Goal: Information Seeking & Learning: Learn about a topic

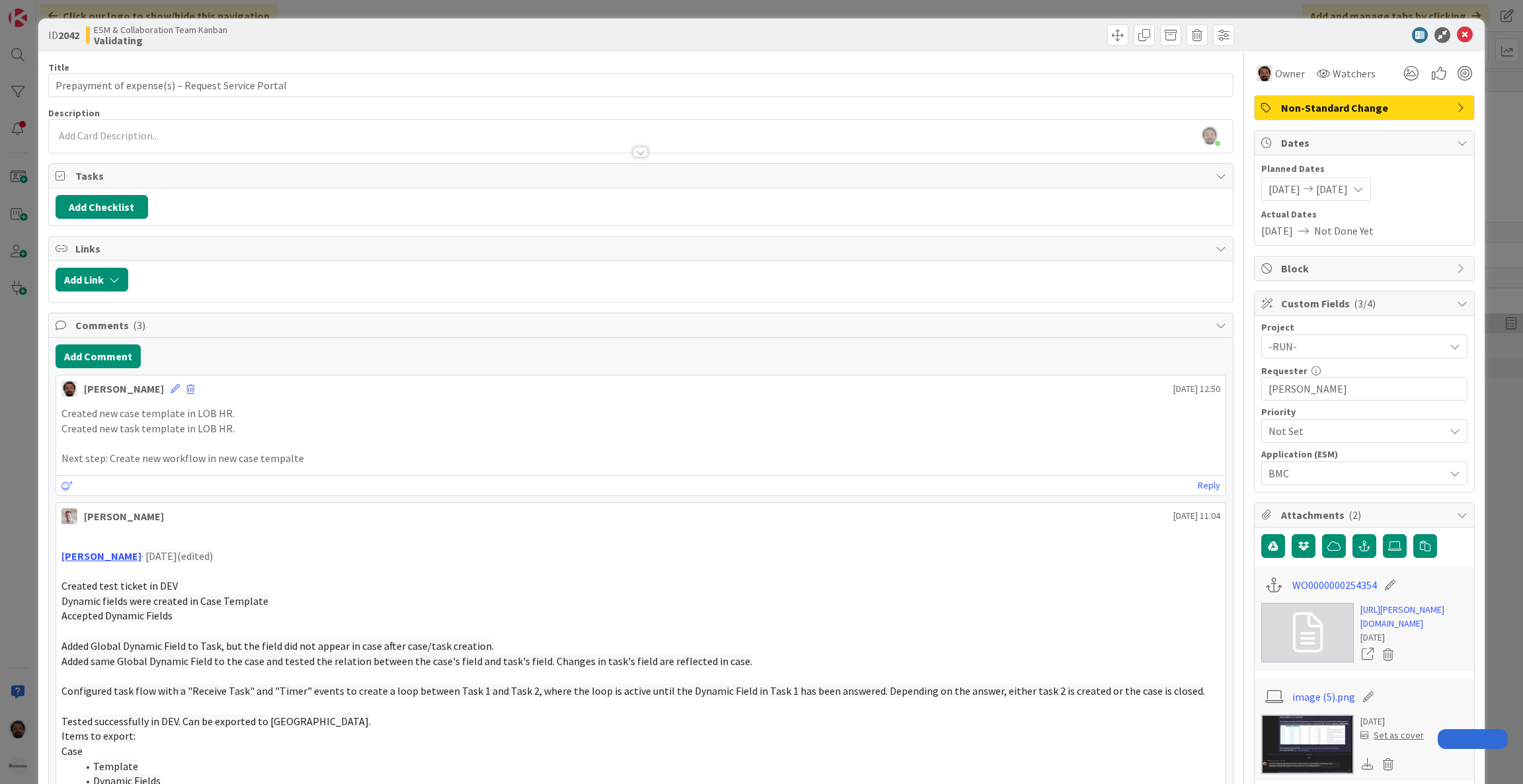
click at [13, 343] on div "ID 2042 ESM & Collaboration Team Kanban Validating Title 49 / 128 Prepayment of…" at bounding box center [762, 392] width 1523 height 784
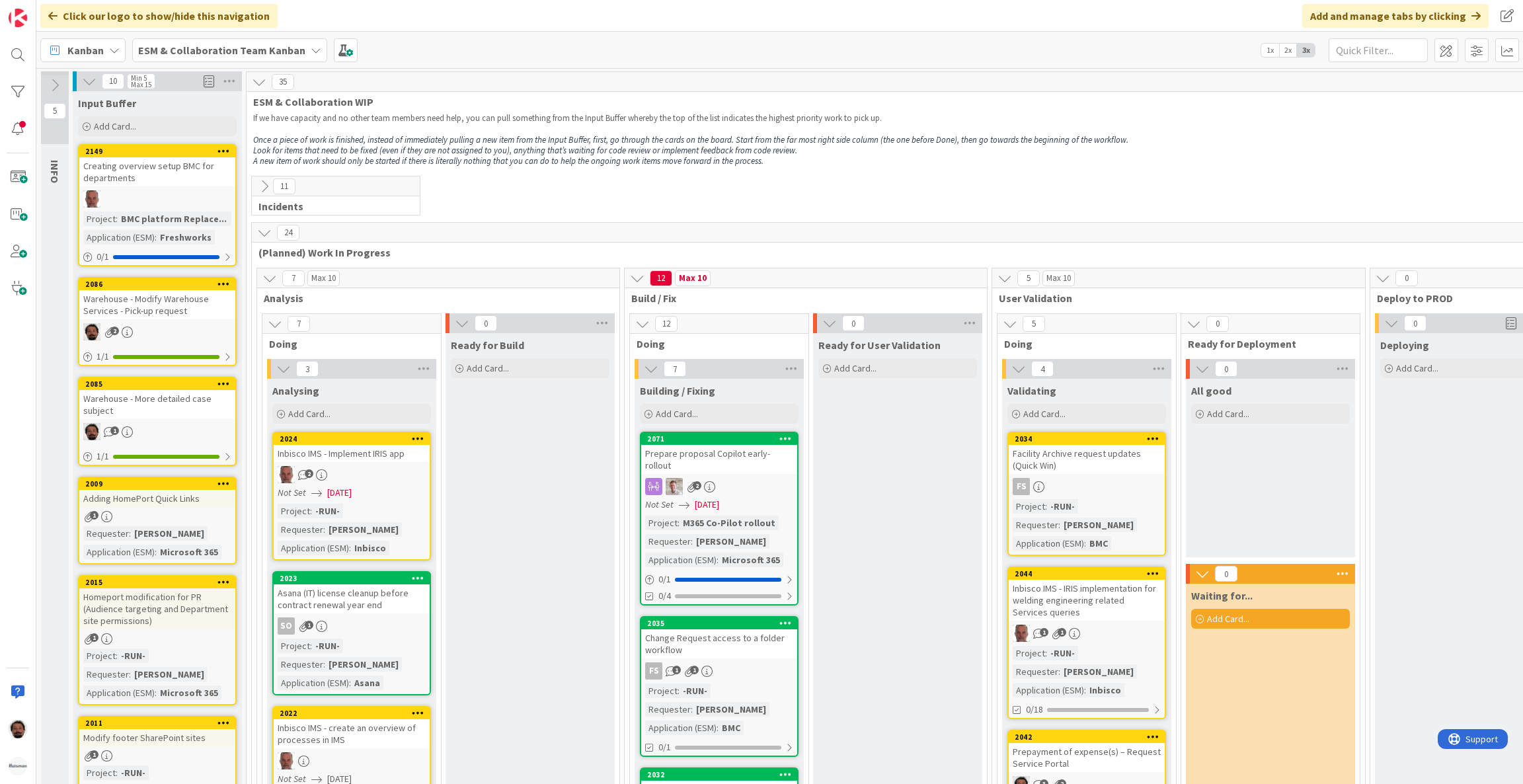
click at [217, 48] on b "ESM & Collaboration Team Kanban" at bounding box center [222, 51] width 167 height 13
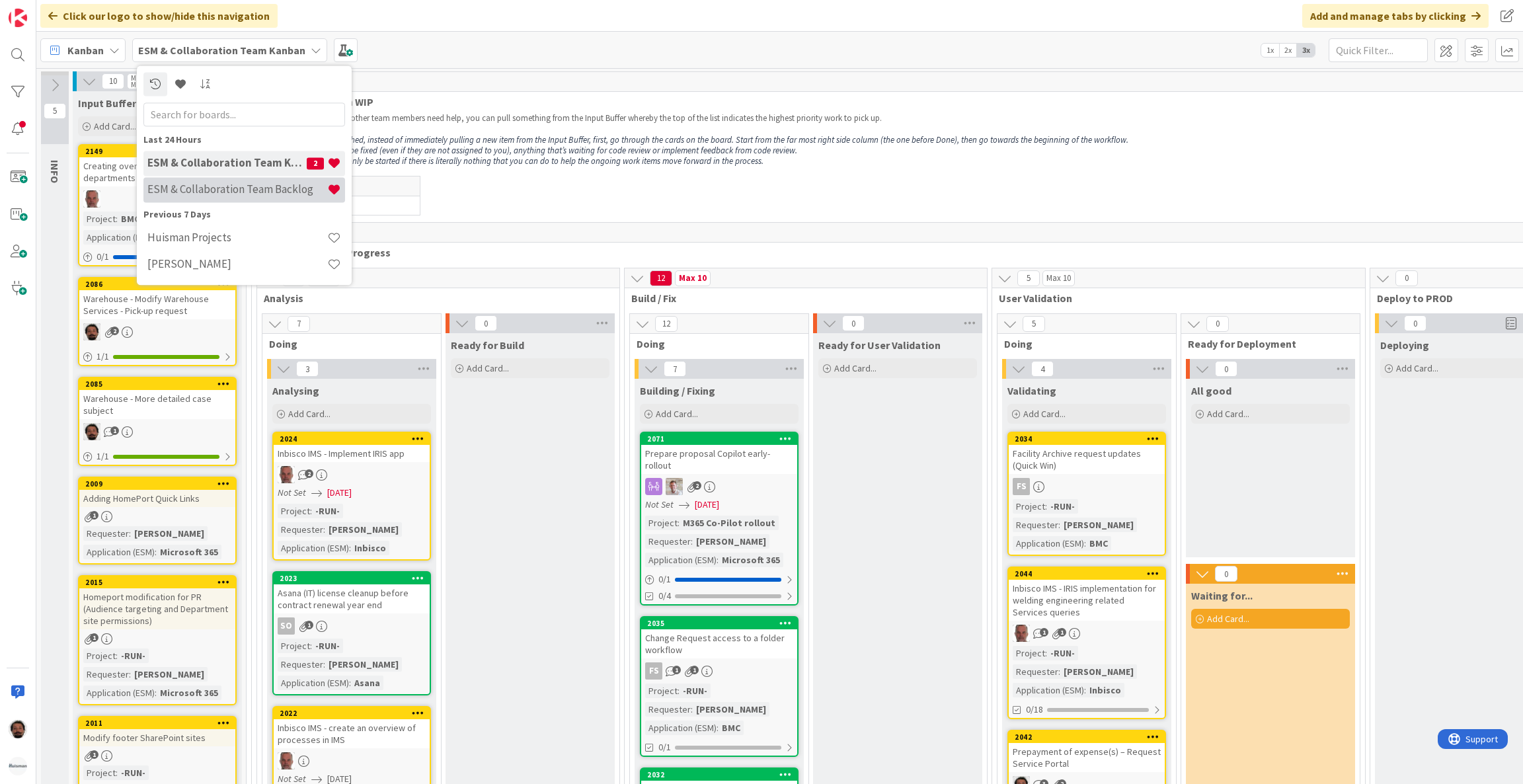
click at [276, 192] on h4 "ESM & Collaboration Team Backlog" at bounding box center [237, 190] width 180 height 13
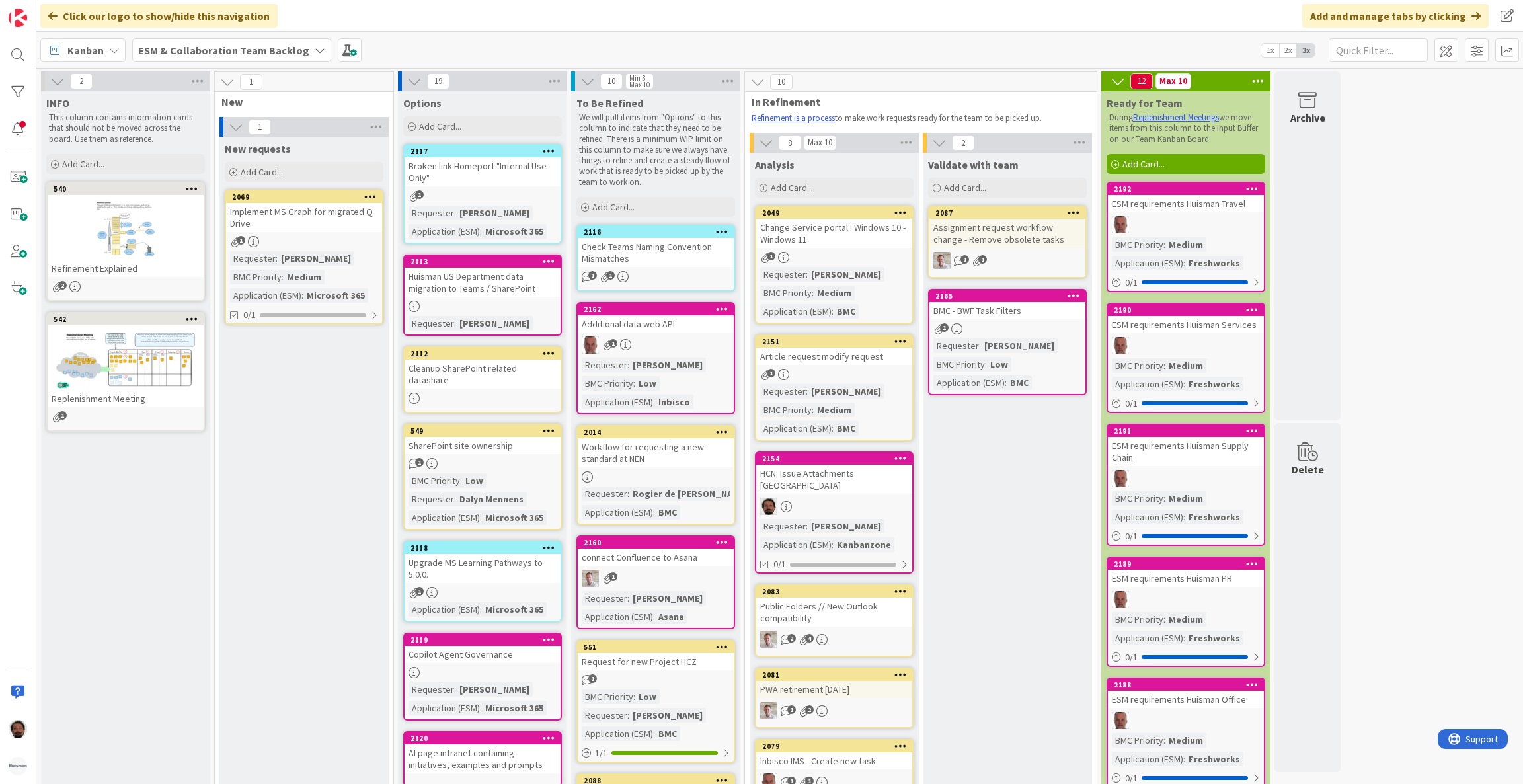
click at [698, 254] on div "Check Teams Naming Convention Mismatches" at bounding box center [656, 253] width 156 height 29
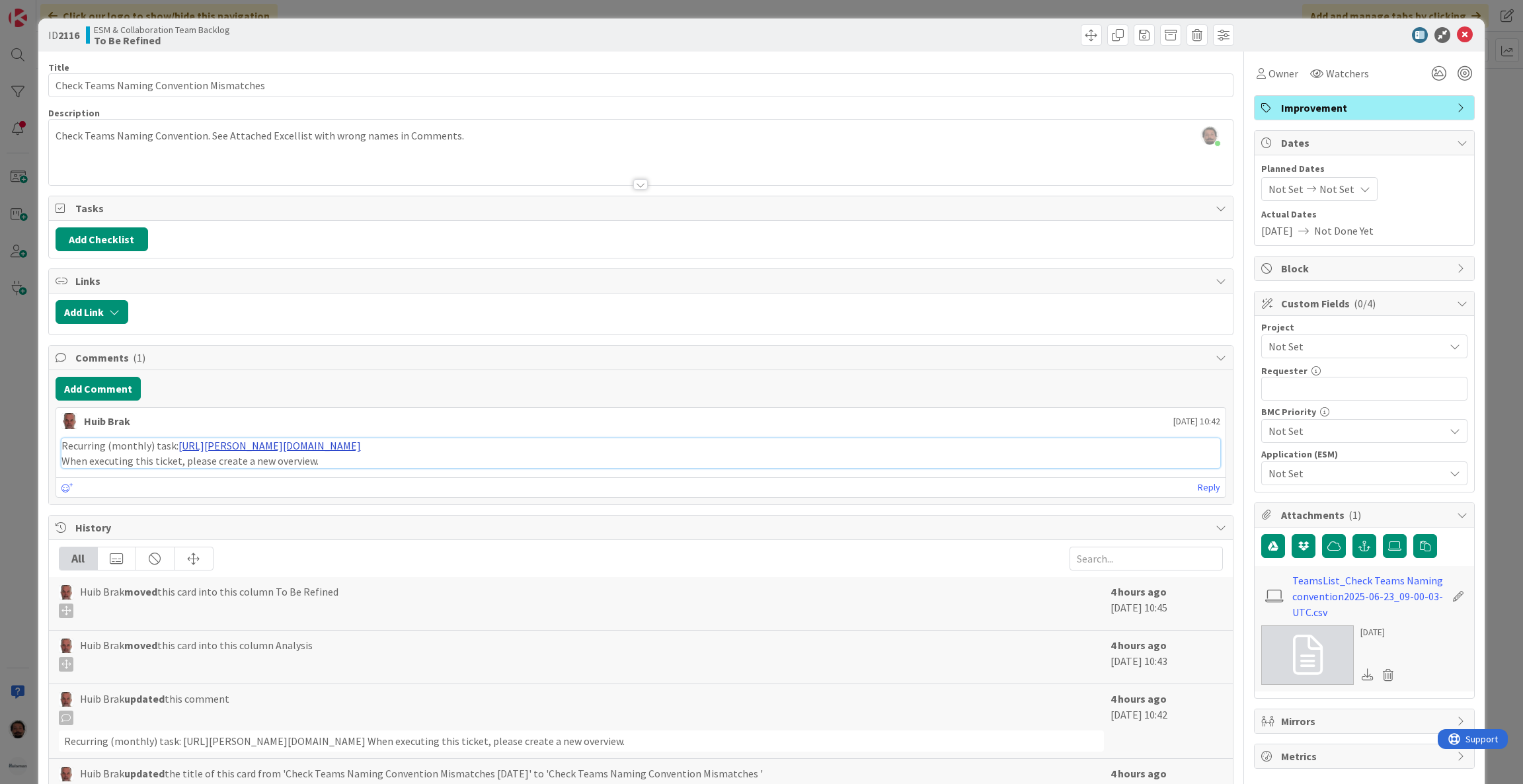
click at [361, 445] on link "[URL][PERSON_NAME][DOMAIN_NAME]" at bounding box center [270, 446] width 182 height 13
click at [1457, 30] on icon at bounding box center [1465, 35] width 16 height 16
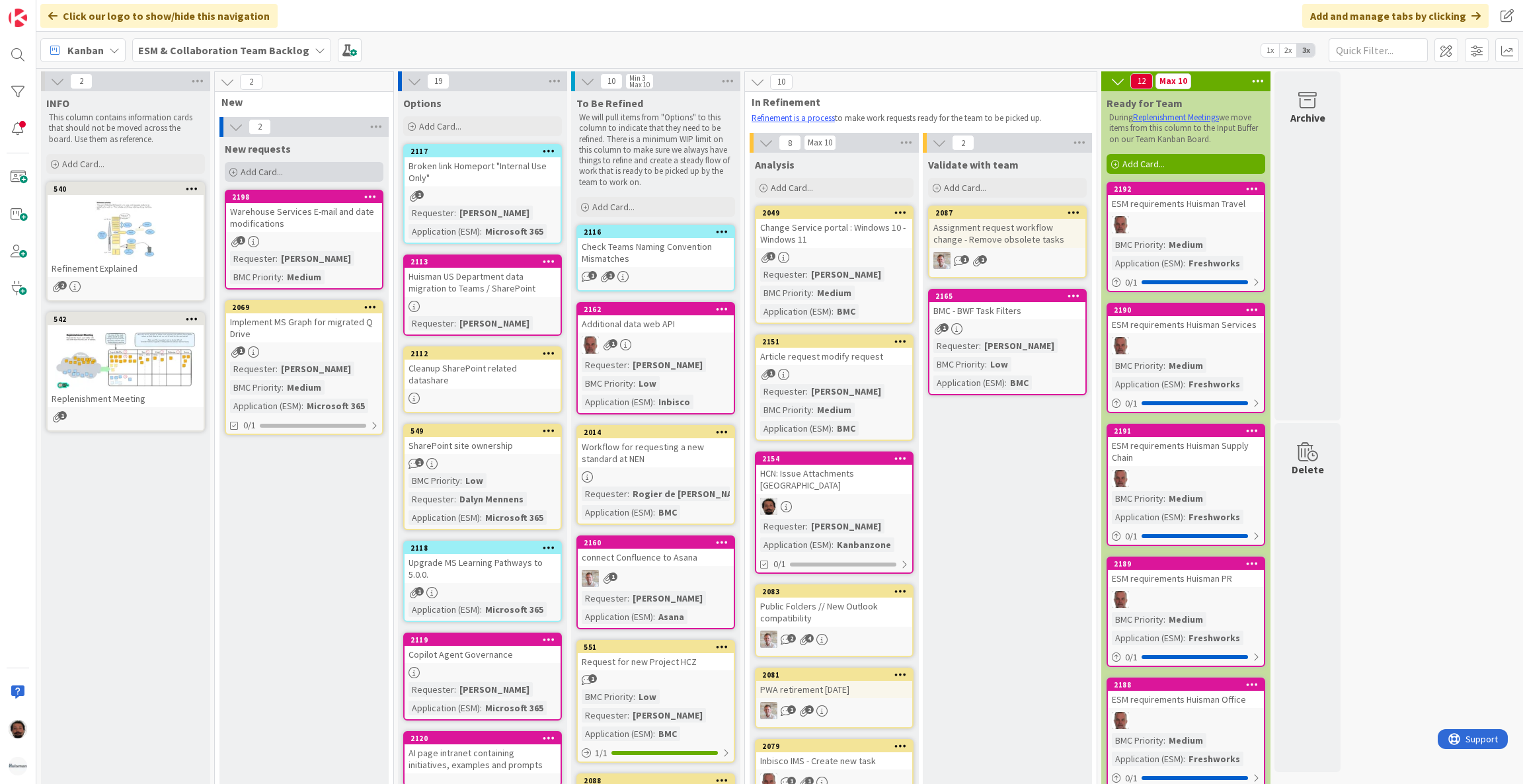
click at [264, 170] on span "Add Card..." at bounding box center [262, 172] width 43 height 12
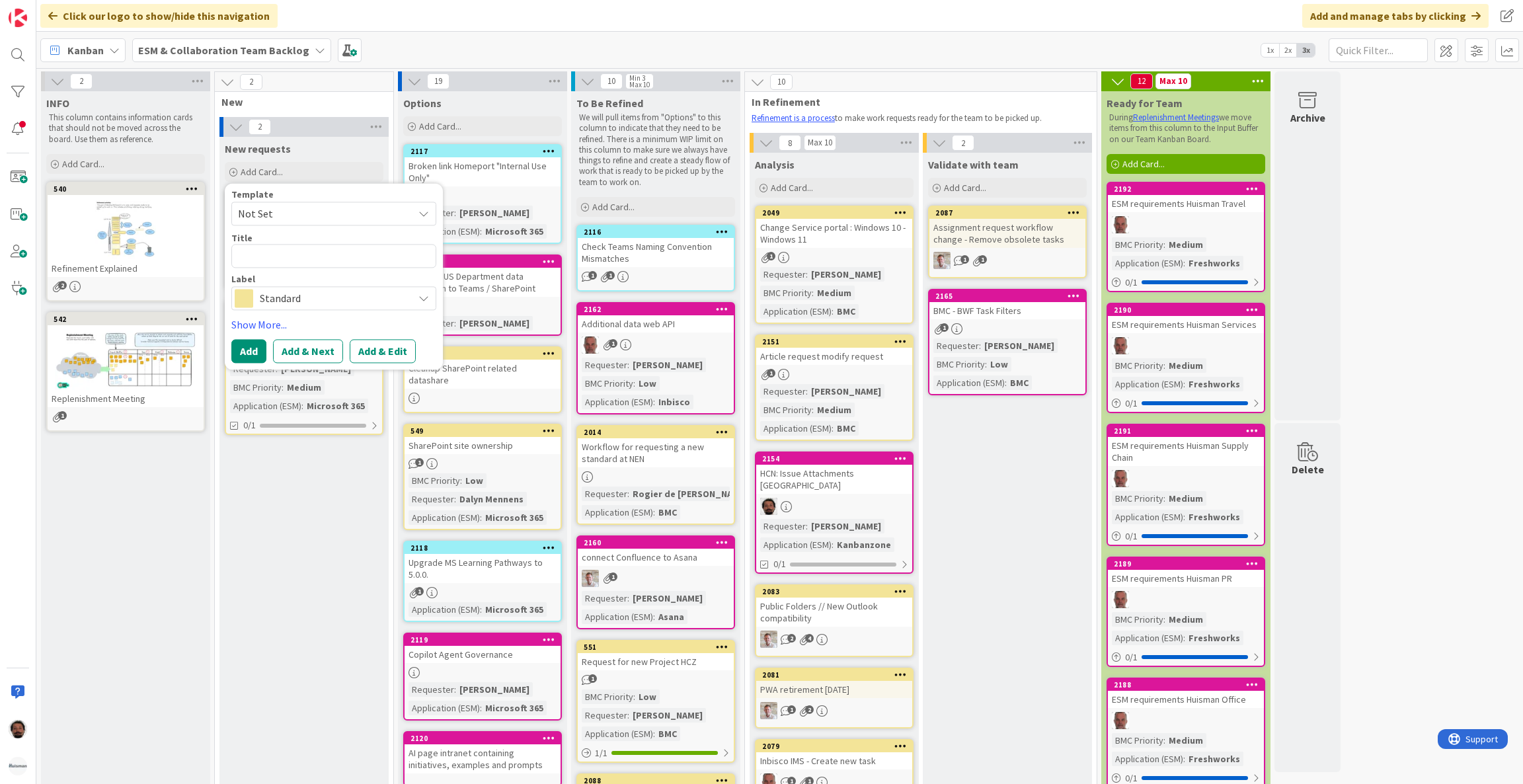
click at [271, 253] on textarea at bounding box center [334, 256] width 205 height 24
click at [289, 204] on span "Not Set" at bounding box center [334, 214] width 205 height 24
click at [288, 194] on div "Template" at bounding box center [334, 194] width 205 height 9
click at [280, 268] on textarea at bounding box center [334, 256] width 205 height 24
click at [269, 249] on textarea at bounding box center [334, 256] width 205 height 24
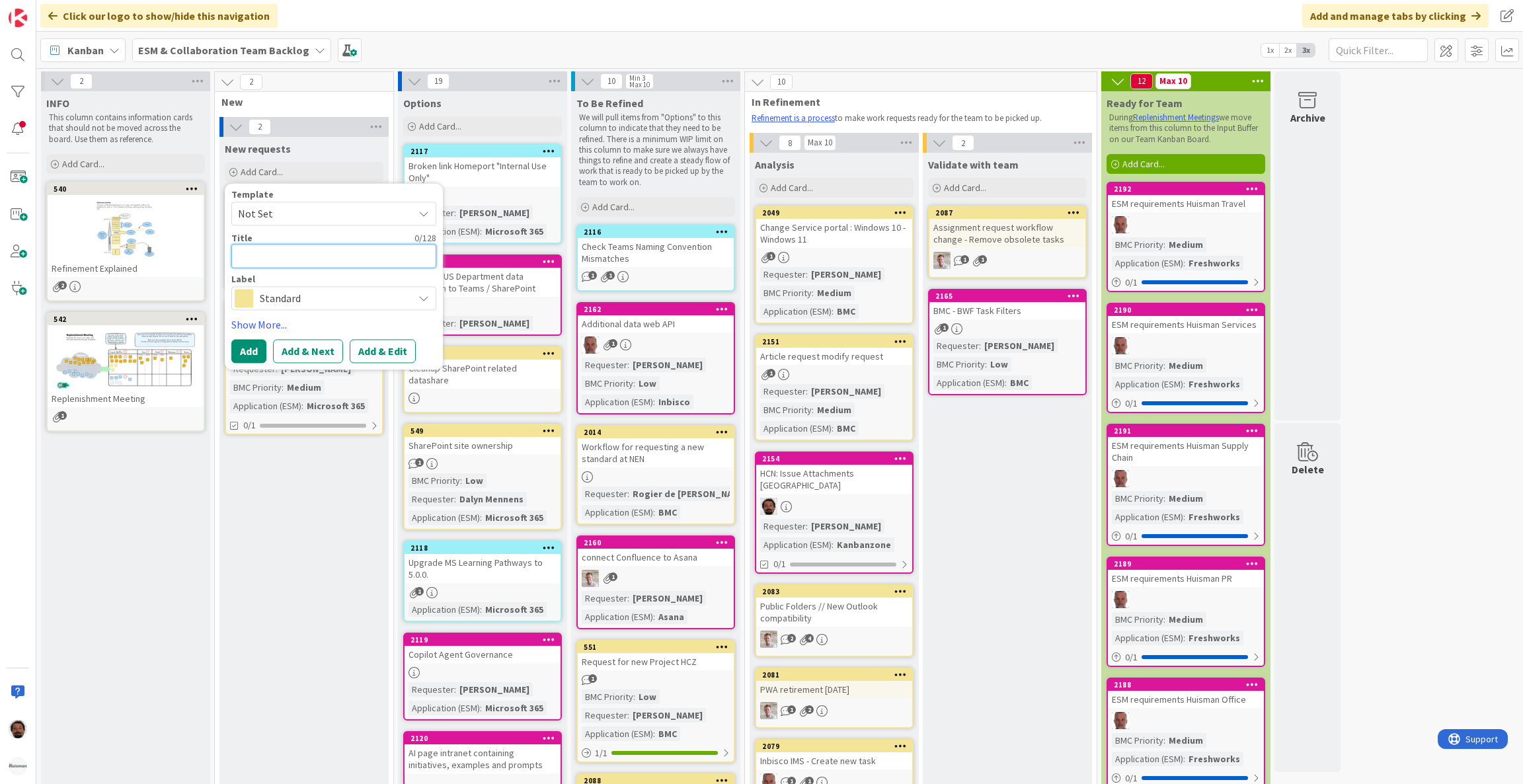
click at [270, 249] on textarea at bounding box center [334, 256] width 205 height 24
type textarea "x"
type textarea "S"
type textarea "x"
type textarea "Sr"
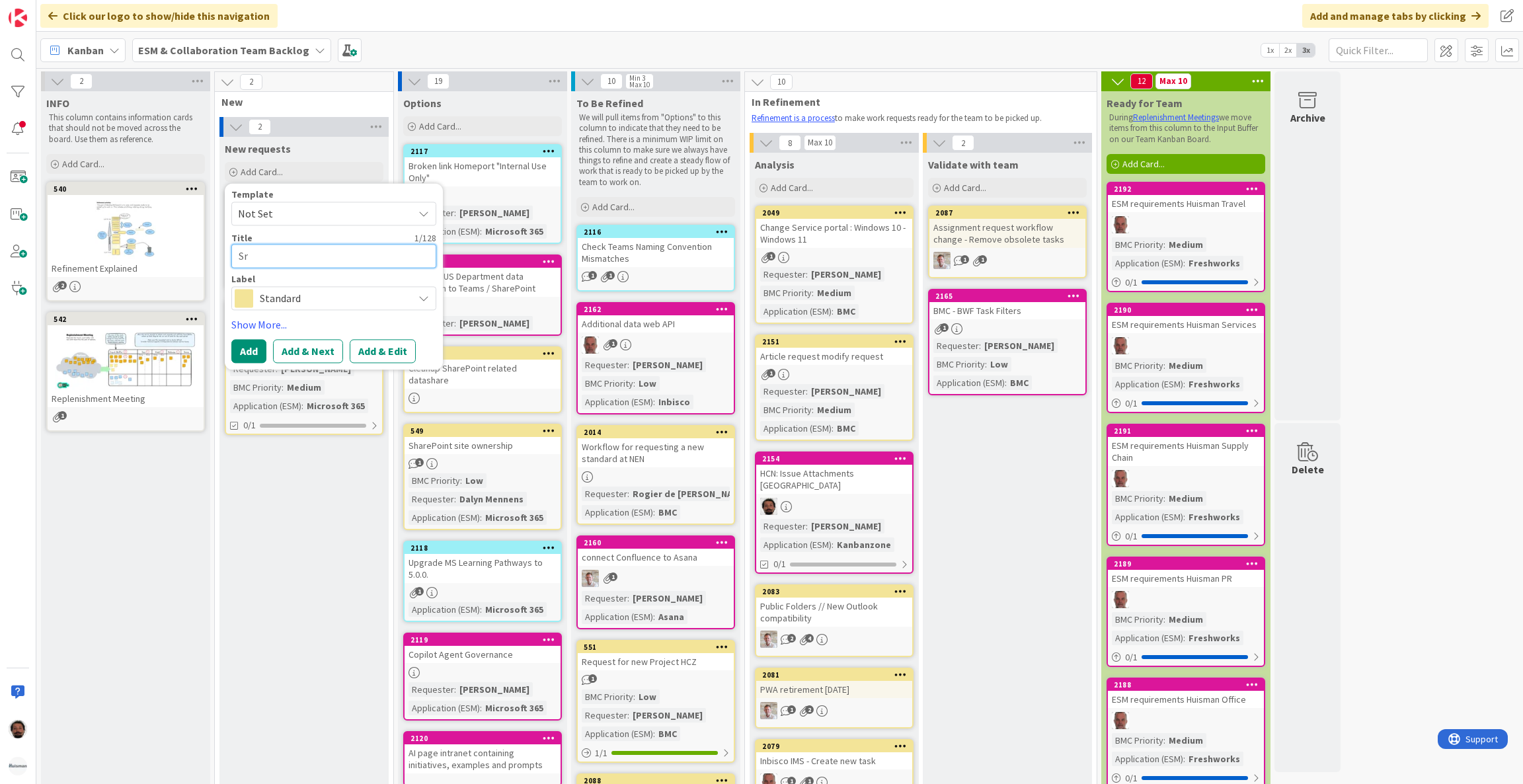
type textarea "x"
type textarea "Sri"
type textarea "x"
type textarea "Sri"
paste textarea "Cannot change link in Sharepoint diagram"
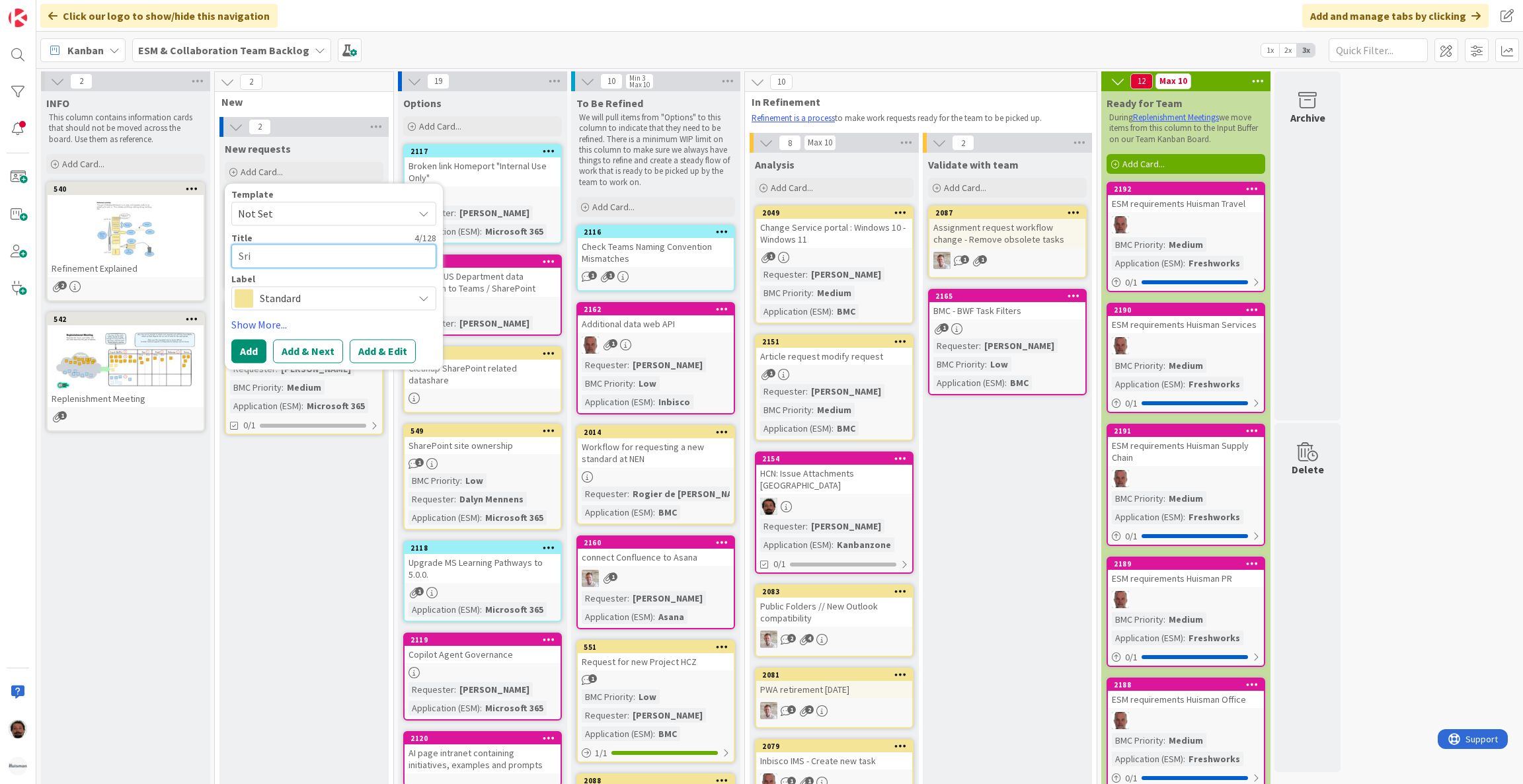
type textarea "x"
type textarea "[PERSON_NAME] change link in Sharepoint diagram"
click at [257, 254] on textarea "[PERSON_NAME] change link in Sharepoint diagram" at bounding box center [334, 264] width 205 height 40
type textarea "x"
type textarea "Sri annot change link in Sharepoint diagram"
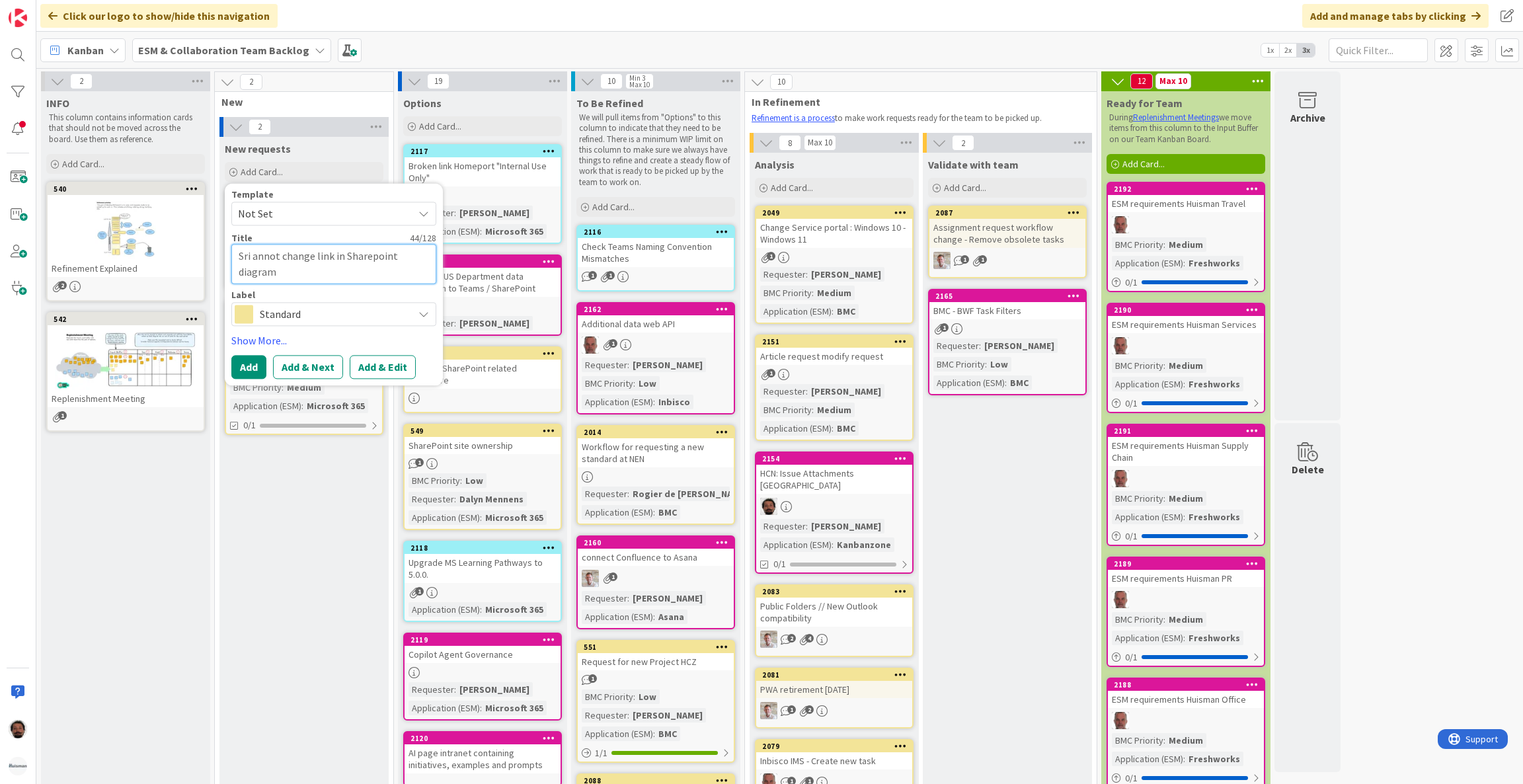
type textarea "x"
type textarea "Sri cannot change link in Sharepoint diagram"
drag, startPoint x: 287, startPoint y: 267, endPoint x: 216, endPoint y: 252, distance: 72.6
click at [216, 253] on div "2 New 2 New requests Add Card... Template Not Set Not Set Add Card Templates Ti…" at bounding box center [304, 765] width 180 height 1388
click at [300, 267] on textarea "Sri cannot change link in Sharepoint diagram" at bounding box center [334, 264] width 205 height 40
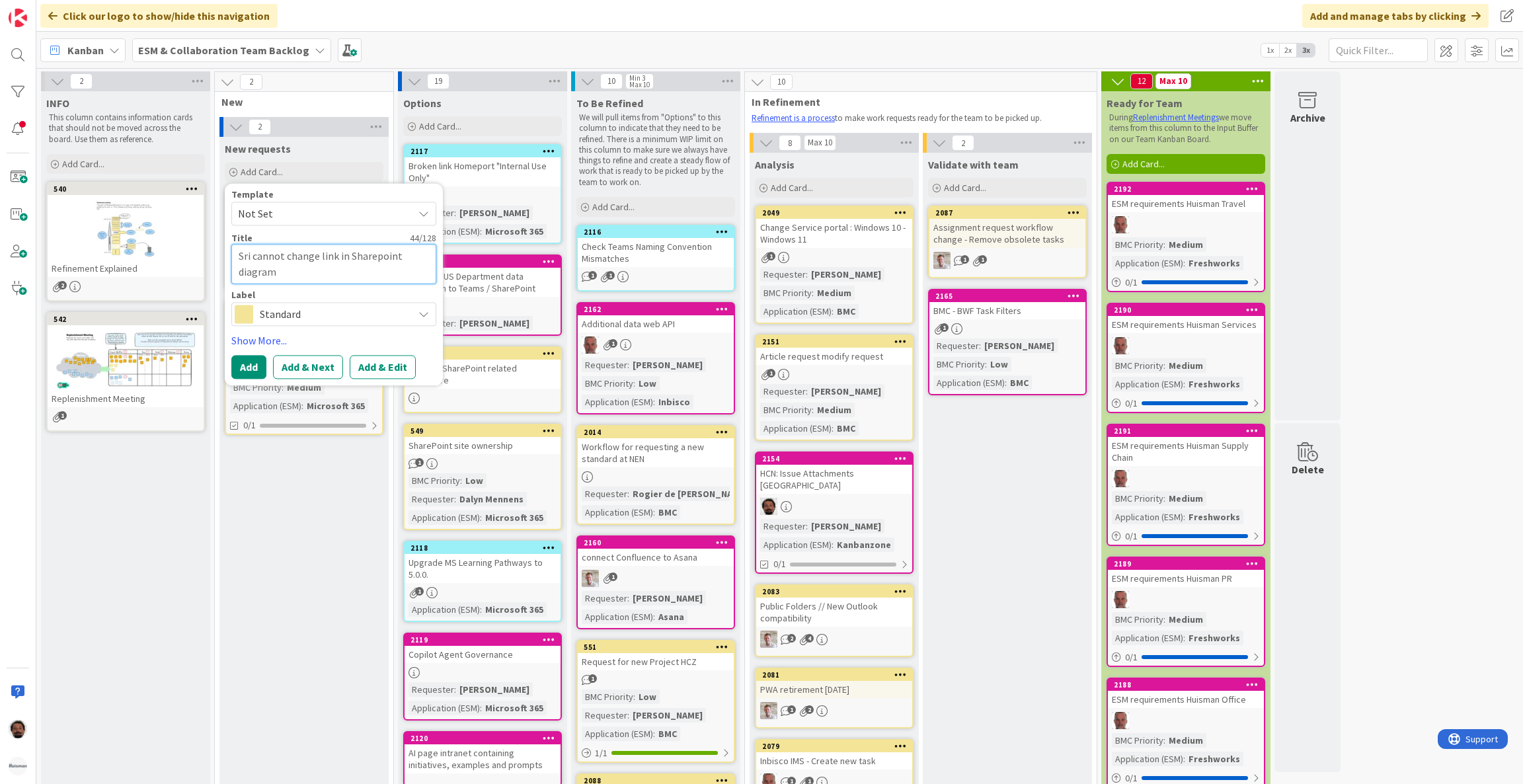
drag, startPoint x: 300, startPoint y: 268, endPoint x: 240, endPoint y: 257, distance: 61.0
click at [240, 259] on textarea "Sri cannot change link in Sharepoint diagram" at bounding box center [334, 264] width 205 height 40
type textarea "x"
type textarea "E"
type textarea "x"
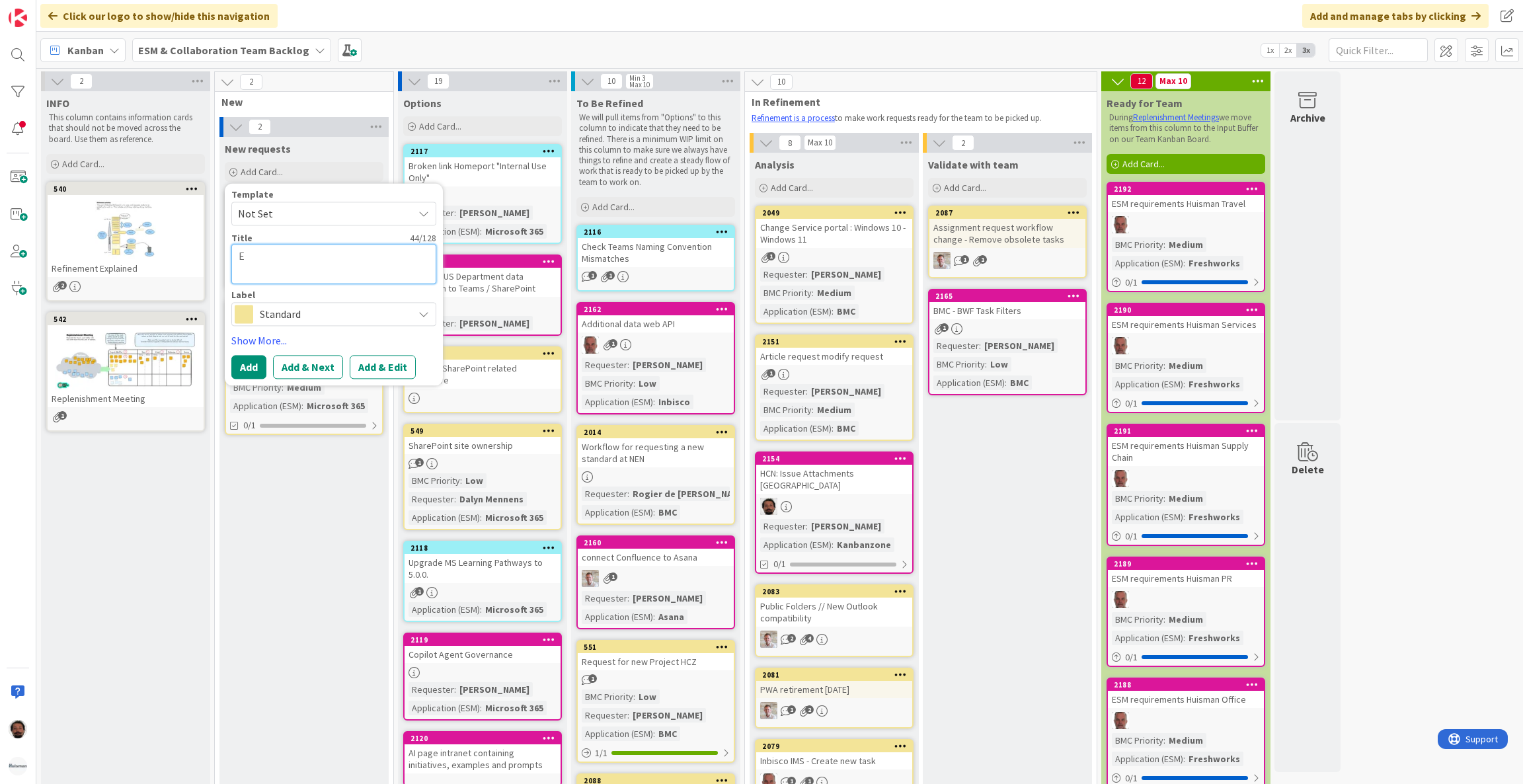
type textarea "En"
type textarea "x"
type textarea "Ena"
type textarea "x"
type textarea "Enab"
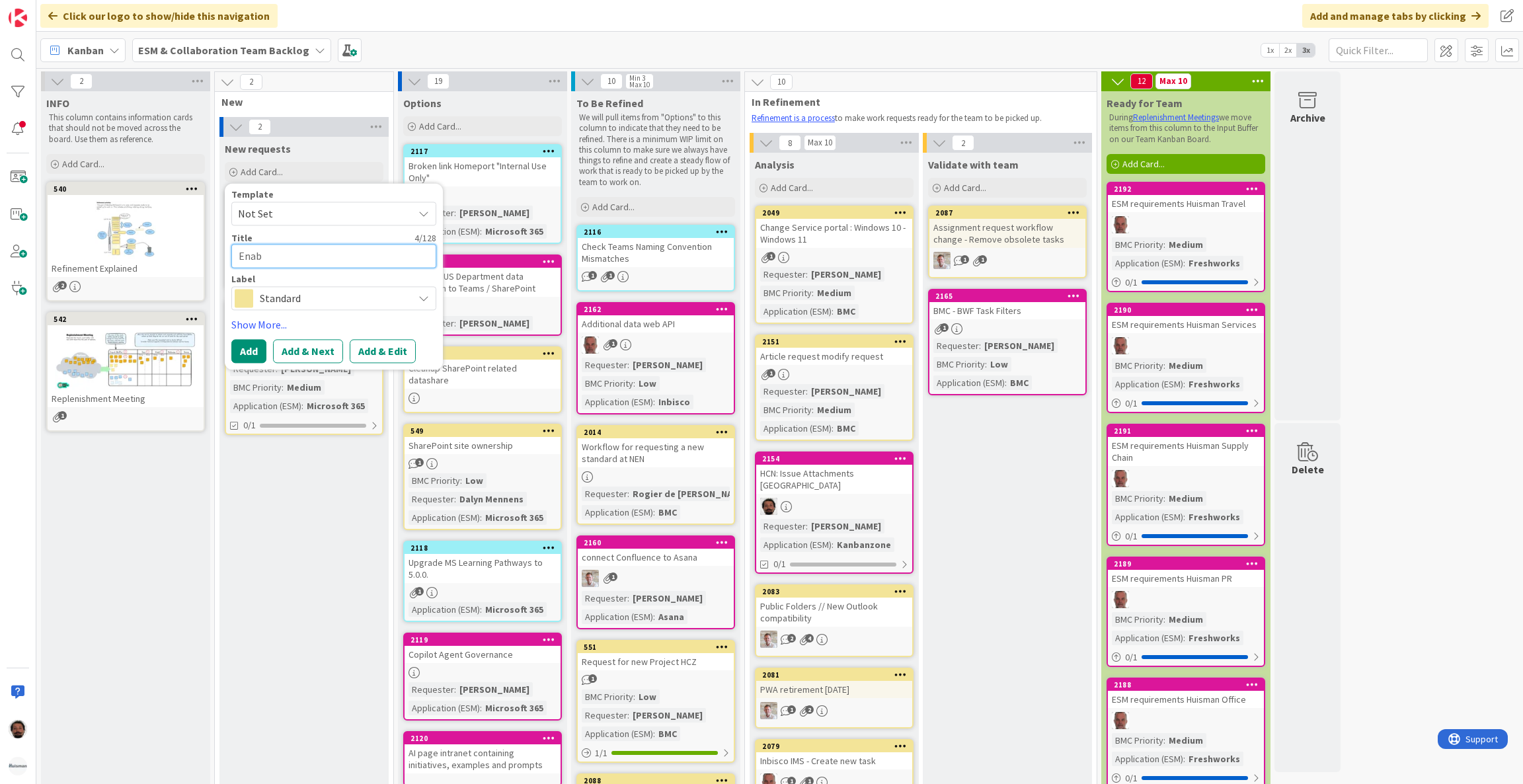
type textarea "x"
type textarea "Enabl"
type textarea "x"
type textarea "Enable"
type textarea "x"
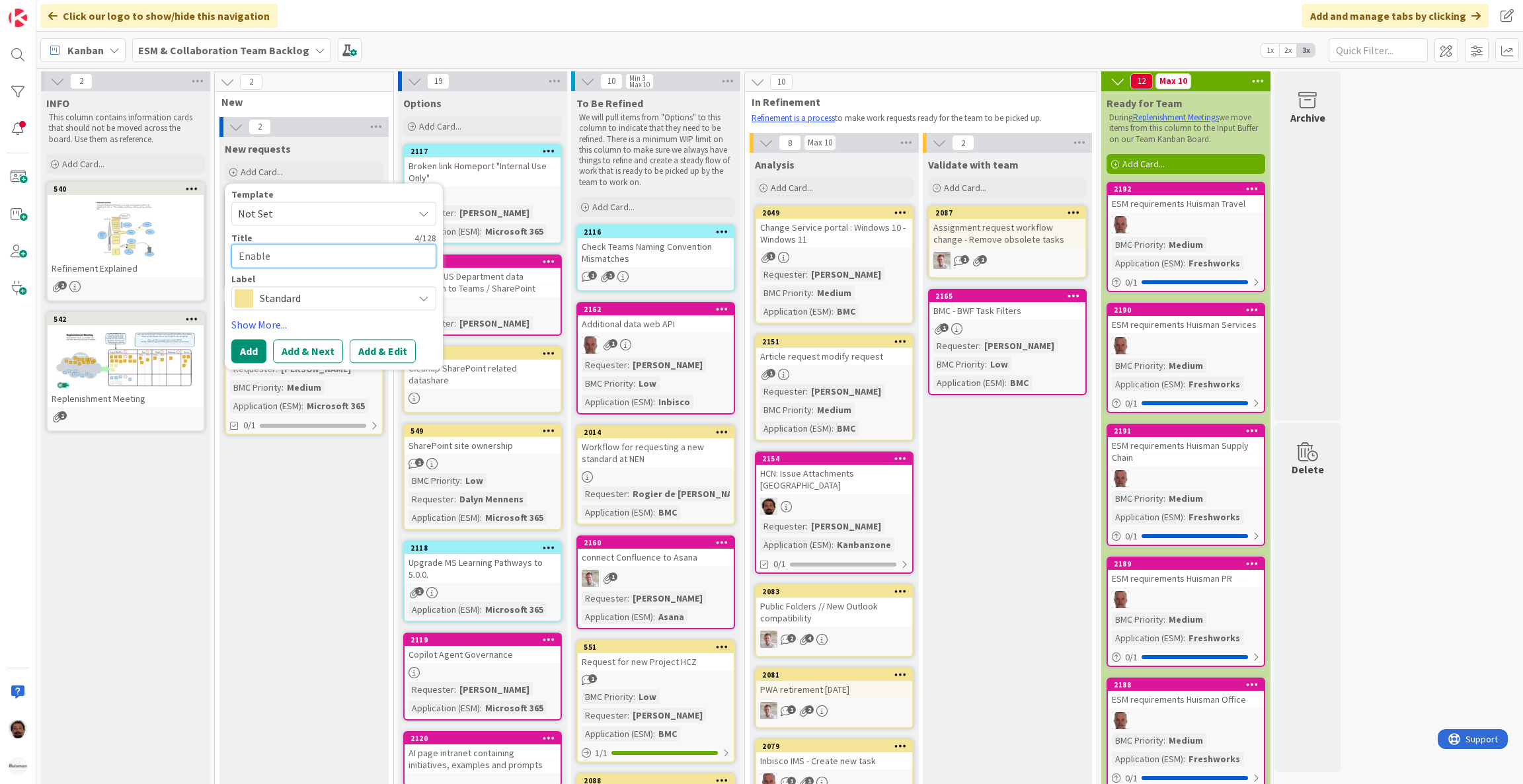
type textarea "Enable"
type textarea "x"
type textarea "Enable u"
type textarea "x"
type textarea "Enable us"
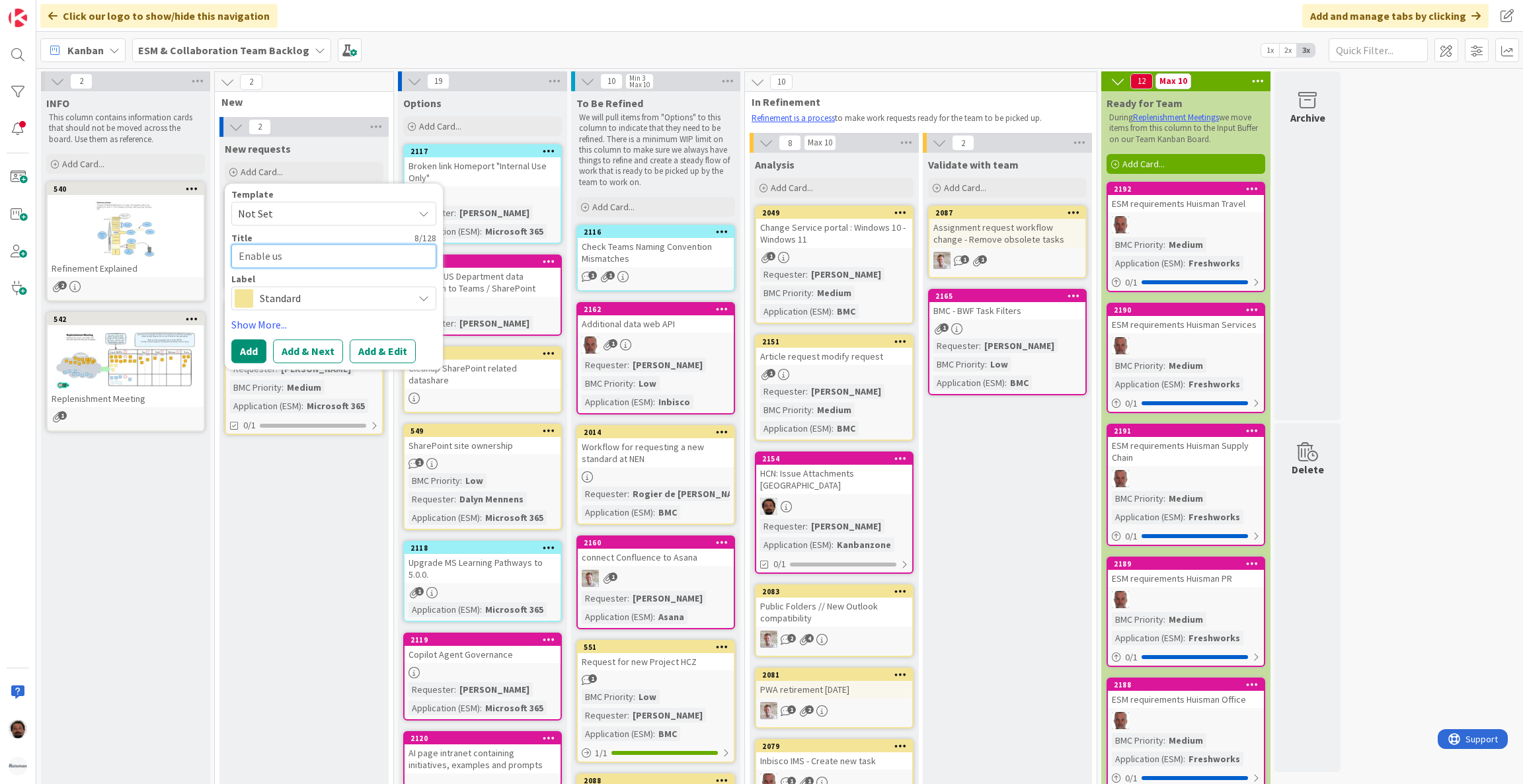
type textarea "x"
type textarea "Enable use"
type textarea "x"
type textarea "Enable user"
type textarea "x"
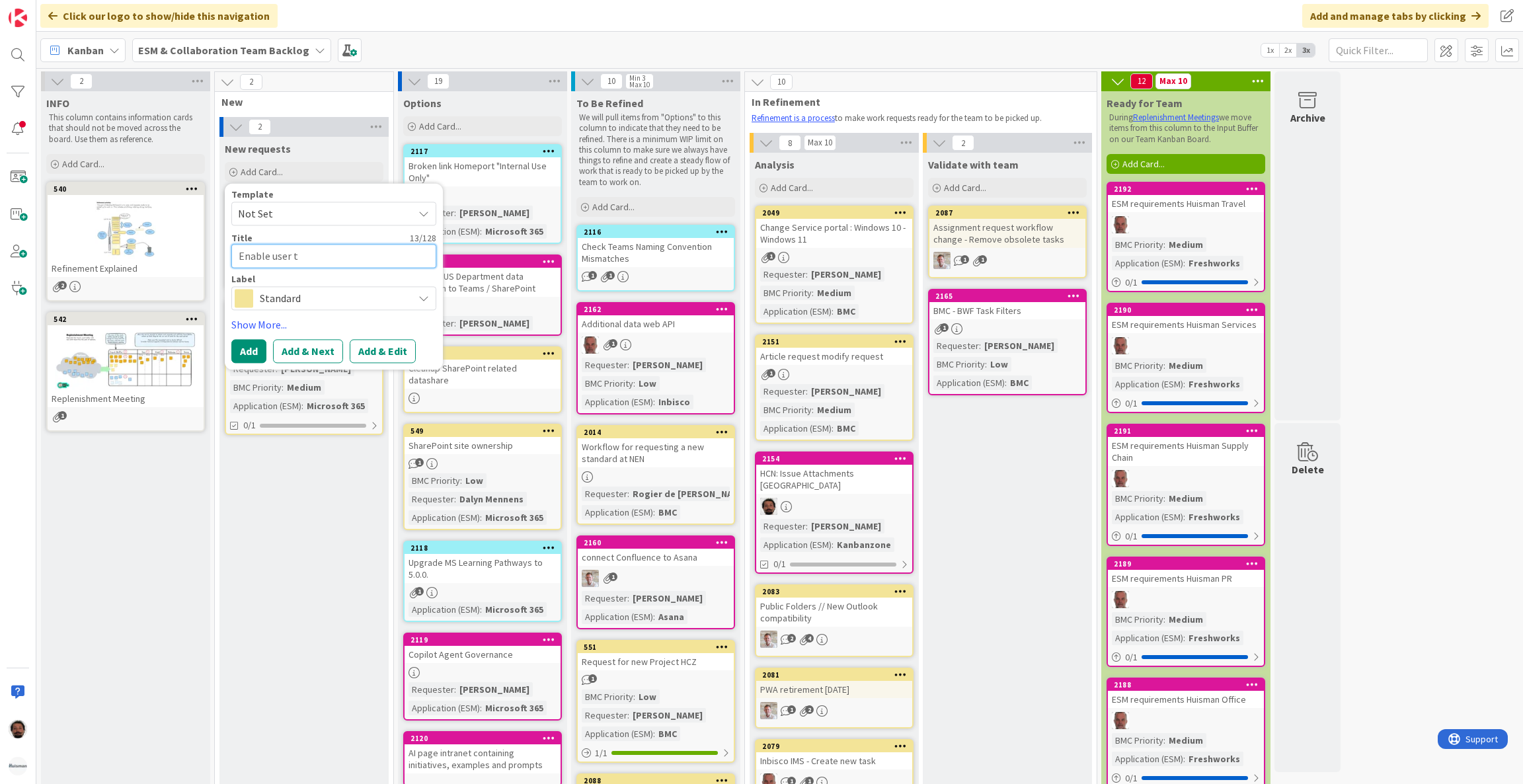
type textarea "Enable user to"
type textarea "x"
type textarea "Enable user to"
paste textarea "Cannot change link in Sharepoint diagram"
type textarea "x"
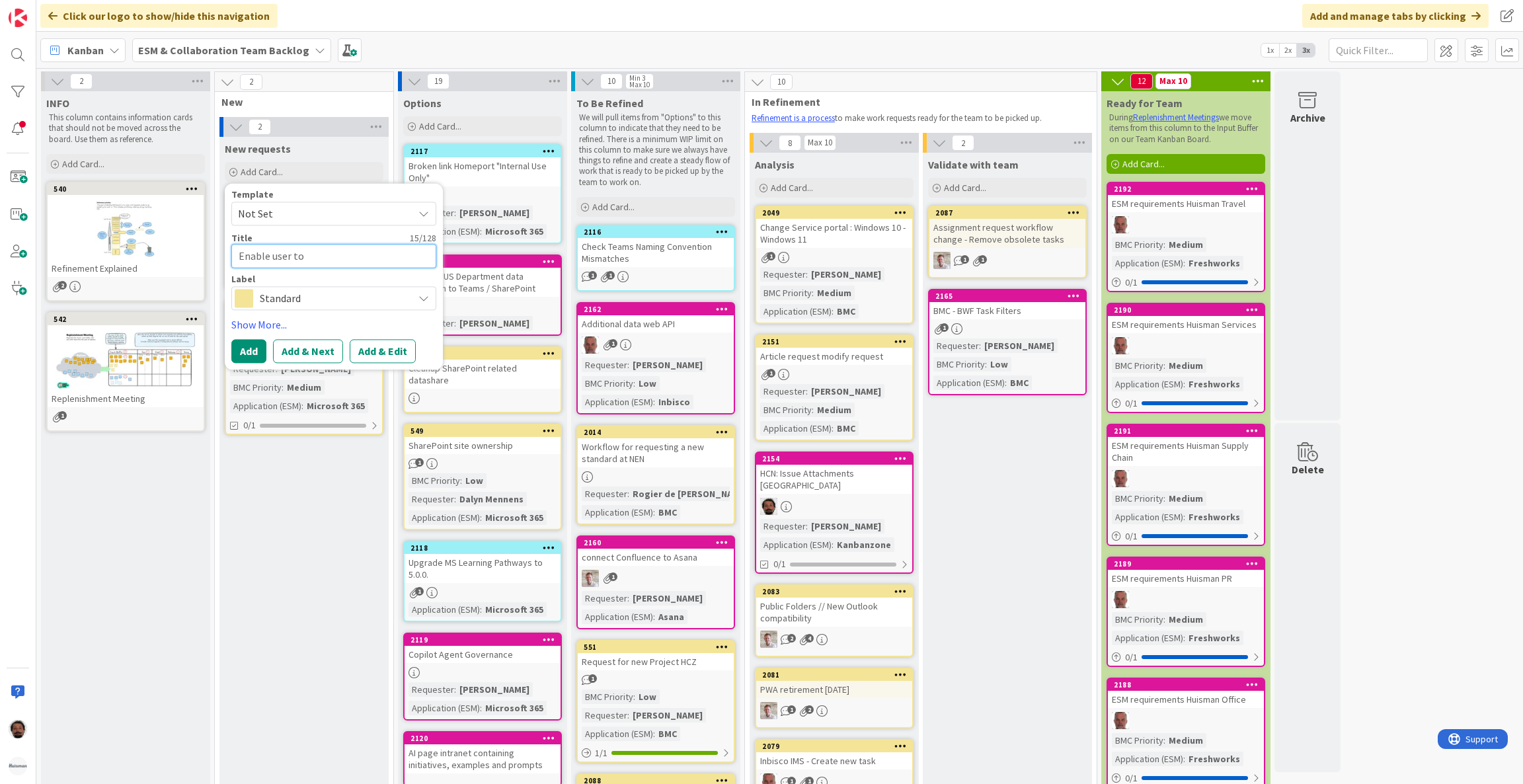
type textarea "Enable user to Cannot change link in Sharepoint diagram"
type textarea "x"
type textarea "Enable user to Cannot link in Sharepoint diagram"
type textarea "x"
type textarea "Enable user to link in Sharepoint diagram"
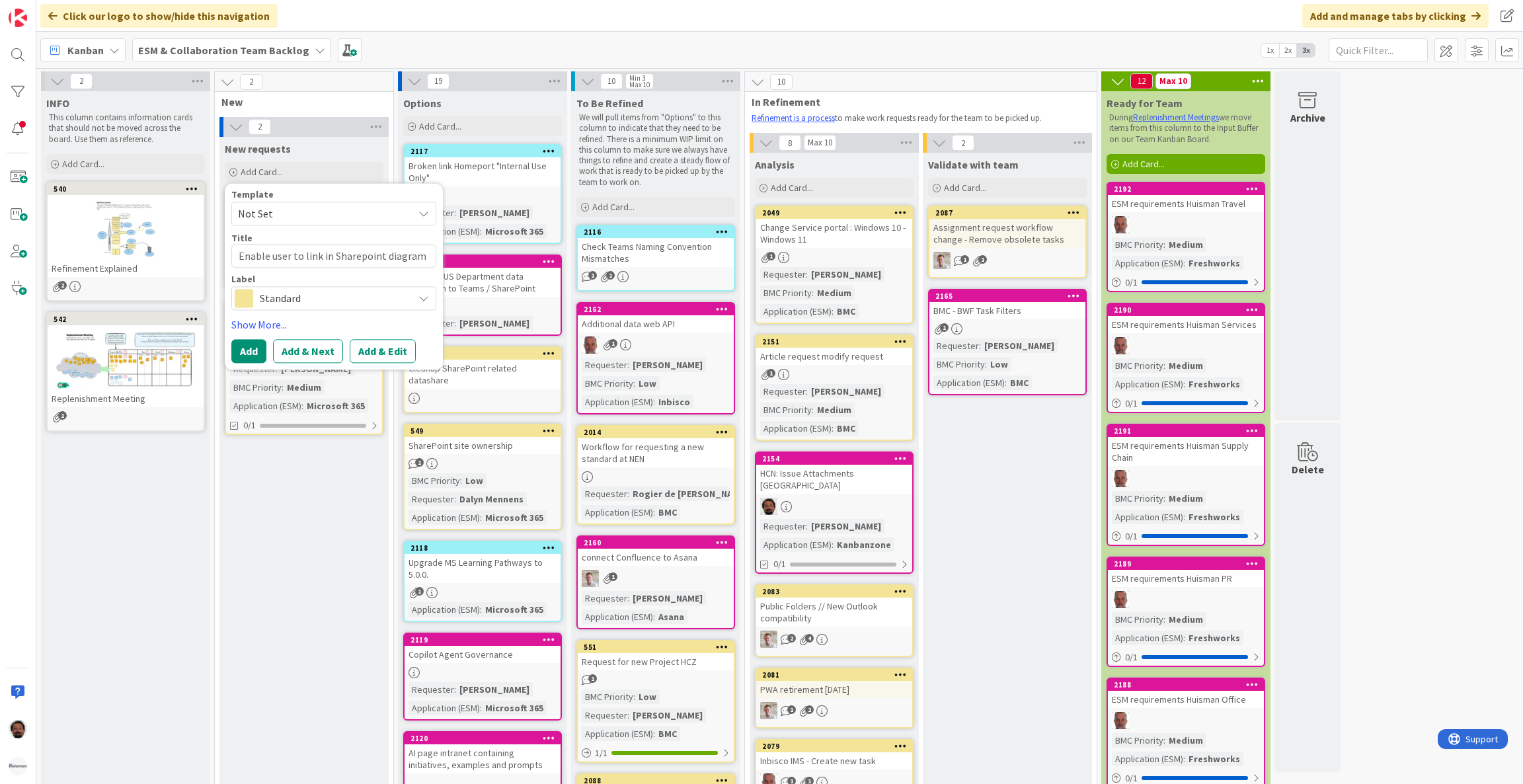
click at [343, 293] on span "Standard" at bounding box center [333, 299] width 147 height 19
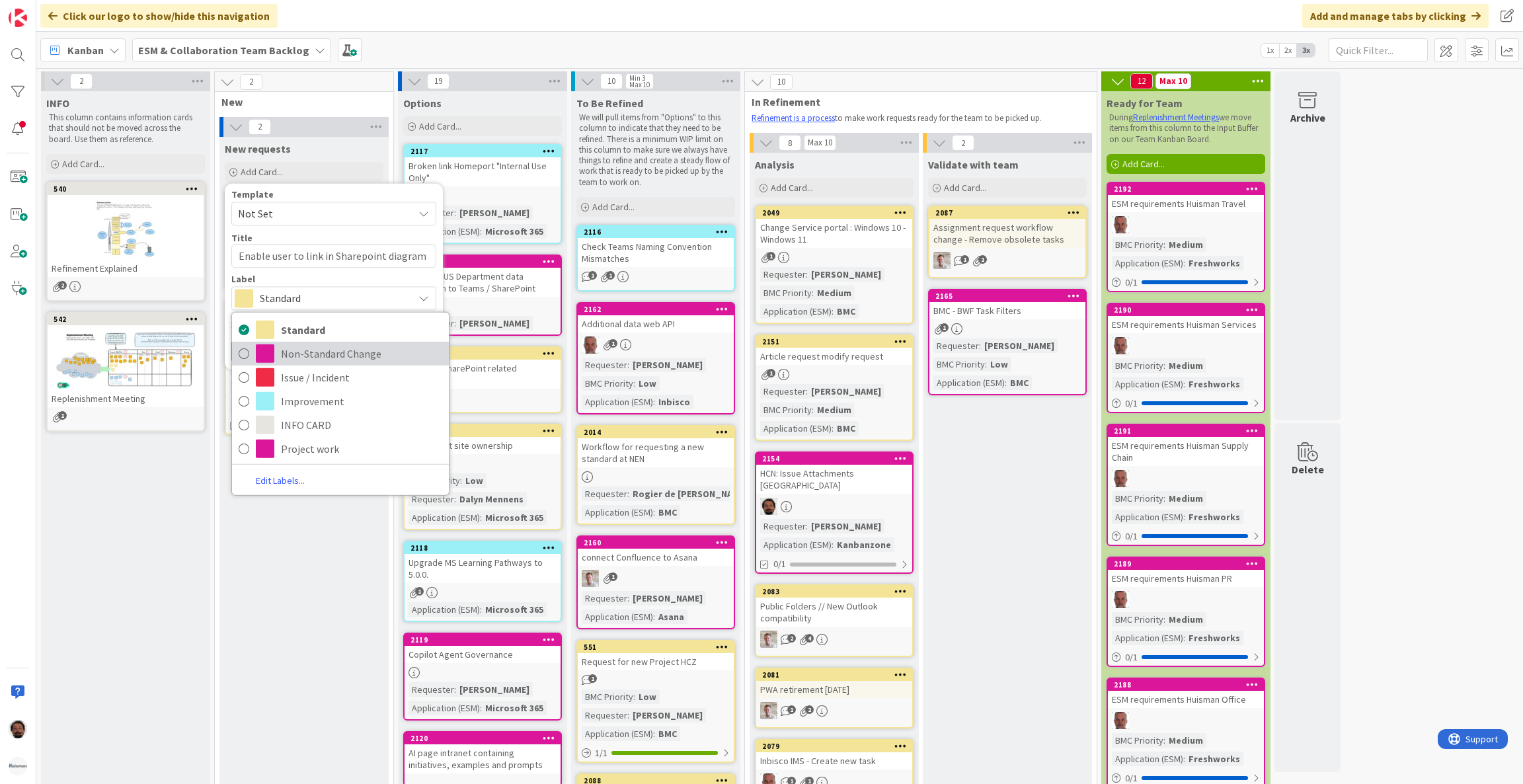
click at [331, 357] on span "Non-Standard Change" at bounding box center [361, 353] width 161 height 20
type textarea "x"
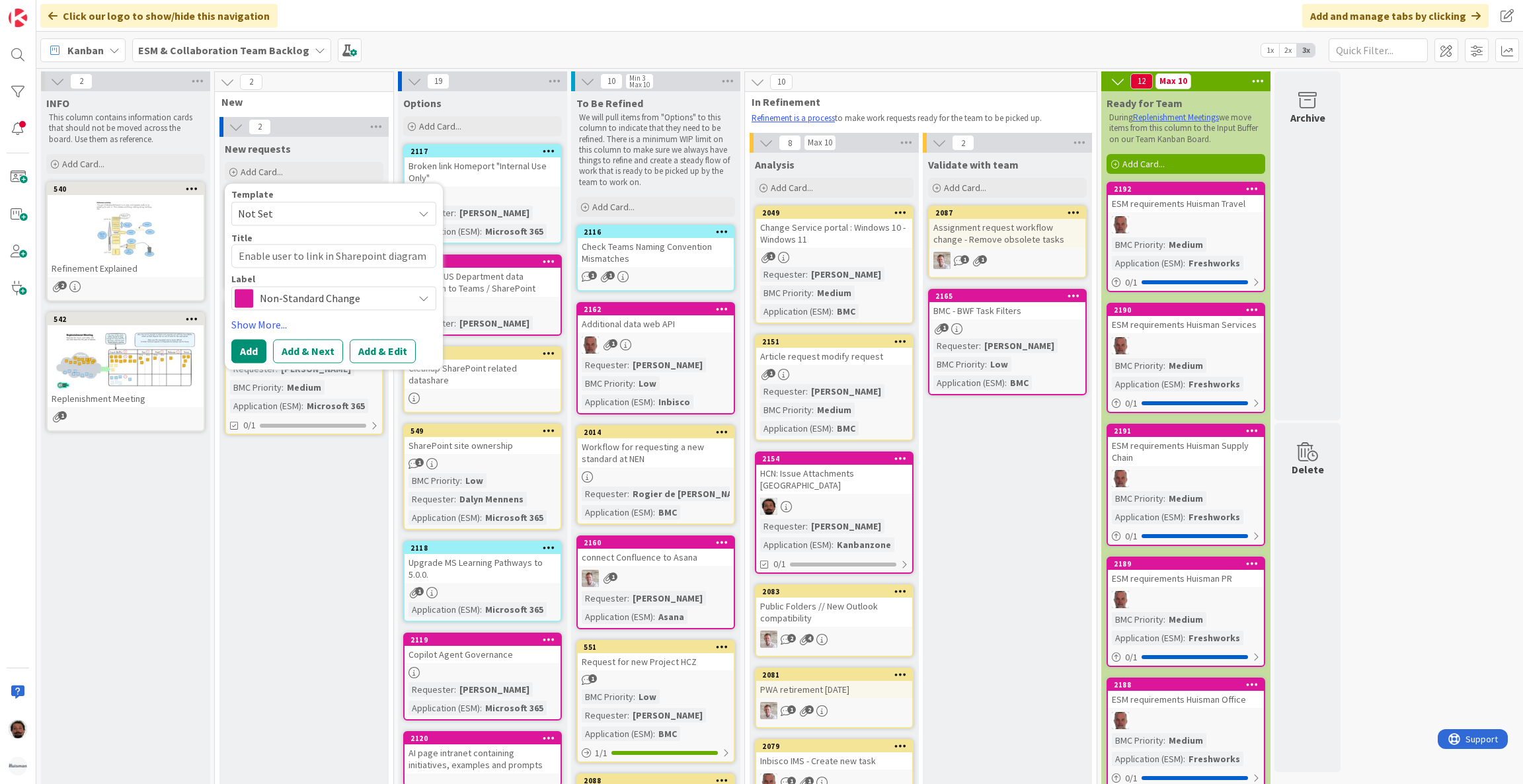
click at [327, 297] on span "Non-Standard Change" at bounding box center [333, 299] width 147 height 19
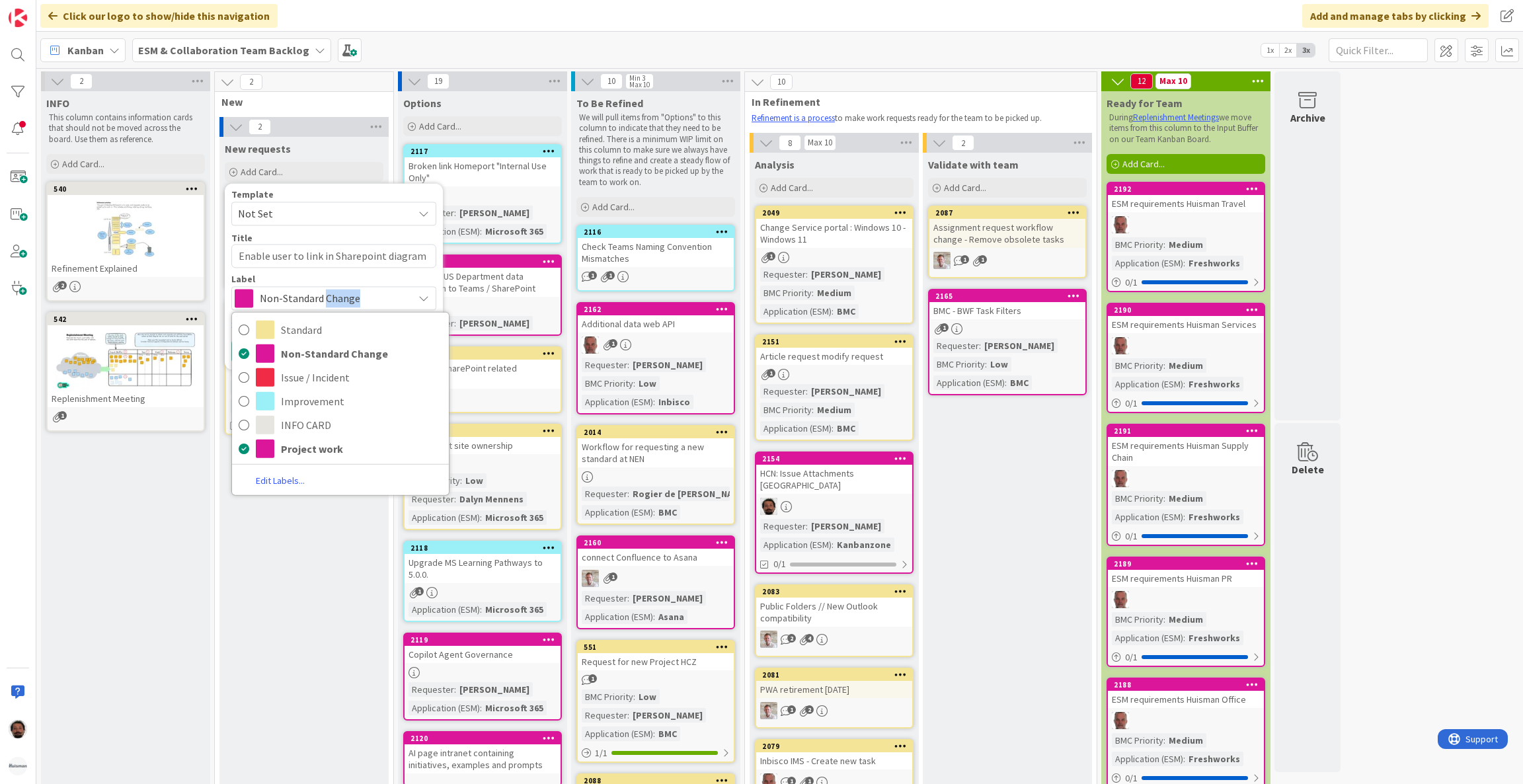
click at [327, 297] on span "Non-Standard Change" at bounding box center [333, 299] width 147 height 19
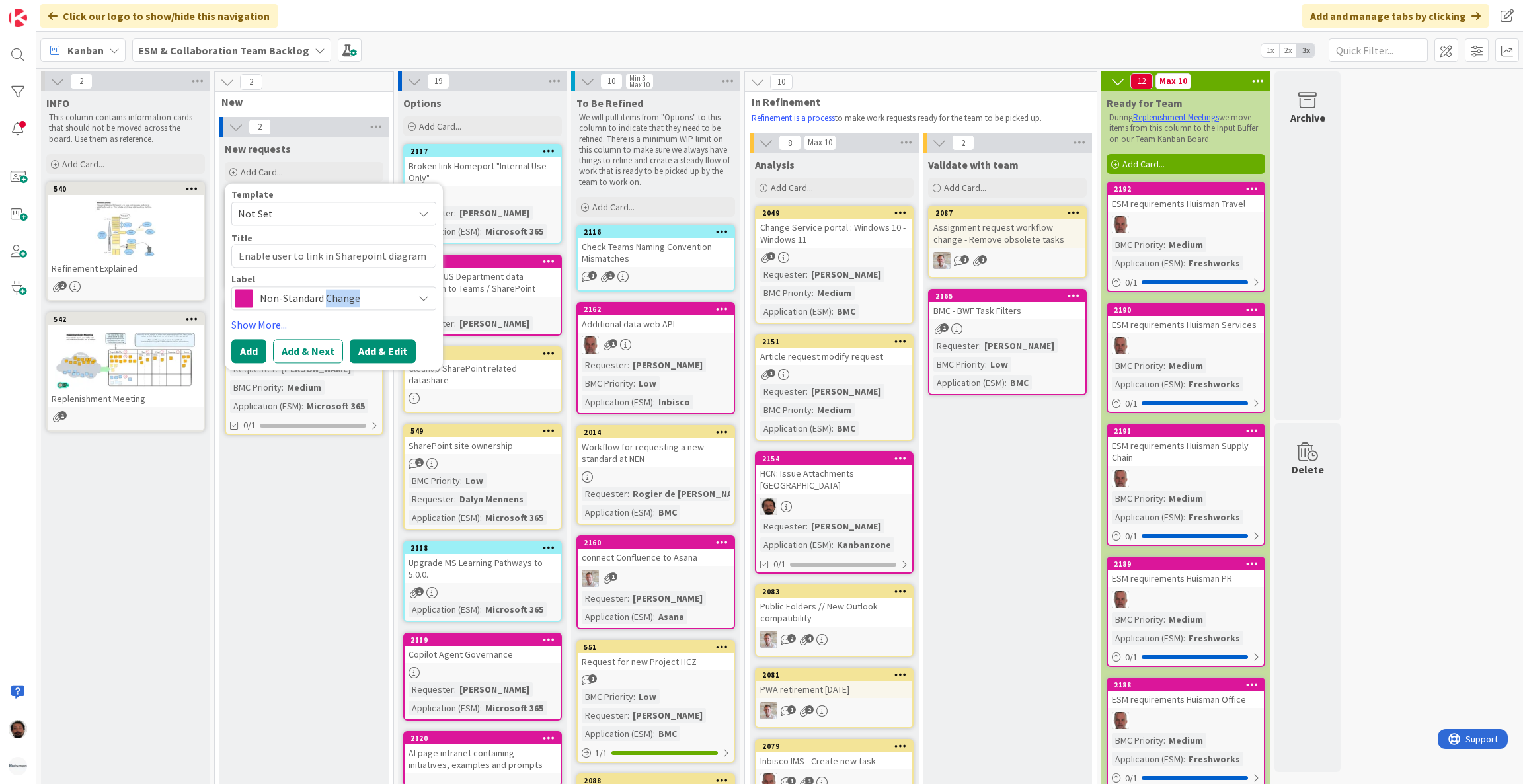
click at [383, 347] on button "Add & Edit" at bounding box center [382, 352] width 66 height 24
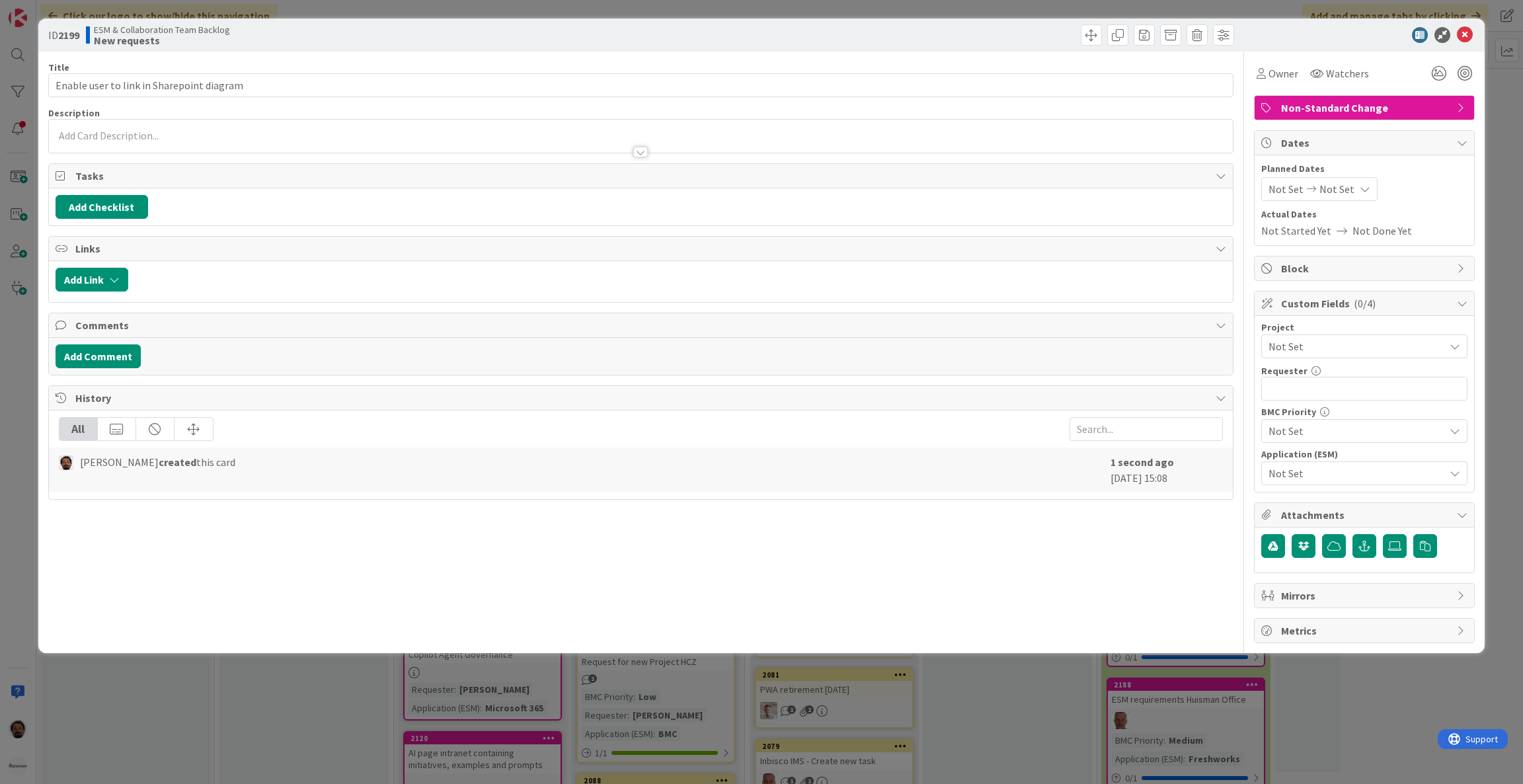
click at [782, 129] on div at bounding box center [642, 136] width 1185 height 33
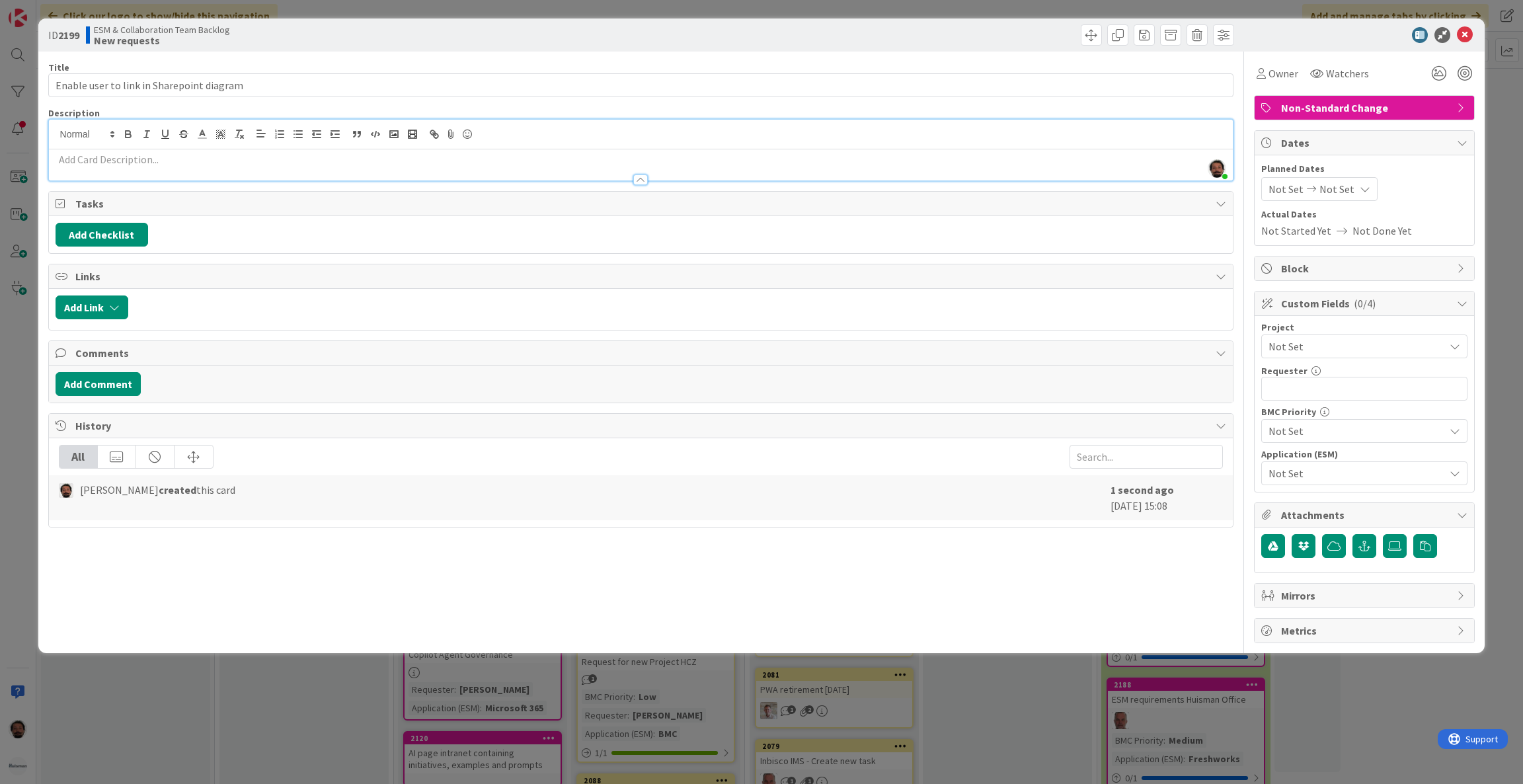
click at [260, 158] on p at bounding box center [641, 159] width 1172 height 15
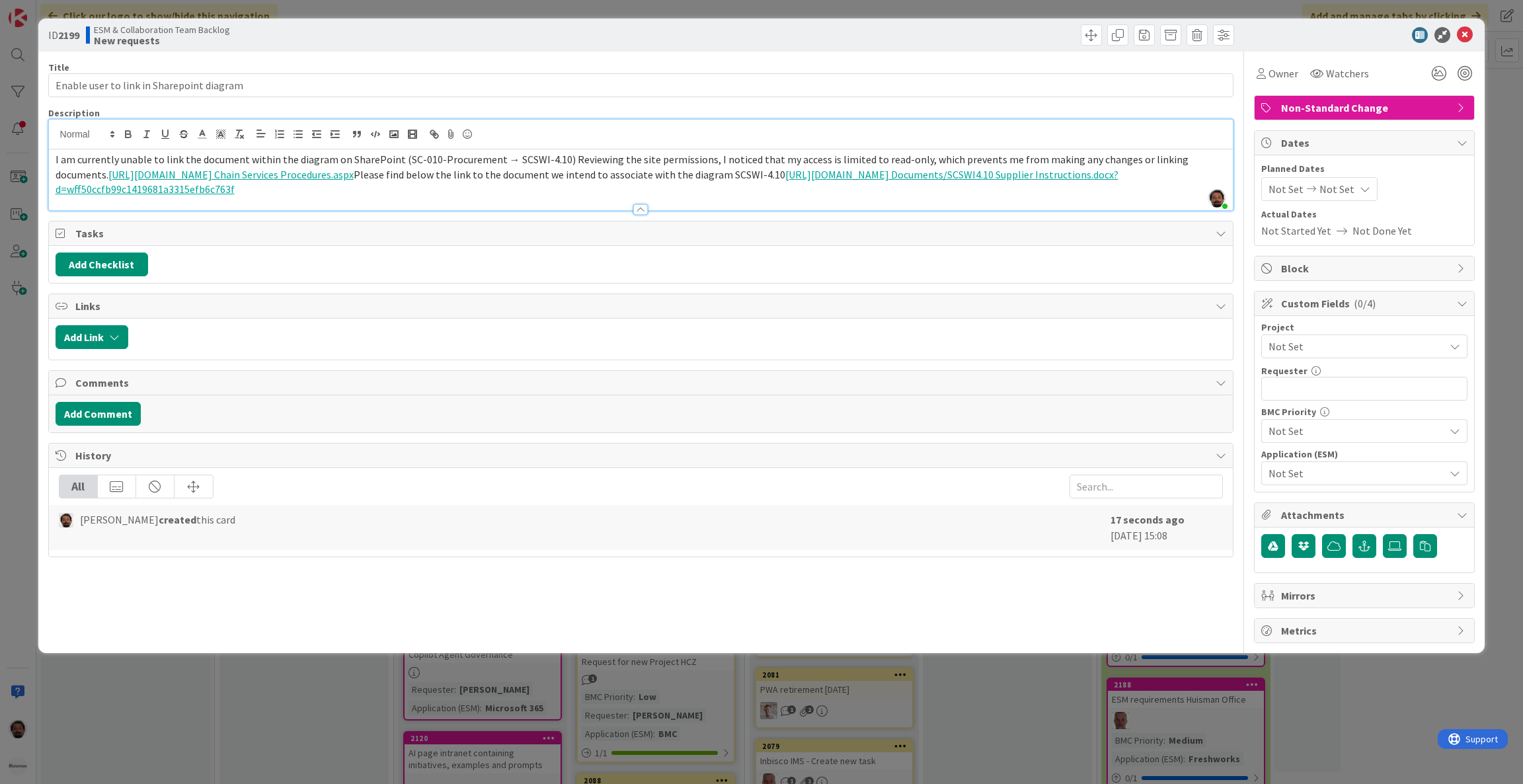
click at [660, 186] on p "I am currently unable to link the document within the diagram on SharePoint (SC…" at bounding box center [641, 174] width 1172 height 45
click at [353, 172] on link "[URL][DOMAIN_NAME] Chain Services Procedures.aspx" at bounding box center [231, 174] width 245 height 13
click at [596, 173] on span "Please find below the link to the document we intend to associate with the diag…" at bounding box center [569, 174] width 432 height 13
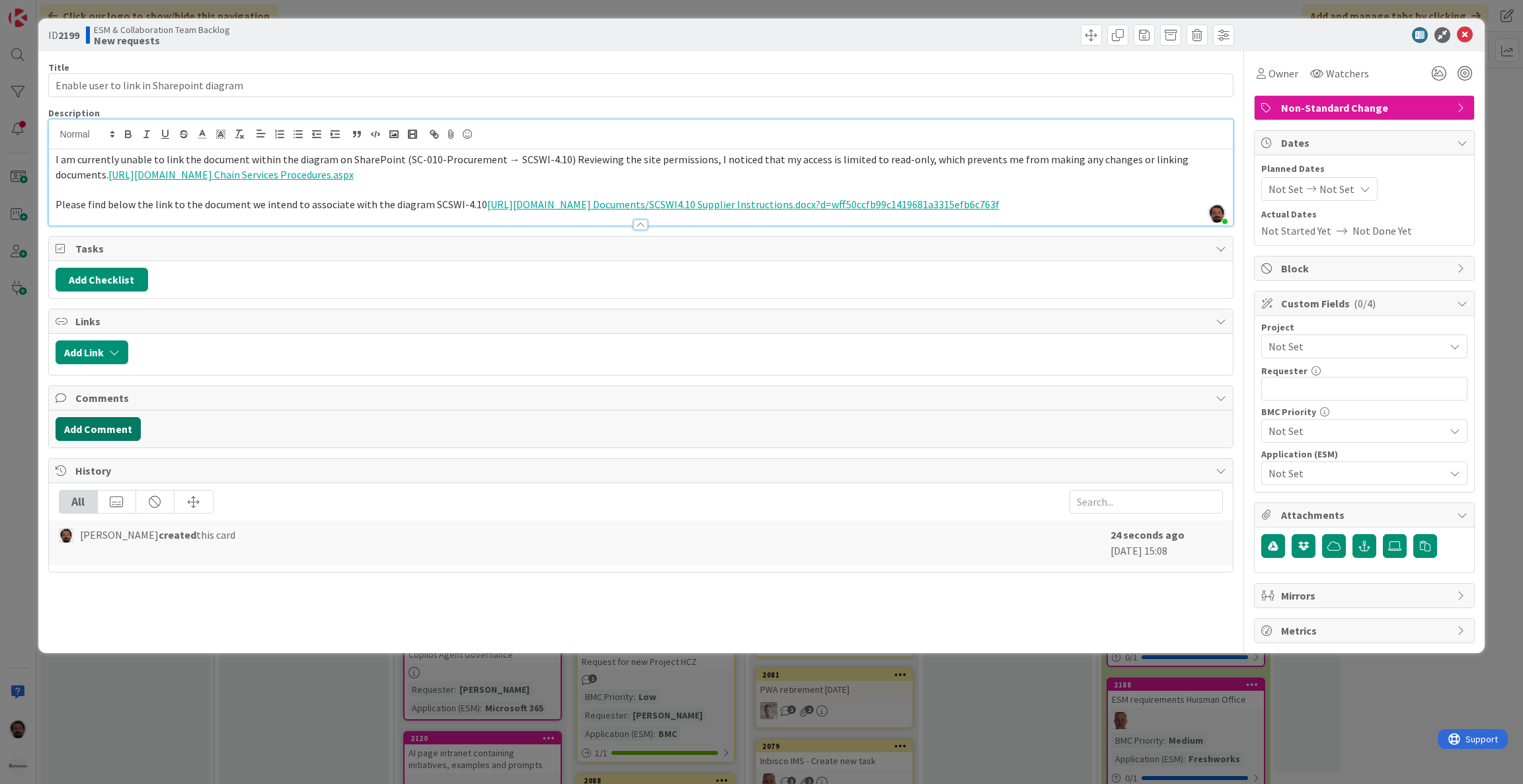
click at [100, 430] on button "Add Comment" at bounding box center [98, 429] width 85 height 24
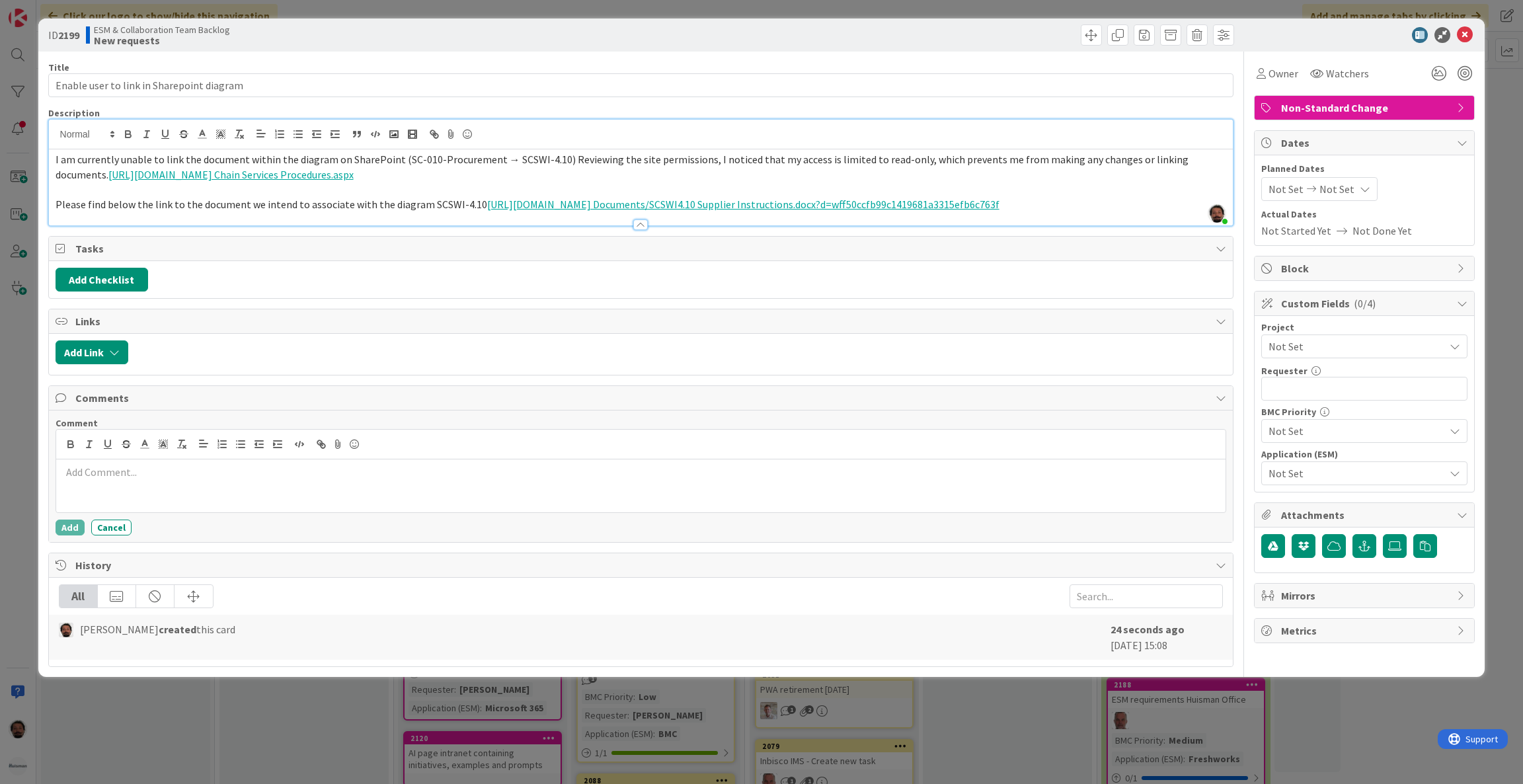
click at [212, 482] on div at bounding box center [641, 485] width 1170 height 53
click at [499, 466] on p "Current situation: We don't know exactly how they edit the diagram to insert li…" at bounding box center [641, 472] width 1160 height 15
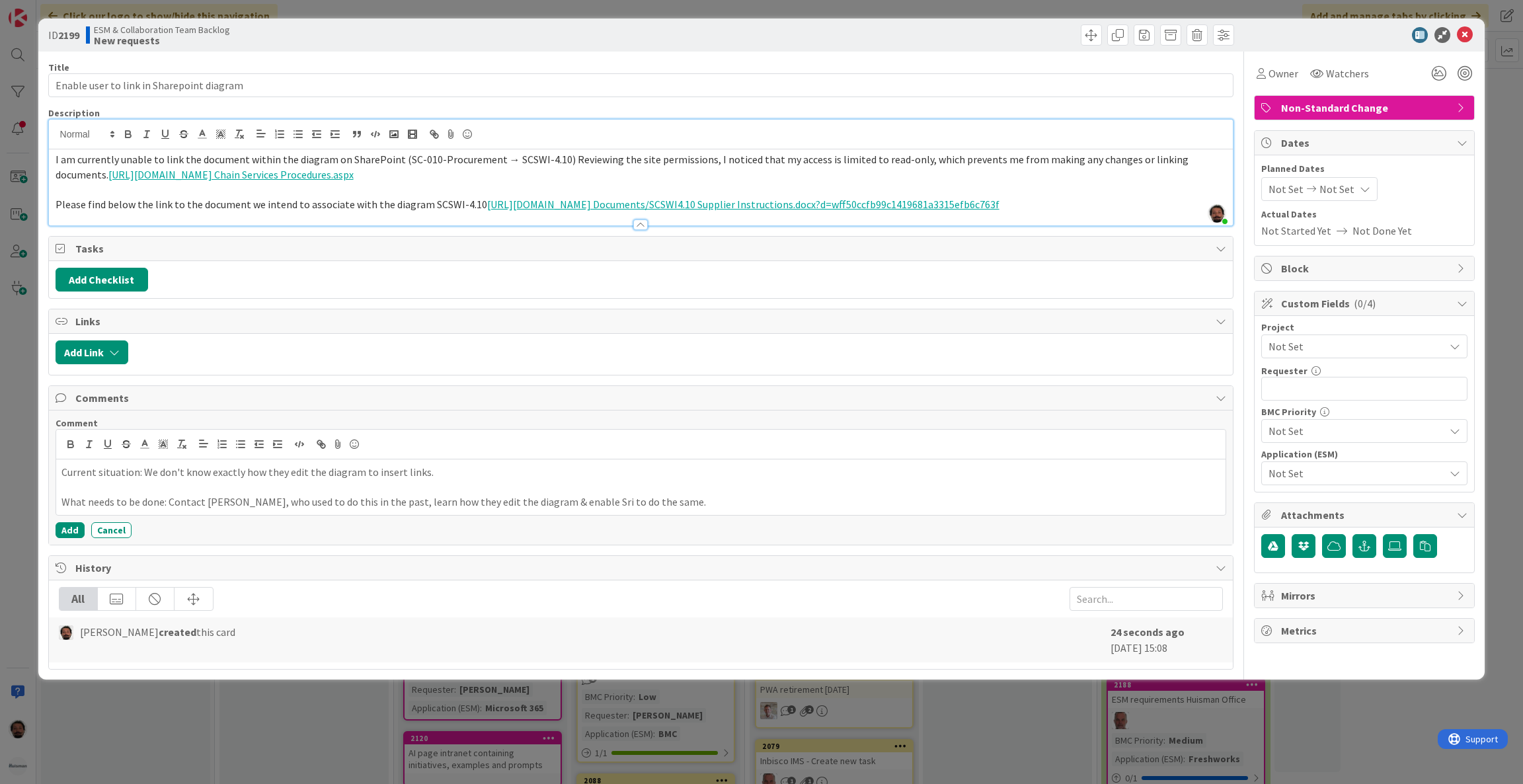
click at [1337, 340] on span "Not Set" at bounding box center [1353, 347] width 169 height 19
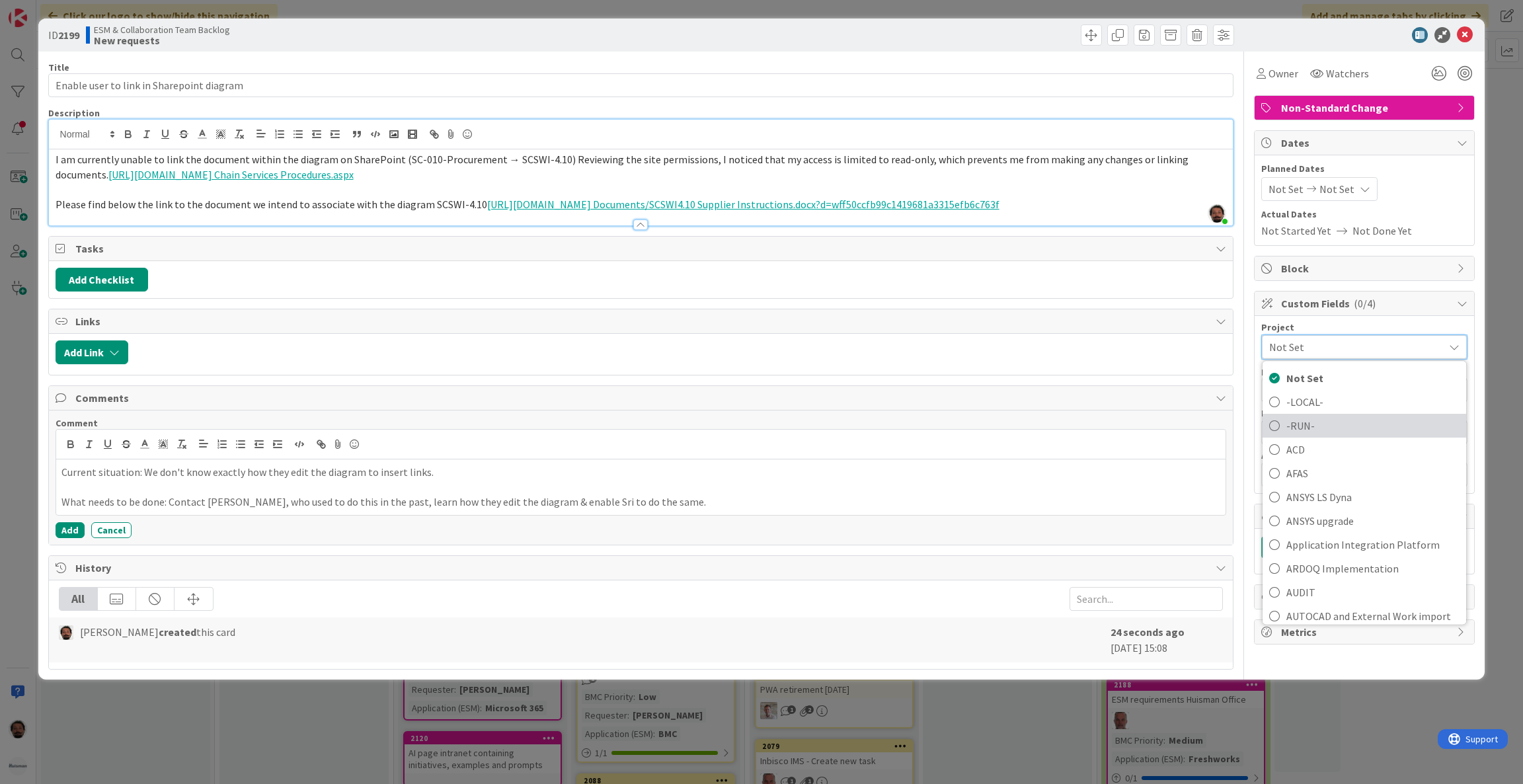
click at [1296, 426] on span "-RUN-" at bounding box center [1373, 426] width 173 height 20
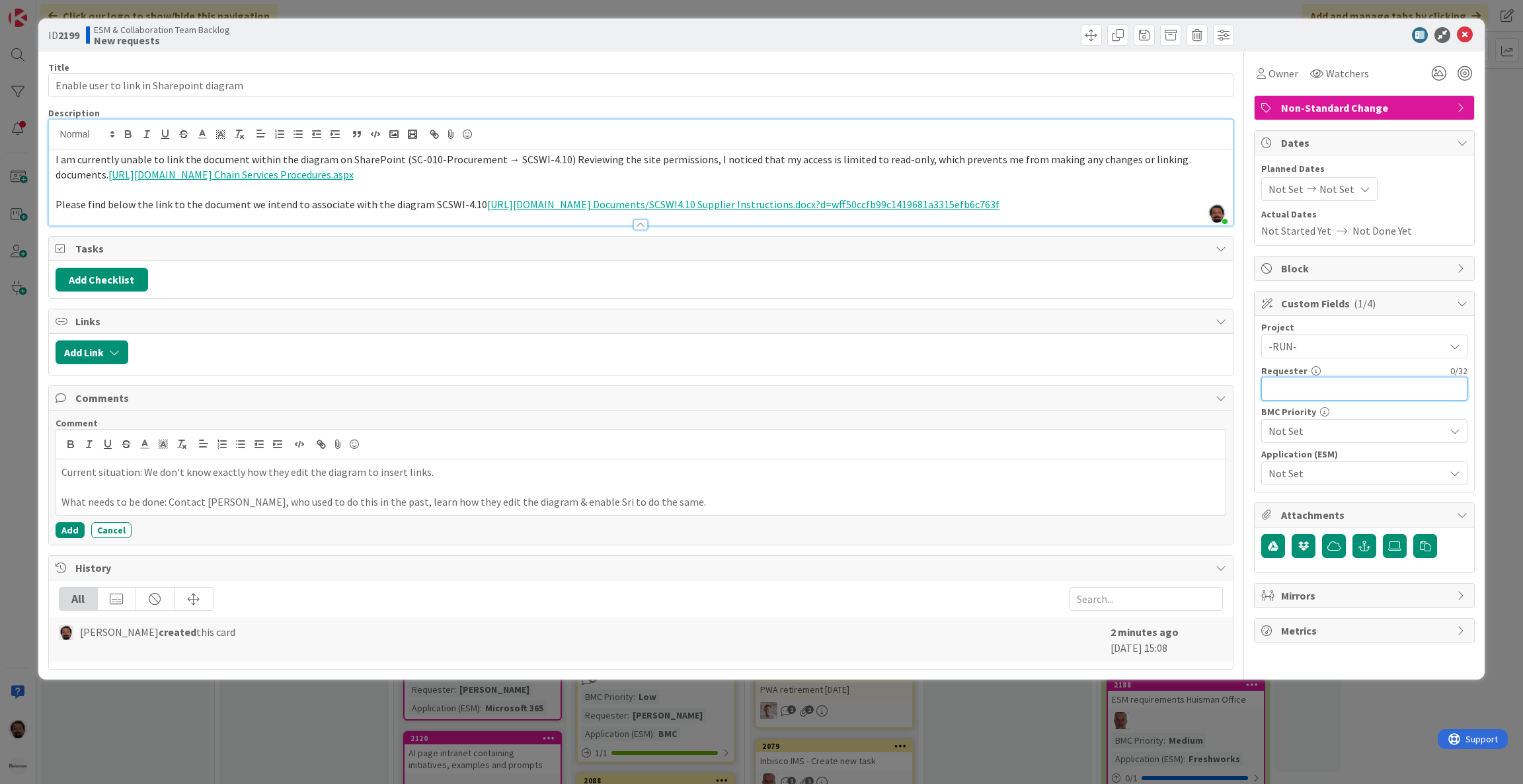
click at [1374, 383] on input "text" at bounding box center [1365, 389] width 206 height 24
type input "[DEMOGRAPHIC_DATA]"
click at [1320, 427] on span "Not Set" at bounding box center [1353, 431] width 169 height 19
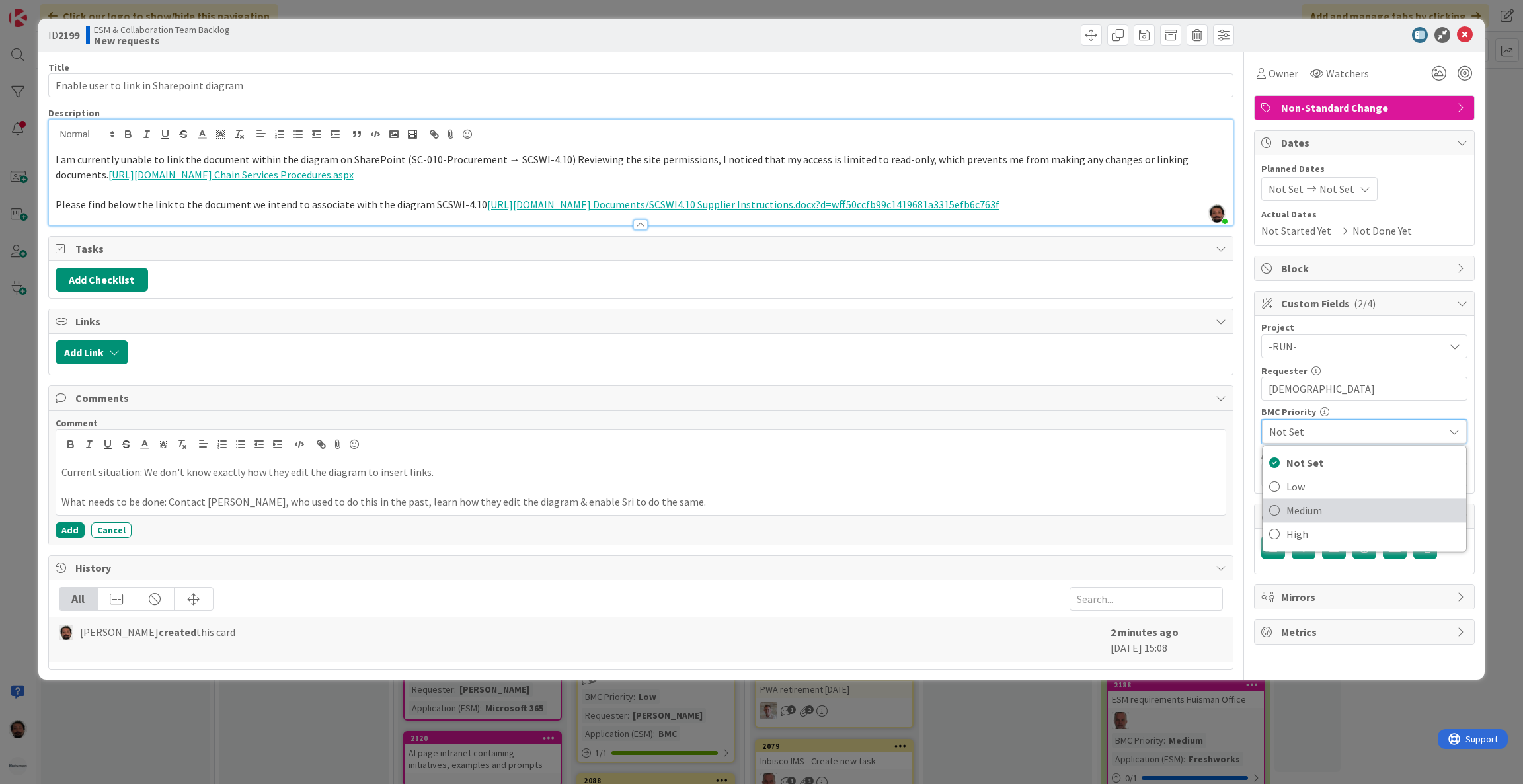
click at [1294, 513] on span "Medium" at bounding box center [1373, 510] width 173 height 20
click at [1318, 476] on span "Not Set" at bounding box center [1353, 473] width 169 height 19
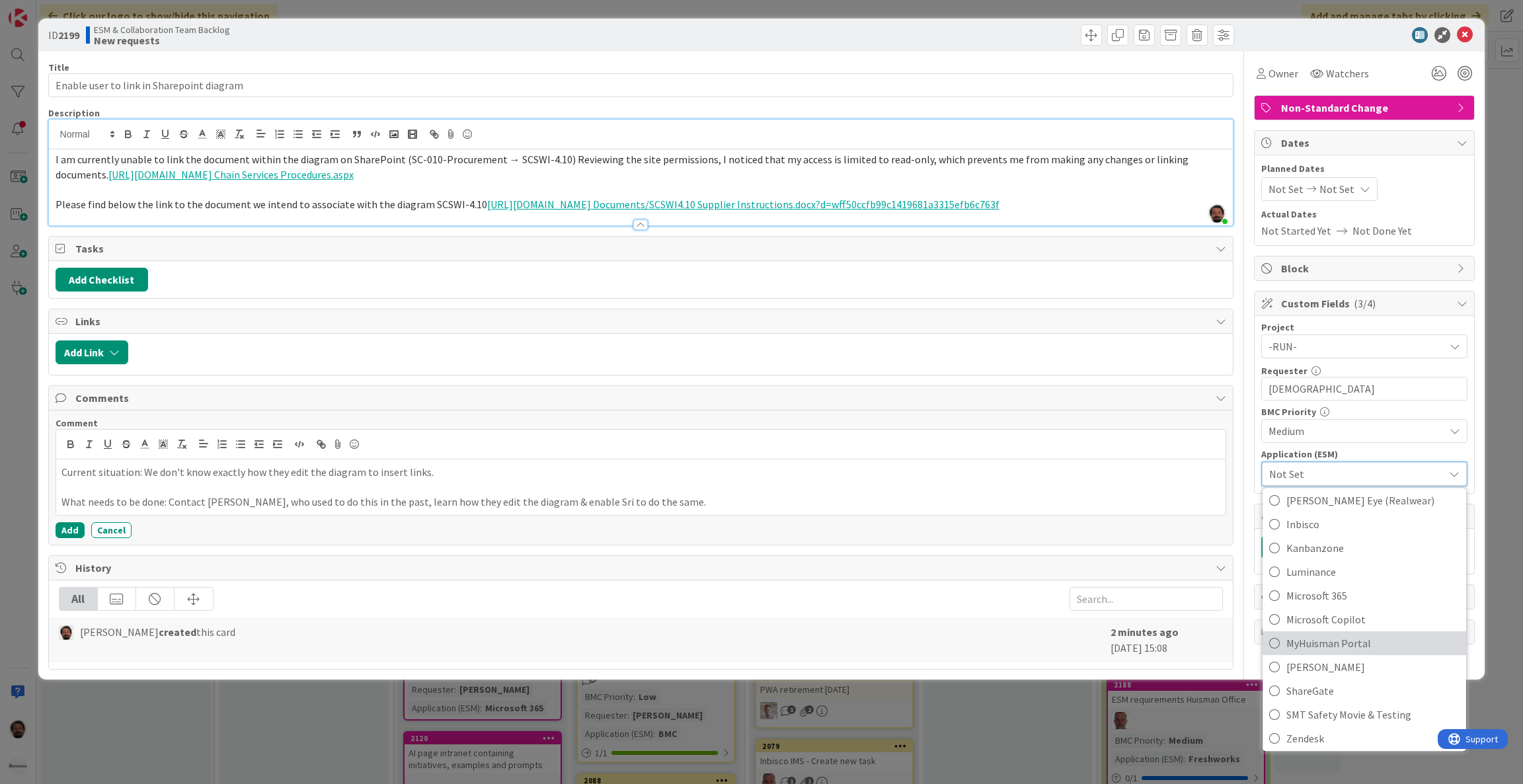
scroll to position [198, 0]
click at [1305, 597] on span "Microsoft 365" at bounding box center [1373, 592] width 173 height 20
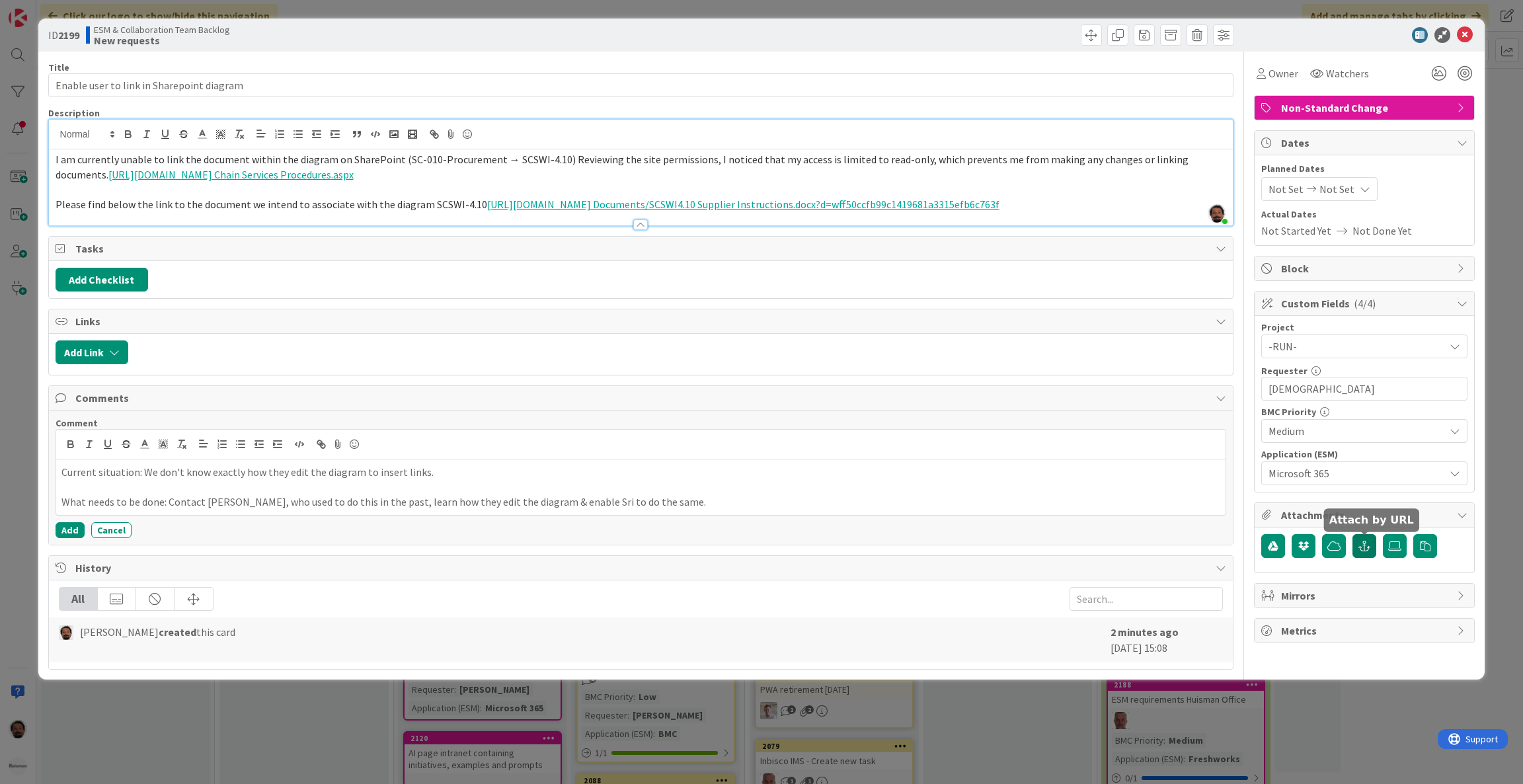
click at [1366, 548] on icon "button" at bounding box center [1365, 546] width 12 height 11
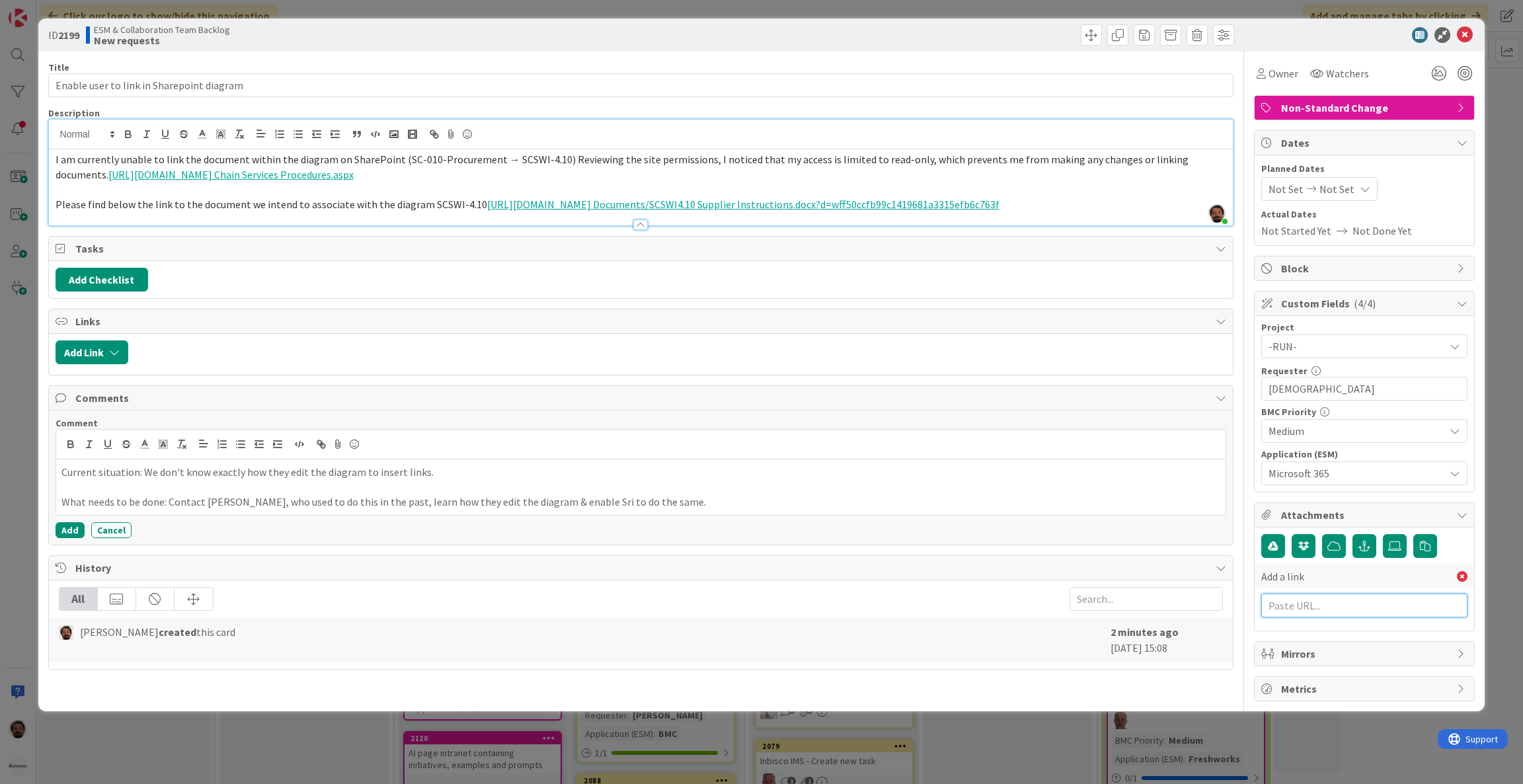
click at [1366, 602] on input "text" at bounding box center [1365, 606] width 206 height 24
paste input "[URL][PERSON_NAME][DOMAIN_NAME]"
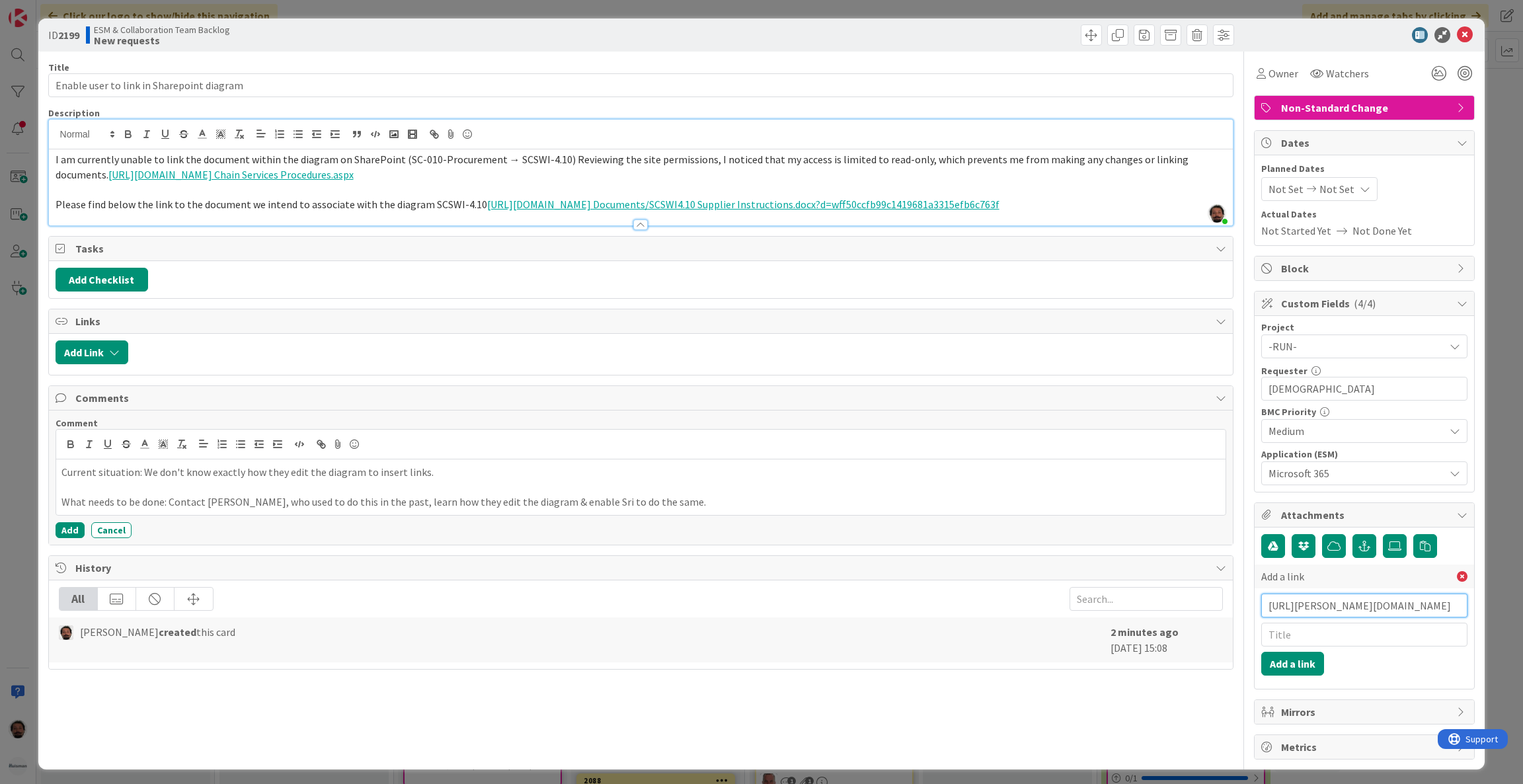
type input "[URL][PERSON_NAME][DOMAIN_NAME]"
click at [1275, 638] on input "text" at bounding box center [1365, 635] width 206 height 24
paste input "WO0000000360710"
type input "WO0000000360710"
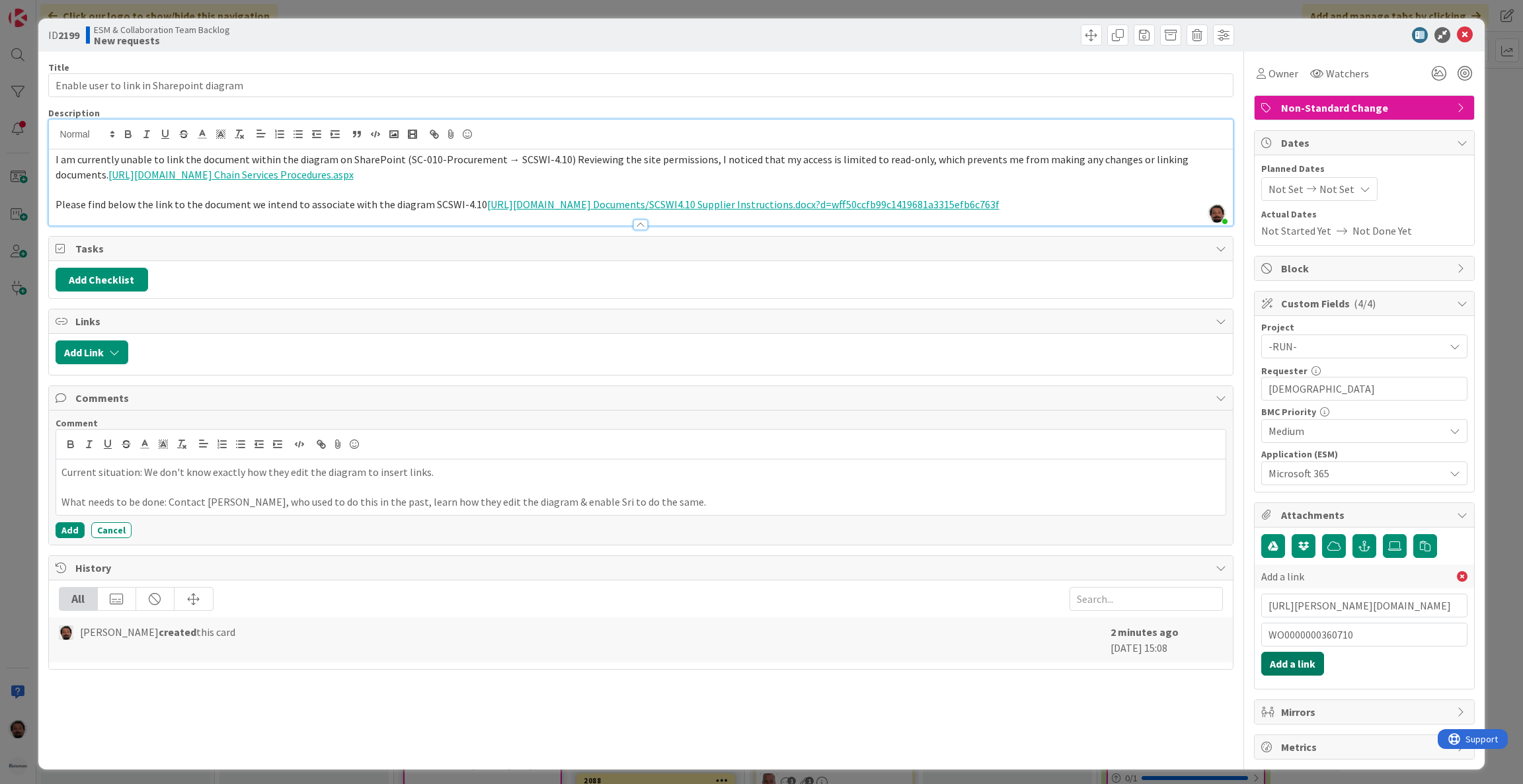
click at [1282, 664] on button "Add a link" at bounding box center [1293, 664] width 63 height 24
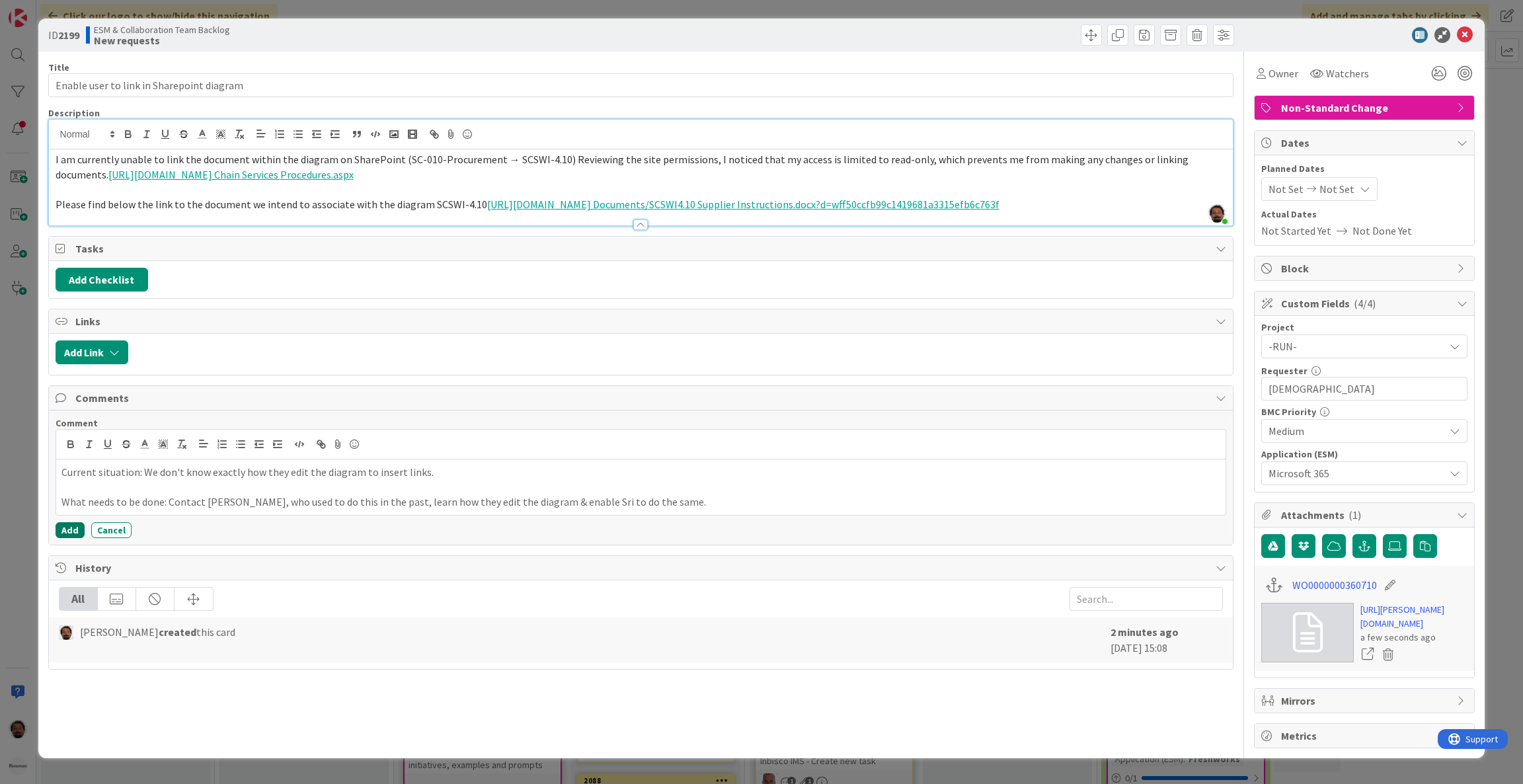
click at [61, 538] on button "Add" at bounding box center [70, 530] width 29 height 16
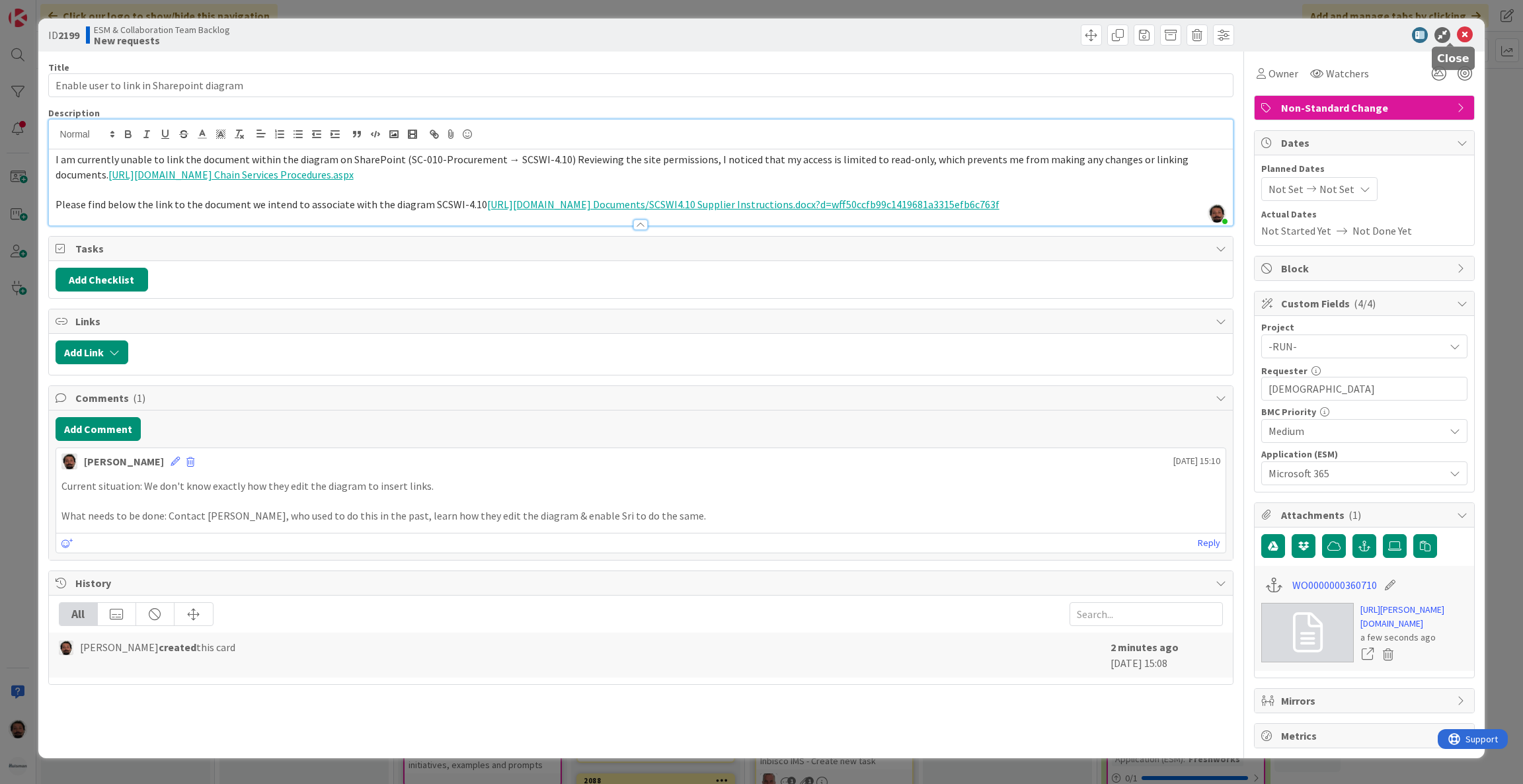
click at [1457, 34] on icon at bounding box center [1465, 35] width 16 height 16
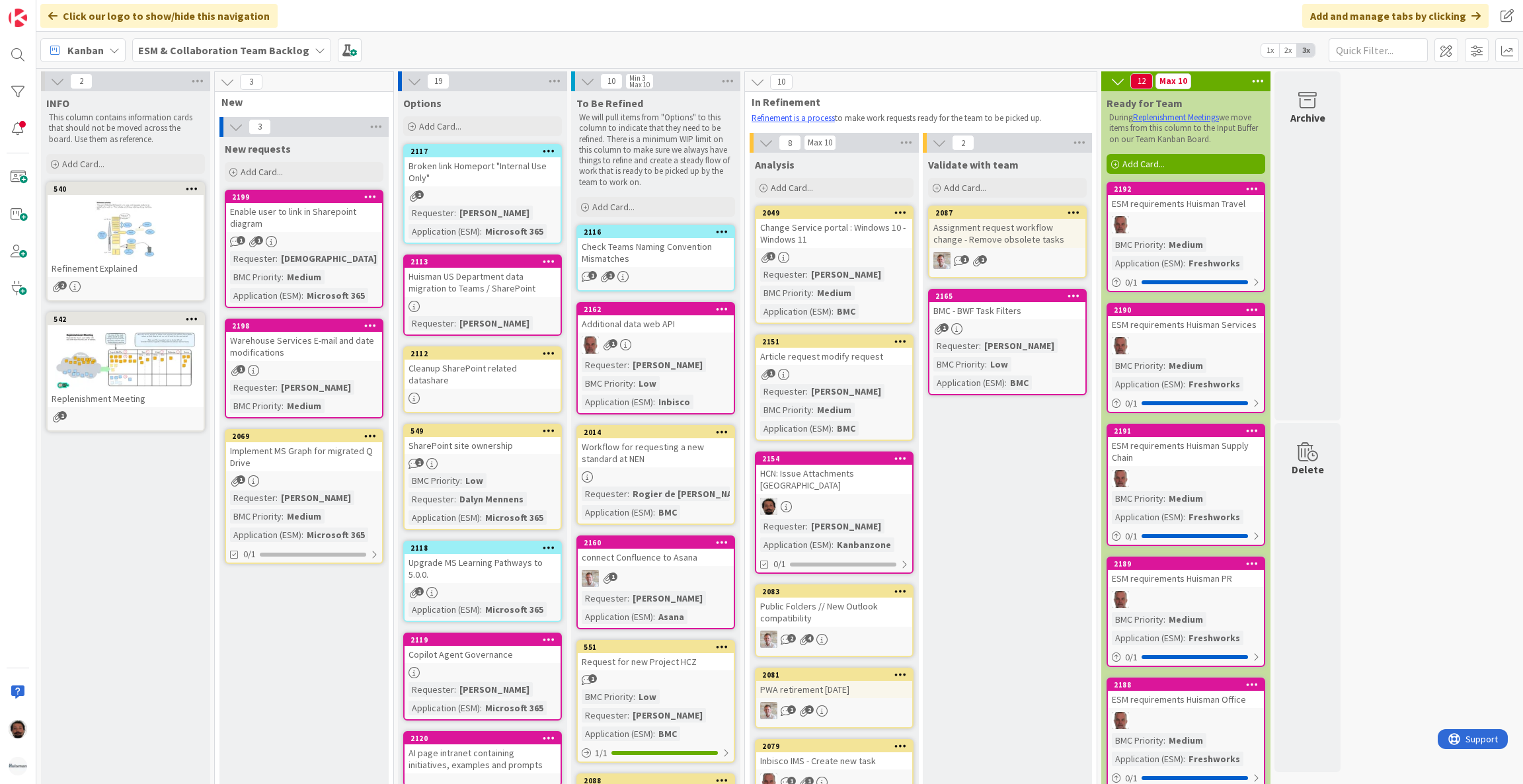
click at [296, 208] on div "Enable user to link in Sharepoint diagram" at bounding box center [304, 218] width 156 height 29
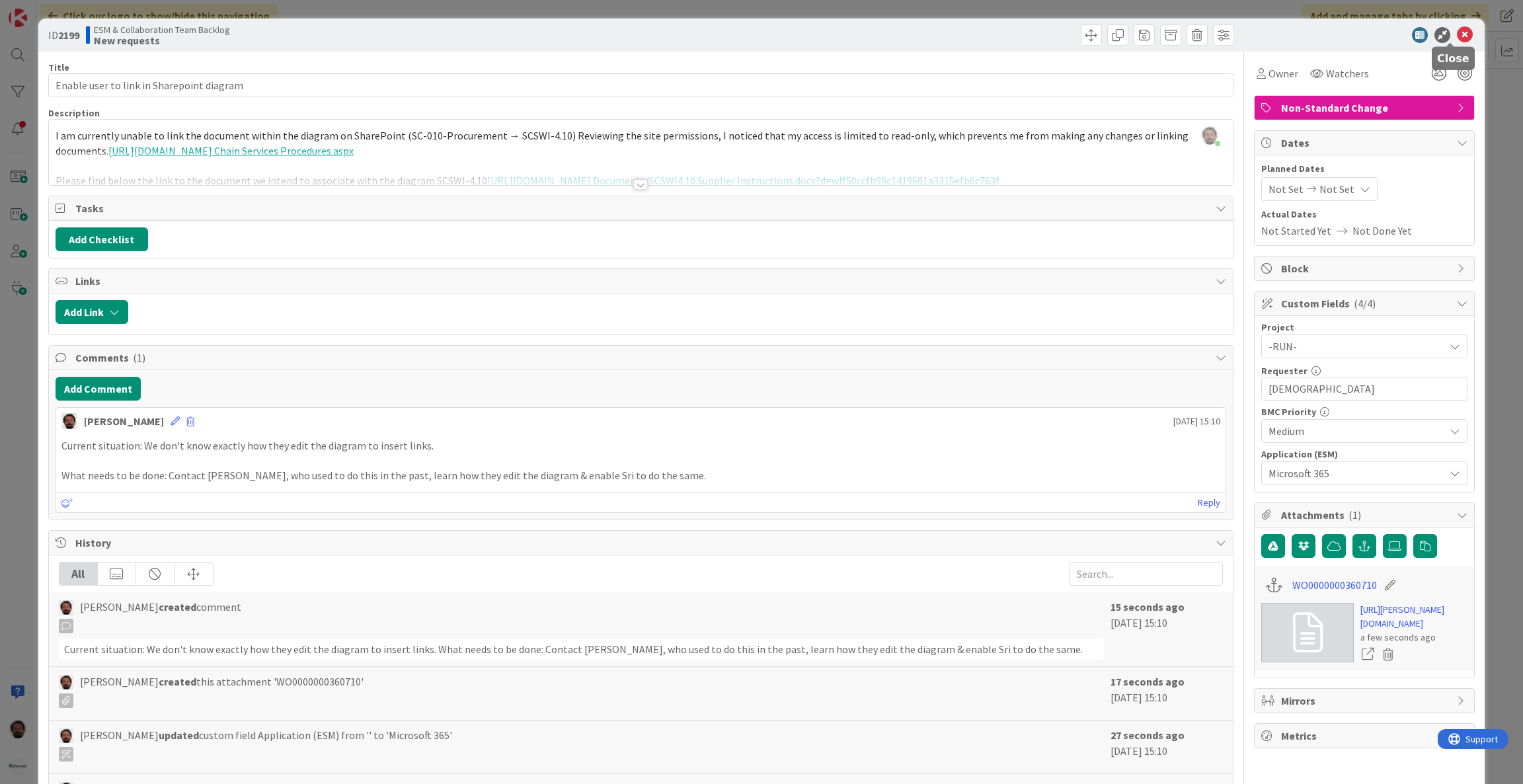
click at [1457, 35] on icon at bounding box center [1465, 35] width 16 height 16
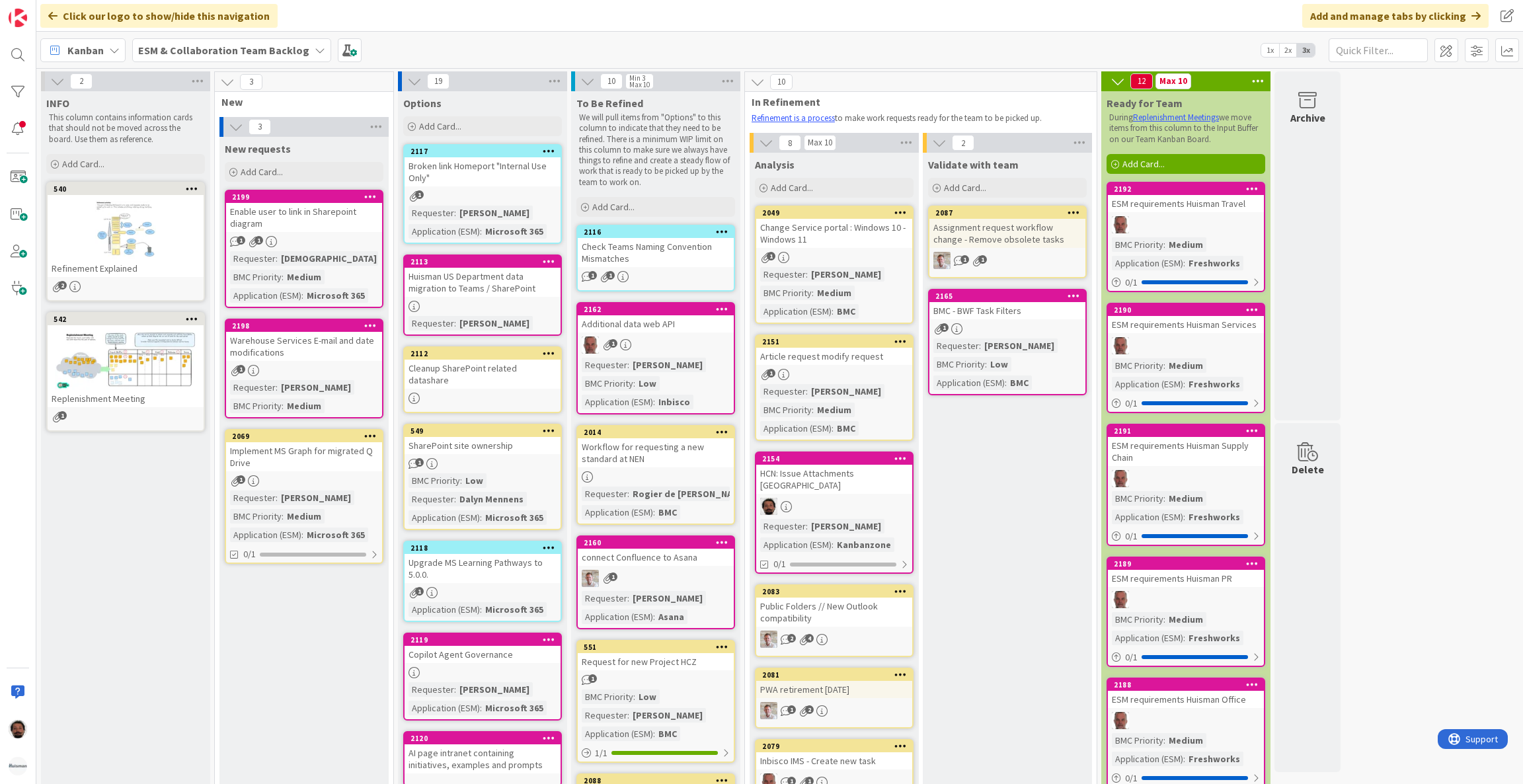
click at [188, 47] on b "ESM & Collaboration Team Backlog" at bounding box center [224, 51] width 171 height 13
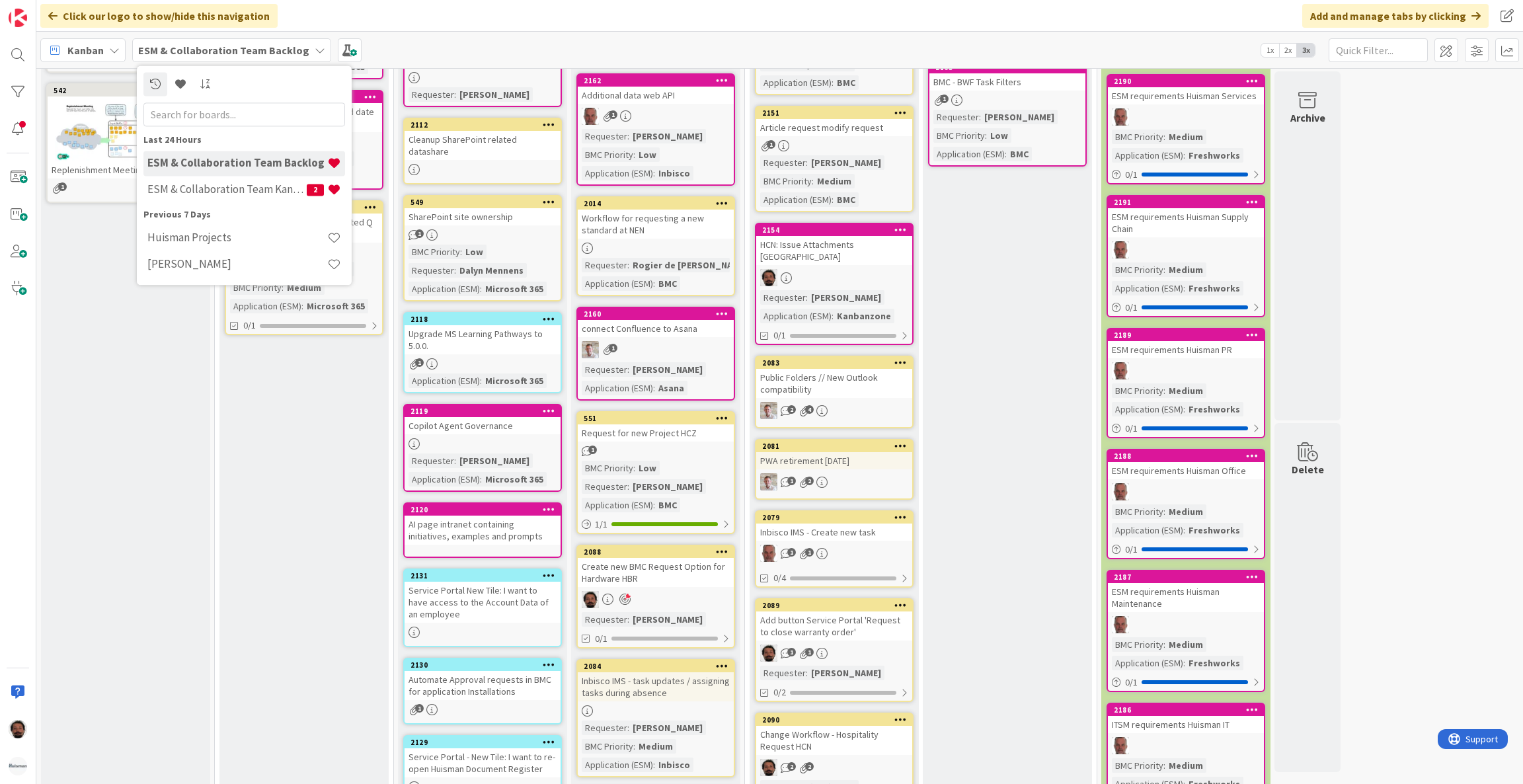
scroll to position [397, 0]
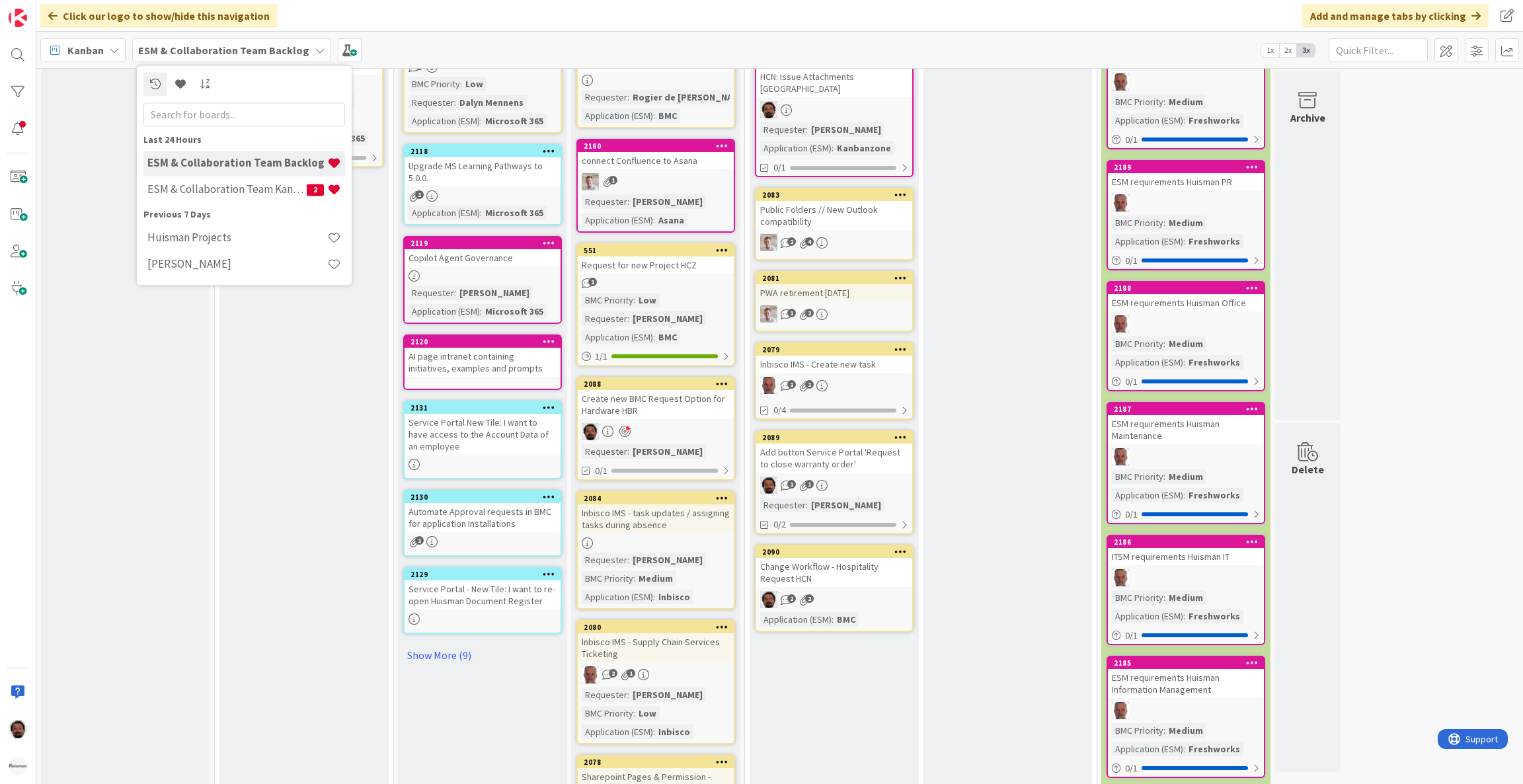
click at [839, 558] on div "Change Workflow - Hospitality Request HCN" at bounding box center [834, 572] width 156 height 29
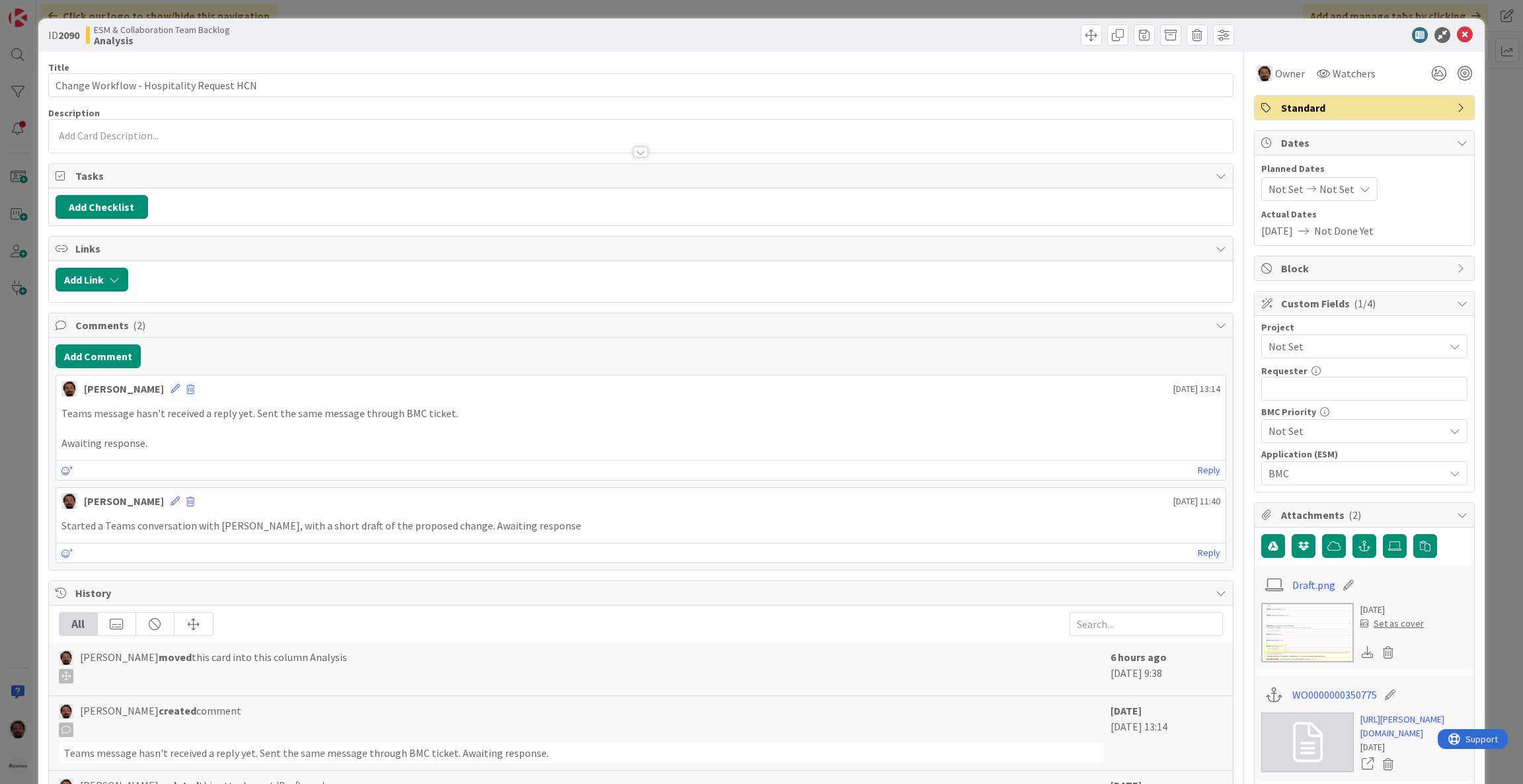
click at [11, 333] on div "ID 2090 ESM & Collaboration Team Backlog Analysis Title 42 / 128 Change Workflo…" at bounding box center [762, 392] width 1523 height 784
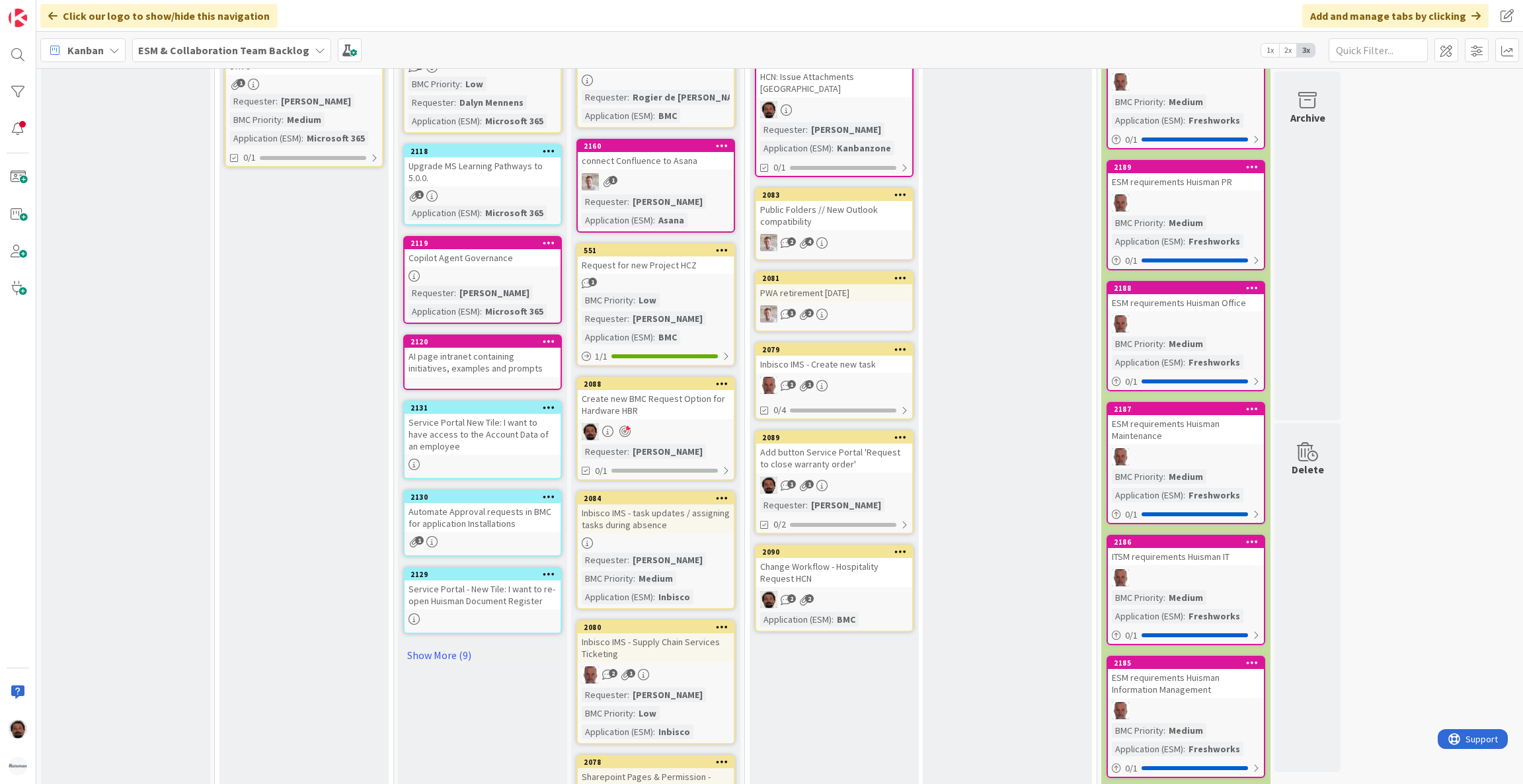
click at [878, 443] on div "Add button Service Portal 'Request to close warranty order'" at bounding box center [834, 458] width 156 height 29
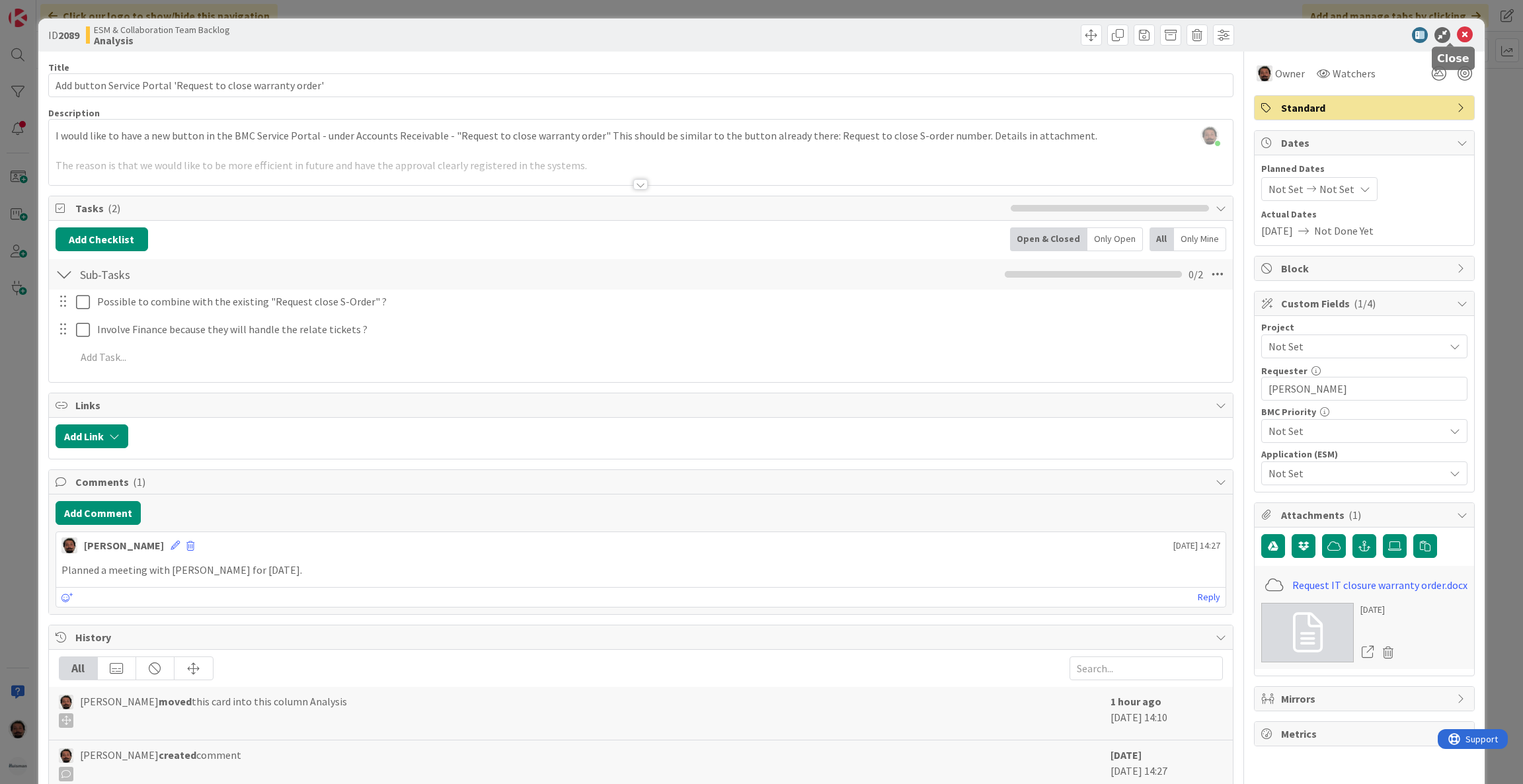
click at [1457, 31] on icon at bounding box center [1465, 35] width 16 height 16
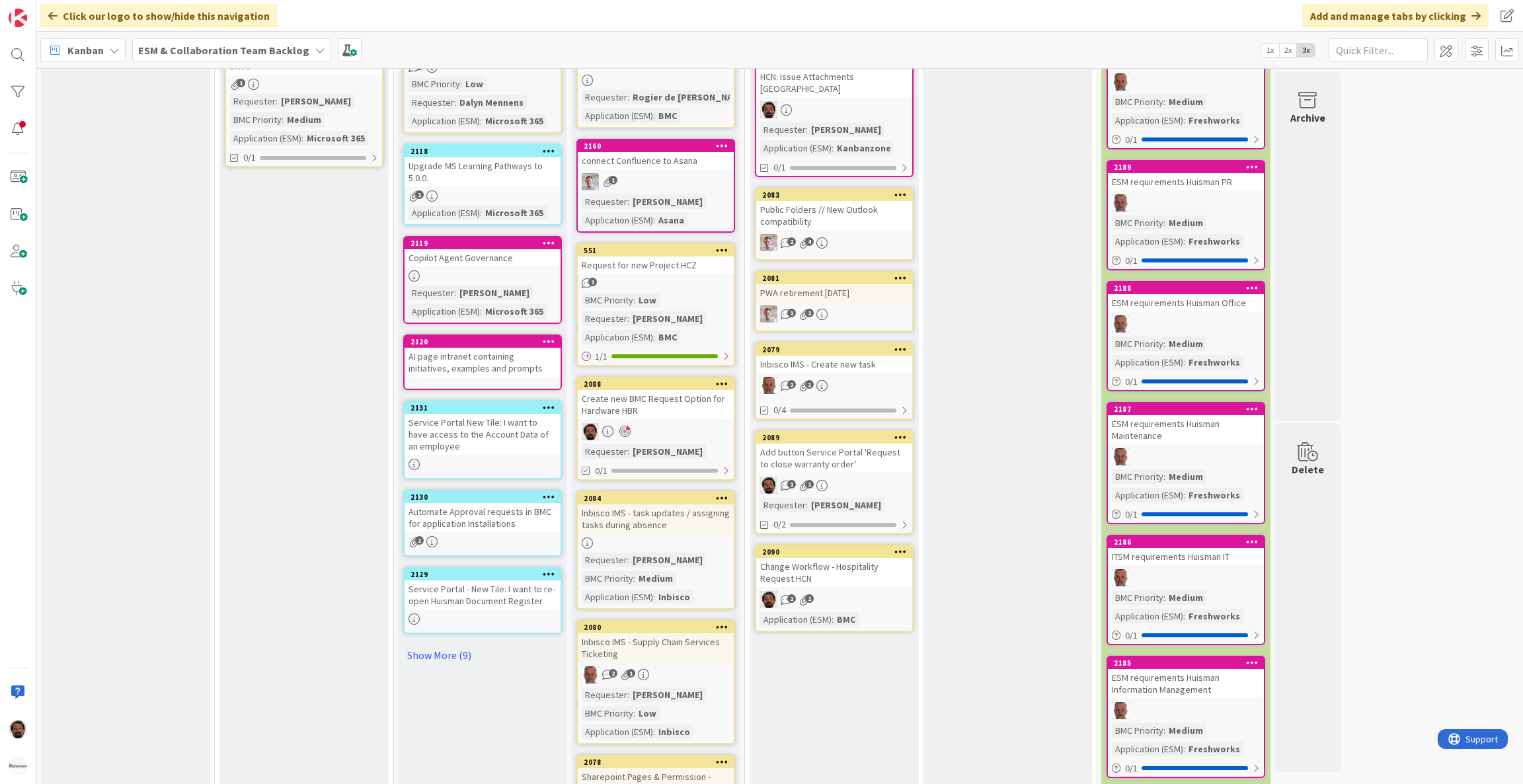
click at [876, 443] on div "Add button Service Portal 'Request to close warranty order'" at bounding box center [834, 458] width 156 height 29
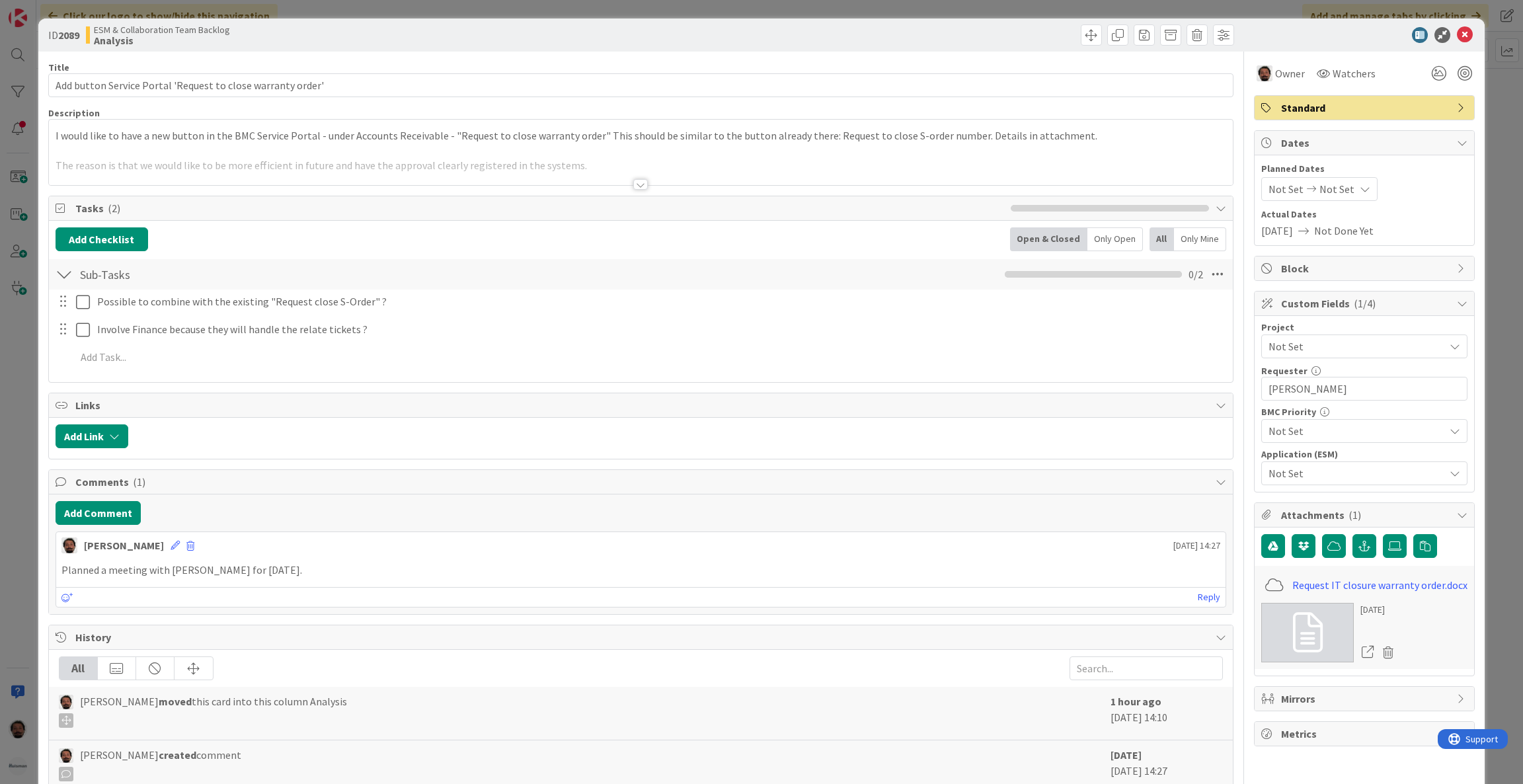
click at [634, 185] on div at bounding box center [641, 184] width 15 height 11
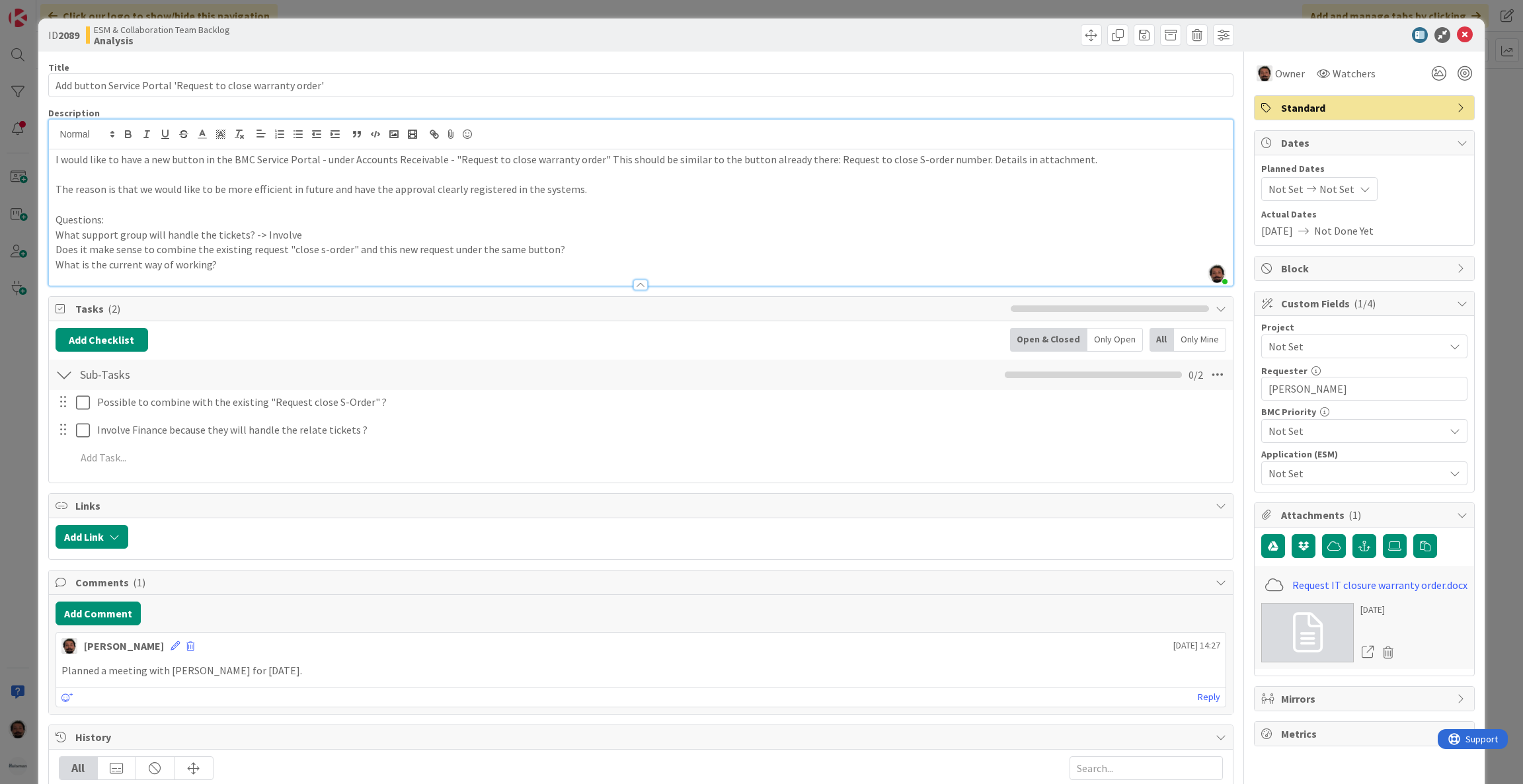
click at [235, 267] on p "What is the current way of working?" at bounding box center [641, 264] width 1172 height 15
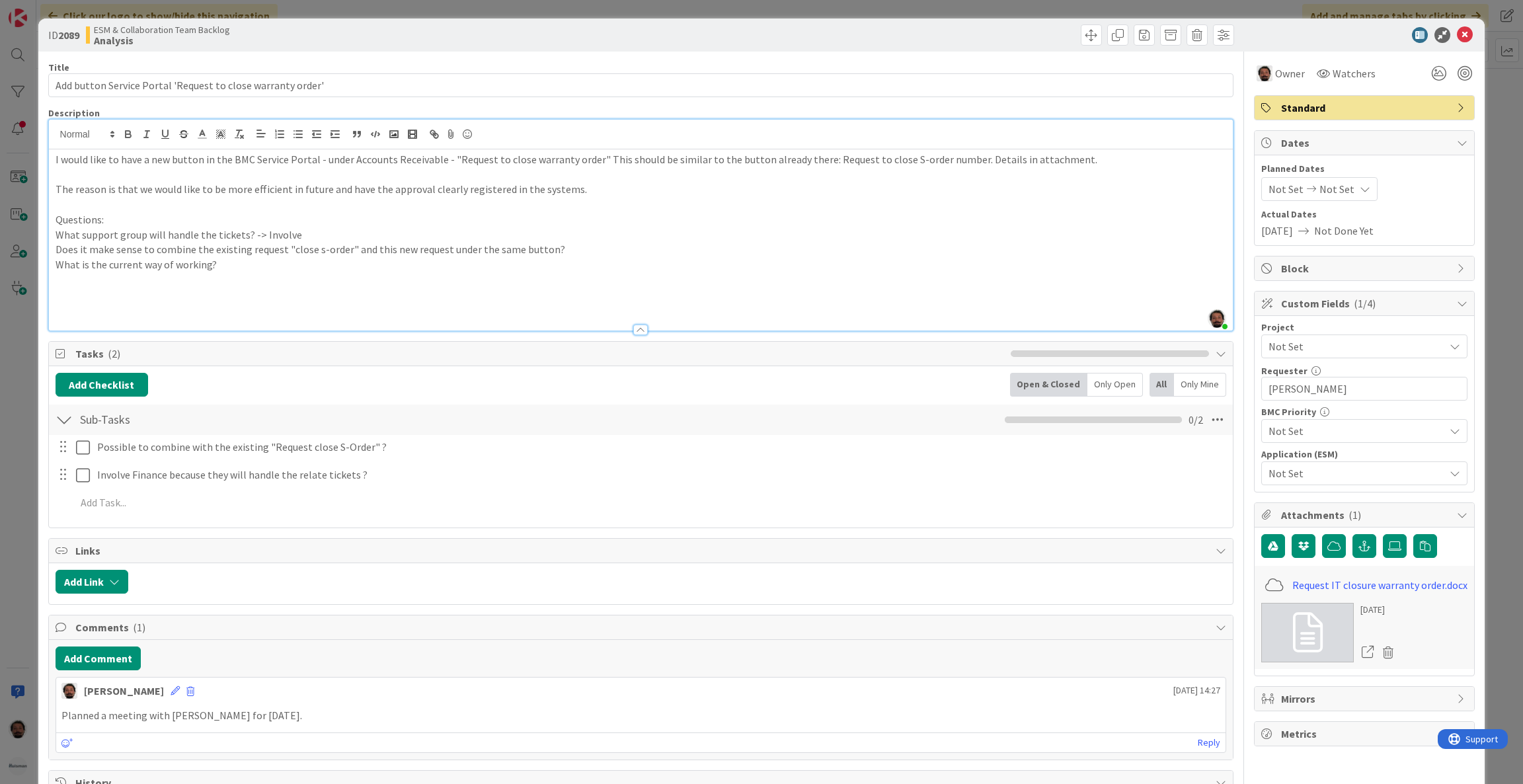
click at [210, 312] on p at bounding box center [641, 309] width 1172 height 15
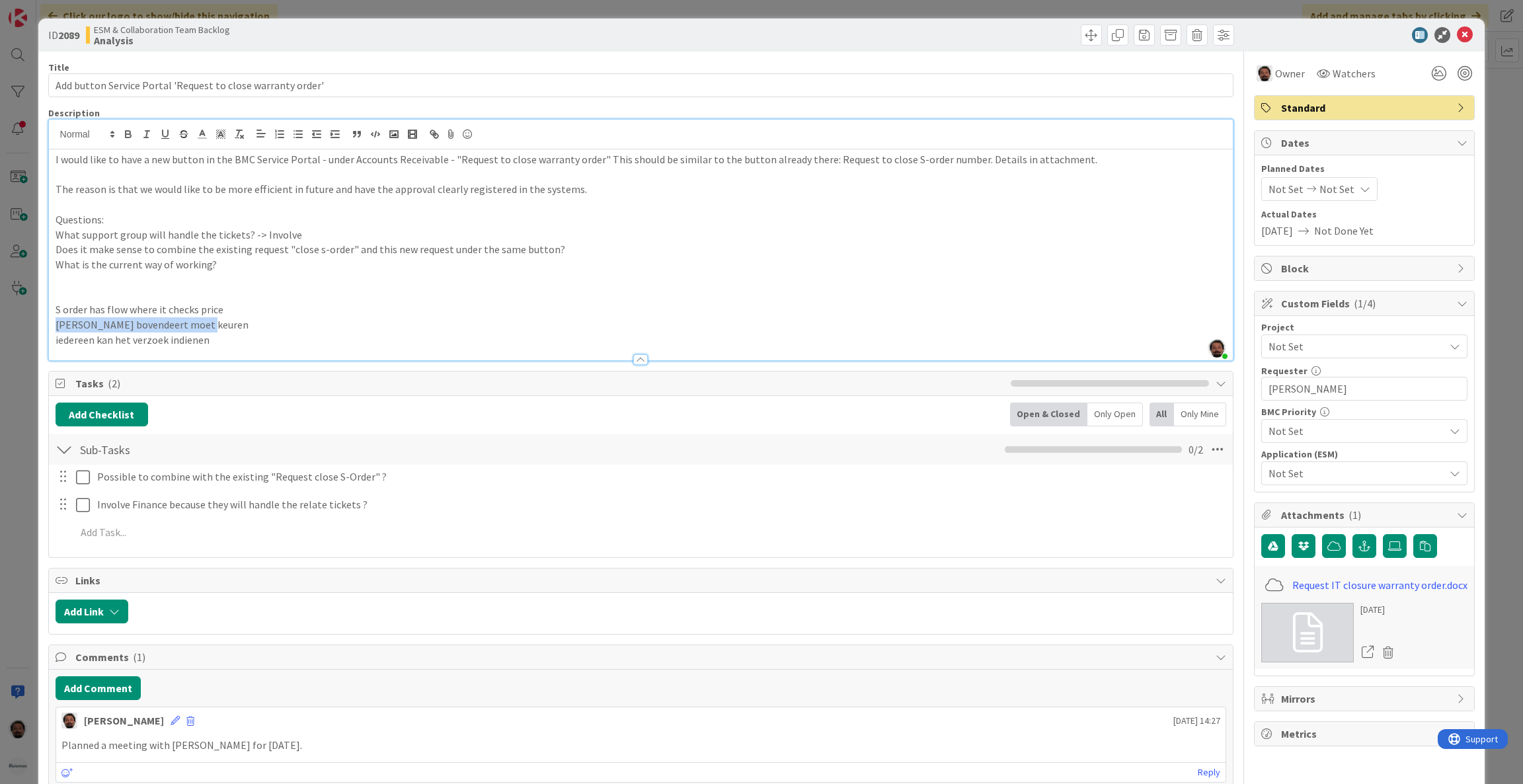
drag, startPoint x: 235, startPoint y: 325, endPoint x: 30, endPoint y: 324, distance: 205.0
click at [30, 324] on div "ID 2089 ESM & Collaboration Team Backlog Analysis Title 59 / 128 Add button Ser…" at bounding box center [762, 392] width 1523 height 784
click at [245, 339] on p "iedereen kan het verzoek indienen" at bounding box center [641, 340] width 1172 height 15
click at [211, 327] on p at bounding box center [641, 325] width 1172 height 15
click at [392, 336] on p "iedereen kan het verzoek indienen -> [PERSON_NAME] bovendeert moet keuren" at bounding box center [641, 340] width 1172 height 15
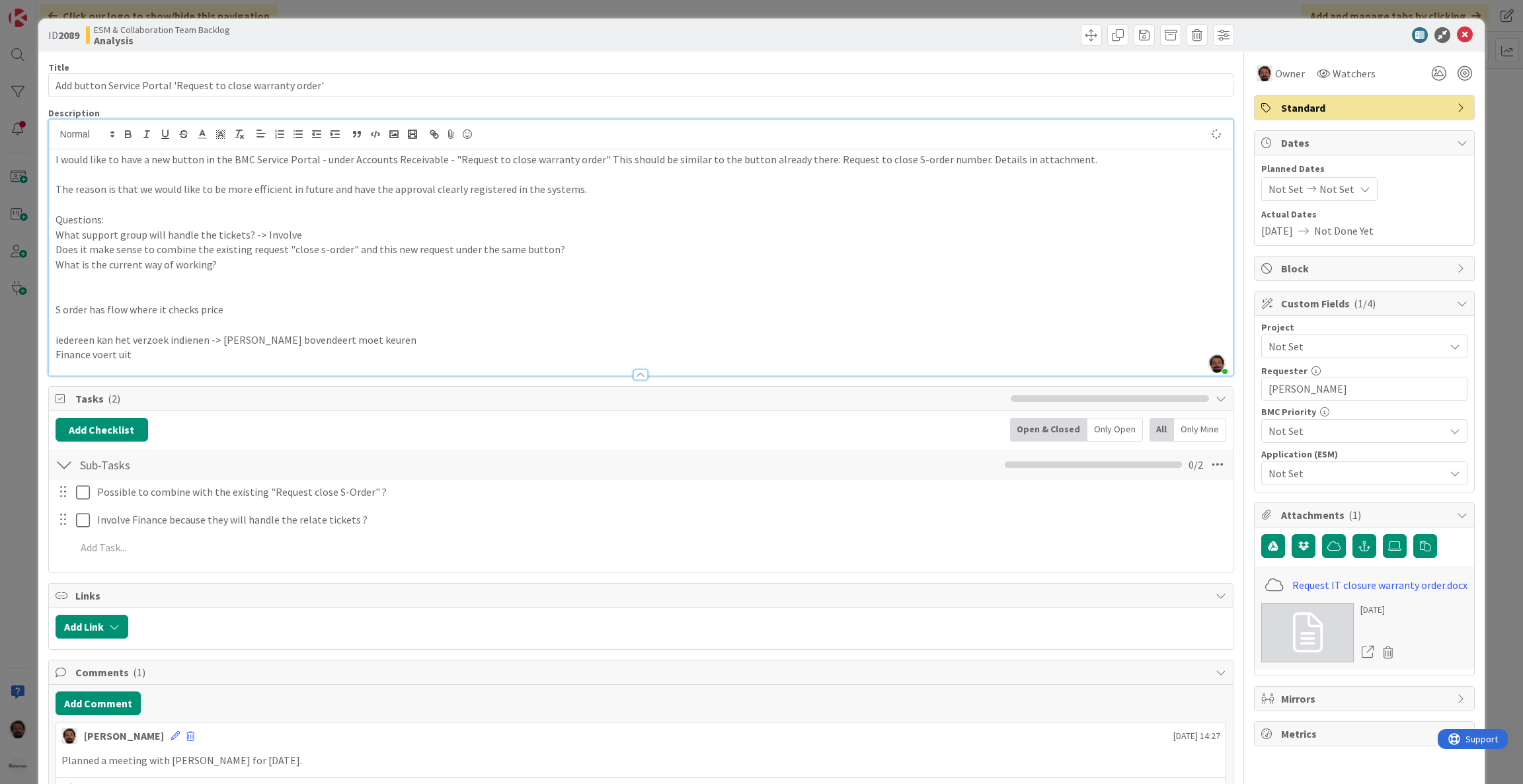
click at [419, 344] on p "iedereen kan het verzoek indienen -> [PERSON_NAME] bovendeert moet keuren" at bounding box center [641, 340] width 1172 height 15
click at [359, 333] on p "iedereen kan het verzoek indienen -> [PERSON_NAME] bovendeert moet keuren" at bounding box center [641, 340] width 1172 height 15
click at [337, 313] on p "S order has flow where it checks price" at bounding box center [641, 309] width 1172 height 15
click at [403, 317] on p at bounding box center [641, 325] width 1172 height 15
click at [283, 368] on div at bounding box center [642, 368] width 1185 height 14
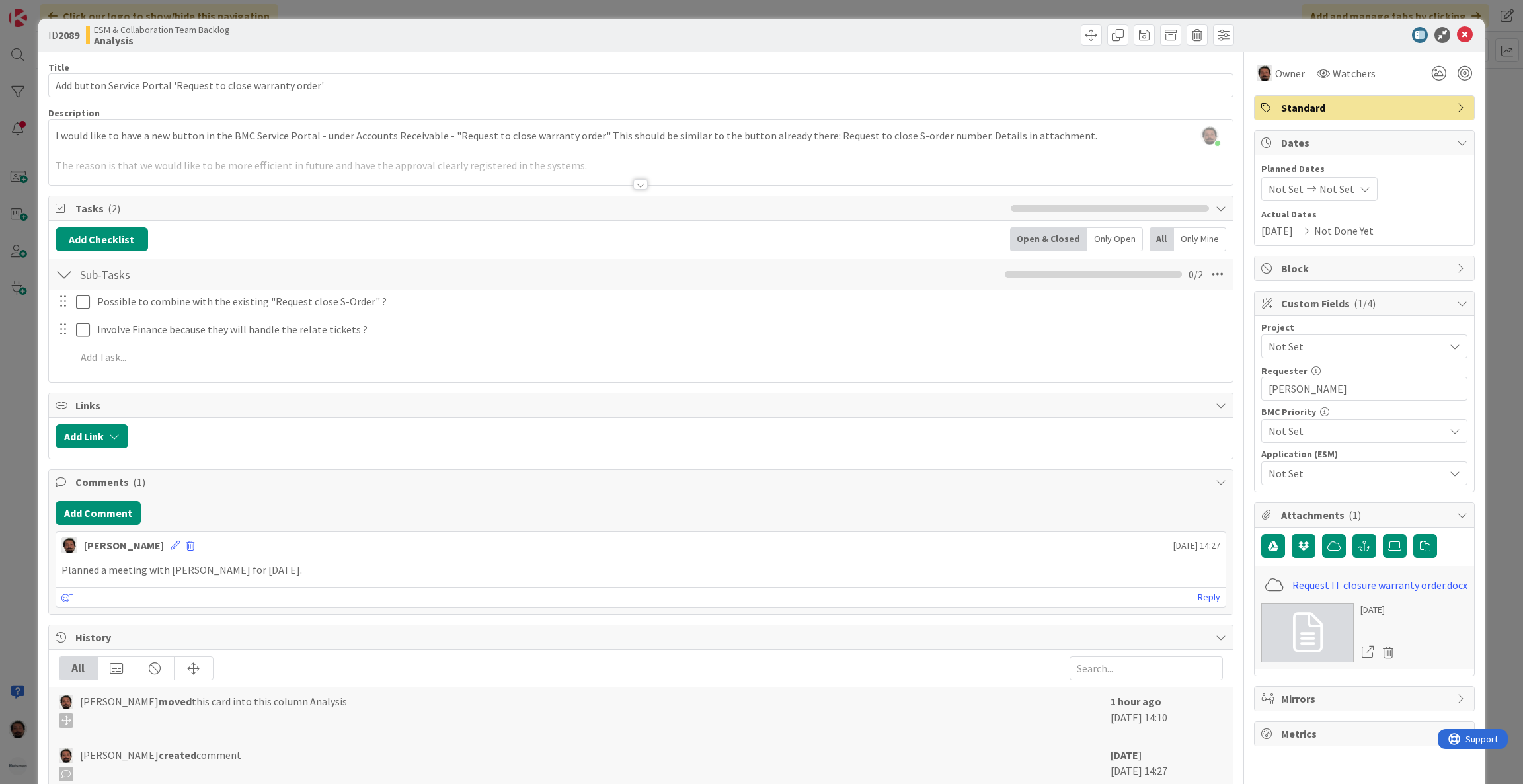
click at [634, 184] on div at bounding box center [641, 184] width 15 height 11
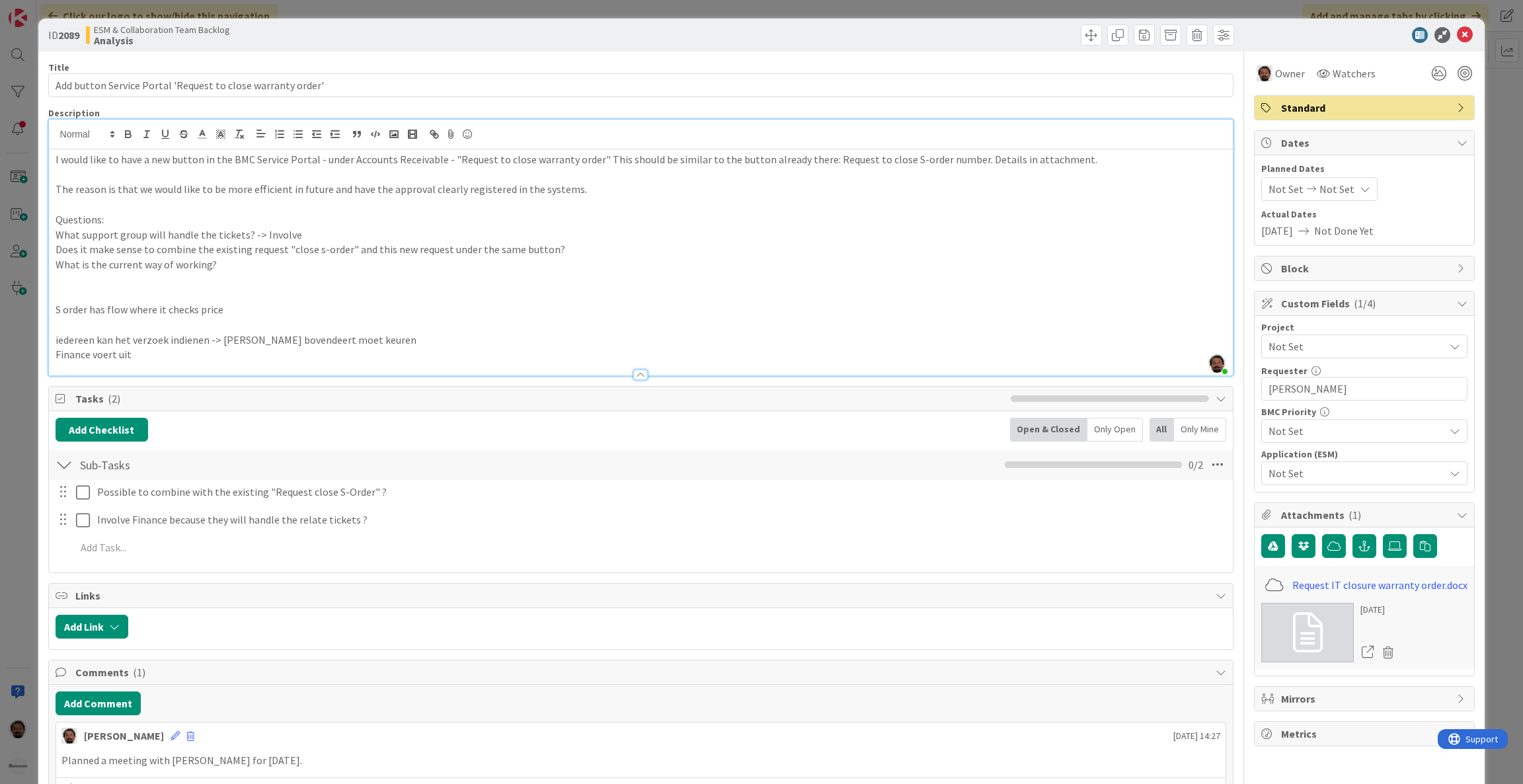
click at [342, 357] on p "Finance voert uit" at bounding box center [641, 354] width 1172 height 15
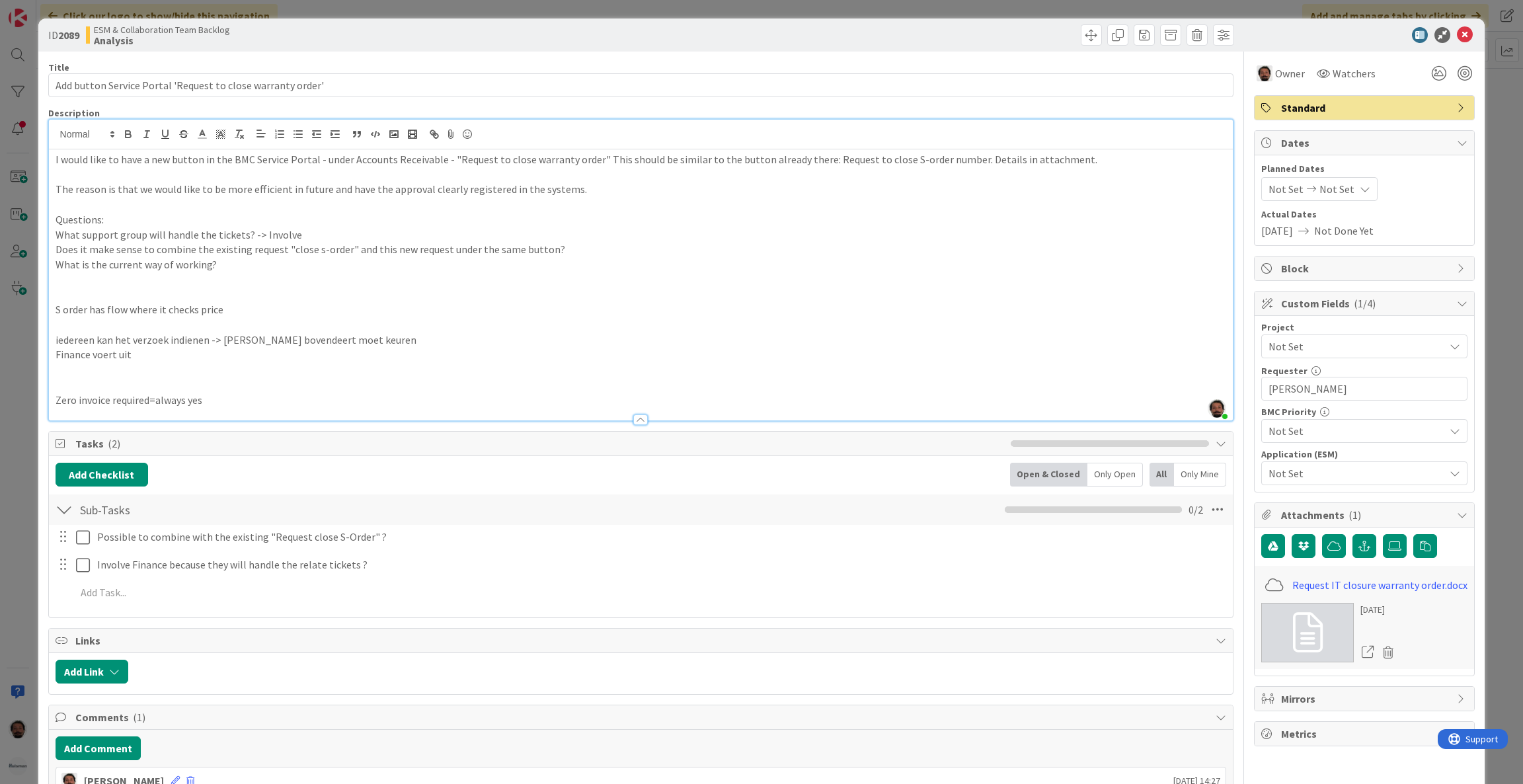
click at [243, 396] on p "Zero invoice required=always yes" at bounding box center [641, 400] width 1172 height 15
drag, startPoint x: 261, startPoint y: 407, endPoint x: 201, endPoint y: 390, distance: 62.4
click at [201, 390] on div "Description [PERSON_NAME] joined 8 m ago I would like to have a new button in t…" at bounding box center [642, 264] width 1186 height 314
click at [263, 407] on div at bounding box center [642, 413] width 1185 height 14
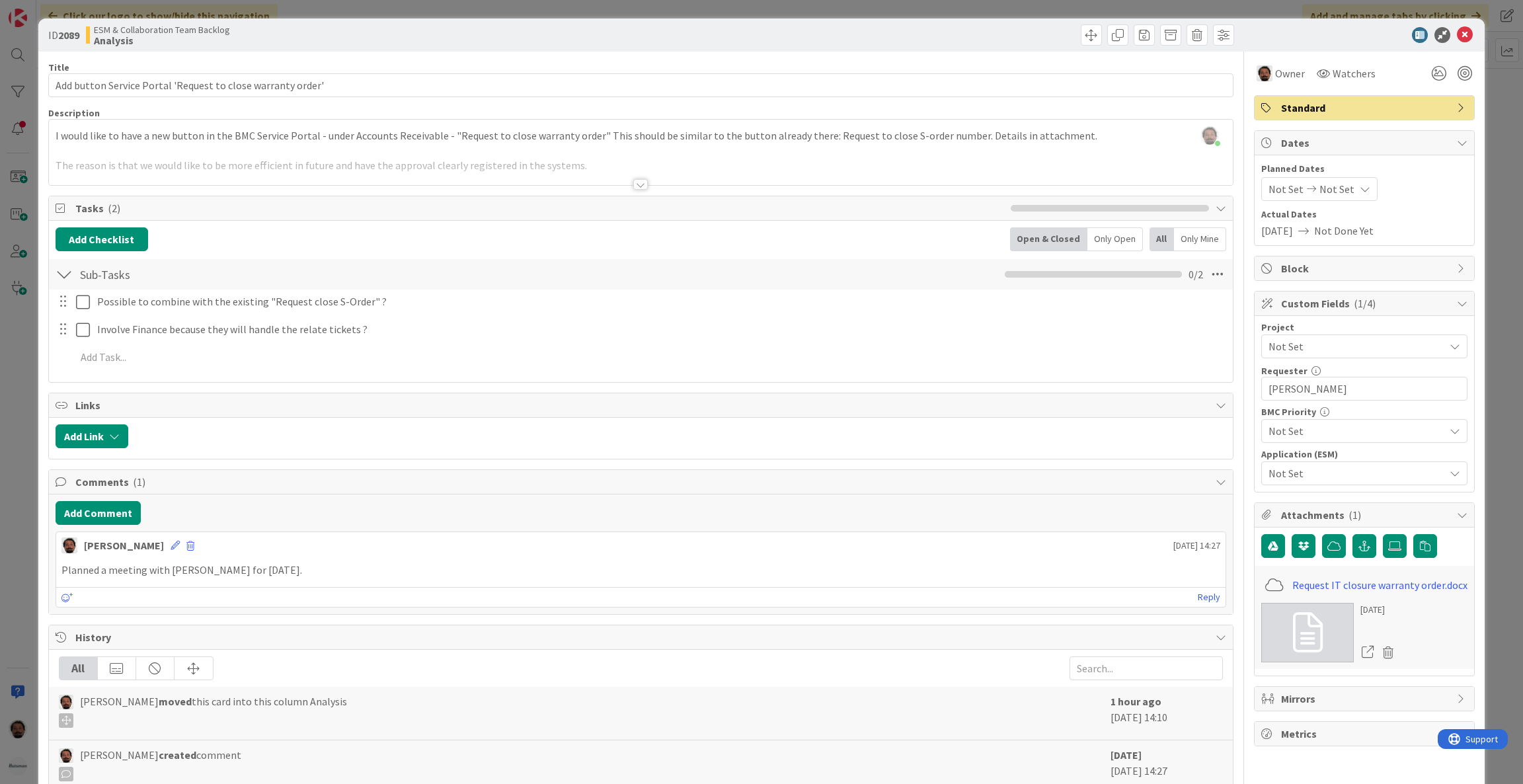
click at [634, 184] on div at bounding box center [641, 184] width 15 height 11
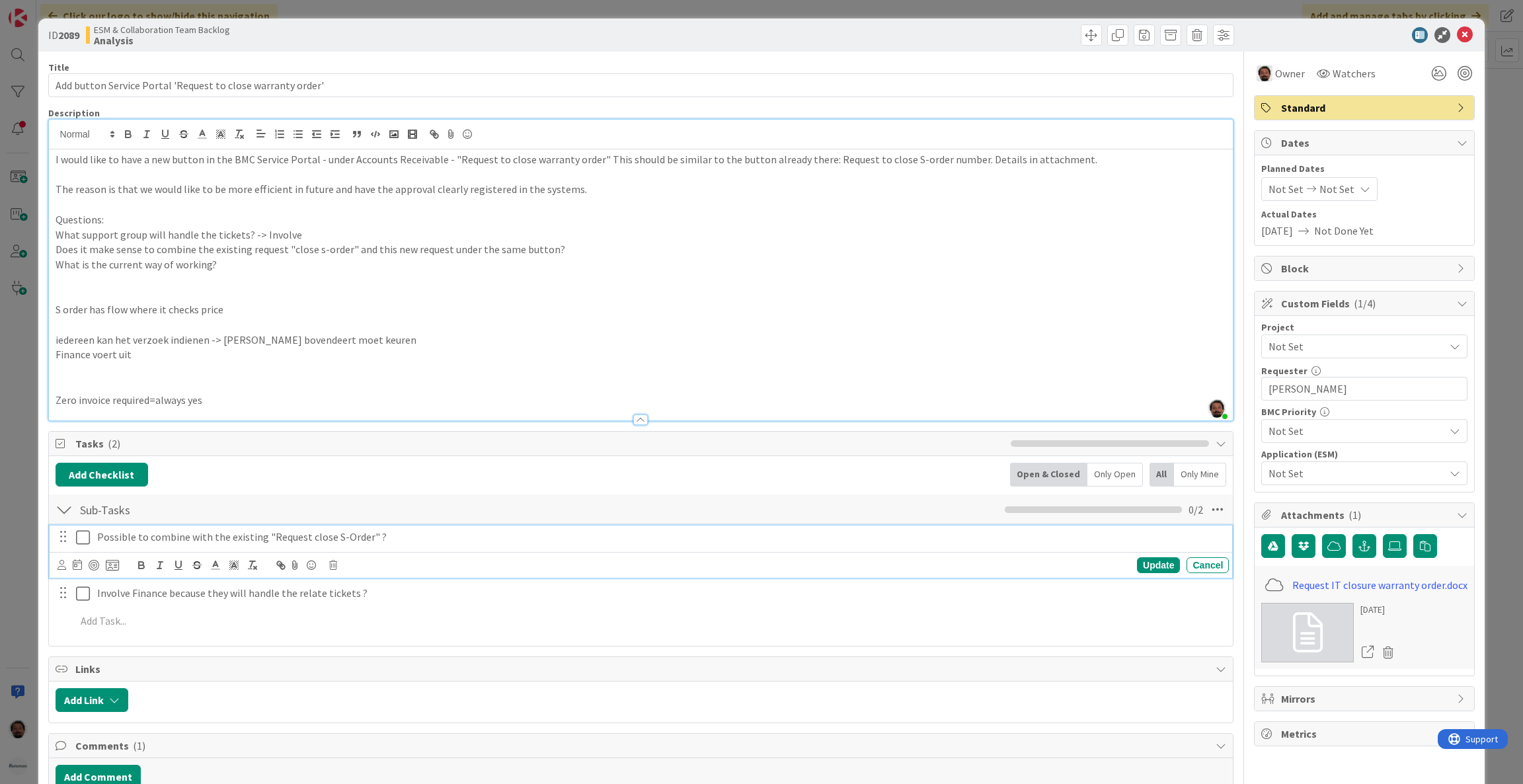
click at [81, 540] on icon at bounding box center [83, 538] width 14 height 16
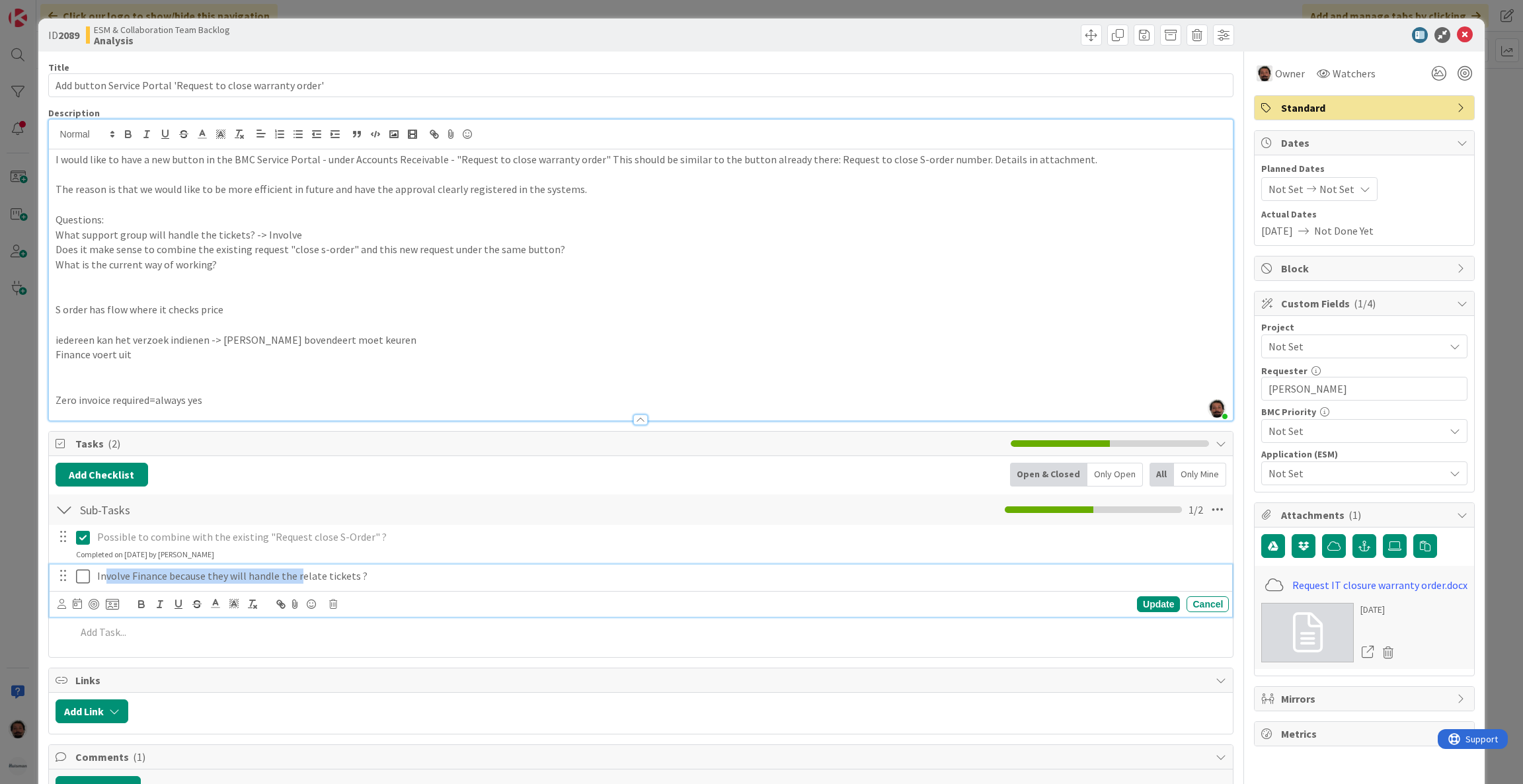
drag, startPoint x: 103, startPoint y: 578, endPoint x: 298, endPoint y: 578, distance: 195.0
click at [298, 578] on p "Involve Finance because they will handle the relate tickets ?" at bounding box center [660, 576] width 1127 height 15
click at [284, 411] on div at bounding box center [642, 413] width 1185 height 14
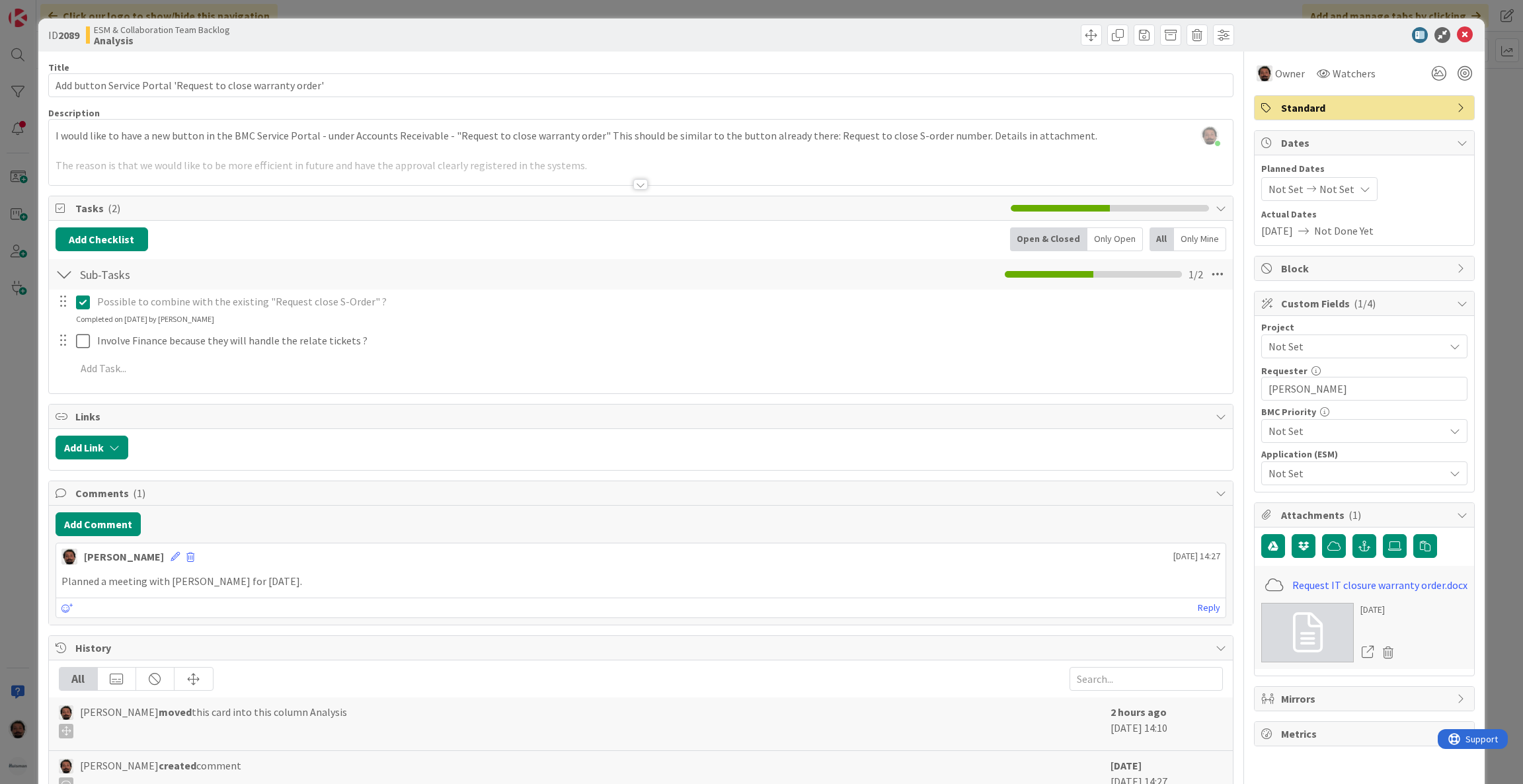
click at [637, 180] on div at bounding box center [641, 184] width 15 height 11
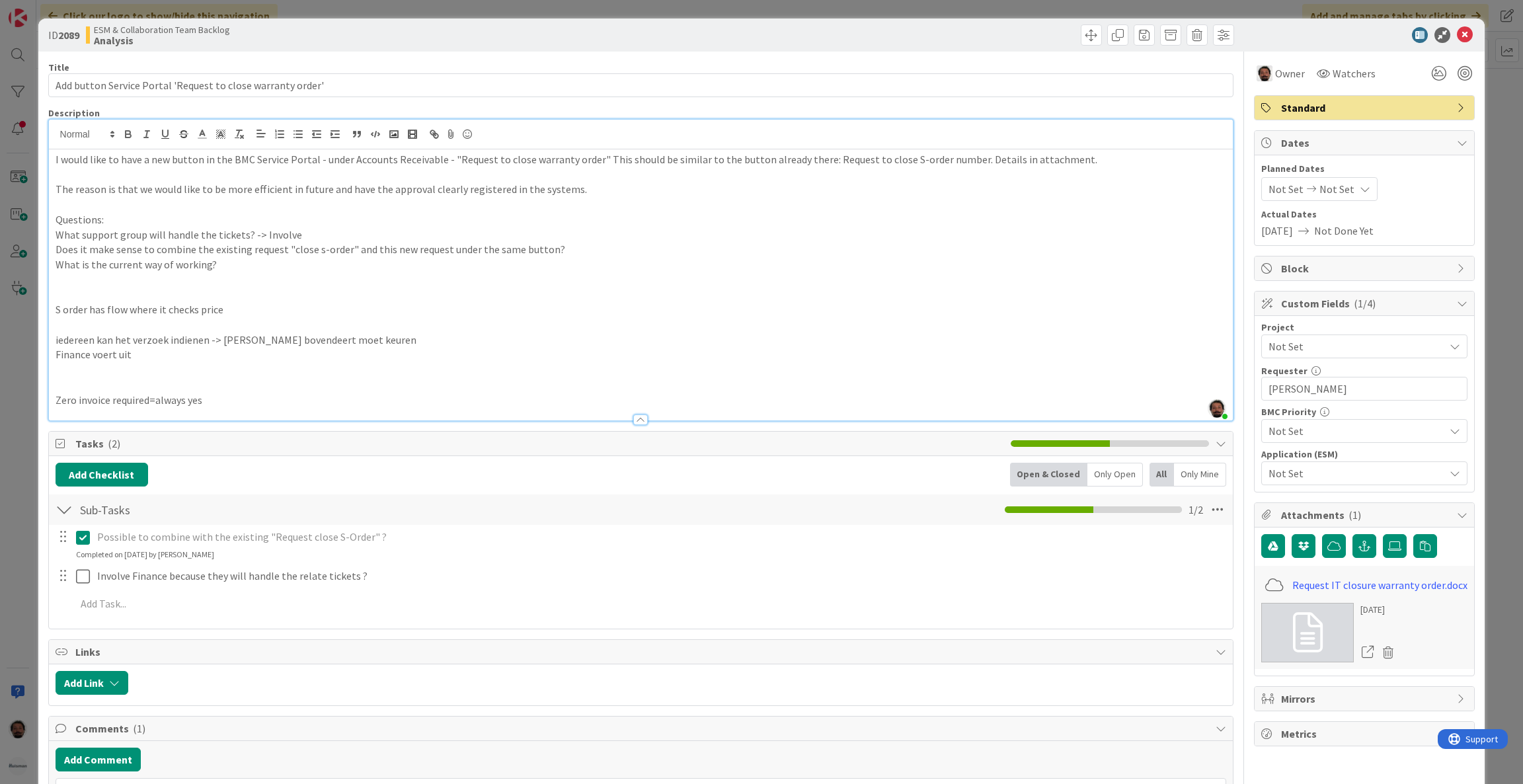
click at [272, 378] on p at bounding box center [641, 385] width 1172 height 15
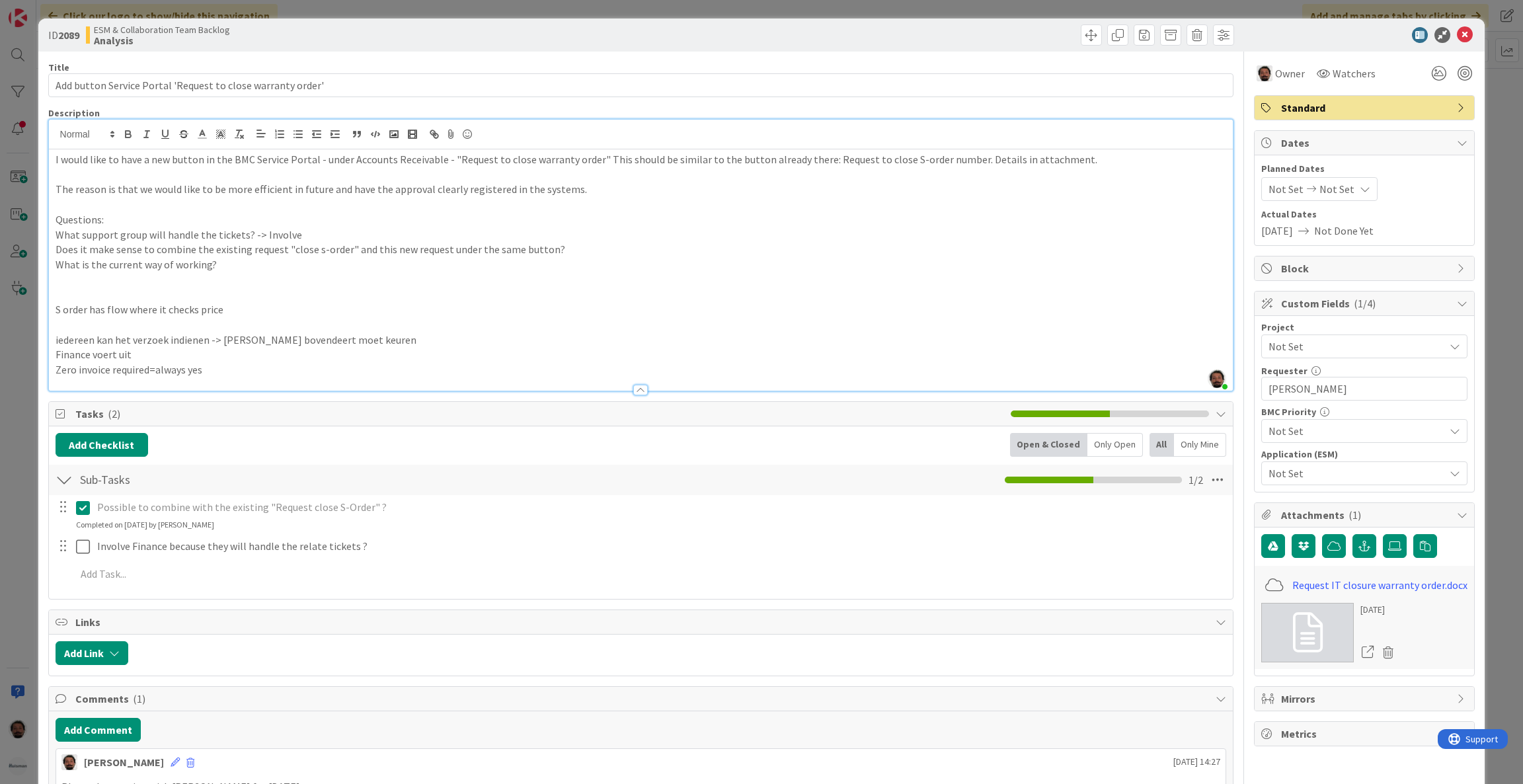
click at [105, 324] on p at bounding box center [641, 325] width 1172 height 15
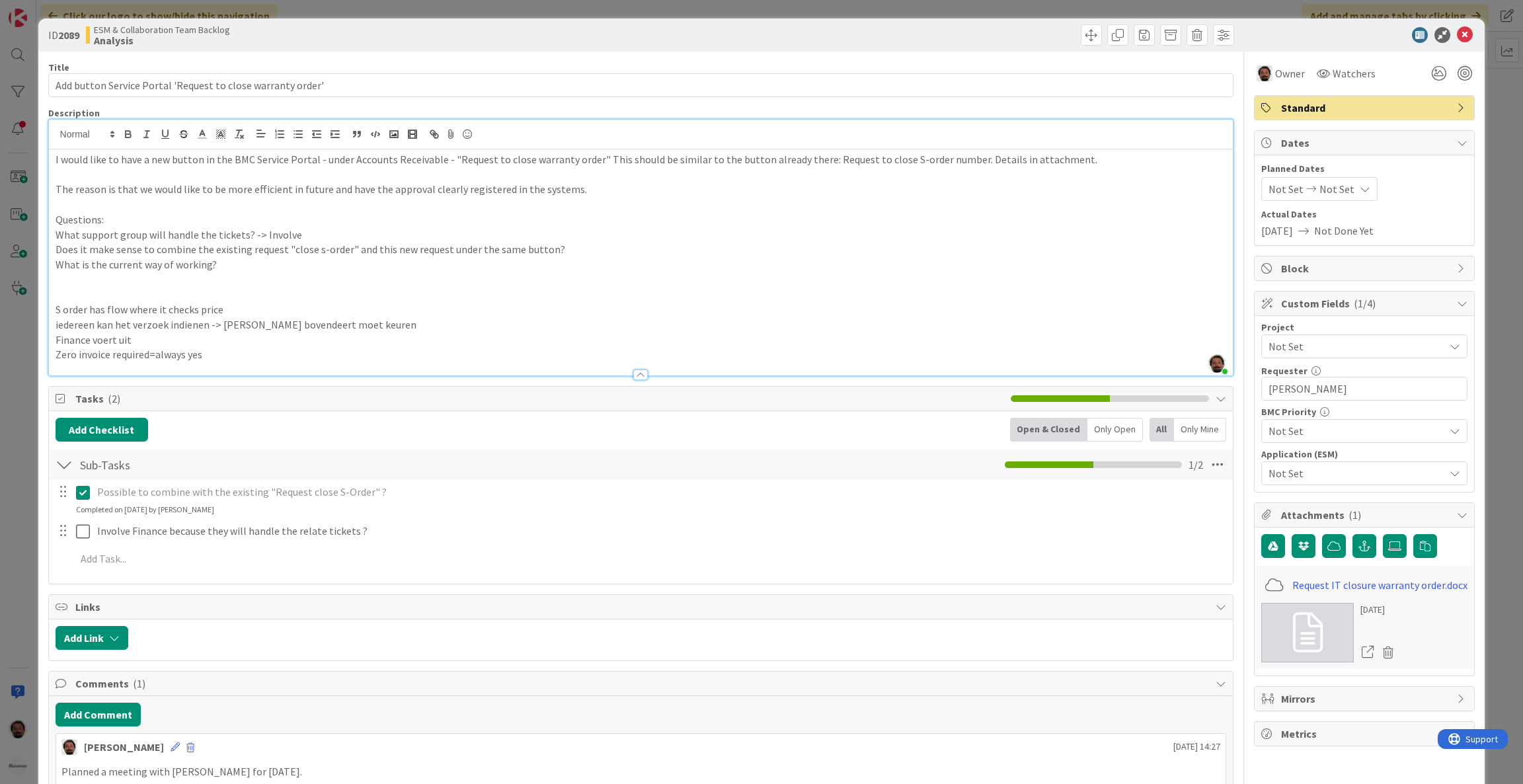
click at [232, 353] on p "Zero invoice required=always yes" at bounding box center [641, 354] width 1172 height 15
drag, startPoint x: 249, startPoint y: 309, endPoint x: 51, endPoint y: 307, distance: 198.0
click at [51, 307] on div "I would like to have a new button in the BMC Service Portal - under Accounts Re…" at bounding box center [642, 262] width 1185 height 226
click at [91, 307] on p "S order has flow where it checks price" at bounding box center [641, 309] width 1172 height 15
drag, startPoint x: 230, startPoint y: 315, endPoint x: 90, endPoint y: 309, distance: 140.1
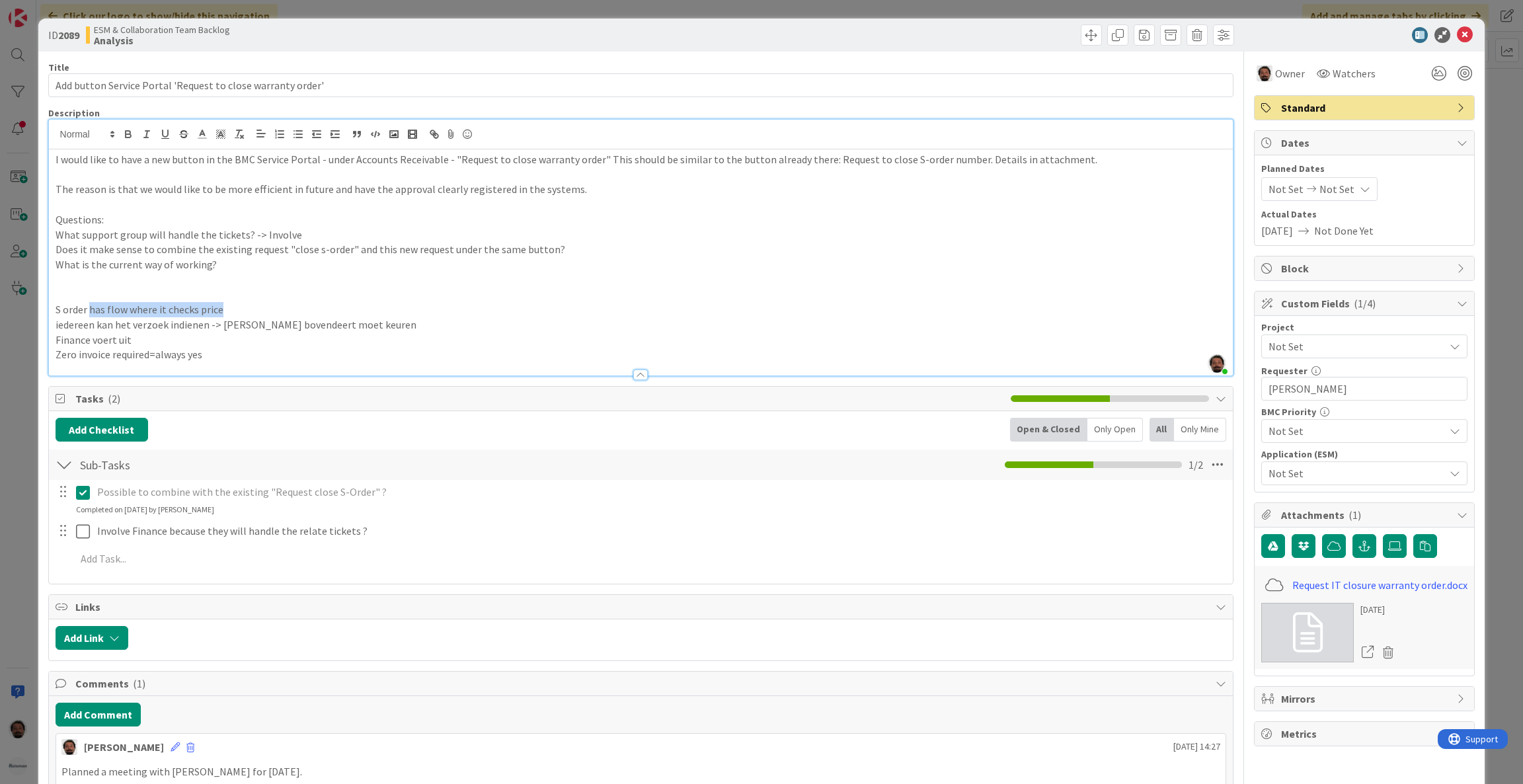
click at [90, 309] on p "S order has flow where it checks price" at bounding box center [641, 309] width 1172 height 15
drag, startPoint x: 56, startPoint y: 340, endPoint x: 134, endPoint y: 339, distance: 78.0
click at [133, 339] on p "Finance voert uit" at bounding box center [641, 340] width 1172 height 15
click at [136, 339] on p "Finance voert uit" at bounding box center [641, 340] width 1172 height 15
click at [124, 335] on p "Finance voert uit= 1 case template + 1 task template" at bounding box center [641, 340] width 1172 height 15
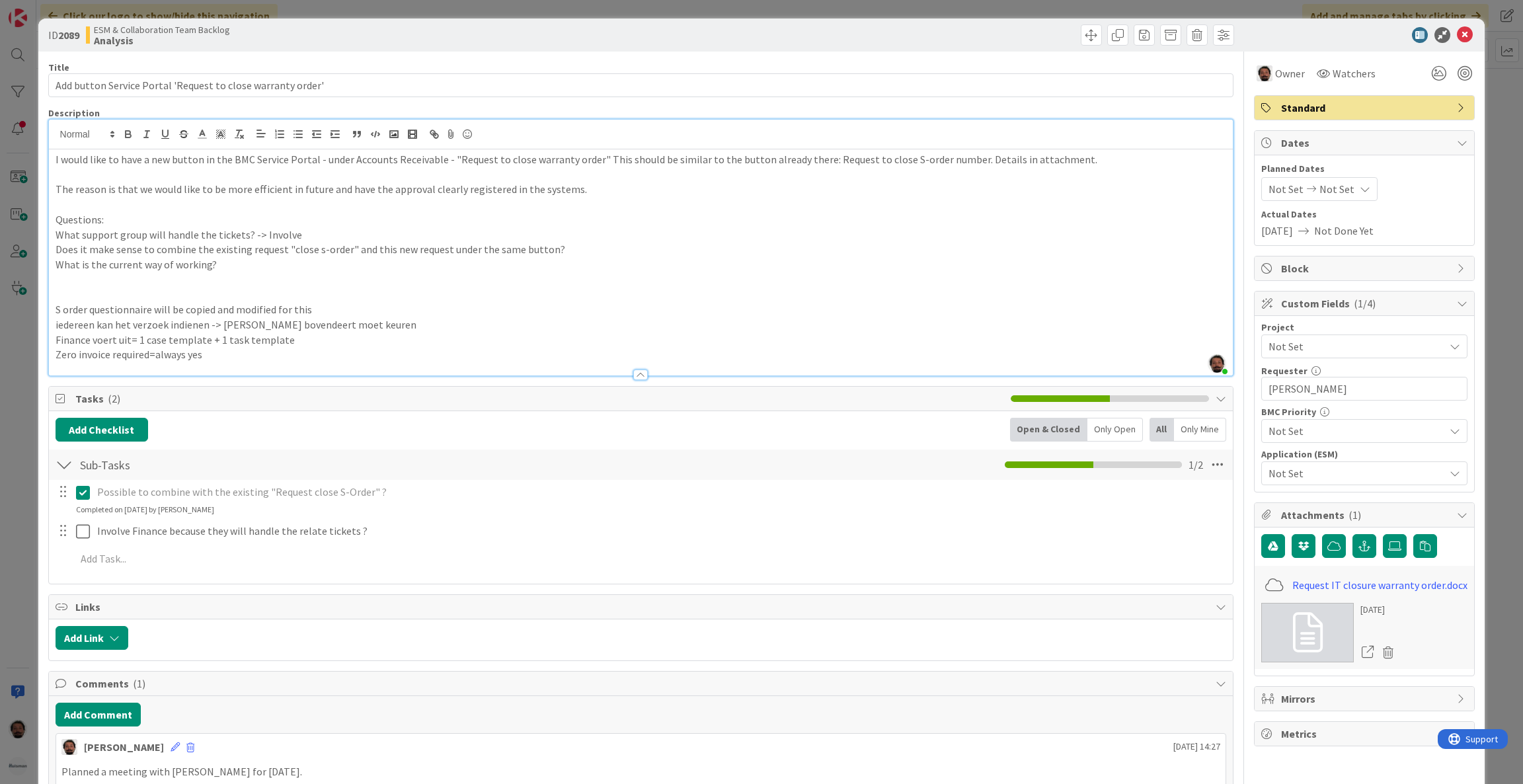
click at [128, 336] on p "Finance voert uit= 1 case template + 1 task template" at bounding box center [641, 340] width 1172 height 15
click at [287, 341] on p "Finance voert uit = 1 case template + 1 task template" at bounding box center [641, 340] width 1172 height 15
click at [322, 341] on p "Finance voert uit = 1 case template + 1 task template" at bounding box center [641, 340] width 1172 height 15
click at [237, 353] on p "Zero invoice required=always yes" at bounding box center [641, 354] width 1172 height 15
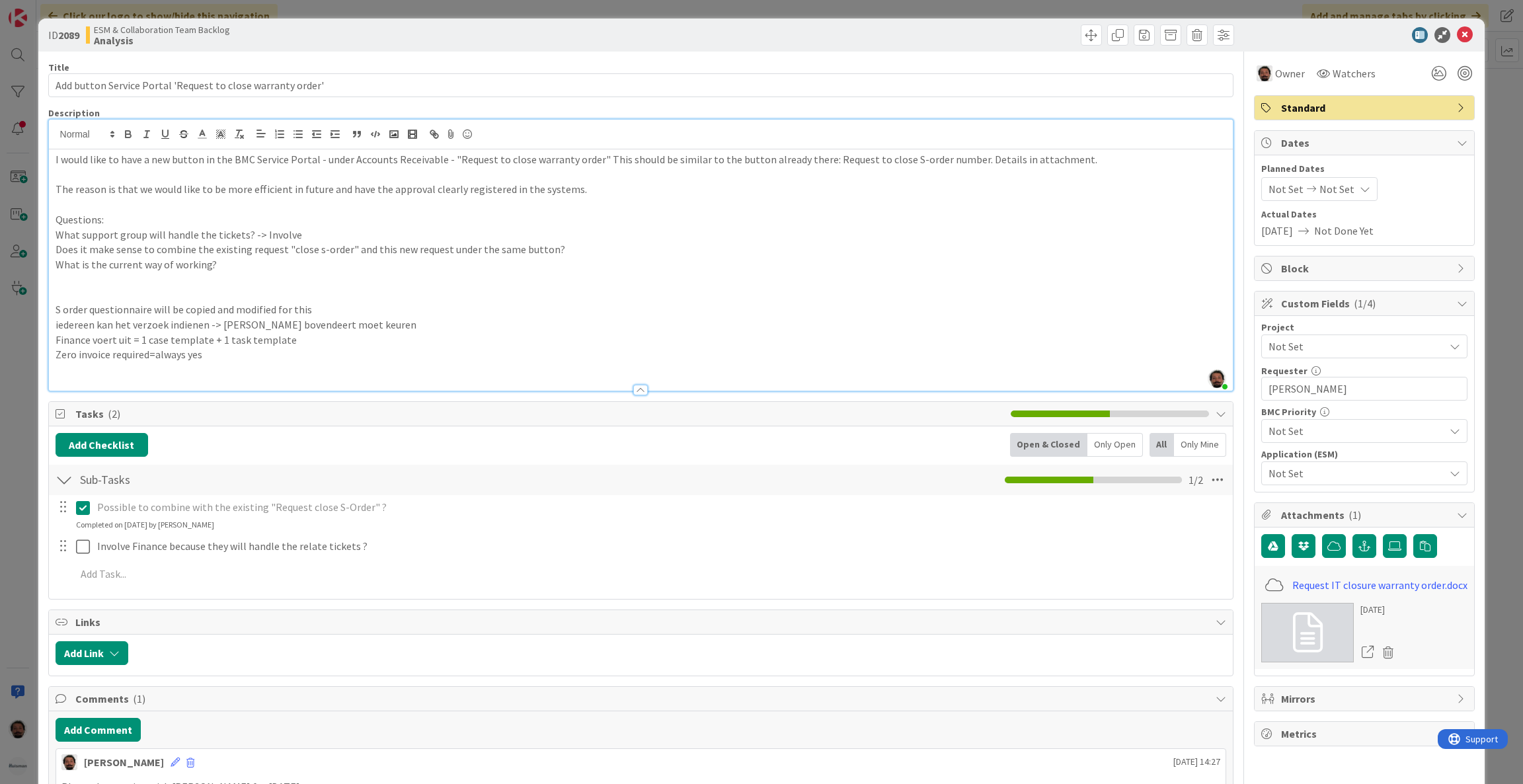
click at [320, 341] on p "Finance voert uit = 1 case template + 1 task template" at bounding box center [641, 340] width 1172 height 15
click at [261, 354] on p "Zero invoice required=always yes" at bounding box center [641, 354] width 1172 height 15
click at [241, 356] on p "Zero invoice required=always yes" at bounding box center [641, 354] width 1172 height 15
click at [238, 355] on p "Zero invoice required=always yes" at bounding box center [641, 354] width 1172 height 15
drag, startPoint x: 217, startPoint y: 353, endPoint x: 152, endPoint y: 357, distance: 65.1
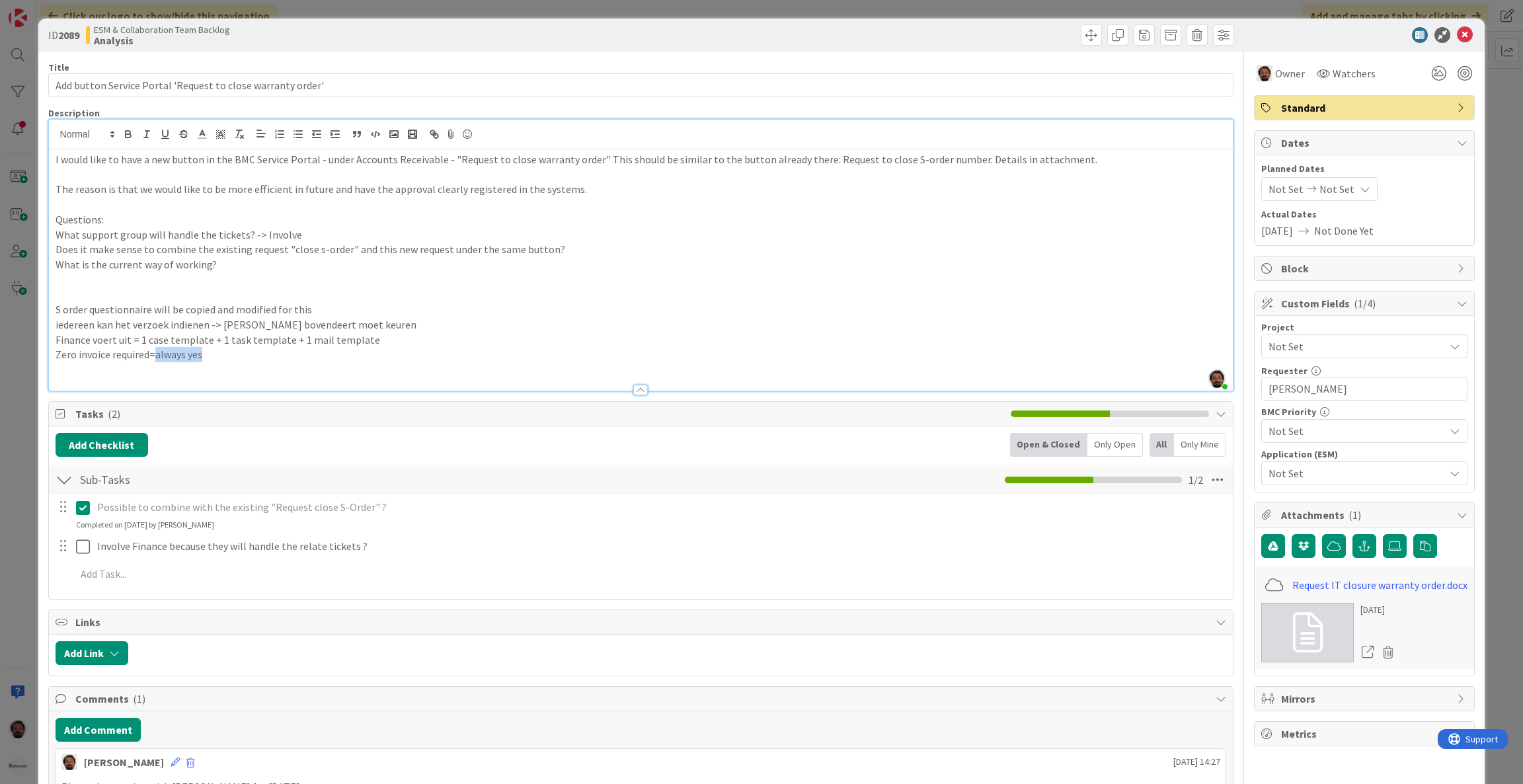
click at [152, 357] on p "Zero invoice required=always yes" at bounding box center [641, 354] width 1172 height 15
click at [152, 351] on p "Zero invoice required=always yes" at bounding box center [641, 354] width 1172 height 15
click at [150, 353] on p "Zero invoice required=always yes" at bounding box center [641, 354] width 1172 height 15
click at [155, 352] on p "Zero invoice required=always yes" at bounding box center [641, 354] width 1172 height 15
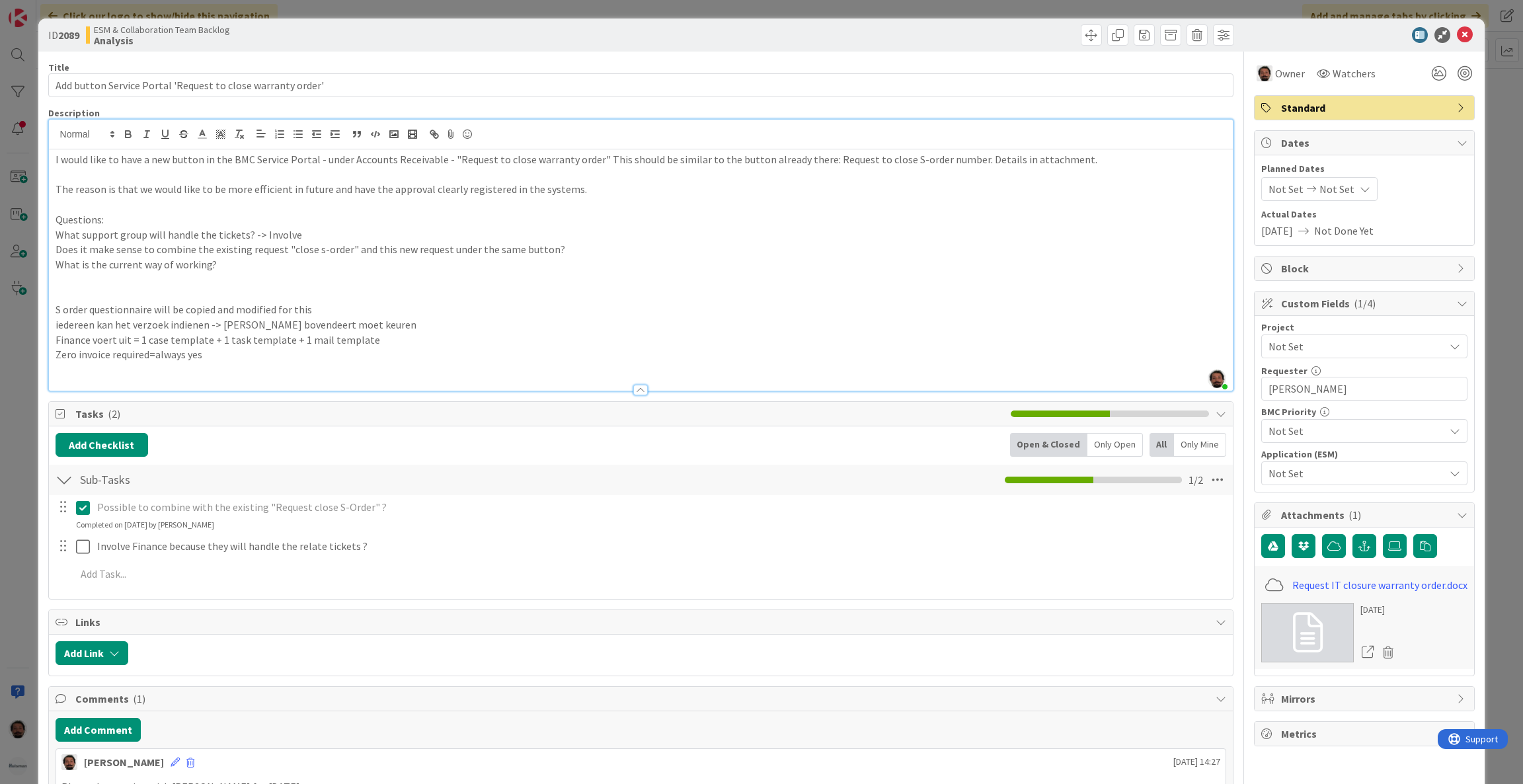
click at [383, 301] on p at bounding box center [641, 294] width 1172 height 15
click at [385, 311] on p "S order questionnaire will be copied and modified for this" at bounding box center [641, 309] width 1172 height 15
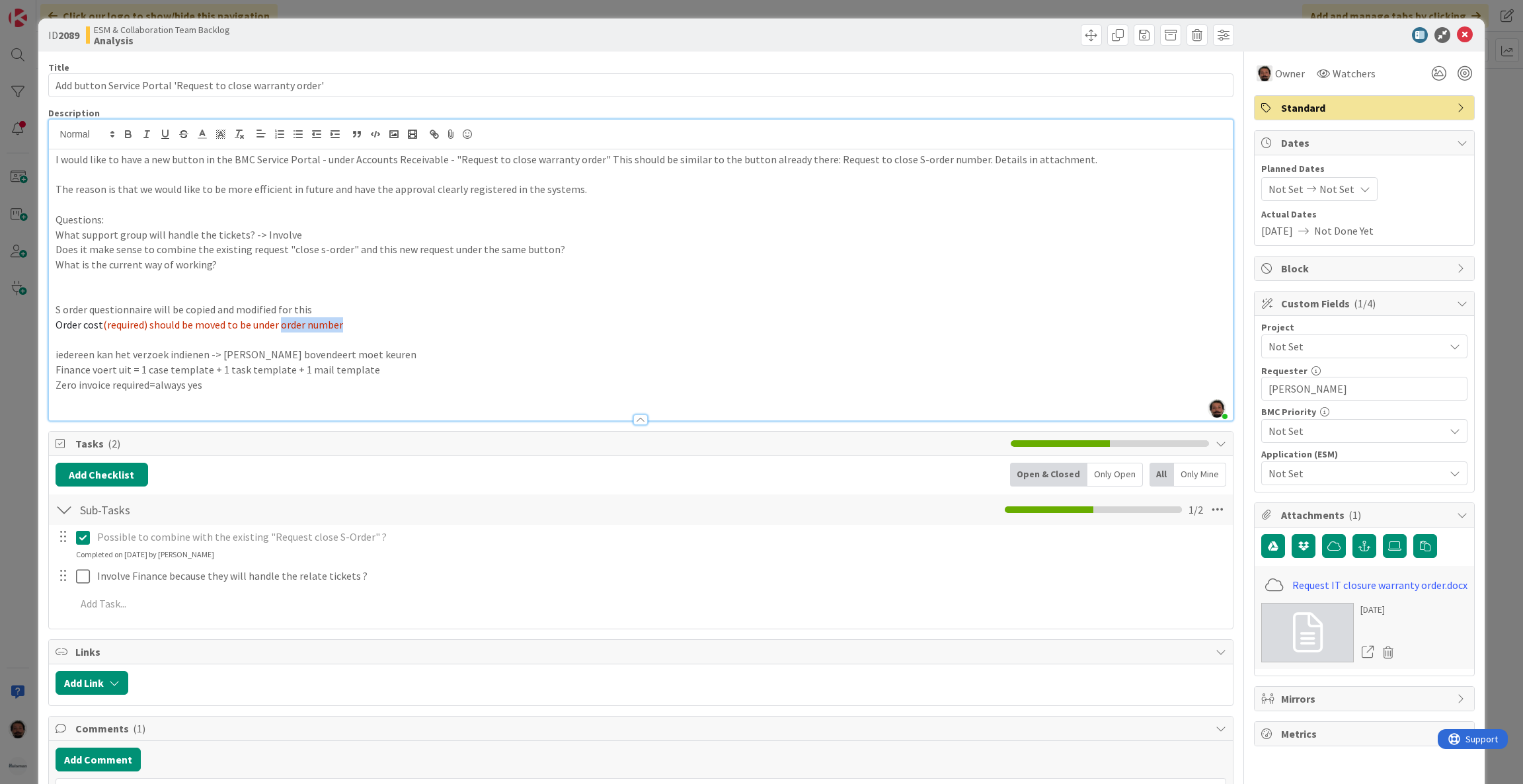
drag, startPoint x: 367, startPoint y: 331, endPoint x: 282, endPoint y: 323, distance: 85.4
click at [282, 323] on p "Order cost (required) should be moved to be under order number" at bounding box center [641, 325] width 1172 height 15
click at [92, 321] on span "Order cost" at bounding box center [79, 325] width 48 height 13
drag, startPoint x: 101, startPoint y: 323, endPoint x: 37, endPoint y: 320, distance: 64.1
click at [39, 320] on div "ID 2089 ESM & Collaboration Team Backlog Analysis Title 59 / 128 Add button Ser…" at bounding box center [762, 656] width 1447 height 1274
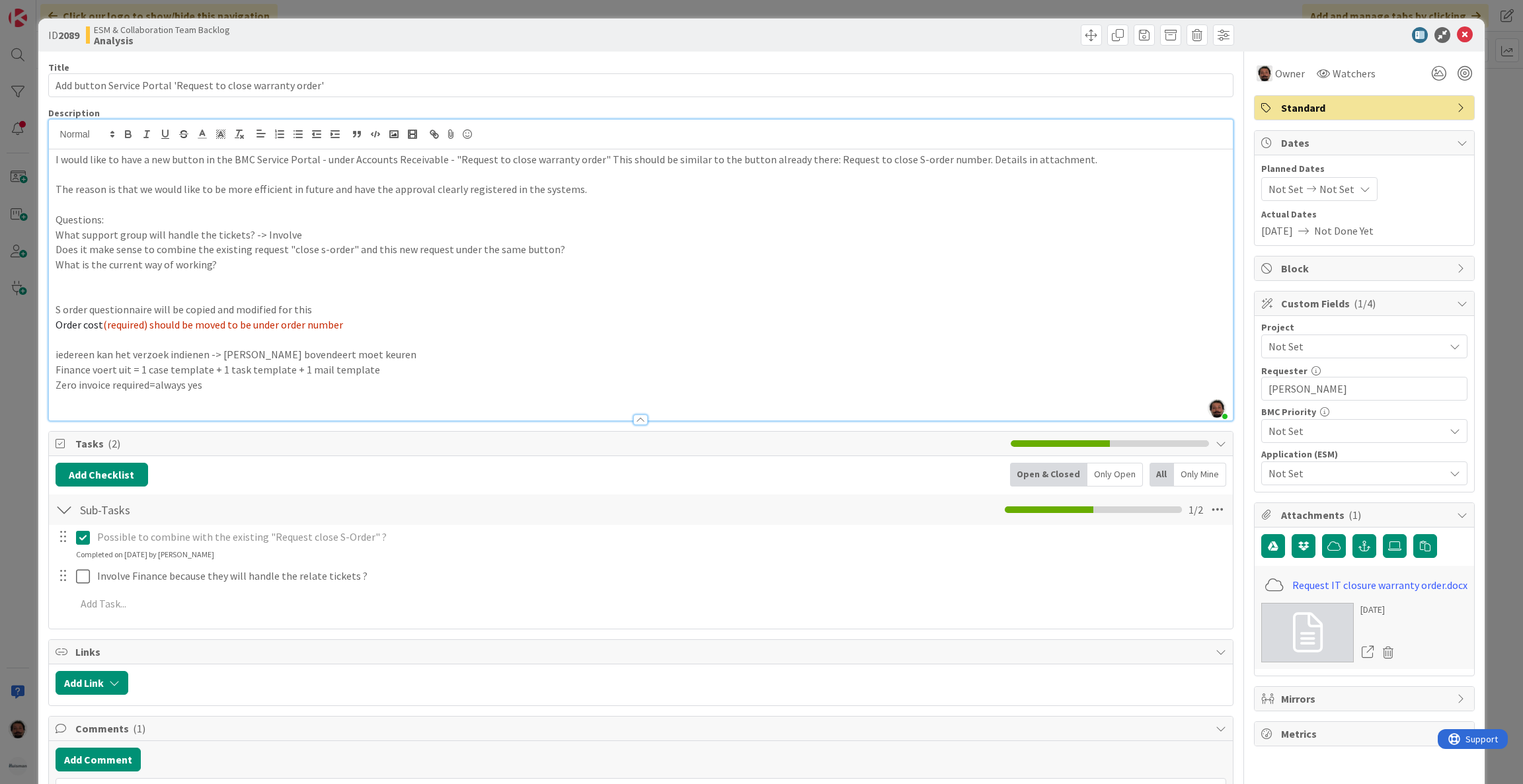
click at [134, 320] on span "(required) should be moved to be under order number" at bounding box center [223, 325] width 240 height 13
drag, startPoint x: 148, startPoint y: 324, endPoint x: 71, endPoint y: 321, distance: 77.1
click at [71, 321] on p "Order cost (required) should be moved to be under order number" at bounding box center [641, 325] width 1172 height 15
click at [69, 323] on span "Ord" at bounding box center [63, 325] width 17 height 13
click at [381, 317] on p "Order type (required) should be moved to be under order number" at bounding box center [641, 325] width 1172 height 15
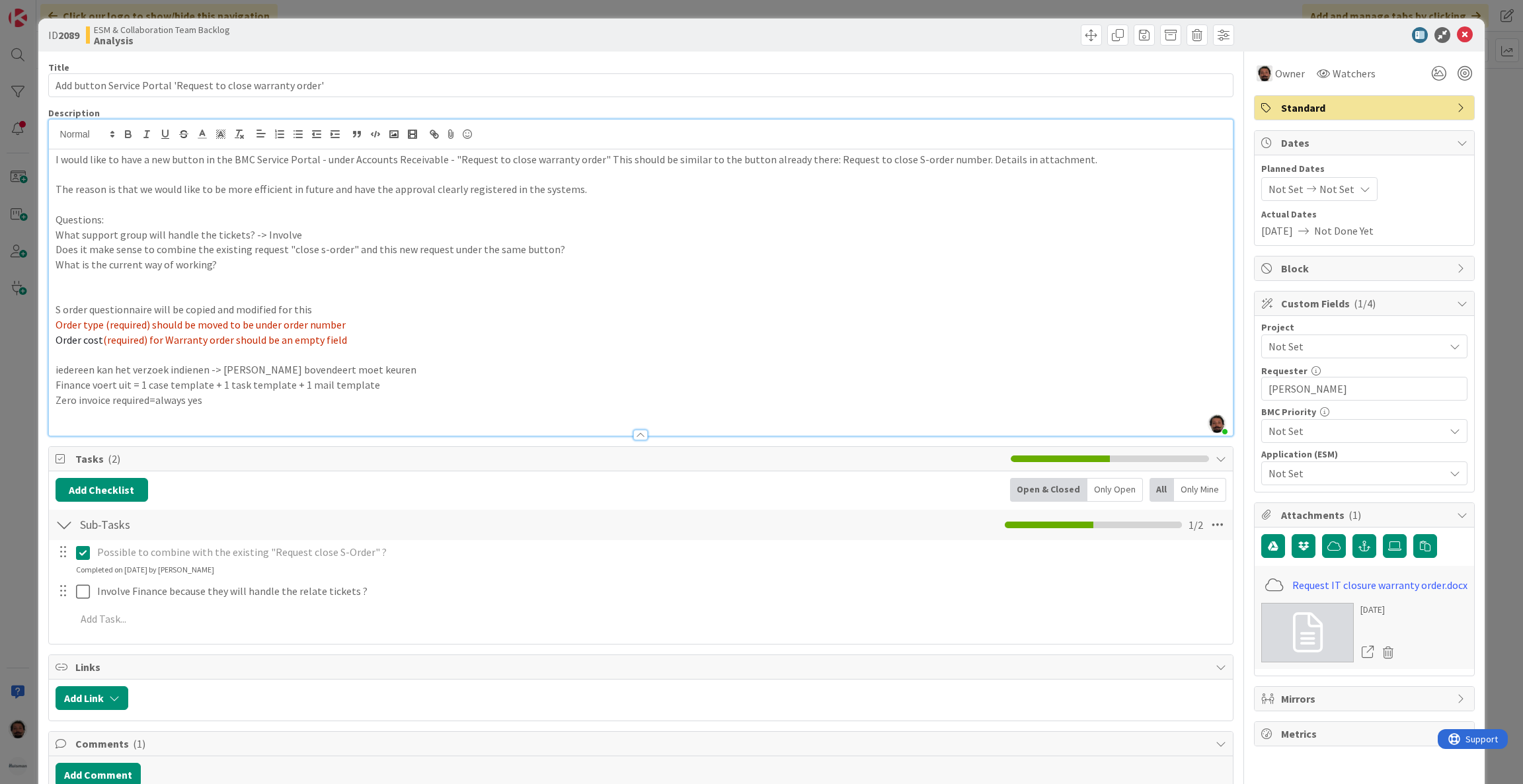
drag, startPoint x: 290, startPoint y: 341, endPoint x: 489, endPoint y: 337, distance: 199.0
click at [332, 341] on span "(required) for Warranty order should be an empty field" at bounding box center [225, 340] width 244 height 13
click at [489, 337] on p "Order cost (required) for Warranty order should be an empty field" at bounding box center [641, 340] width 1172 height 15
drag, startPoint x: 210, startPoint y: 399, endPoint x: 27, endPoint y: 397, distance: 183.0
click at [27, 397] on div "ID 2089 ESM & Collaboration Team Backlog Analysis Title 59 / 128 Add button Ser…" at bounding box center [762, 392] width 1523 height 784
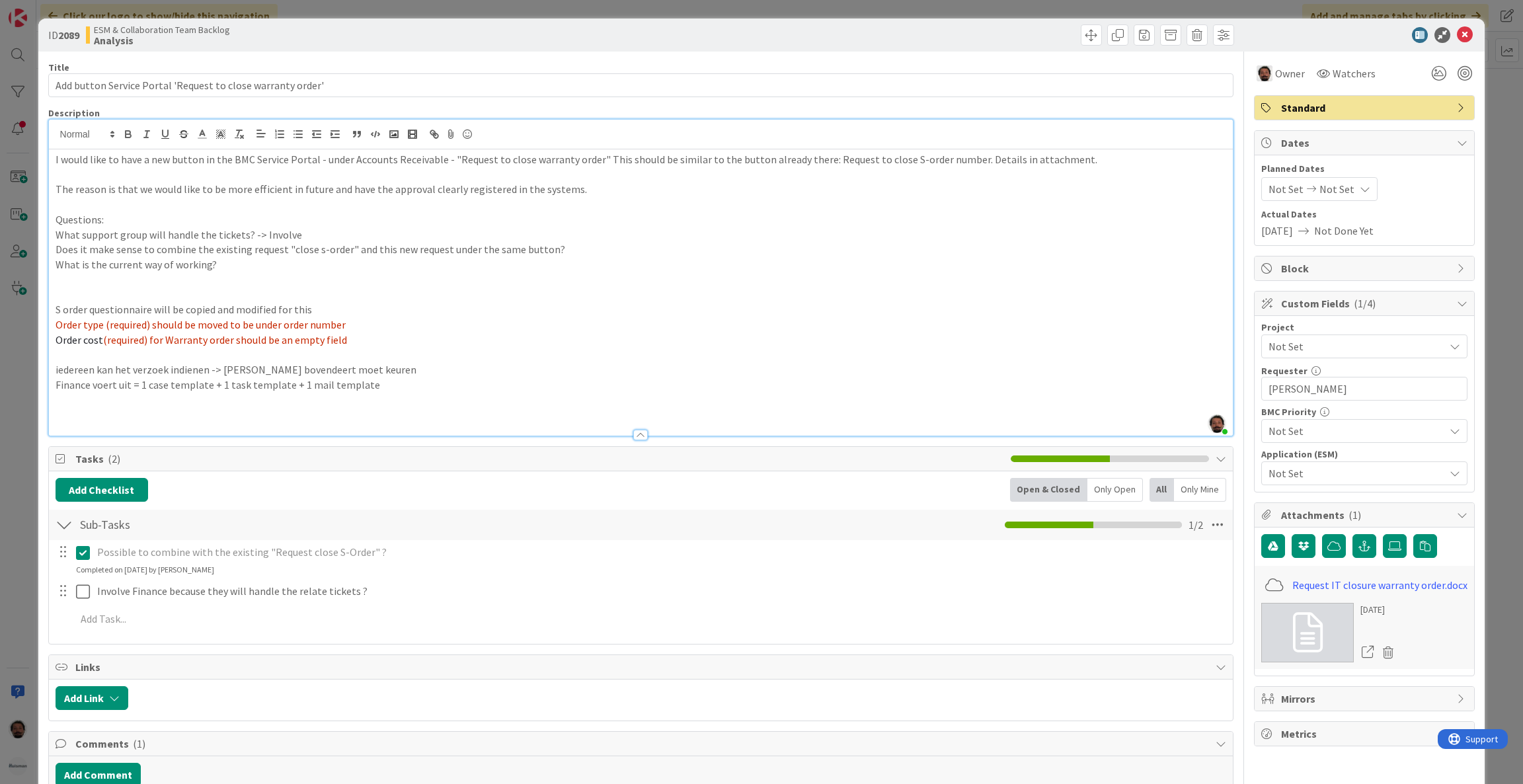
click at [399, 340] on p "Order cost (required) for Warranty order should be an empty field" at bounding box center [641, 340] width 1172 height 15
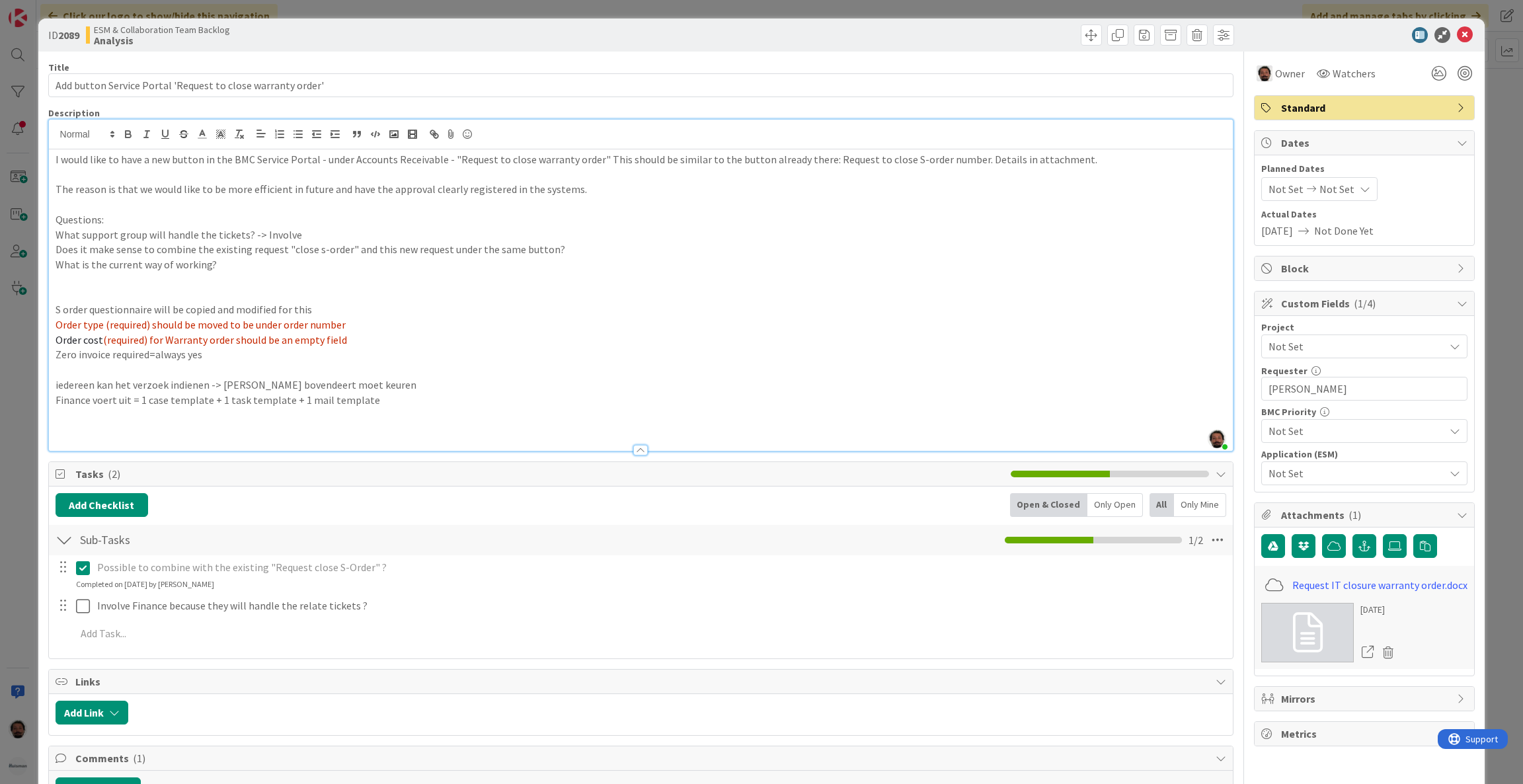
click at [234, 352] on p "Zero invoice required=always yes" at bounding box center [641, 354] width 1172 height 15
click at [375, 405] on p "Finance voert uit = 1 case template + 1 task template + 1 mail template" at bounding box center [641, 400] width 1172 height 15
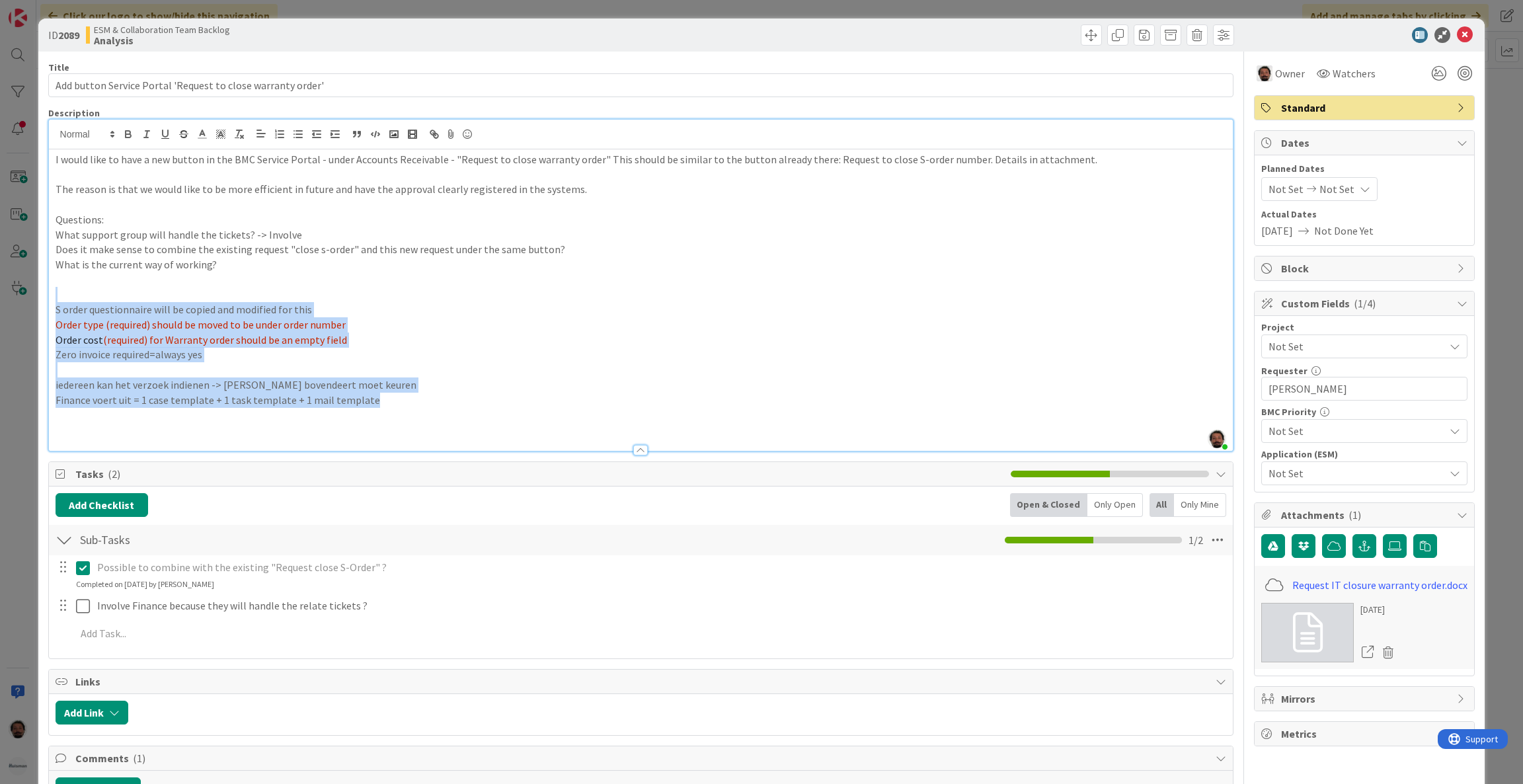
drag, startPoint x: 398, startPoint y: 399, endPoint x: 35, endPoint y: 297, distance: 377.1
click at [35, 297] on div "ID 2089 ESM & Collaboration Team Backlog Analysis Title 59 / 128 Add button Ser…" at bounding box center [762, 392] width 1523 height 784
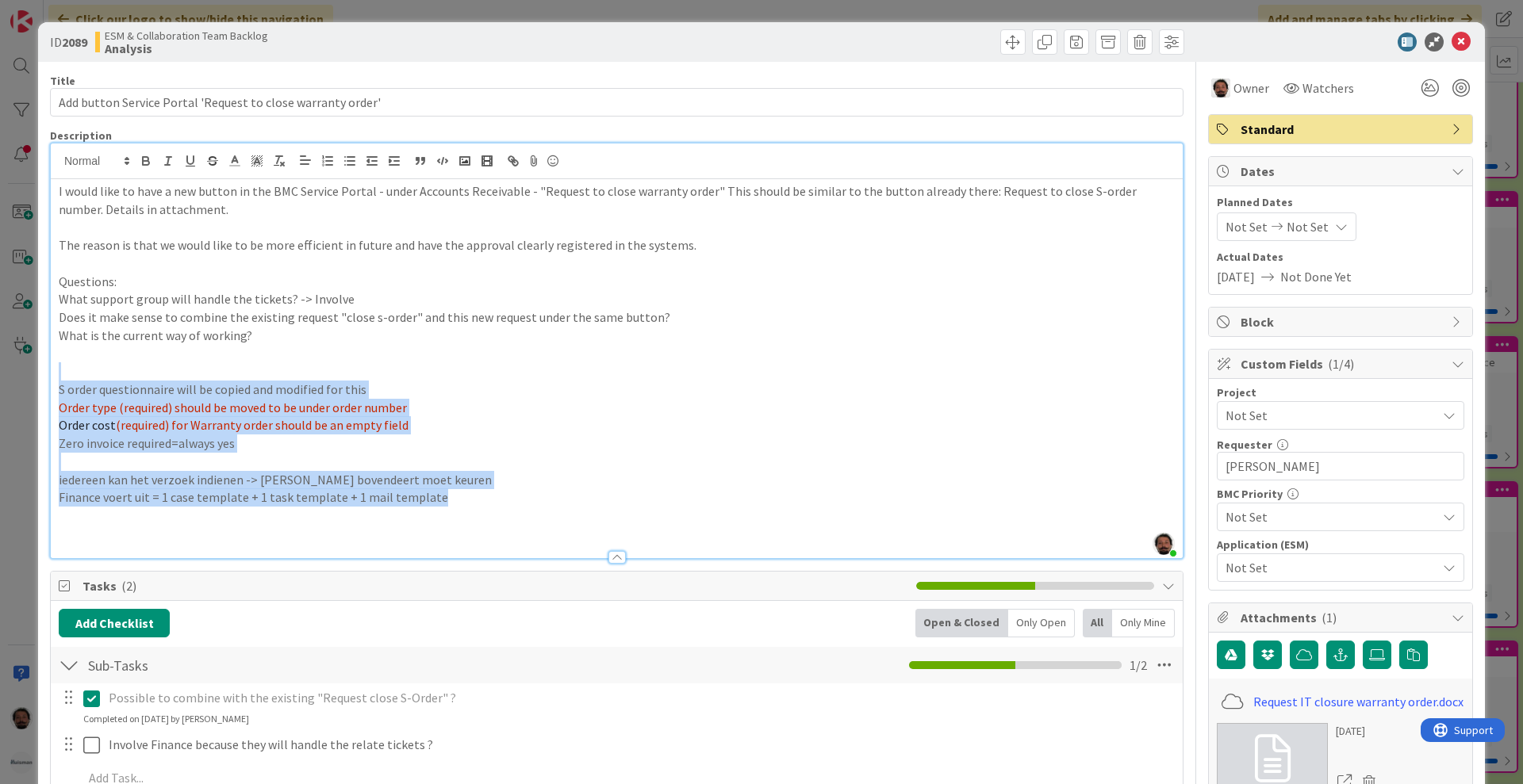
click at [471, 479] on p "iedereen kan het verzoek indienen -> [PERSON_NAME] bovendeert moet keuren" at bounding box center [617, 480] width 1116 height 18
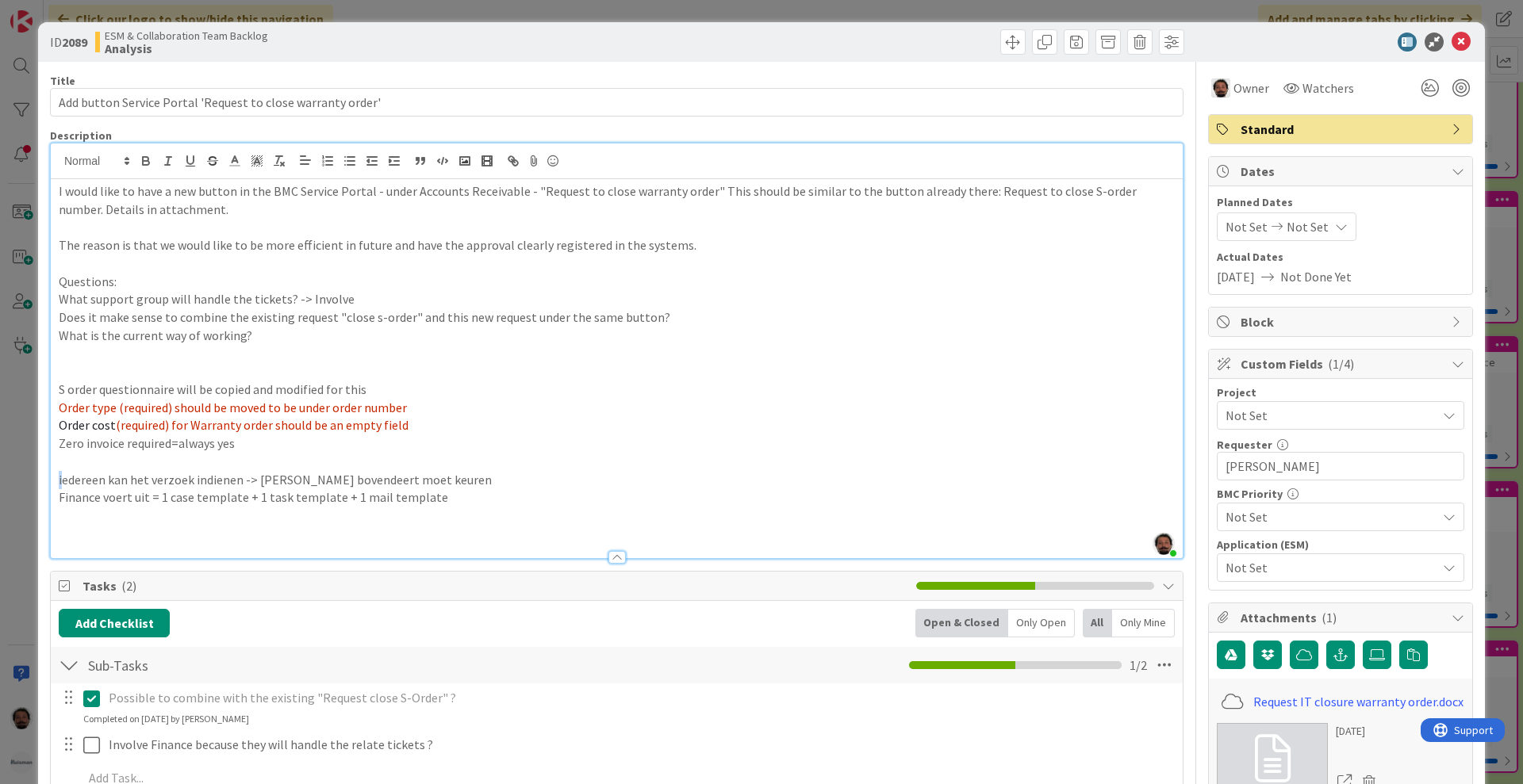
drag, startPoint x: 64, startPoint y: 480, endPoint x: 55, endPoint y: 478, distance: 9.2
click at [54, 478] on div "I would like to have a new button in the BMC Service Portal - under Accounts Re…" at bounding box center [617, 368] width 1132 height 379
click at [450, 505] on p "Finance voert uit = 1 case template + 1 task template + 1 mail template" at bounding box center [617, 497] width 1116 height 18
click at [415, 426] on p "Order cost (required) for Warranty order should be an empty field" at bounding box center [617, 425] width 1116 height 18
click at [447, 422] on p "Order cost (required) for Warranty order should be an empty field [" at bounding box center [617, 425] width 1116 height 18
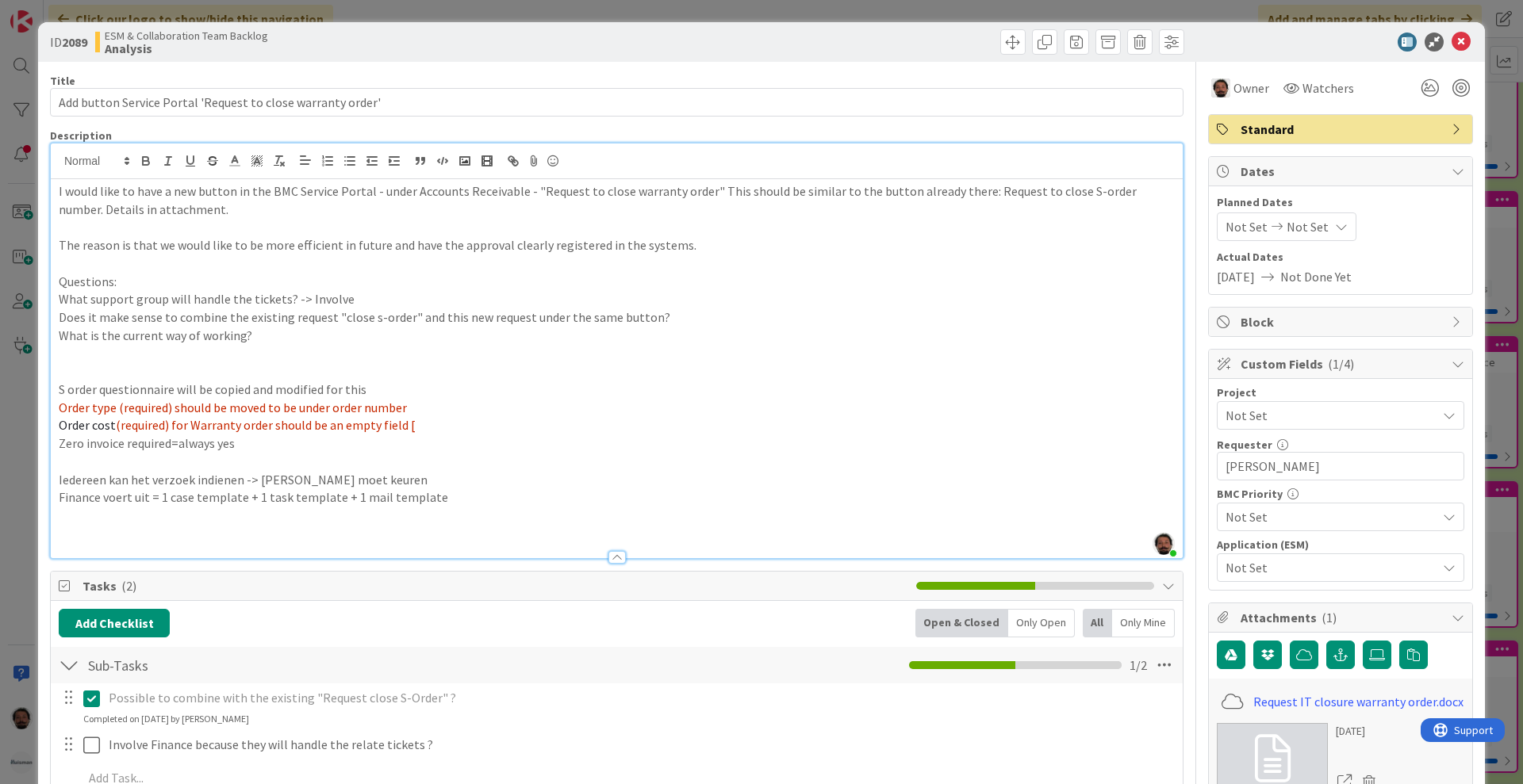
click at [458, 424] on p "Order cost (required) for Warranty order should be an empty field [" at bounding box center [617, 425] width 1116 height 18
click at [458, 422] on p "Order cost (required) for Warranty order should be an empty field [" at bounding box center [617, 425] width 1116 height 18
click at [497, 422] on p "Order cost (required) for Warranty order should be an empty field [Requests for" at bounding box center [617, 425] width 1116 height 18
drag, startPoint x: 407, startPoint y: 425, endPoint x: 907, endPoint y: 426, distance: 500.0
click at [907, 426] on span "(required) for Warranty order should be an empty field [Requests for parts or o…" at bounding box center [522, 425] width 814 height 16
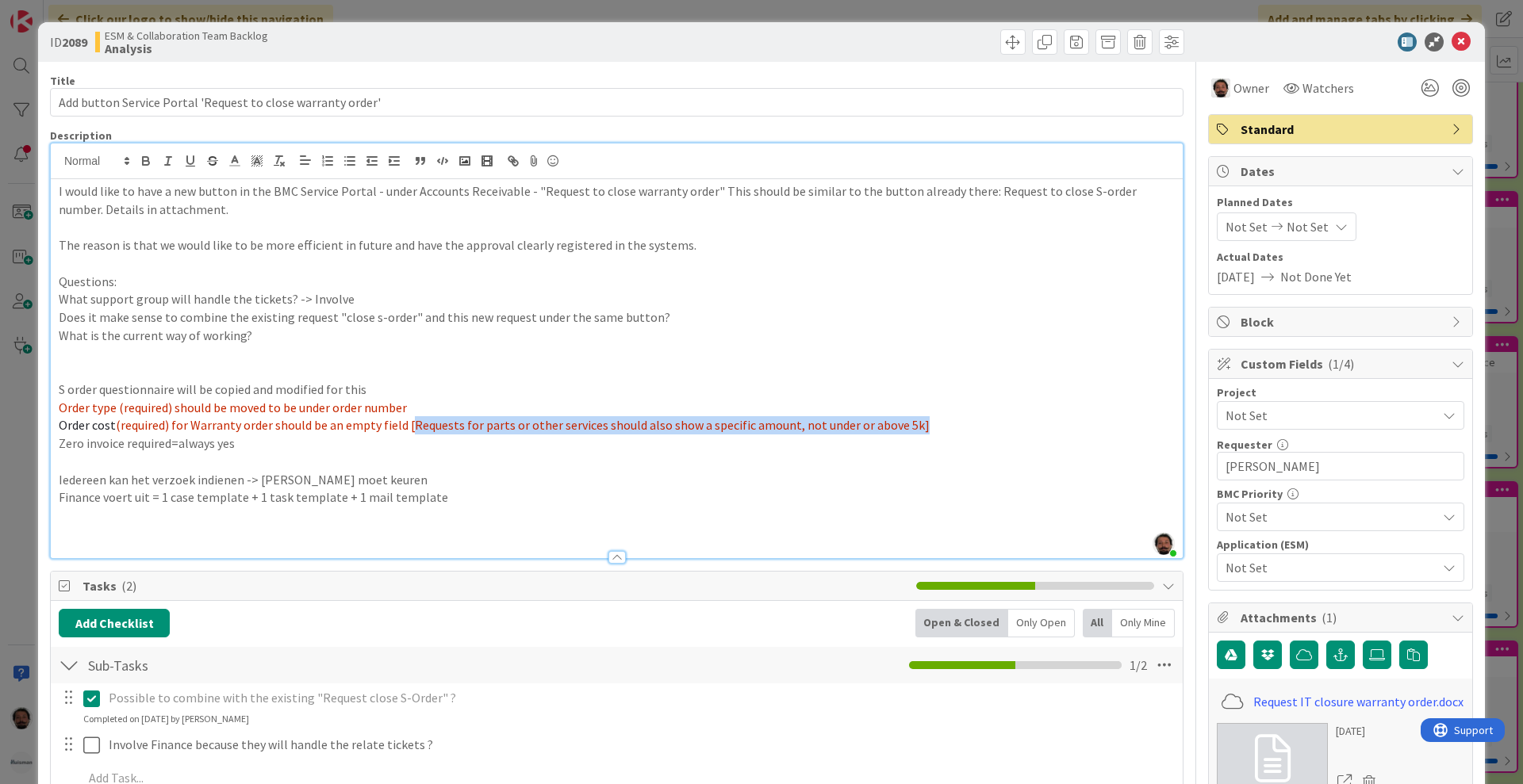
click at [904, 426] on span "(required) for Warranty order should be an empty field [Requests for parts or o…" at bounding box center [522, 425] width 814 height 16
click at [933, 424] on p "Order cost (required) for Warranty order should be an empty field [Requests for…" at bounding box center [617, 425] width 1116 height 18
drag, startPoint x: 403, startPoint y: 425, endPoint x: 556, endPoint y: 427, distance: 153.0
click at [556, 427] on span "(required) for Warranty order should be an empty field [Requests for parts or o…" at bounding box center [522, 425] width 814 height 16
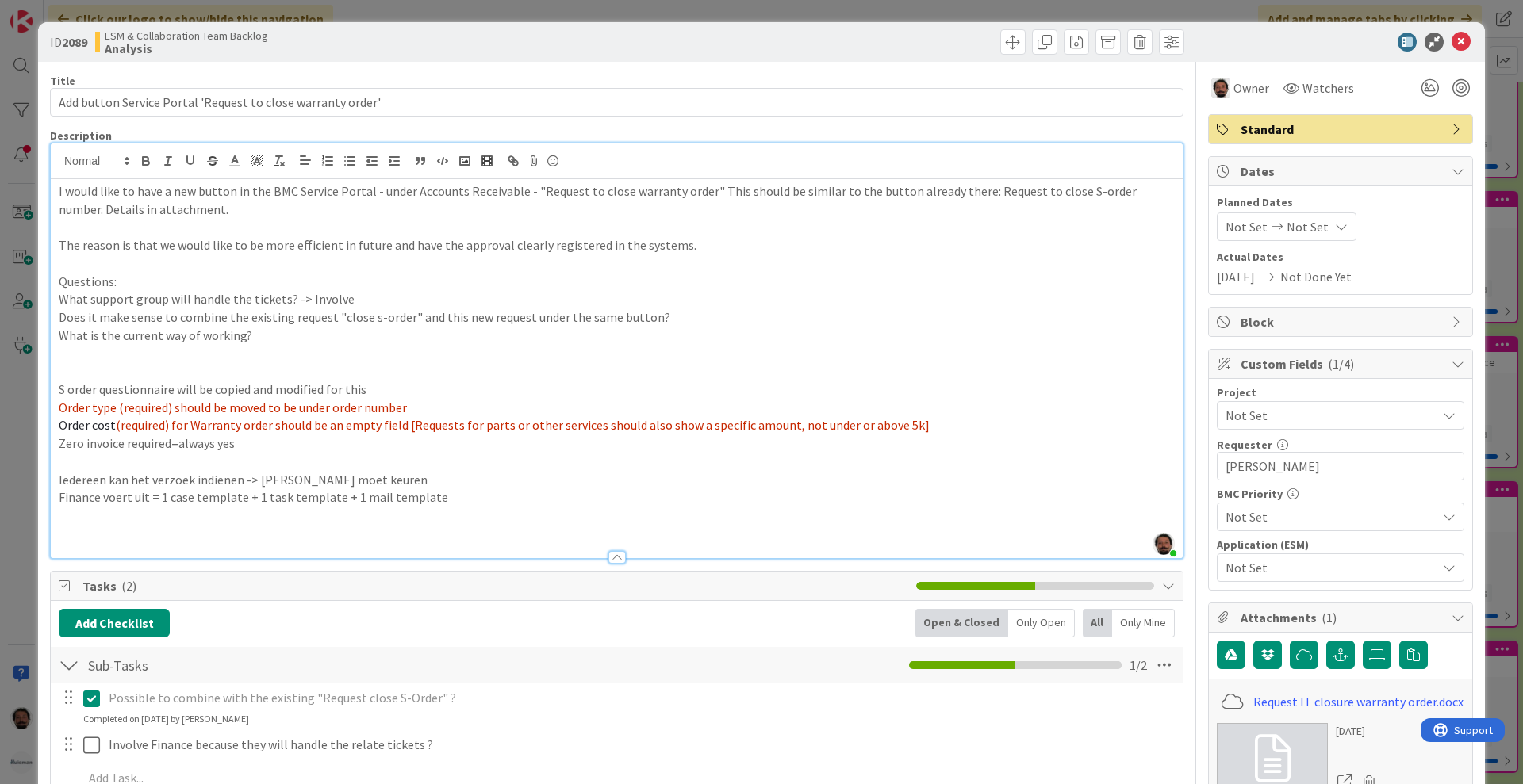
click at [399, 423] on span "(required) for Warranty order should be an empty field [Requests for parts or o…" at bounding box center [522, 425] width 814 height 16
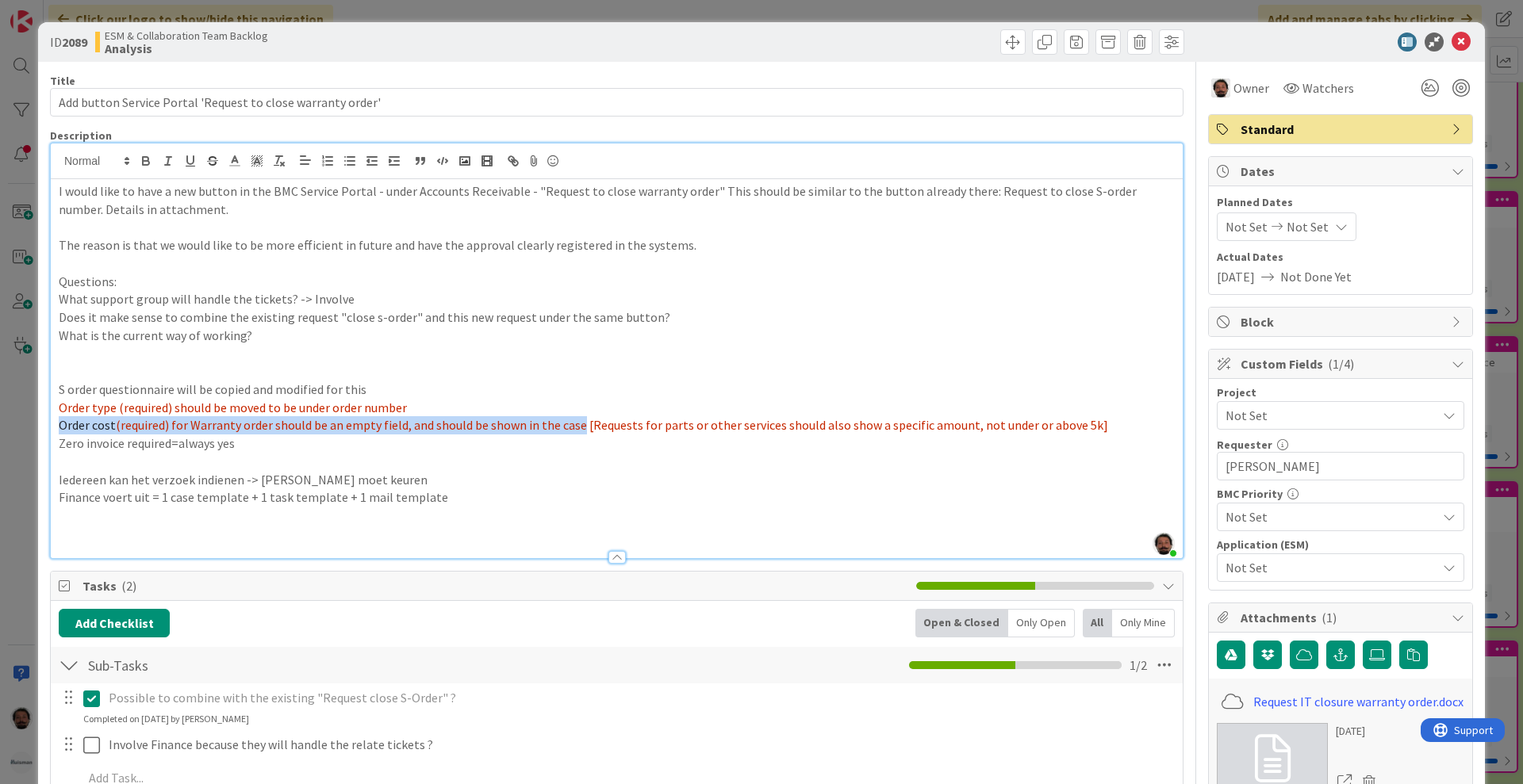
drag, startPoint x: 59, startPoint y: 422, endPoint x: 577, endPoint y: 424, distance: 518.0
click at [577, 424] on p "Order cost (required) for Warranty order should be an empty field, and should b…" at bounding box center [617, 425] width 1116 height 18
click at [577, 424] on span "(required) for Warranty order should be an empty field, and should be shown in …" at bounding box center [612, 425] width 993 height 16
click at [585, 447] on p "Zero invoice required=always yes" at bounding box center [617, 443] width 1116 height 18
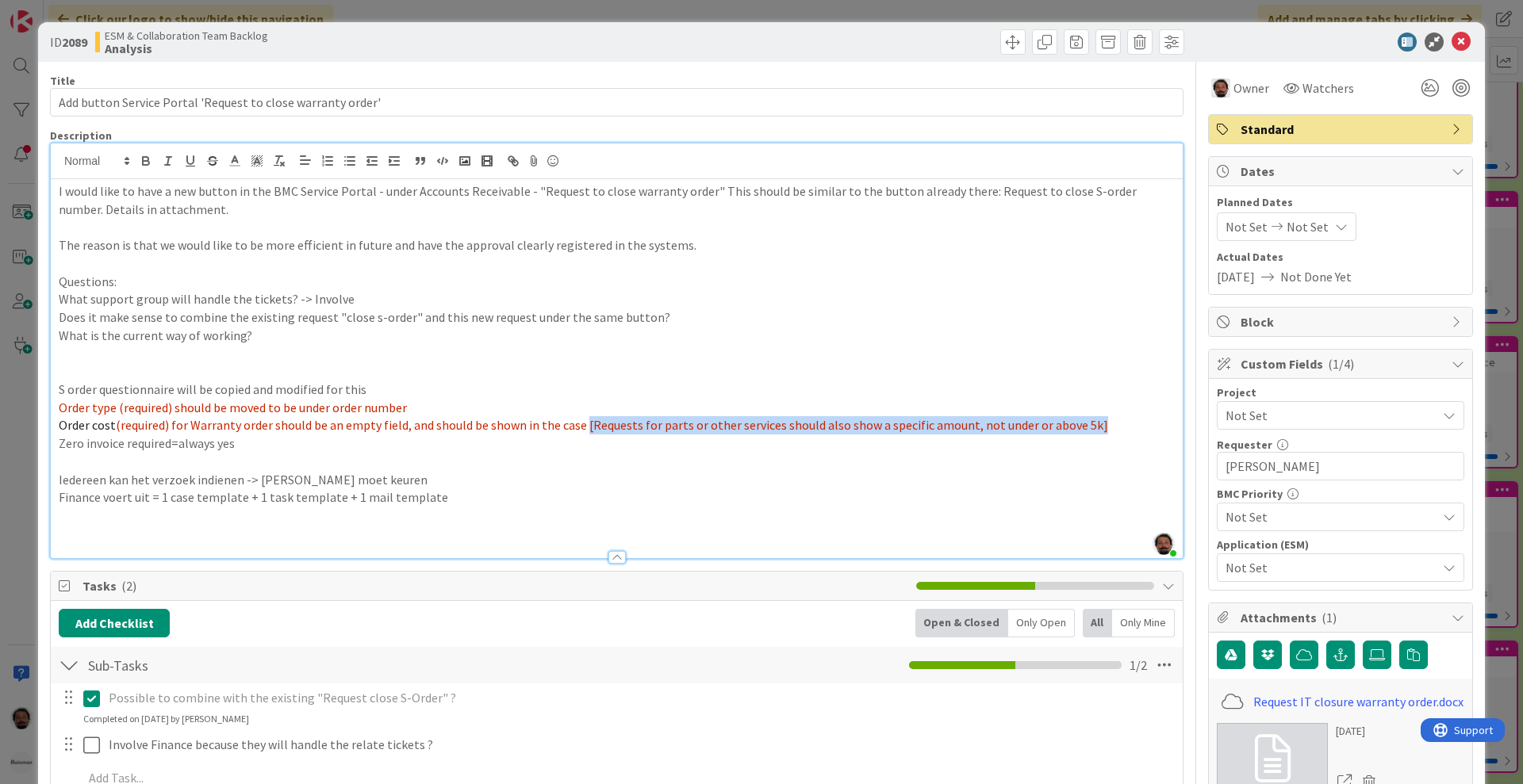
drag, startPoint x: 581, startPoint y: 422, endPoint x: 1136, endPoint y: 424, distance: 555.0
click at [1136, 424] on p "Order cost (required) for Warranty order should be an empty field, and should b…" at bounding box center [617, 425] width 1116 height 18
click at [1099, 425] on p "Order cost (required) for Warranty order should be an empty field, and should b…" at bounding box center [617, 425] width 1116 height 18
drag, startPoint x: 1100, startPoint y: 425, endPoint x: 581, endPoint y: 427, distance: 519.0
click at [581, 427] on p "Order cost (required) for Warranty order should be an empty field, and should b…" at bounding box center [617, 425] width 1116 height 18
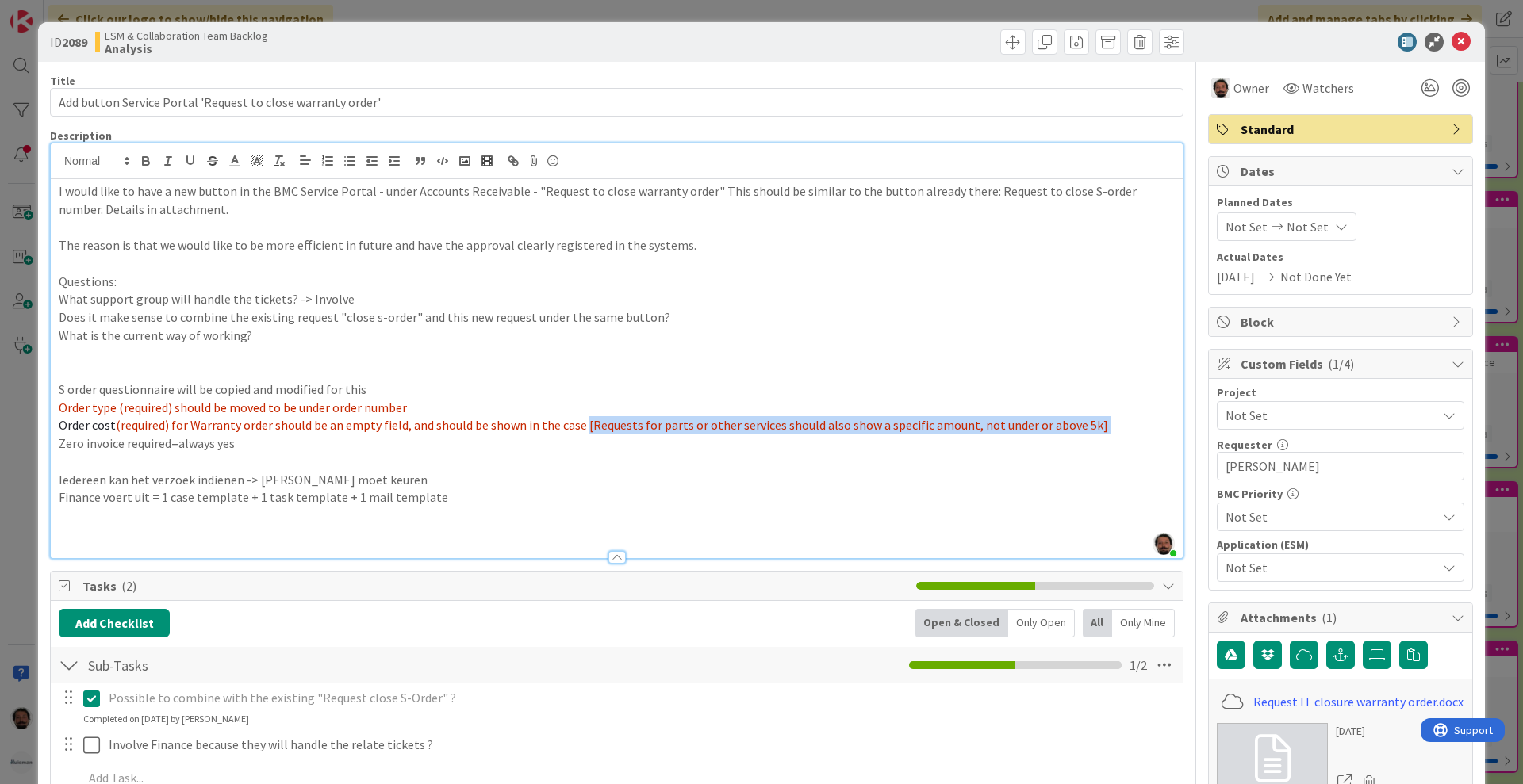
click at [581, 427] on span "(required) for Warranty order should be an empty field, and should be shown in …" at bounding box center [612, 425] width 993 height 16
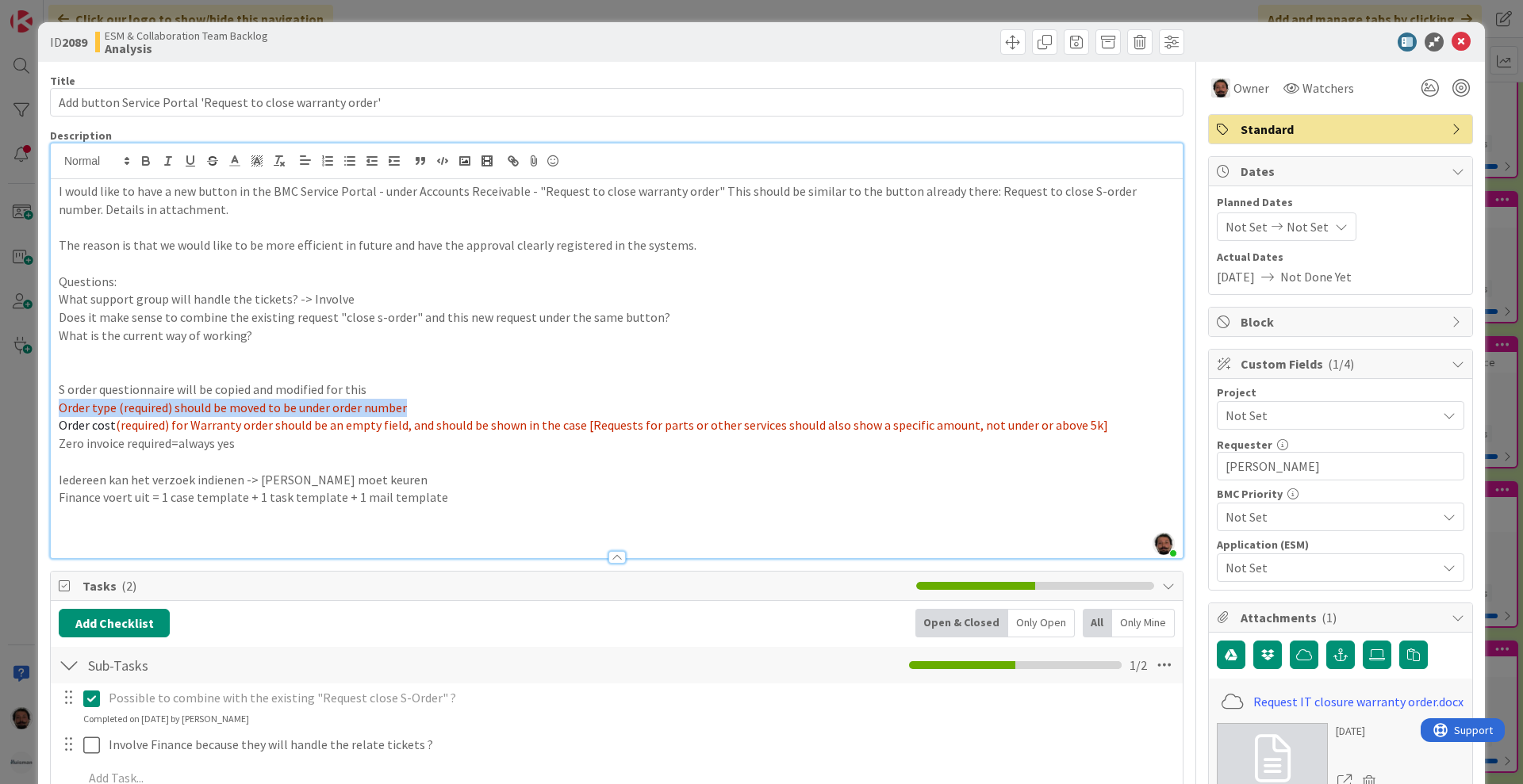
drag, startPoint x: 60, startPoint y: 408, endPoint x: 428, endPoint y: 408, distance: 368.0
click at [428, 408] on p "Order type (required) should be moved to be under order number" at bounding box center [617, 408] width 1116 height 18
drag, startPoint x: 283, startPoint y: 406, endPoint x: 260, endPoint y: 431, distance: 34.0
click at [260, 435] on p "Zero invoice required=always yes" at bounding box center [617, 443] width 1116 height 18
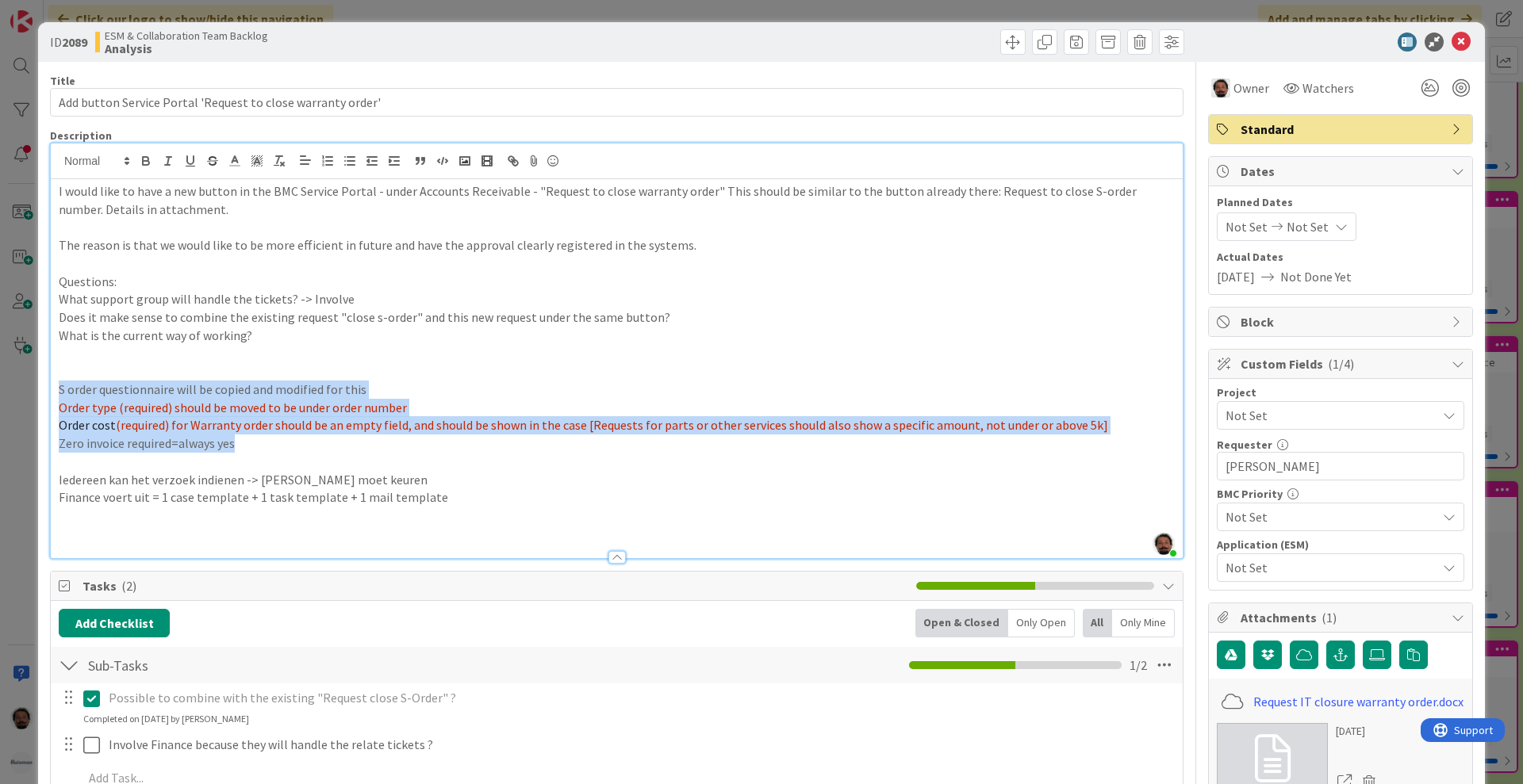
drag, startPoint x: 278, startPoint y: 441, endPoint x: 53, endPoint y: 388, distance: 231.2
click at [53, 388] on div "I would like to have a new button in the BMC Service Portal - under Accounts Re…" at bounding box center [617, 368] width 1132 height 379
click at [234, 161] on line at bounding box center [234, 161] width 4 height 0
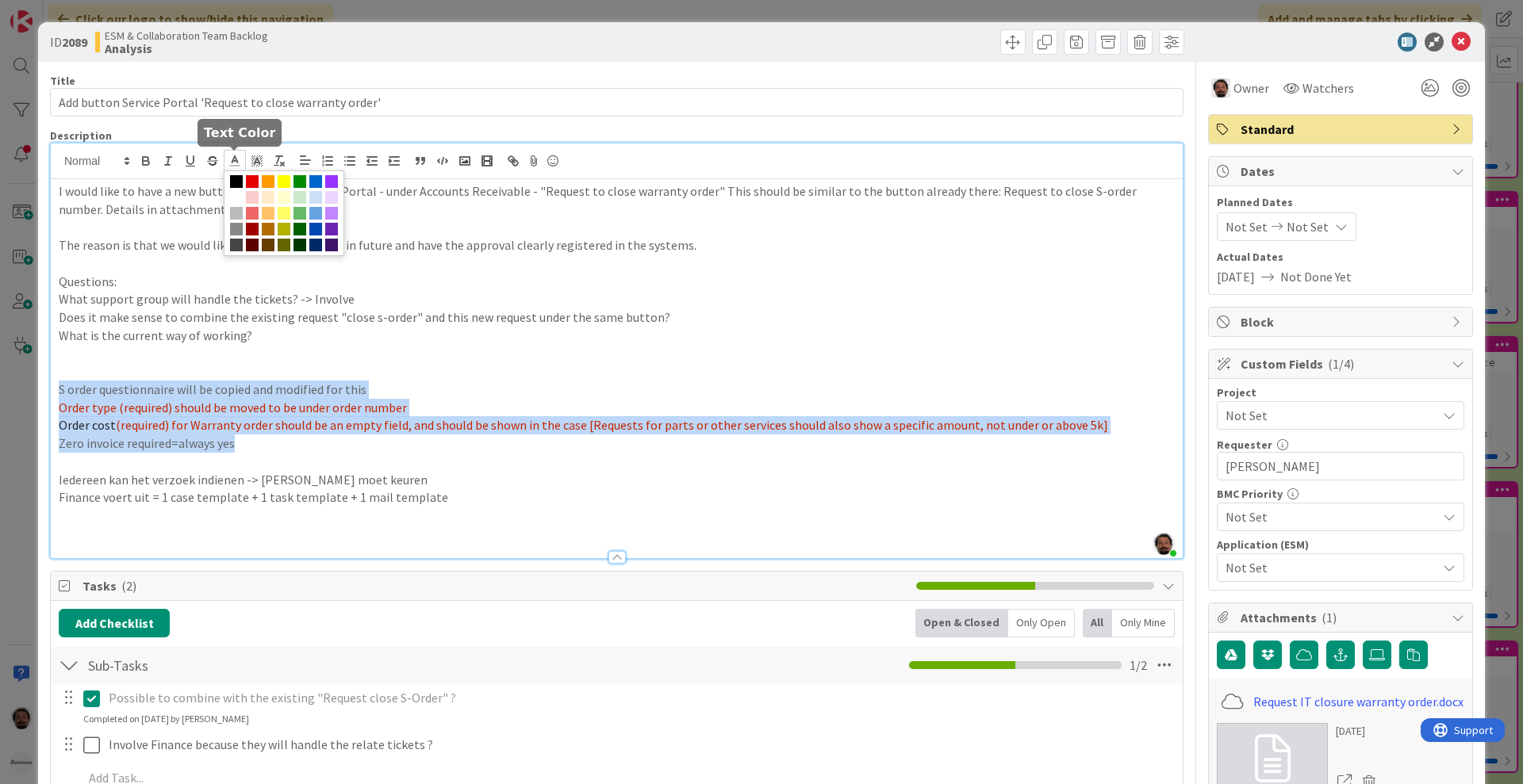
click at [236, 178] on span at bounding box center [236, 182] width 13 height 13
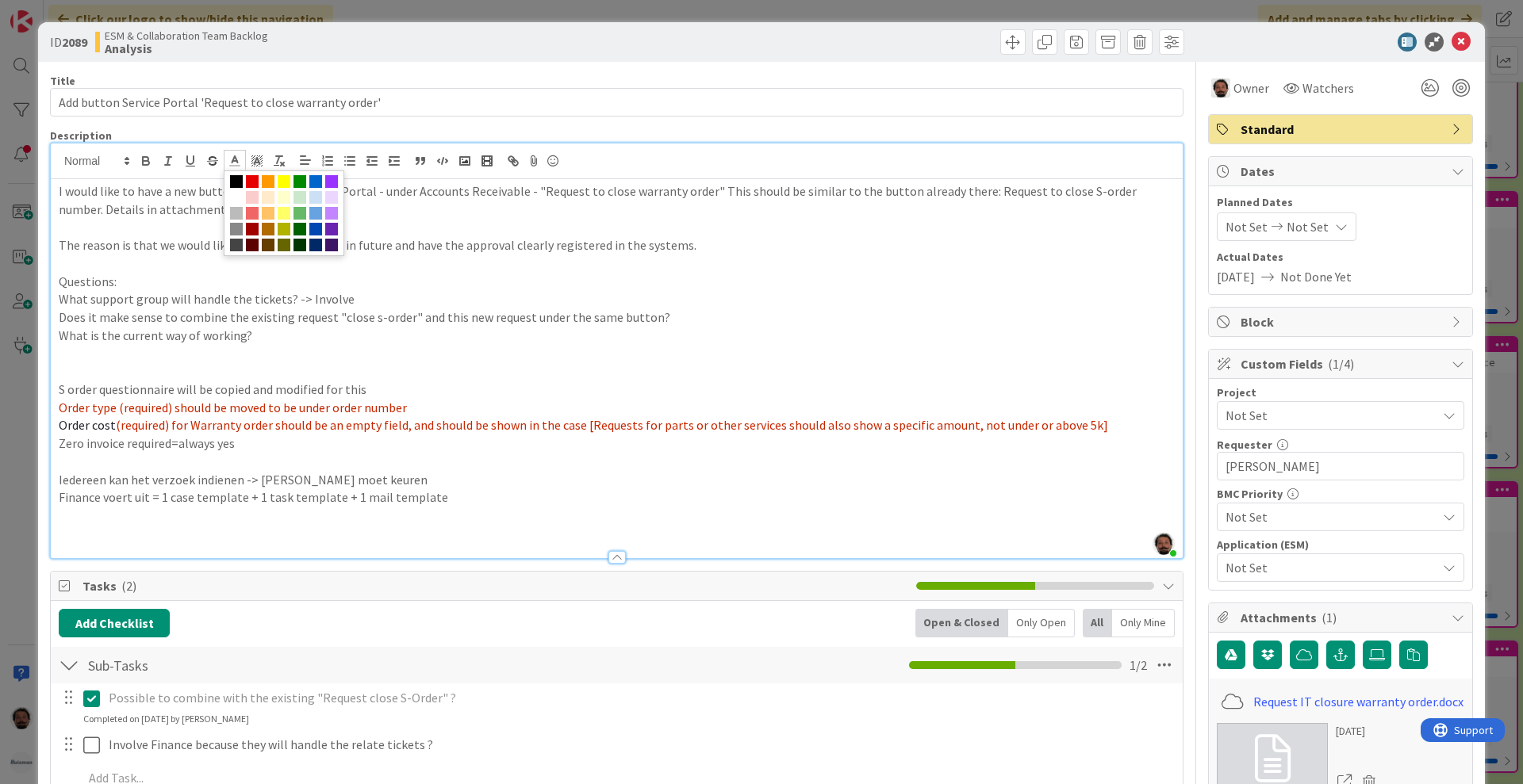
click at [294, 457] on p at bounding box center [617, 461] width 1116 height 18
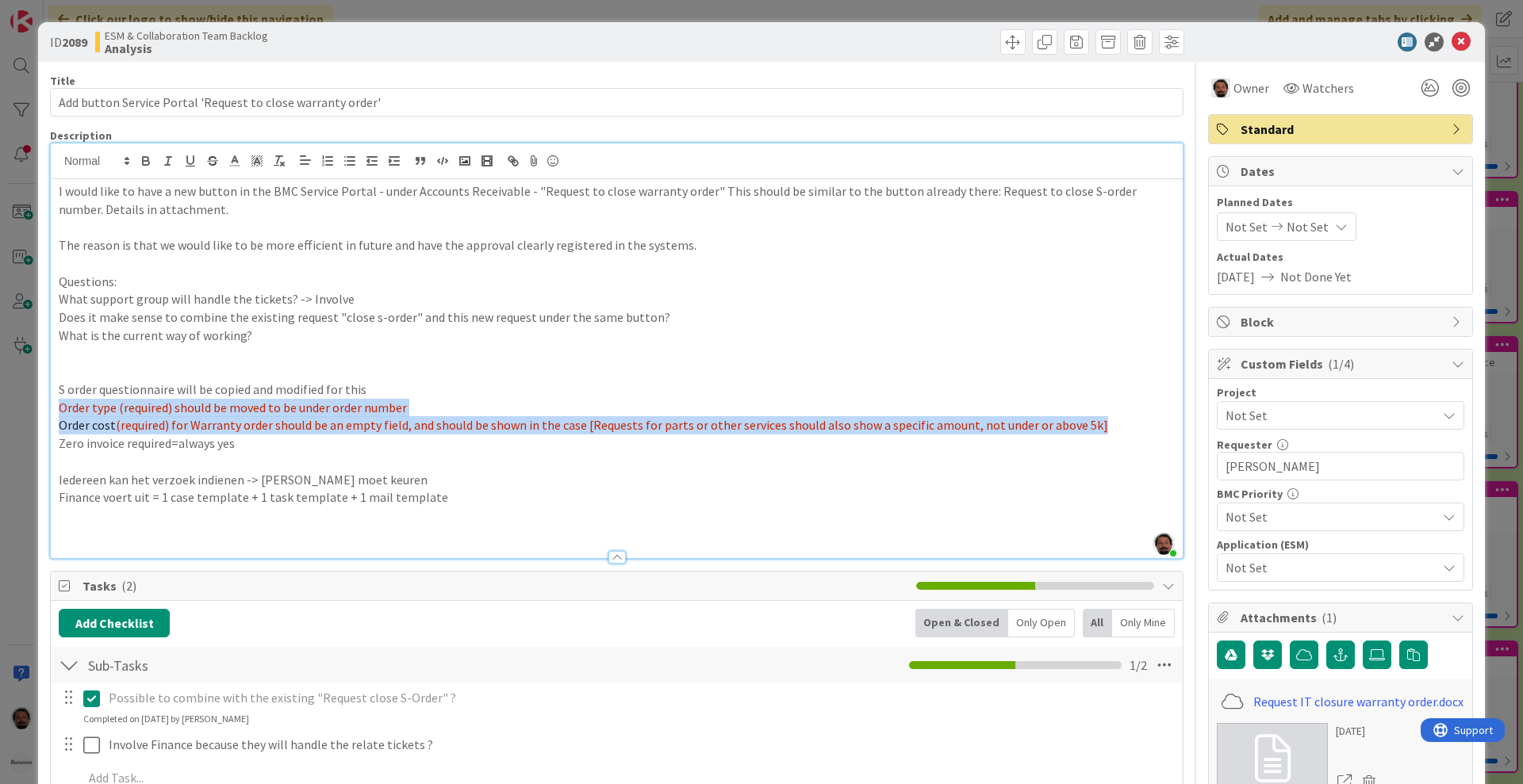
drag, startPoint x: 1104, startPoint y: 422, endPoint x: 58, endPoint y: 410, distance: 1046.1
click at [58, 410] on div "I would like to have a new button in the BMC Service Portal - under Accounts Re…" at bounding box center [617, 368] width 1132 height 379
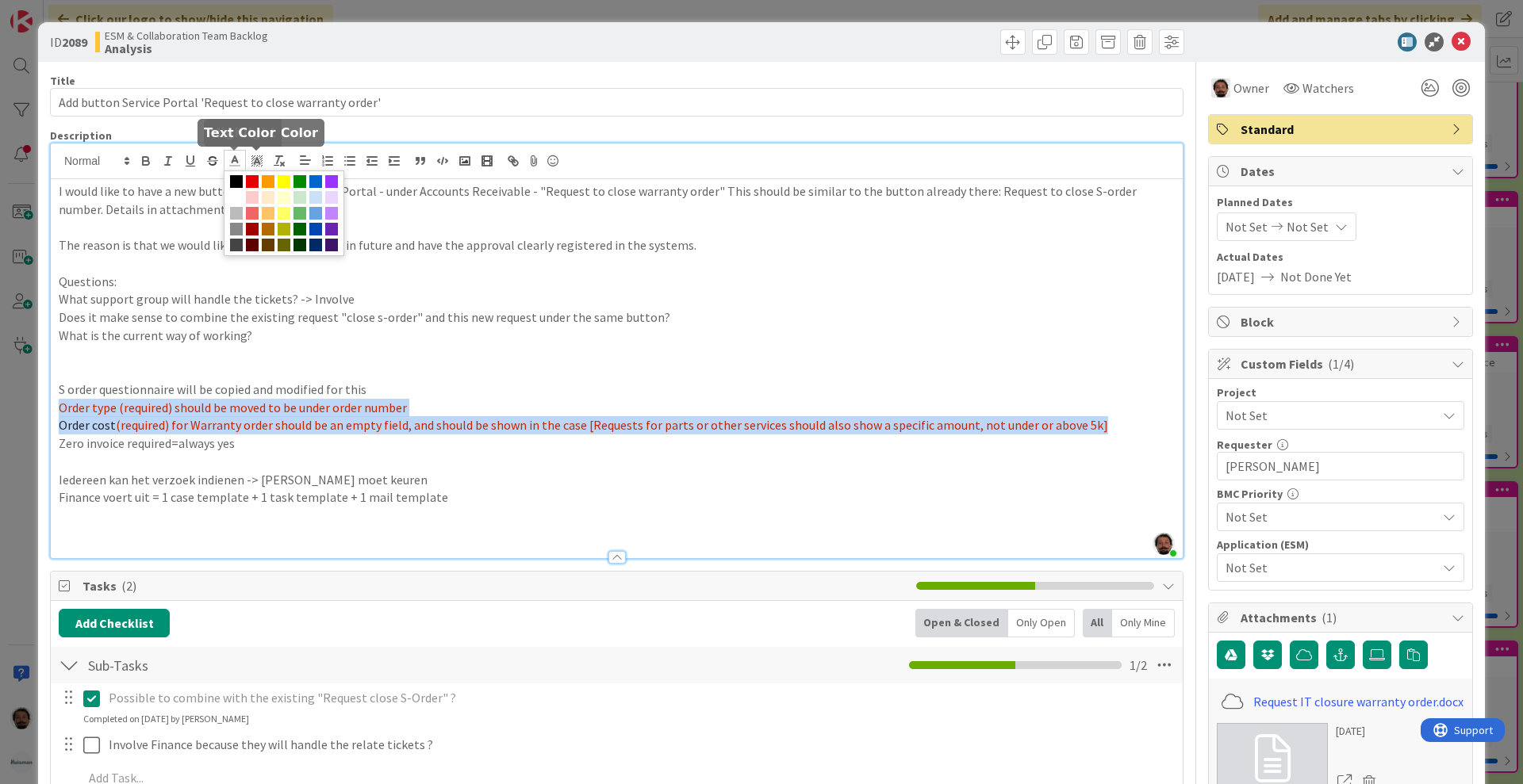
click at [234, 161] on line at bounding box center [234, 161] width 4 height 0
click at [238, 178] on span at bounding box center [236, 182] width 13 height 13
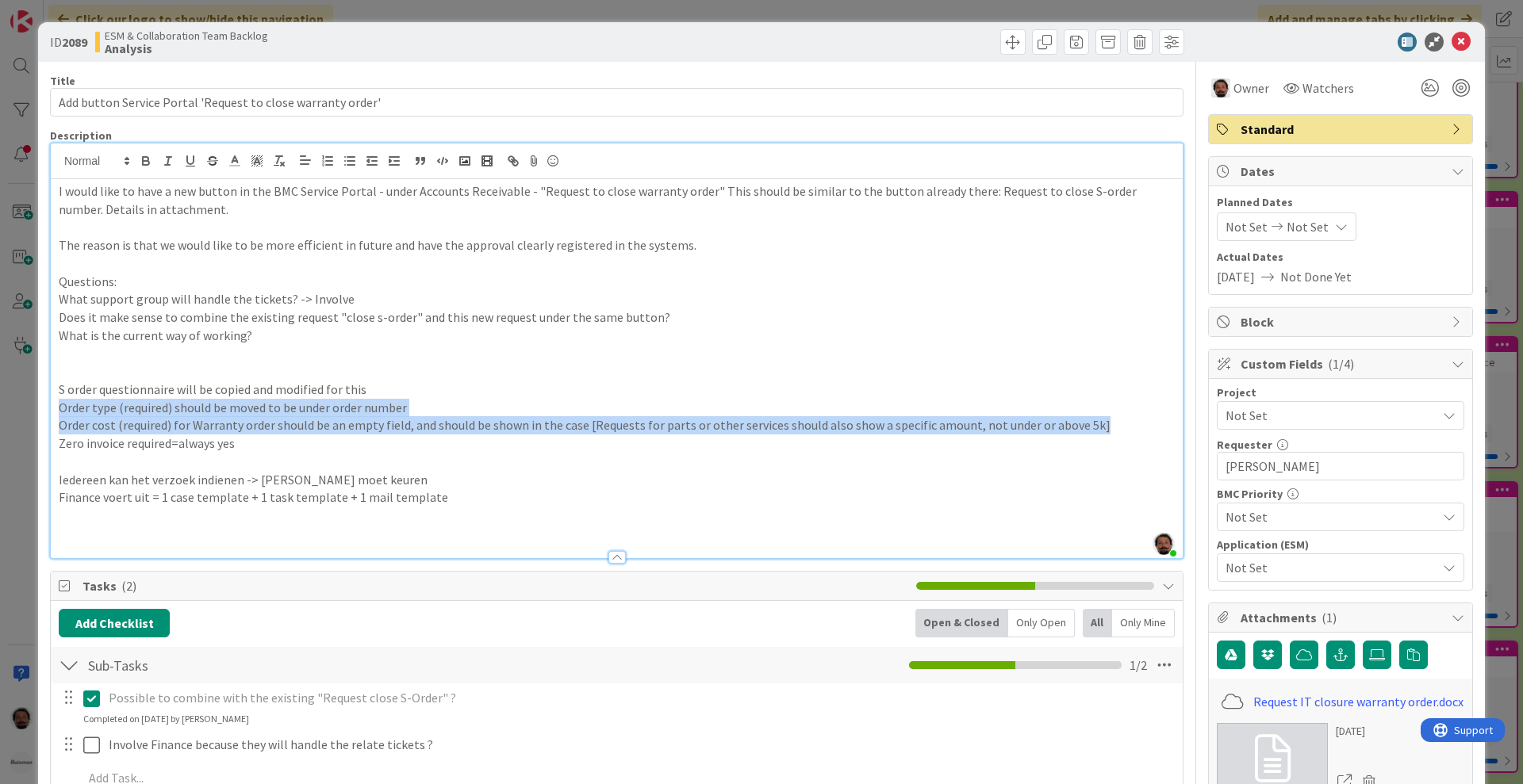
click at [238, 179] on div "I would like to have a new button in the BMC Service Portal - under Accounts Re…" at bounding box center [617, 368] width 1132 height 379
click at [234, 161] on line at bounding box center [234, 161] width 4 height 0
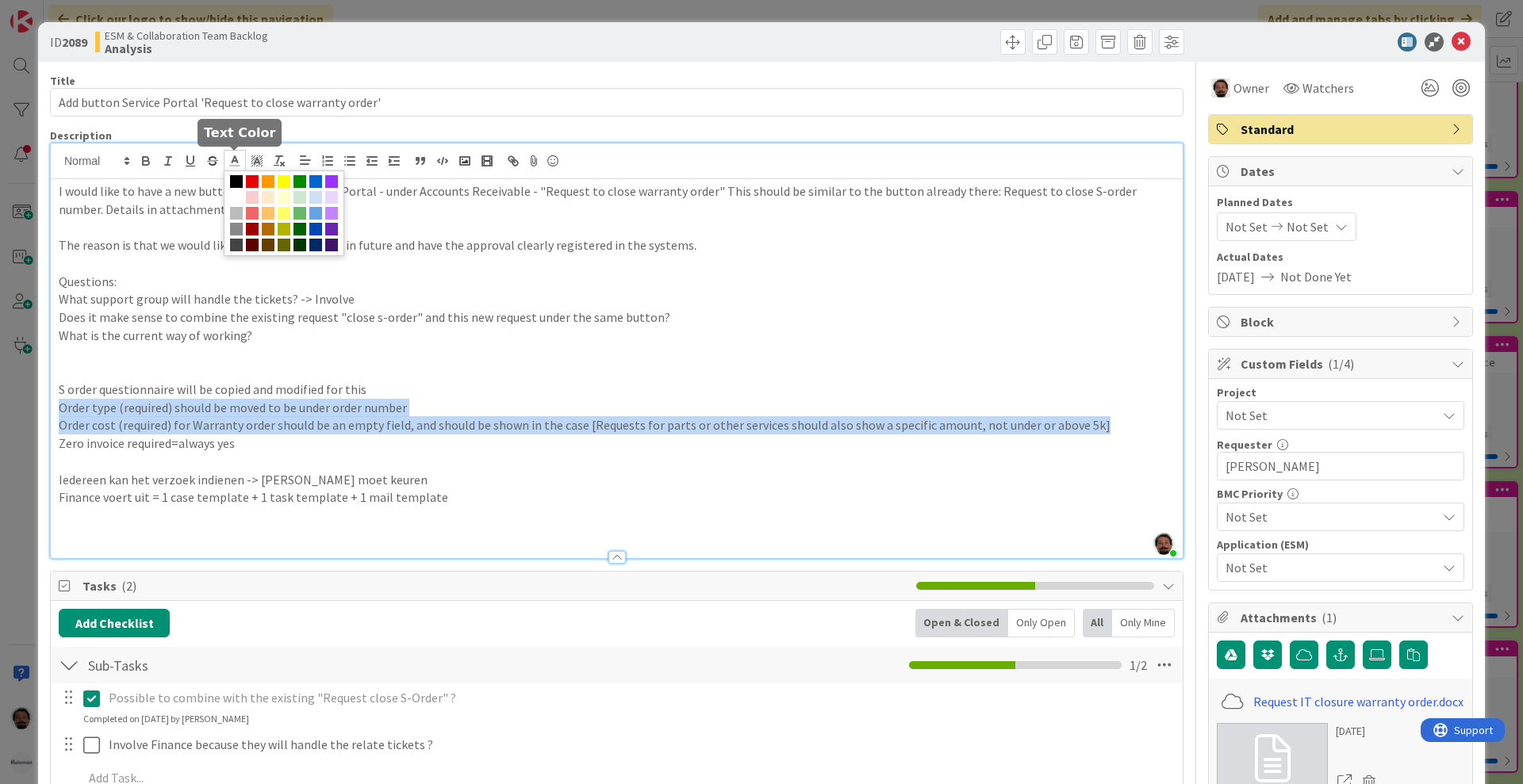
click at [239, 180] on span at bounding box center [236, 182] width 13 height 13
click at [351, 416] on p "Order cost (required) for Warranty order should be an empty field, and should b…" at bounding box center [617, 425] width 1116 height 18
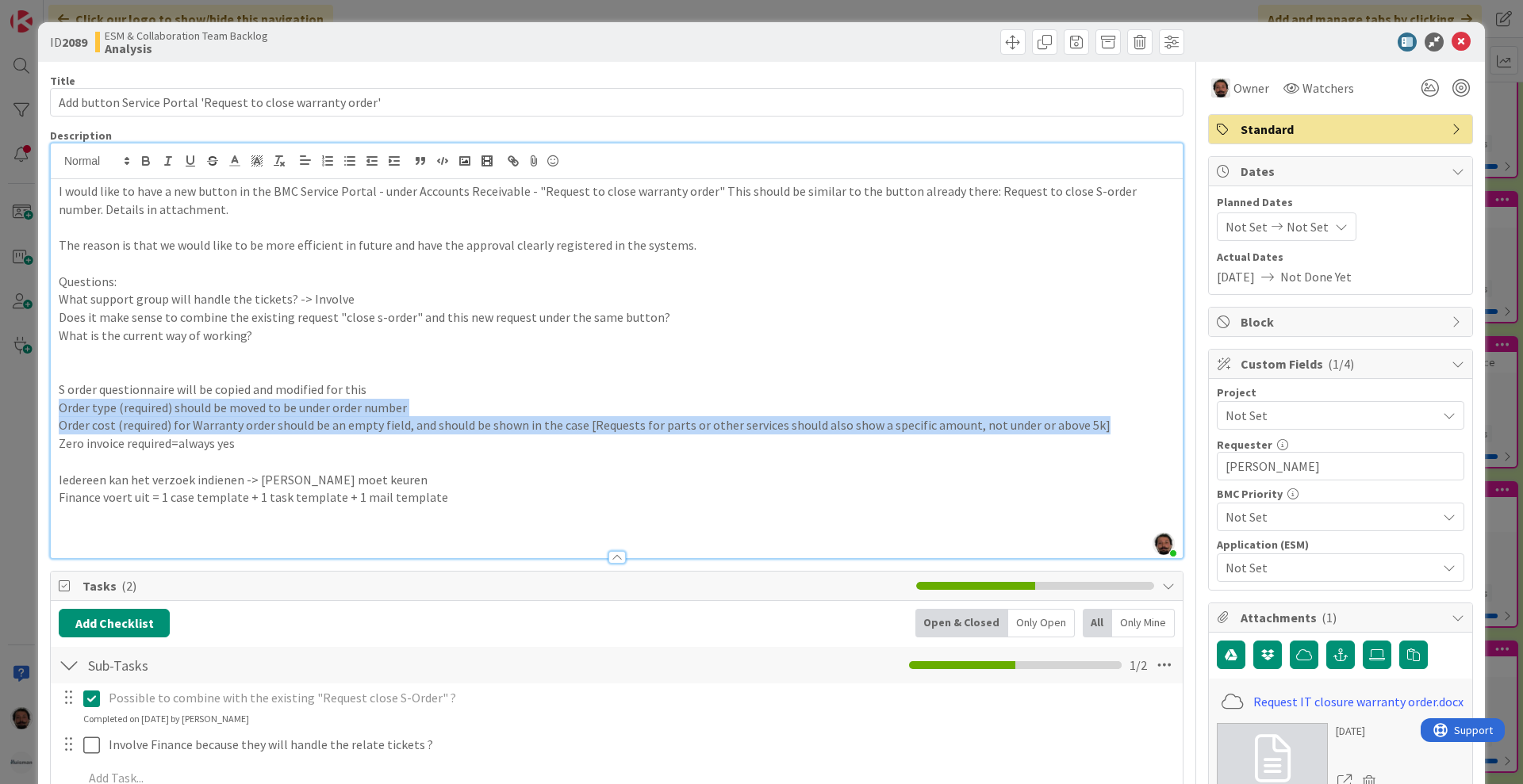
click at [410, 414] on p "Order type (required) should be moved to be under order number" at bounding box center [617, 408] width 1116 height 18
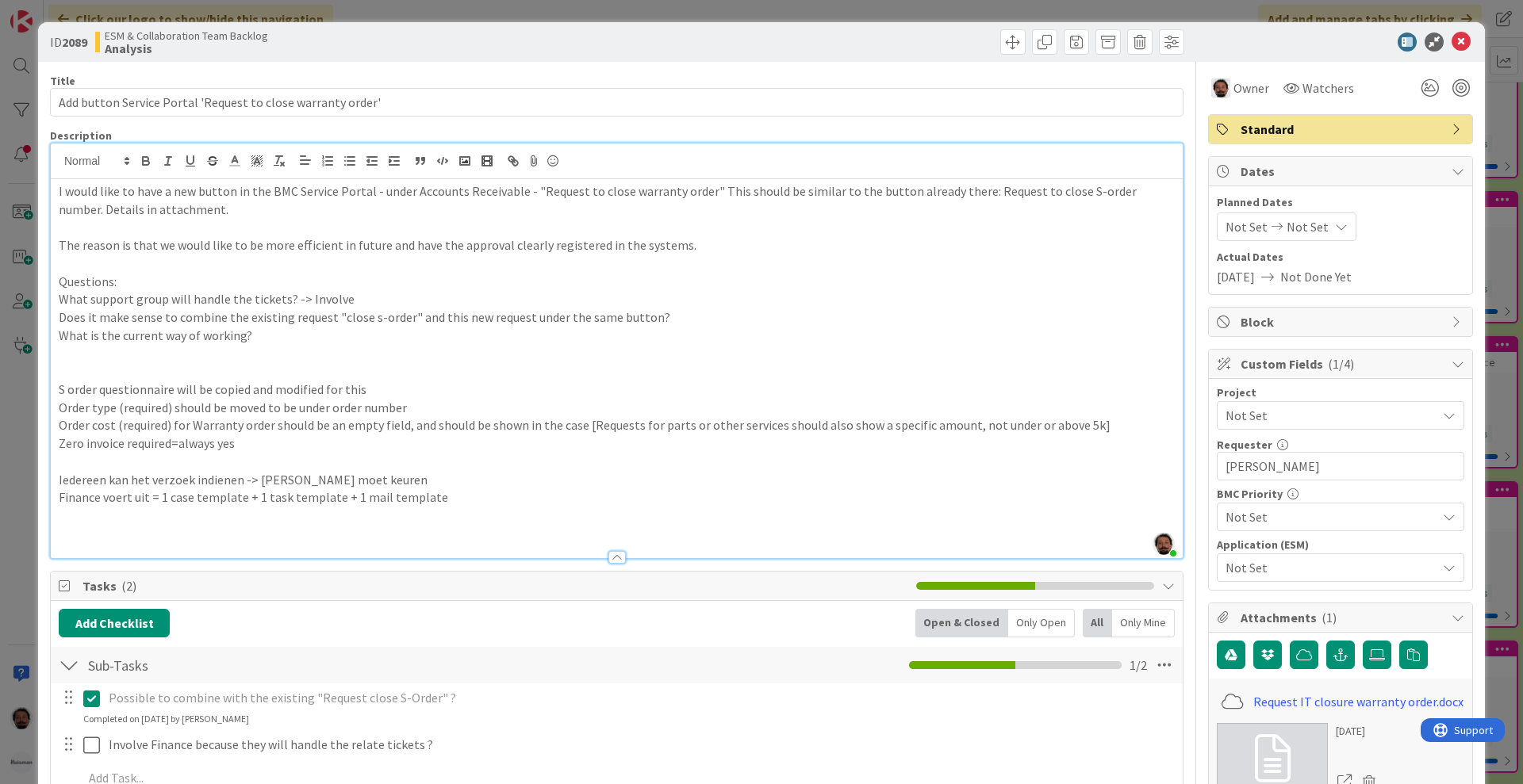
click at [410, 402] on p "Order type (required) should be moved to be under order number" at bounding box center [617, 408] width 1116 height 18
click at [639, 440] on p "Zero invoice required=always yes" at bounding box center [617, 443] width 1116 height 18
click at [538, 453] on p at bounding box center [617, 461] width 1116 height 18
click at [551, 447] on p "Zero invoice required = always yes" at bounding box center [617, 443] width 1116 height 18
click at [564, 440] on p "Zero invoice required = always yes" at bounding box center [617, 443] width 1116 height 18
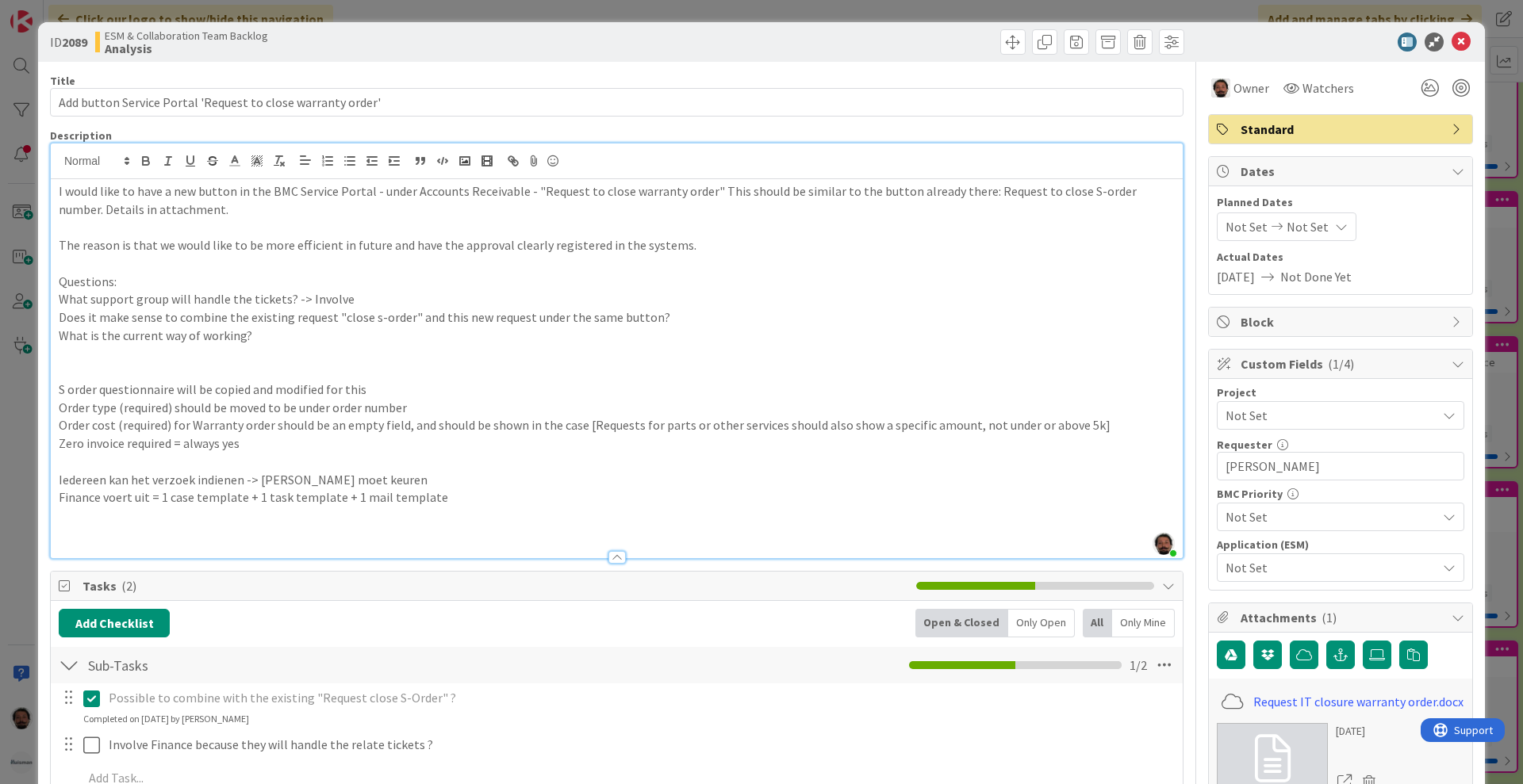
click at [442, 432] on span "Order cost (required) for Warranty order should be an empty field, and should b…" at bounding box center [585, 425] width 1052 height 16
click at [760, 491] on p "Finance voert uit = 1 case template + 1 task template + 1 mail template" at bounding box center [617, 497] width 1116 height 18
click at [1452, 39] on icon at bounding box center [1462, 42] width 19 height 19
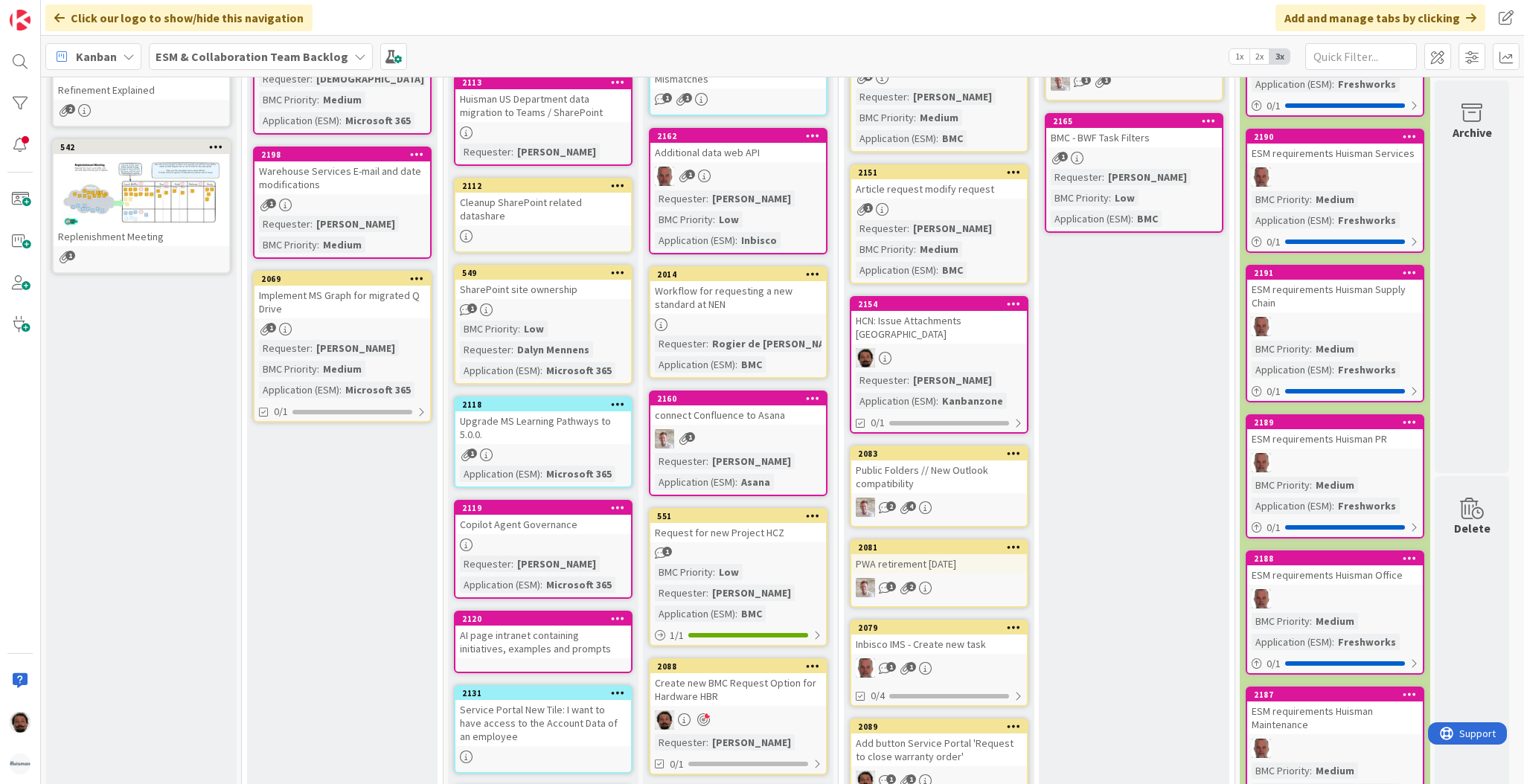
scroll to position [347, 0]
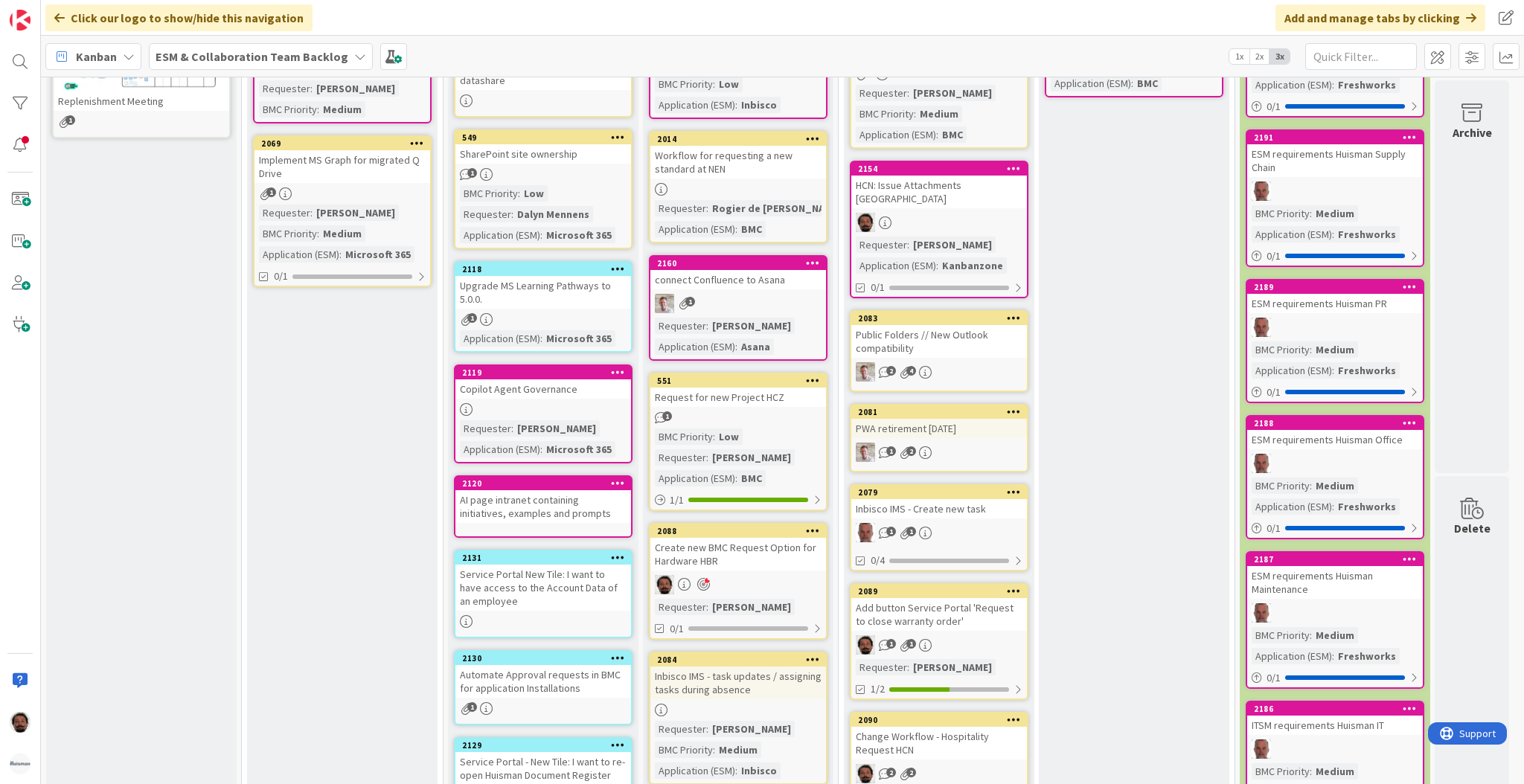
click at [256, 58] on b "ESM & Collaboration Team Backlog" at bounding box center [252, 57] width 193 height 15
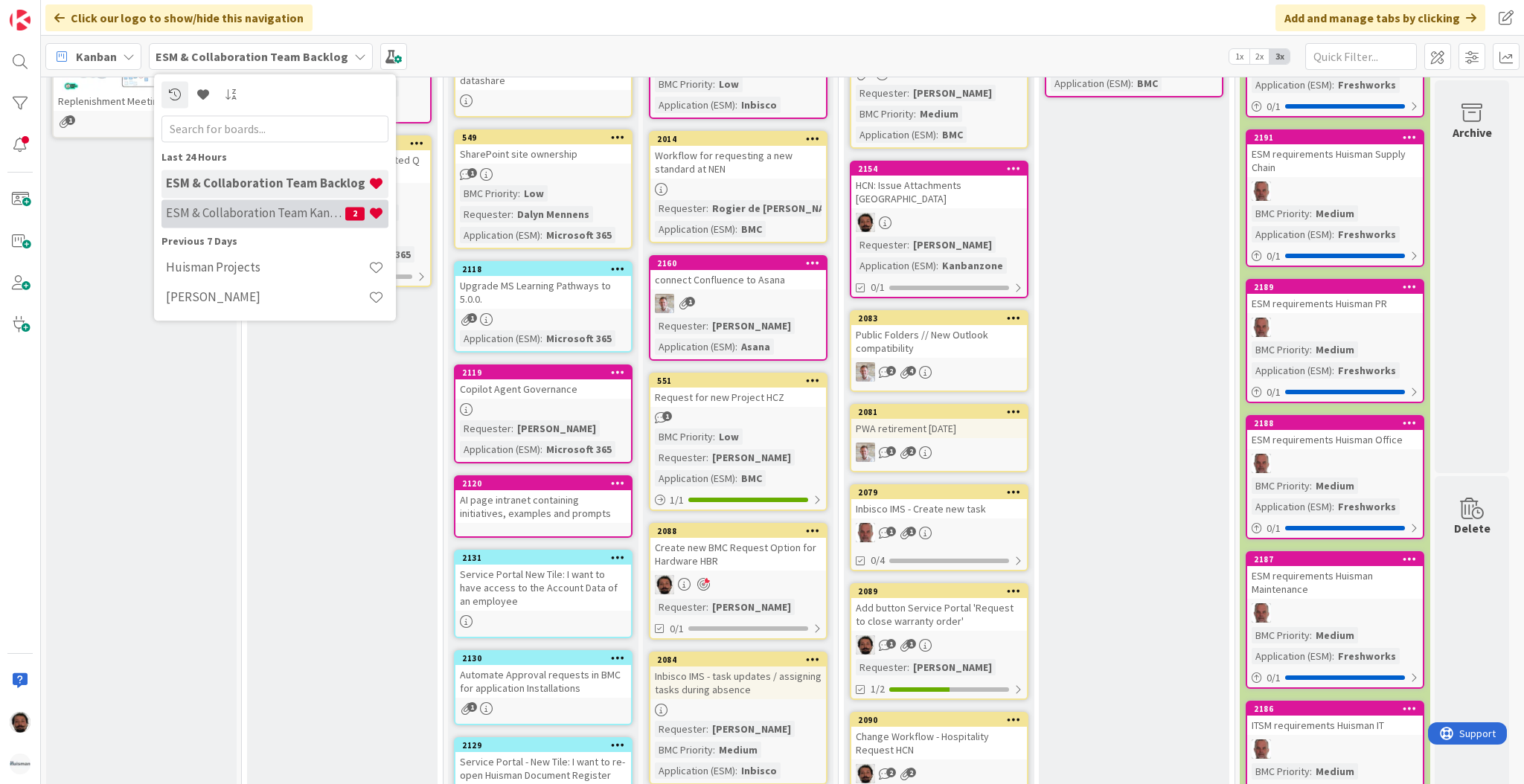
click at [231, 207] on h4 "ESM & Collaboration Team Kanban" at bounding box center [255, 213] width 179 height 15
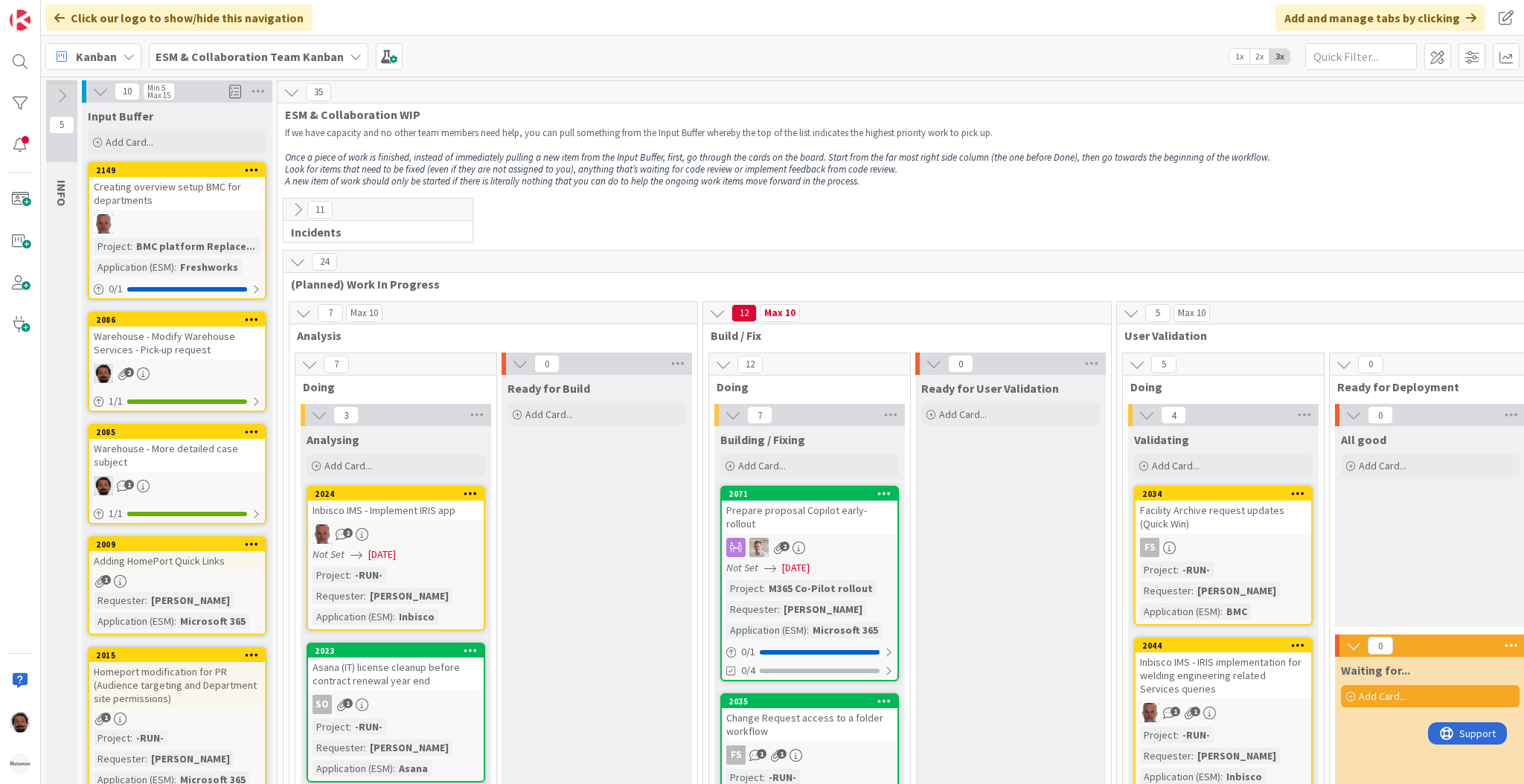
click at [324, 64] on span "ESM & Collaboration Team Kanban" at bounding box center [250, 57] width 188 height 18
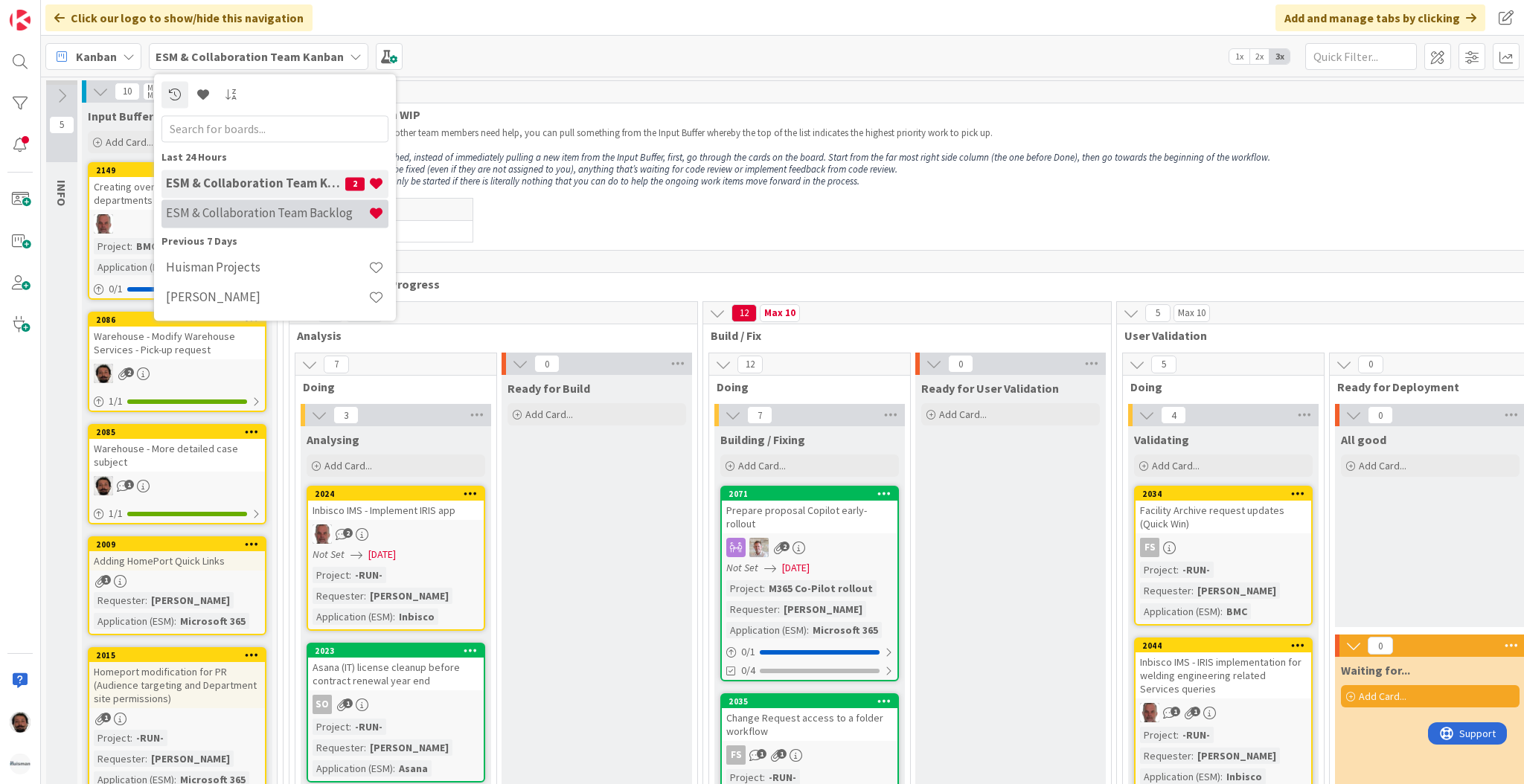
click at [280, 212] on h4 "ESM & Collaboration Team Backlog" at bounding box center [267, 213] width 202 height 15
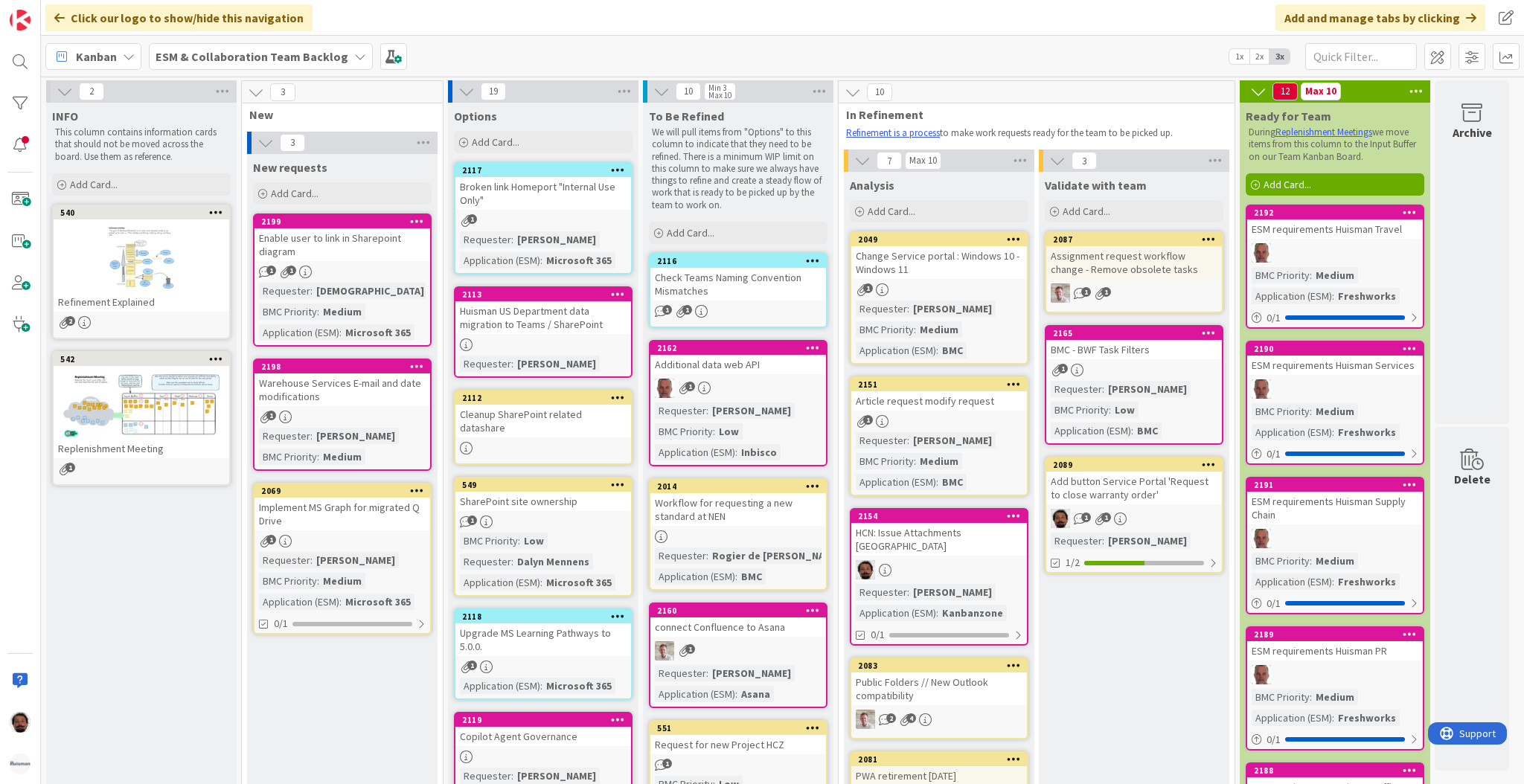
click at [1134, 486] on div "Add button Service Portal 'Request to close warranty order'" at bounding box center [1134, 488] width 175 height 33
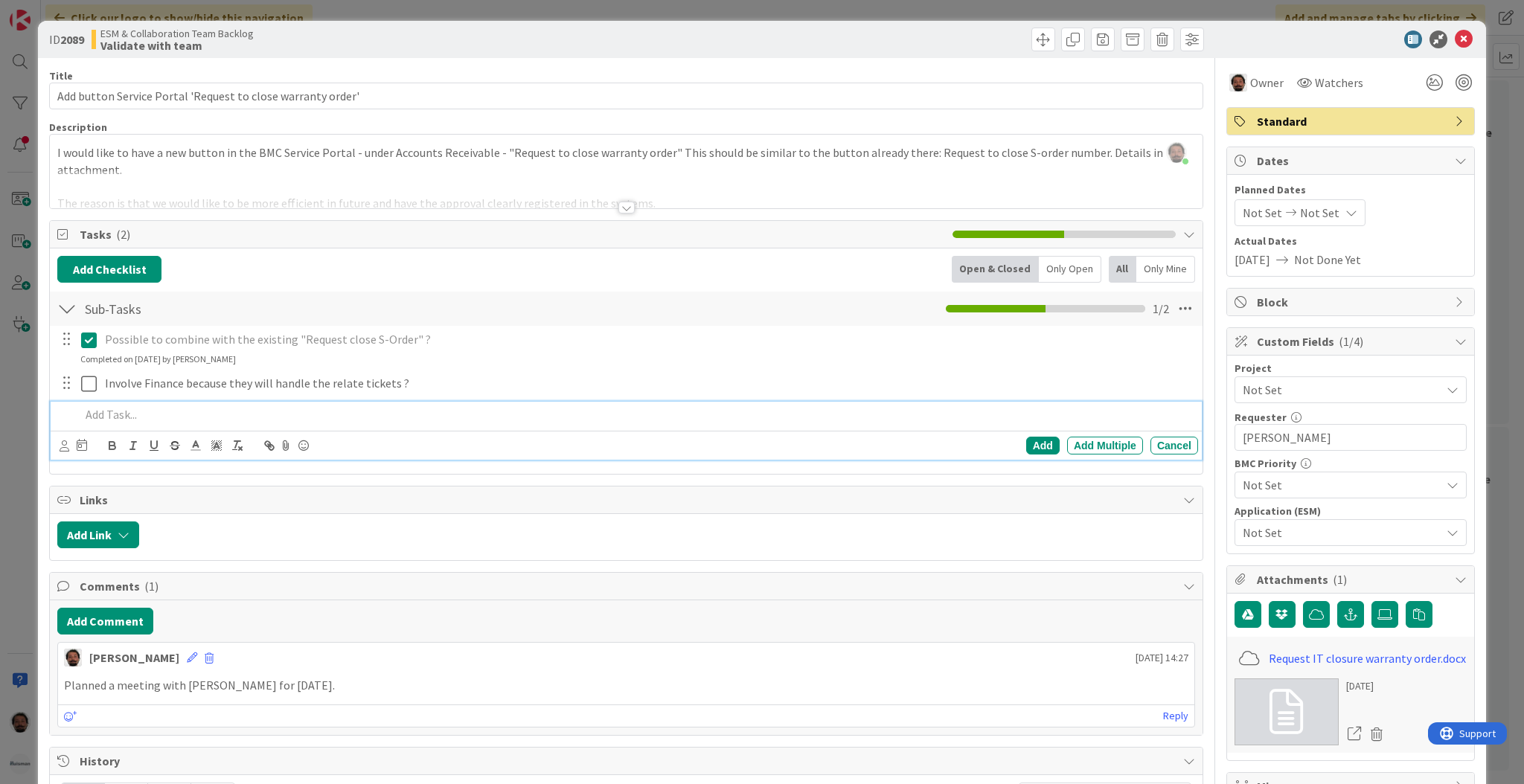
click at [121, 411] on p at bounding box center [636, 414] width 1112 height 17
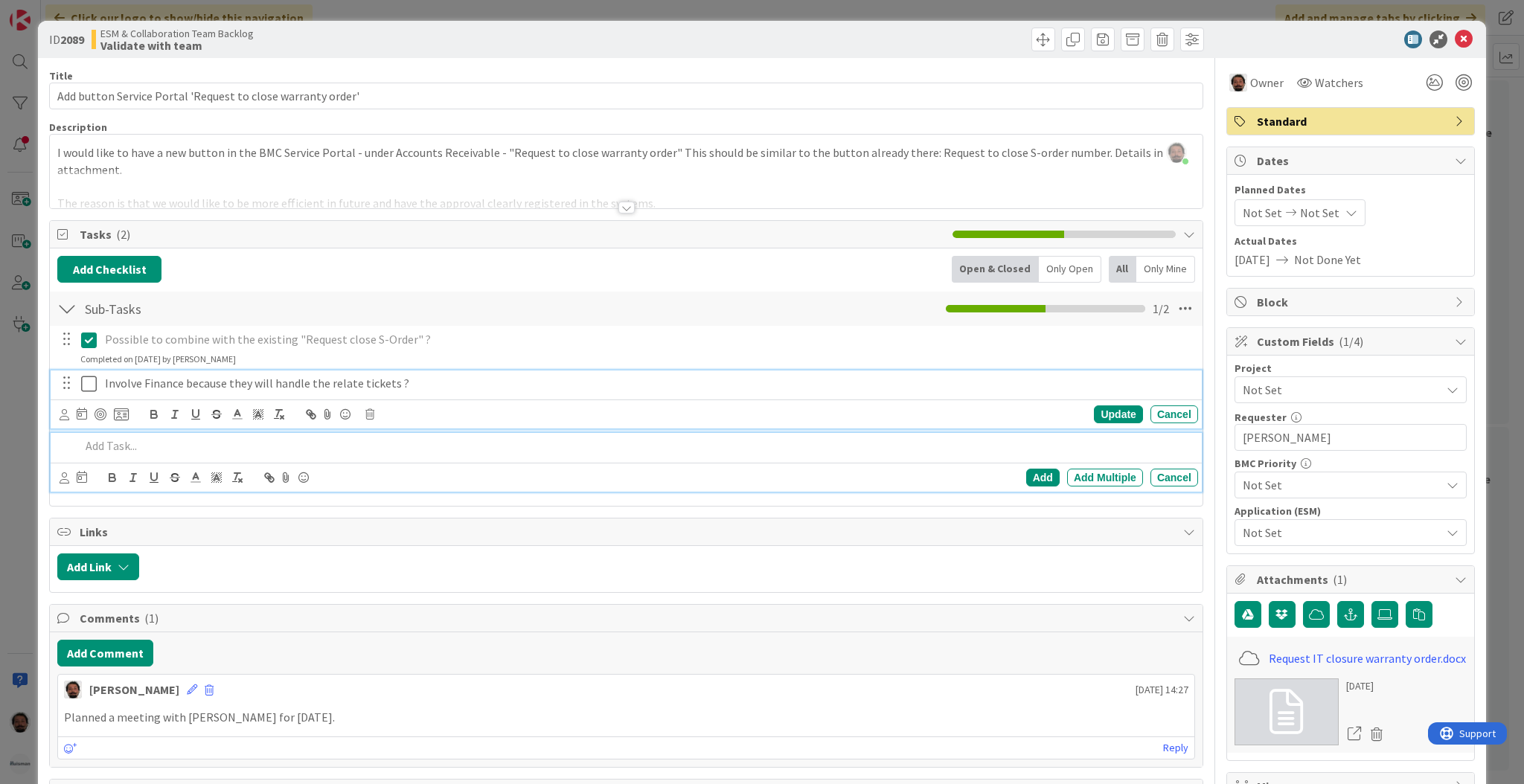
click at [133, 383] on p "Involve Finance because they will handle the relate tickets ?" at bounding box center [648, 383] width 1087 height 17
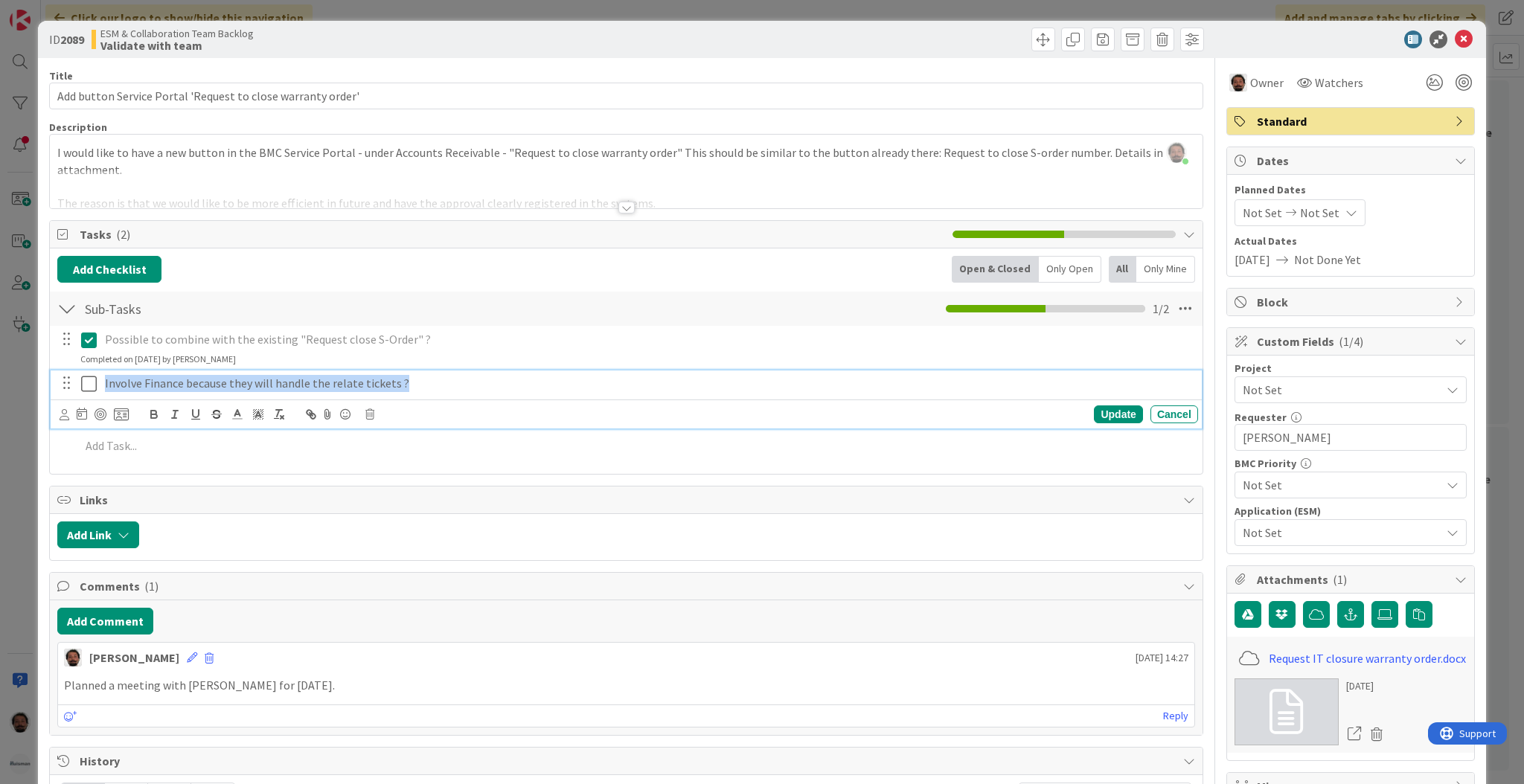
drag, startPoint x: 410, startPoint y: 385, endPoint x: 87, endPoint y: 388, distance: 323.0
click at [87, 388] on div "Involve Finance because they will handle the relate tickets ?" at bounding box center [627, 383] width 1142 height 26
click at [435, 384] on p "Involve Finance because they will handle the relate tickets ?" at bounding box center [648, 383] width 1087 height 17
click at [394, 384] on p "Involve Finance because they will handle the relate tickets ?" at bounding box center [648, 383] width 1087 height 17
click at [436, 384] on p "Involve Finance because they will handle the relate tickets ?" at bounding box center [648, 383] width 1087 height 17
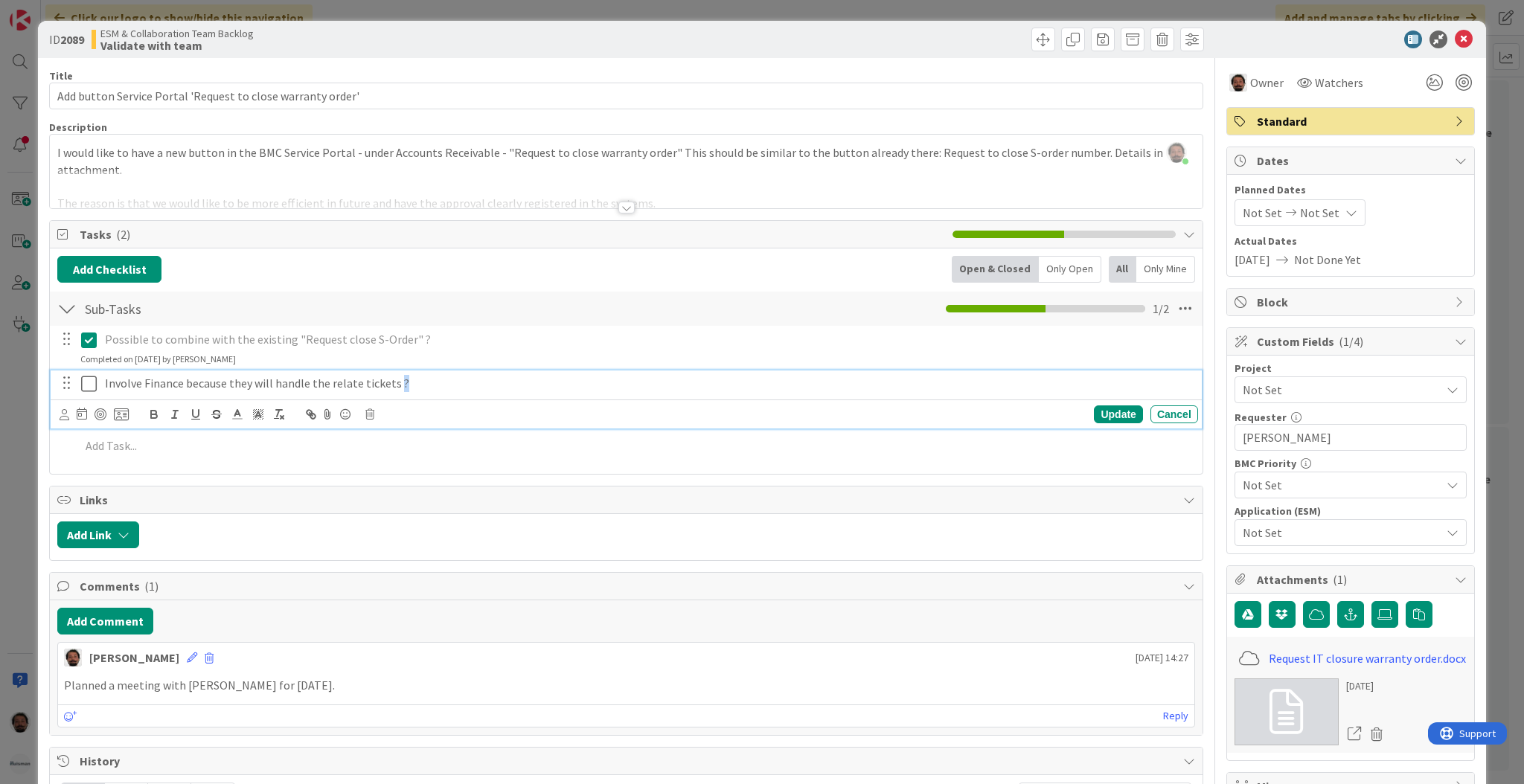
drag, startPoint x: 409, startPoint y: 381, endPoint x: 394, endPoint y: 383, distance: 15.1
click at [394, 383] on p "Involve Finance because they will handle the relate tickets ?" at bounding box center [648, 383] width 1087 height 17
click at [466, 385] on p "Involve Finance because they will handle the relate tickets ?" at bounding box center [648, 383] width 1087 height 17
click at [121, 622] on button "Add Comment" at bounding box center [105, 621] width 96 height 27
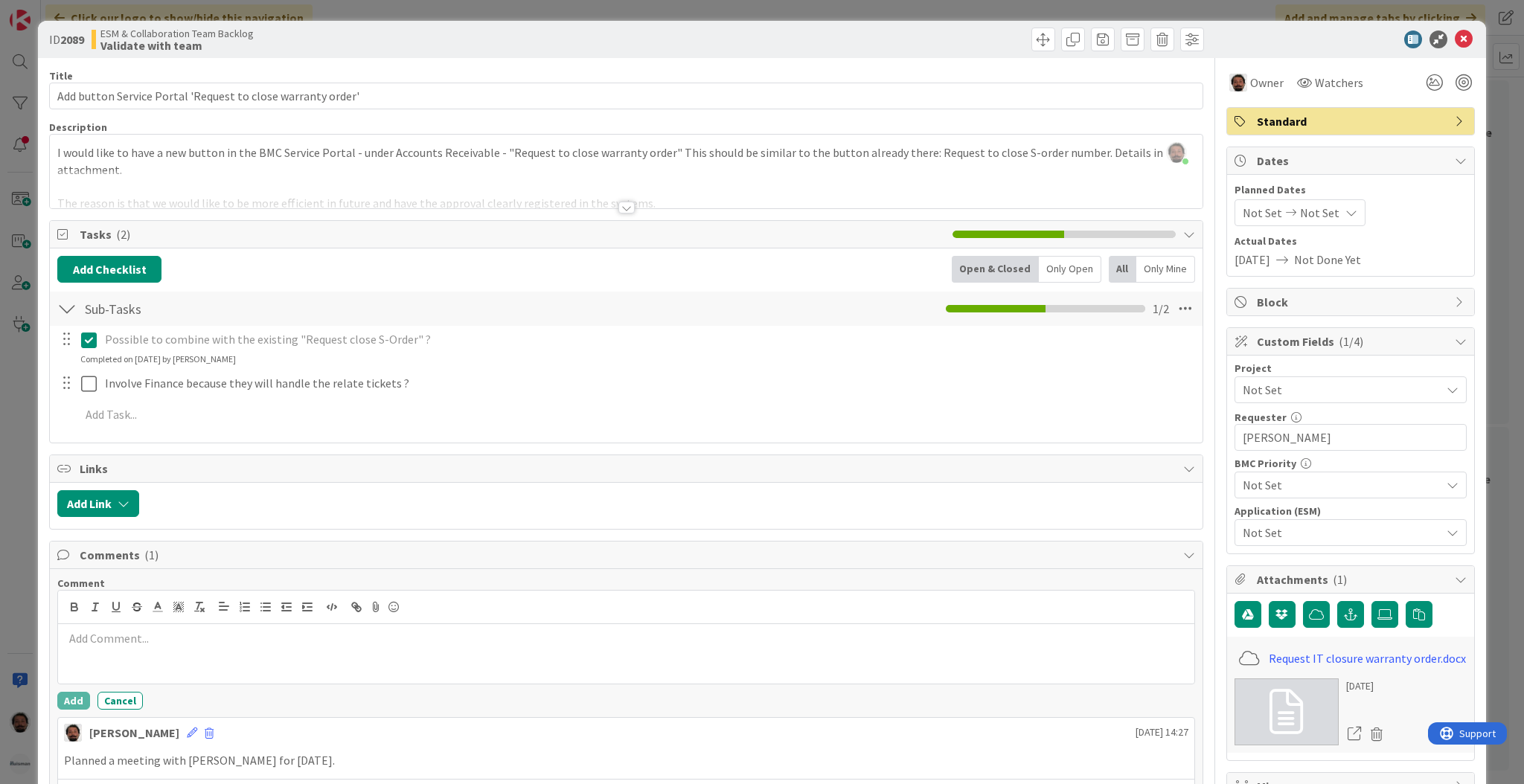
click at [618, 207] on div at bounding box center [626, 207] width 16 height 12
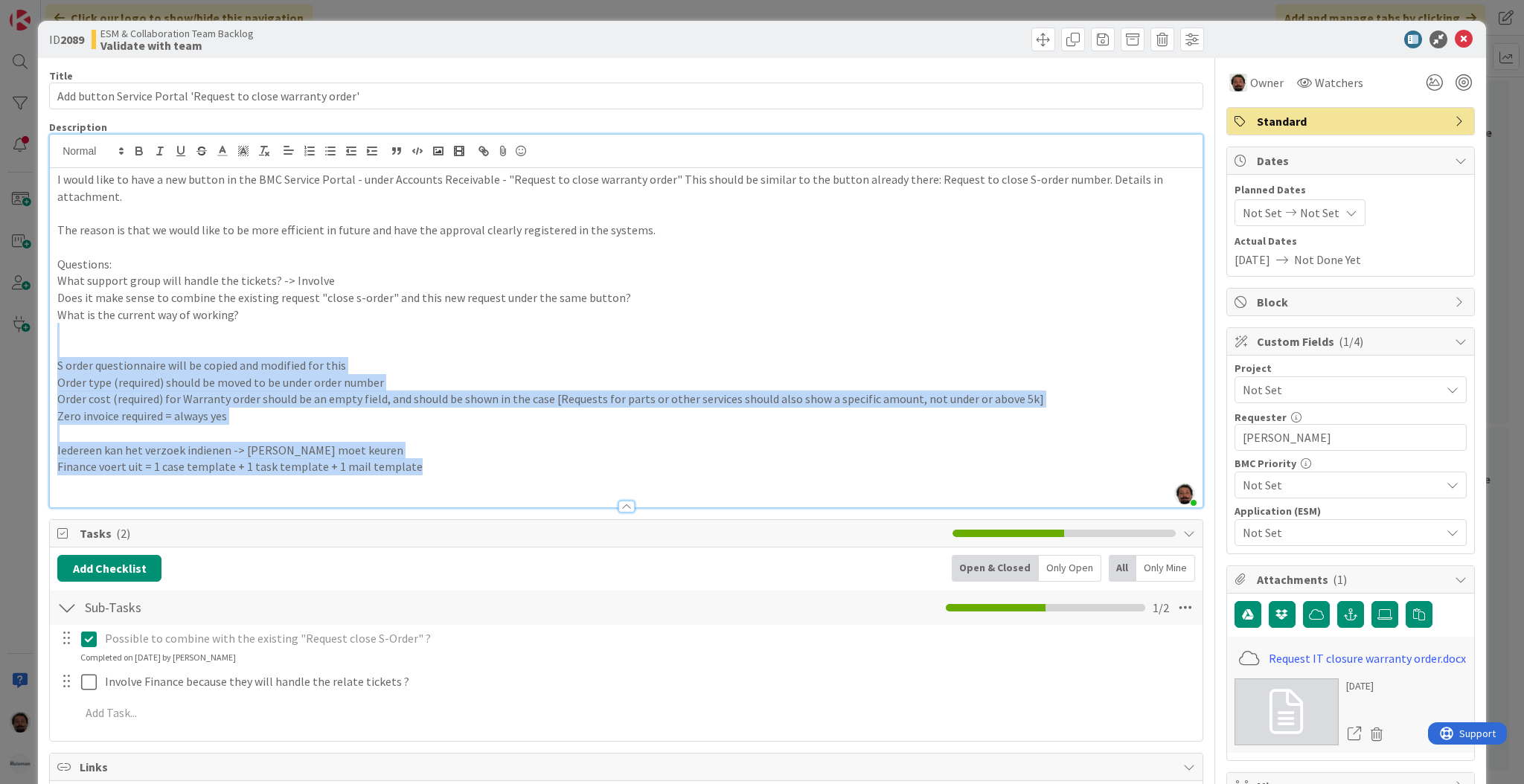
drag, startPoint x: 394, startPoint y: 462, endPoint x: 52, endPoint y: 336, distance: 364.5
click at [52, 336] on div "I would like to have a new button in the BMC Service Portal - under Accounts Re…" at bounding box center [626, 337] width 1153 height 339
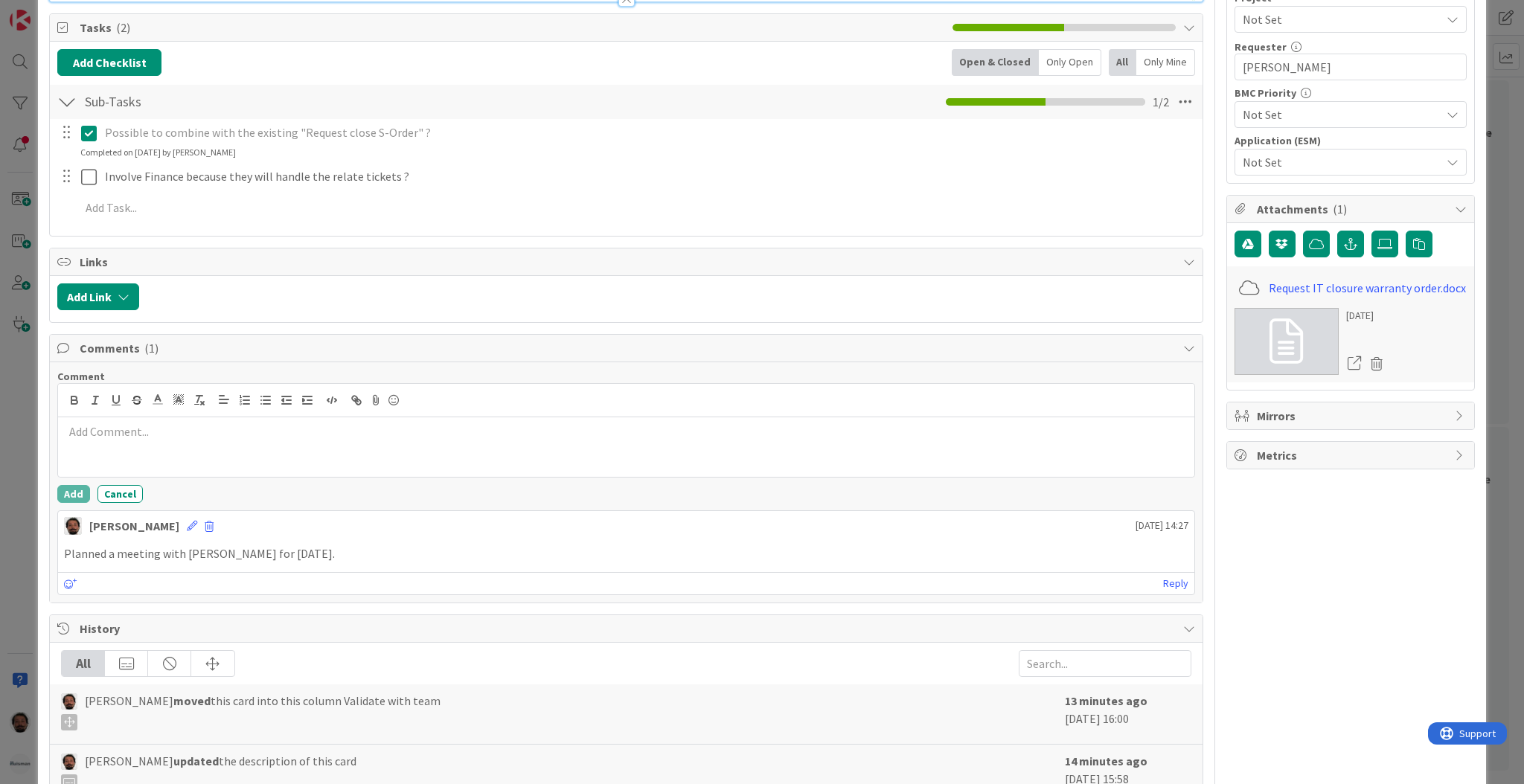
scroll to position [694, 0]
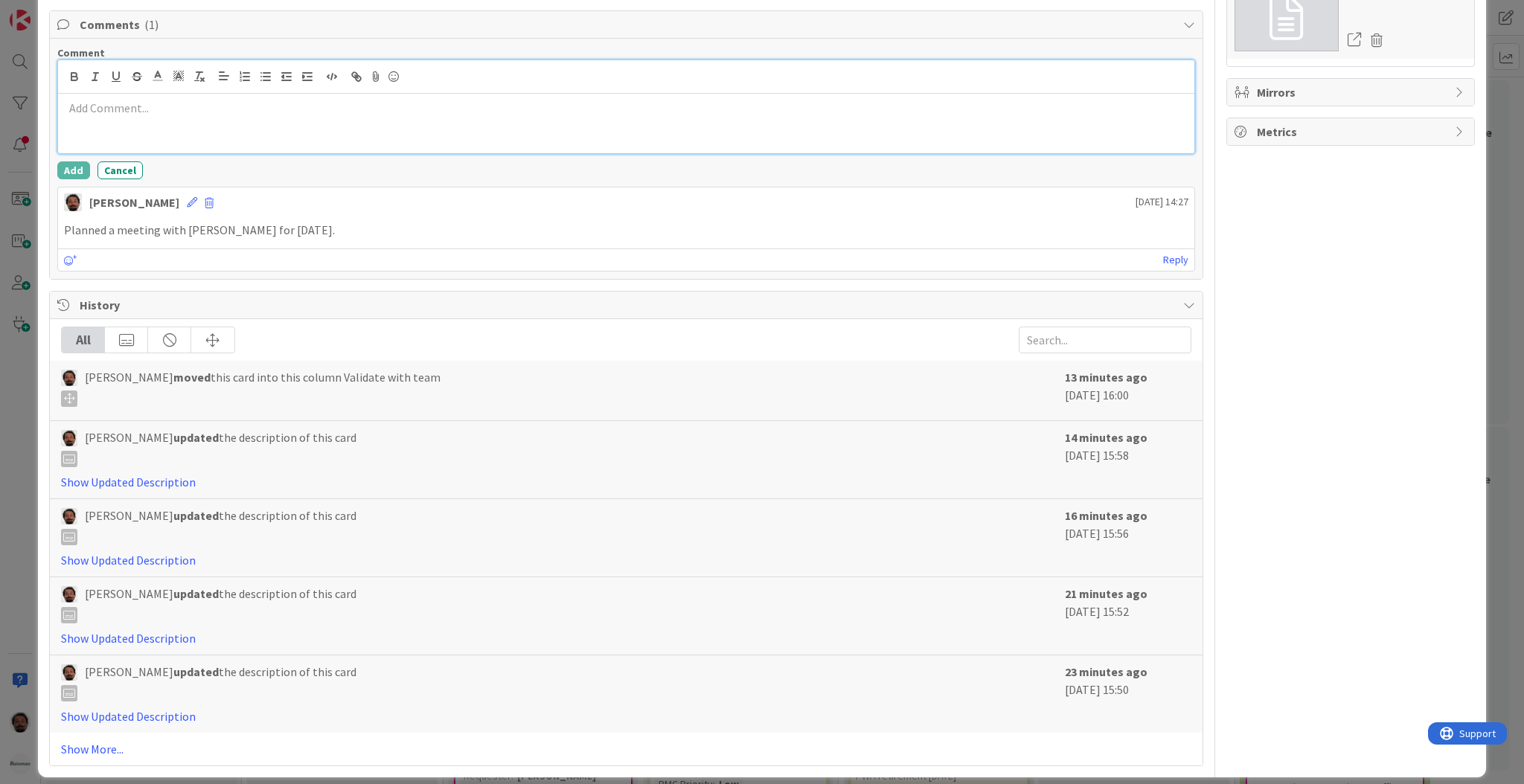
click at [225, 136] on div at bounding box center [626, 123] width 1137 height 59
paste div
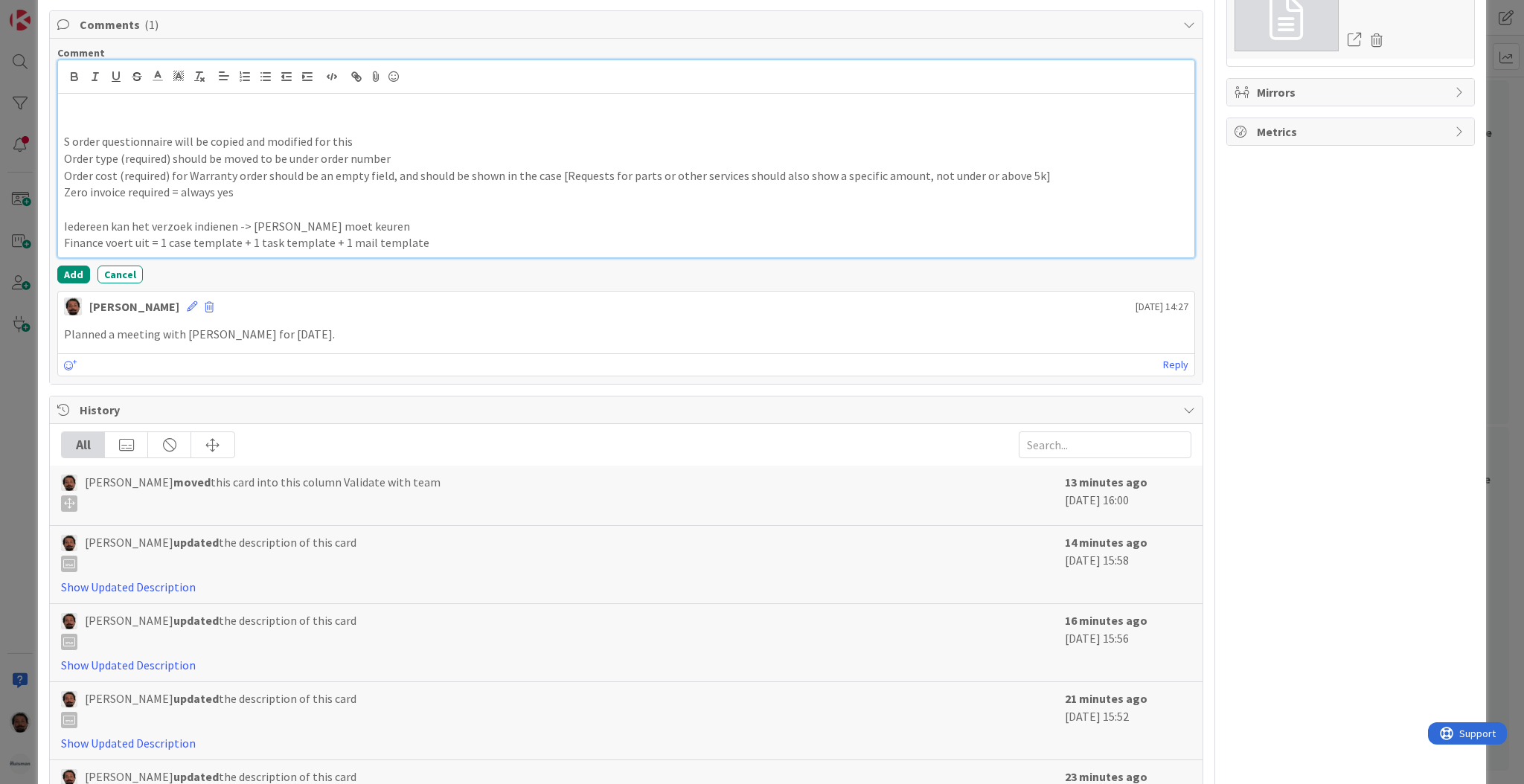
click at [58, 139] on div "S order questionnaire will be copied and modified for this Order type (required…" at bounding box center [626, 175] width 1137 height 164
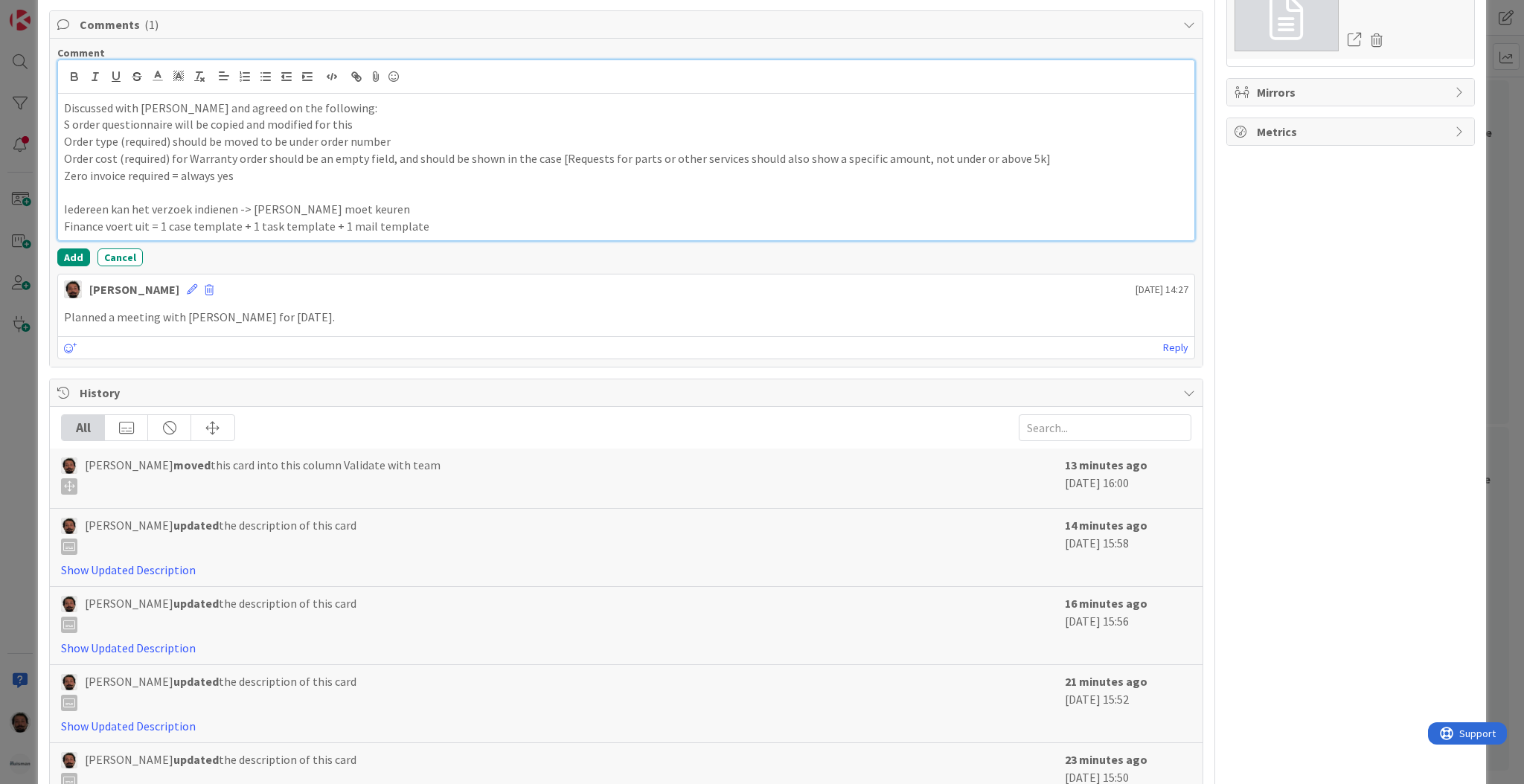
click at [355, 119] on p "S order questionnaire will be copied and modified for this" at bounding box center [626, 124] width 1125 height 17
click at [67, 139] on span "Order type (required) should be moved to be under order number" at bounding box center [227, 142] width 327 height 15
click at [444, 148] on li "Order type (required) should be moved to be under order number" at bounding box center [635, 142] width 1107 height 17
click at [541, 142] on span "Order type (required) should be moved to be under order number (Has impact on t…" at bounding box center [432, 142] width 664 height 15
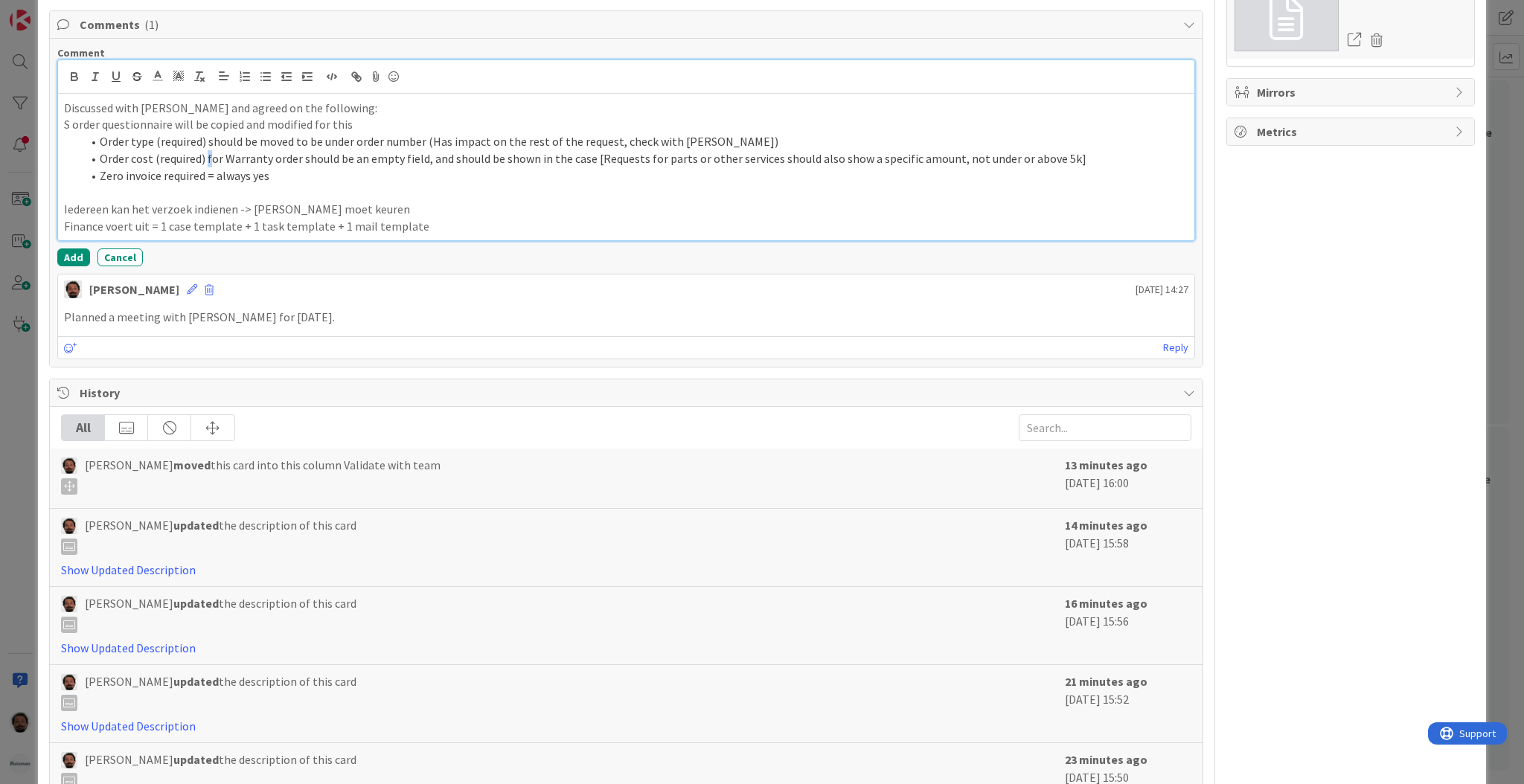
click at [209, 161] on span "Order cost (required) for Warranty order should be an empty field, and should b…" at bounding box center [593, 159] width 987 height 15
click at [229, 159] on span "Order cost (required) for Warranty order should be an empty field, and should b…" at bounding box center [593, 159] width 987 height 15
click at [208, 159] on span "Order cost (required) for Warranty order should be an empty field, and should b…" at bounding box center [593, 159] width 987 height 15
click at [266, 152] on span "Order cost (required) for Warranty order should be an empty field, and should b…" at bounding box center [593, 159] width 987 height 15
click at [328, 152] on span "Order cost (required) for Warranty order should be an empty field, and should b…" at bounding box center [593, 159] width 987 height 15
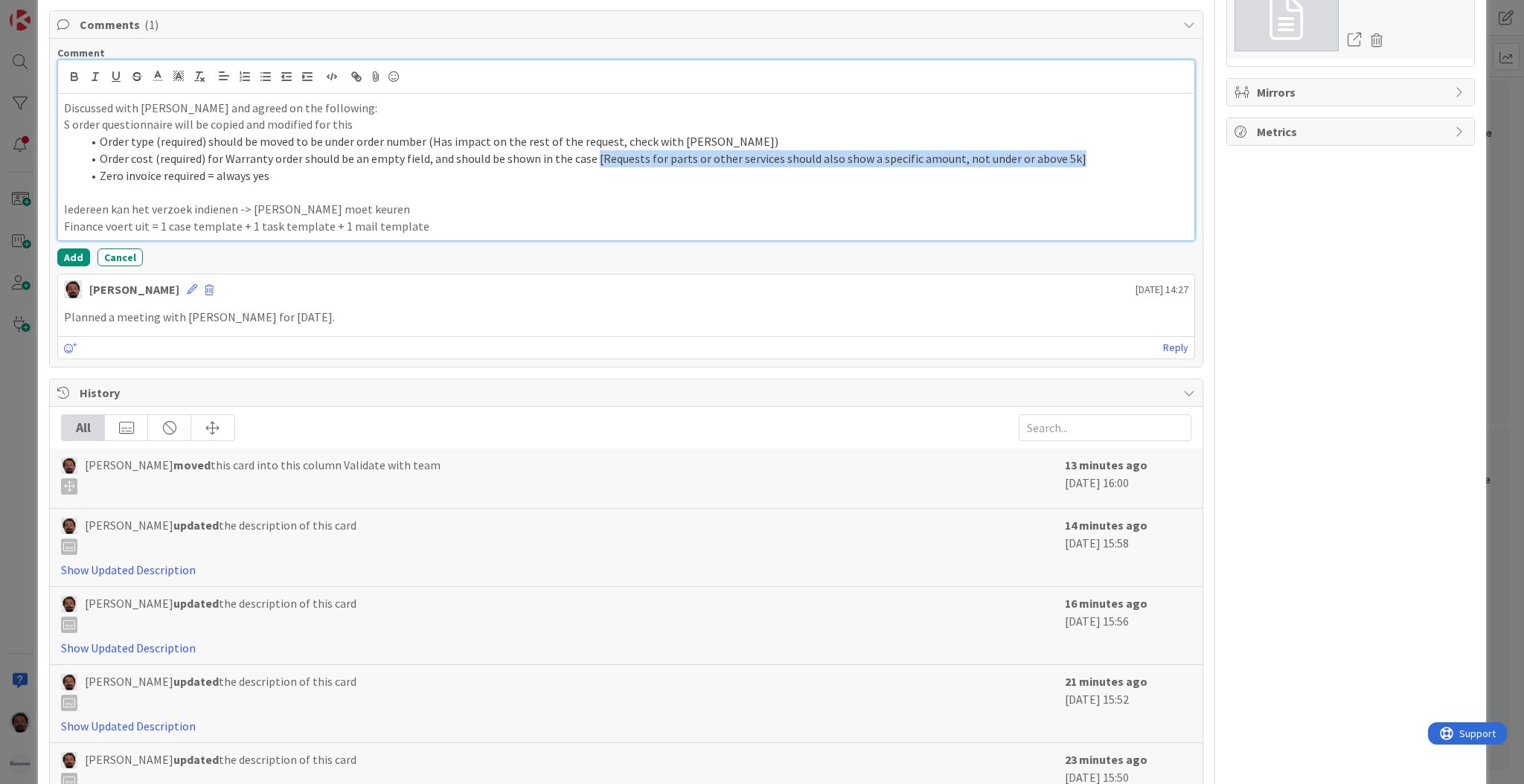
drag, startPoint x: 590, startPoint y: 160, endPoint x: 1073, endPoint y: 164, distance: 483.0
click at [1073, 164] on li "Order cost (required) for Warranty order should be an empty field, and should b…" at bounding box center [635, 159] width 1107 height 17
click at [589, 159] on span "Order cost (required) for Warranty order should be an empty field, and should b…" at bounding box center [593, 159] width 987 height 15
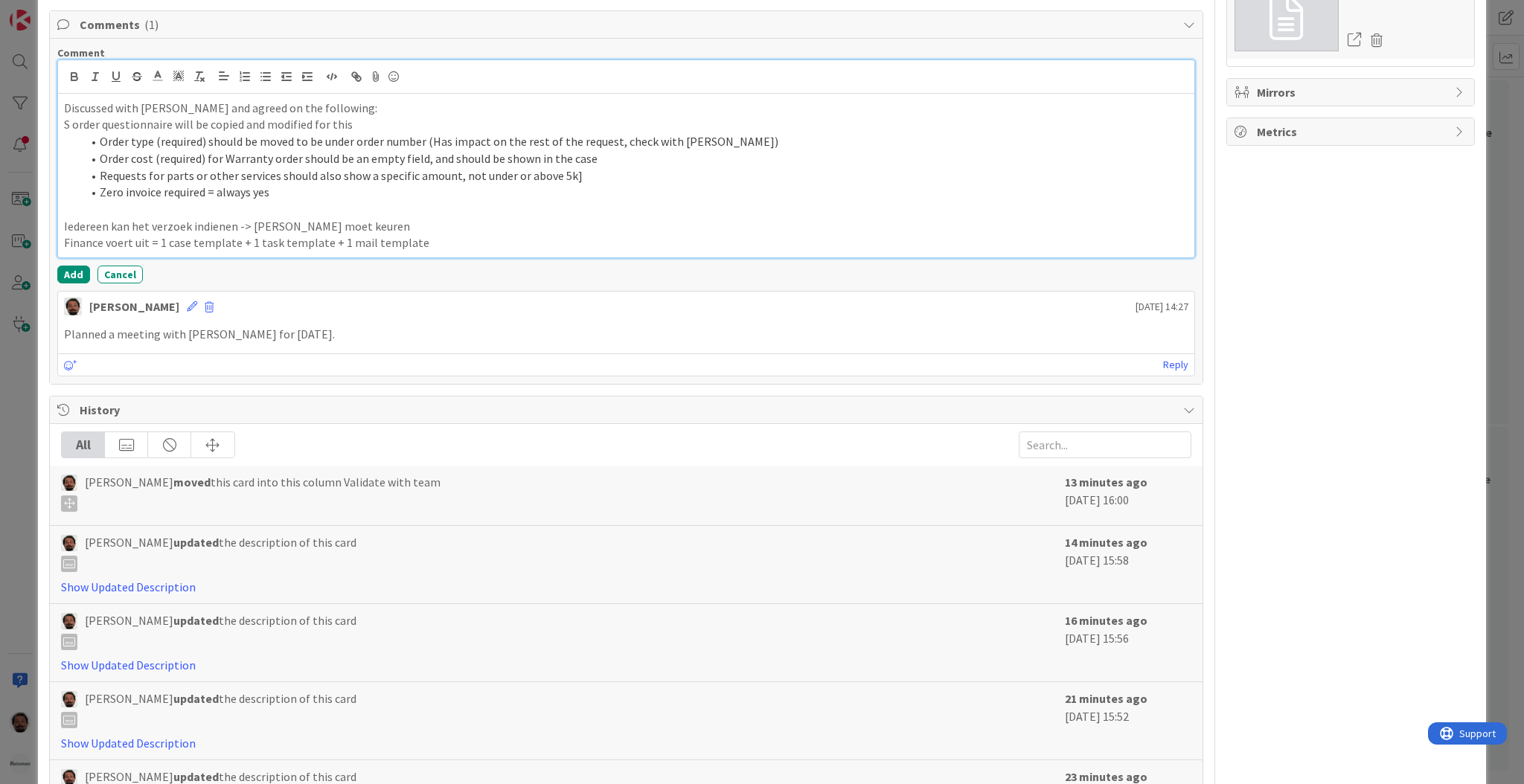
click at [580, 177] on li "Requests for parts or other services should also show a specific amount, not un…" at bounding box center [635, 175] width 1107 height 17
click at [100, 176] on span "Requests for parts or other services should also show a specific amount, not un…" at bounding box center [339, 175] width 479 height 15
click at [484, 178] on span "Requests for parts or other services should also show a specific amount, not un…" at bounding box center [375, 175] width 479 height 15
click at [279, 192] on li "Zero invoice required = always yes" at bounding box center [635, 192] width 1107 height 17
click at [480, 196] on li "Zero invoice required = always yes (shown in questionnaire, but read-only)" at bounding box center [635, 192] width 1107 height 17
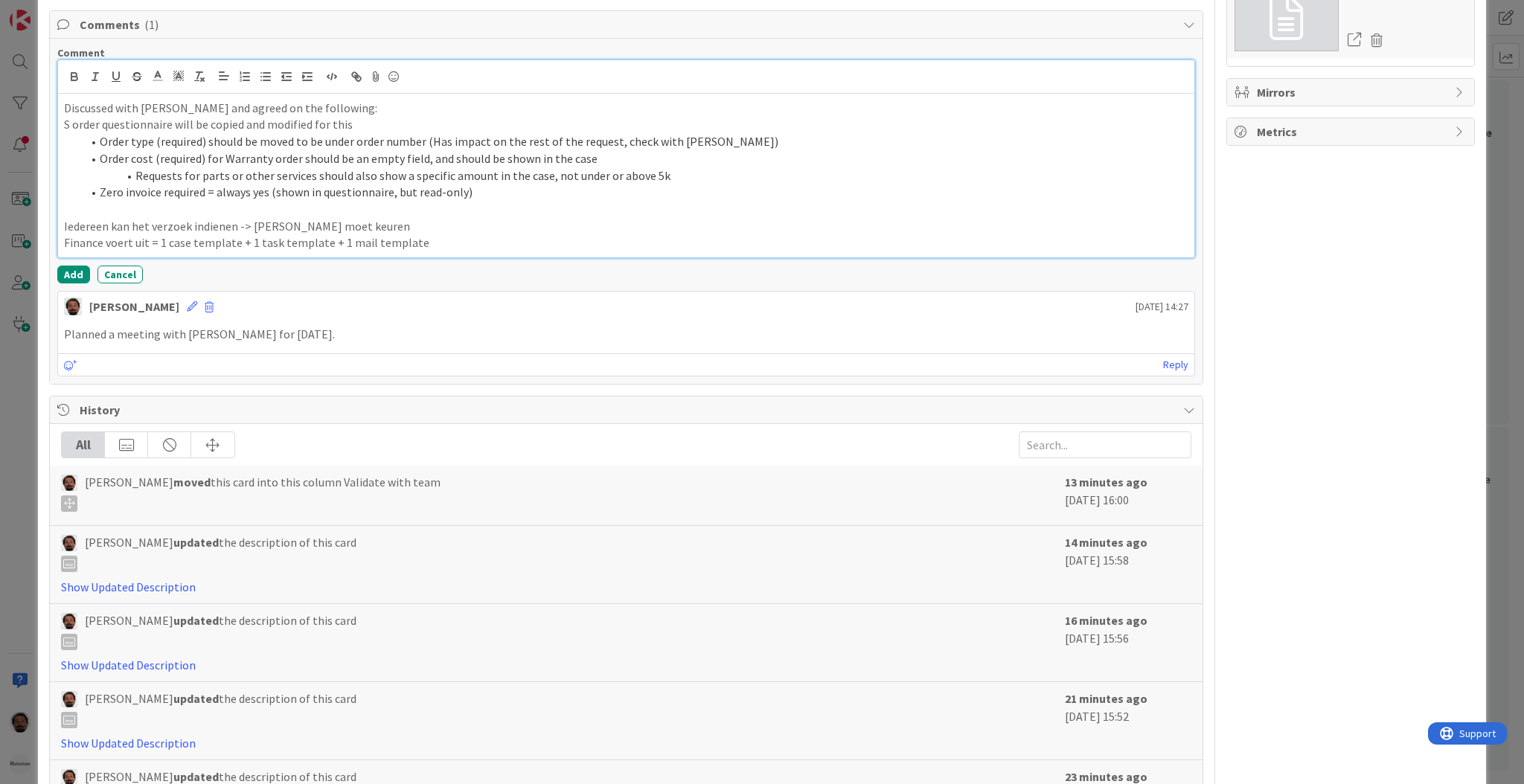
click at [487, 189] on li "Zero invoice required = always yes (shown in questionnaire, but read-only)" at bounding box center [635, 192] width 1107 height 17
drag, startPoint x: 424, startPoint y: 227, endPoint x: 121, endPoint y: 234, distance: 303.1
click at [121, 234] on p "Iedereen kan het verzoek indienen -> [PERSON_NAME] moet keuren" at bounding box center [626, 226] width 1125 height 17
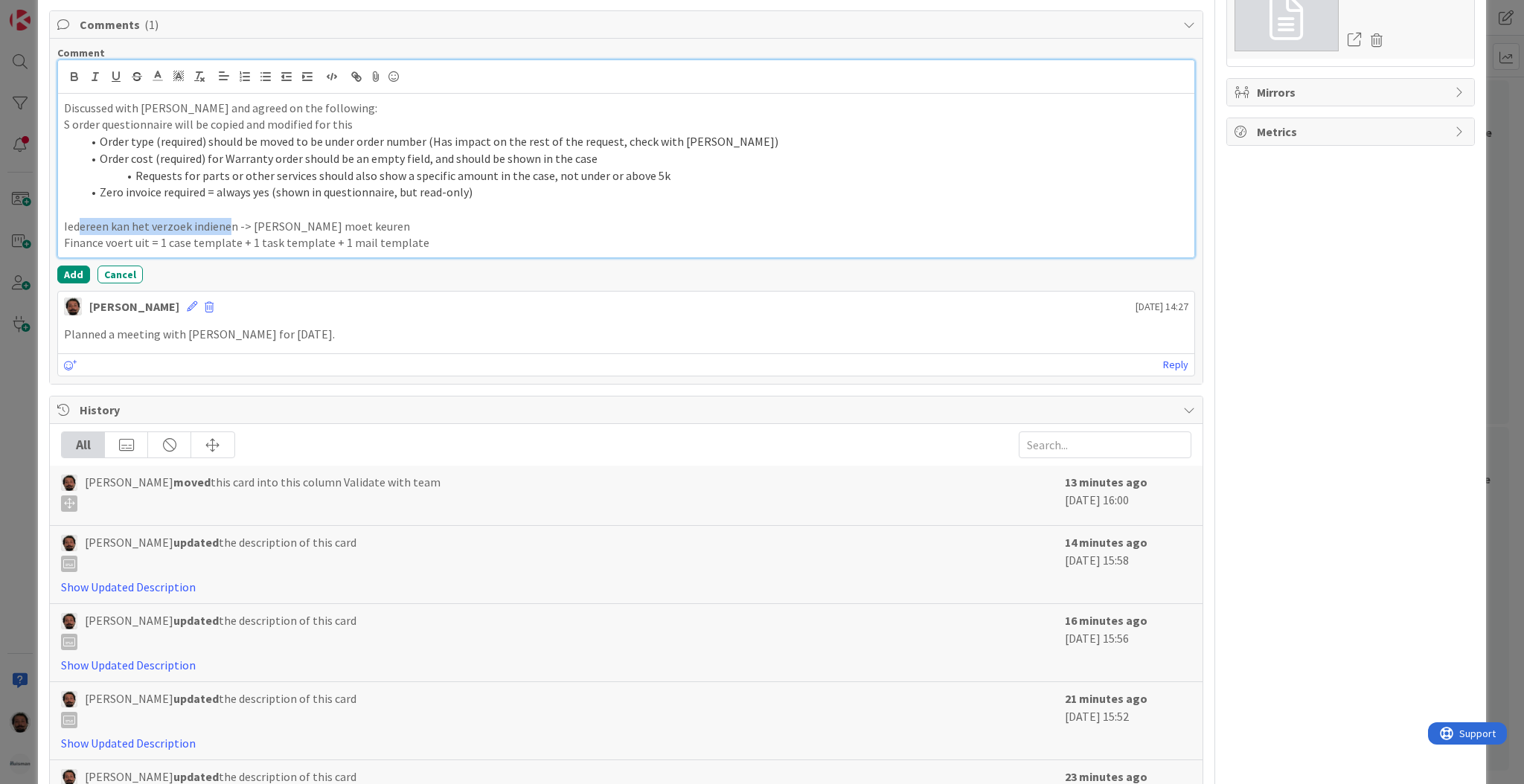
drag, startPoint x: 230, startPoint y: 225, endPoint x: 79, endPoint y: 225, distance: 151.0
click at [79, 225] on p "Iedereen kan het verzoek indienen -> [PERSON_NAME] moet keuren" at bounding box center [626, 226] width 1125 height 17
click at [244, 225] on p "Everyone can request this -> [PERSON_NAME] bovendeert has to approve/reject" at bounding box center [626, 226] width 1125 height 17
drag, startPoint x: 148, startPoint y: 243, endPoint x: 20, endPoint y: 244, distance: 128.0
click at [20, 244] on div "ID 2089 ESM & Collaboration Team Backlog Validate with team Title 59 / 128 Add …" at bounding box center [762, 392] width 1524 height 784
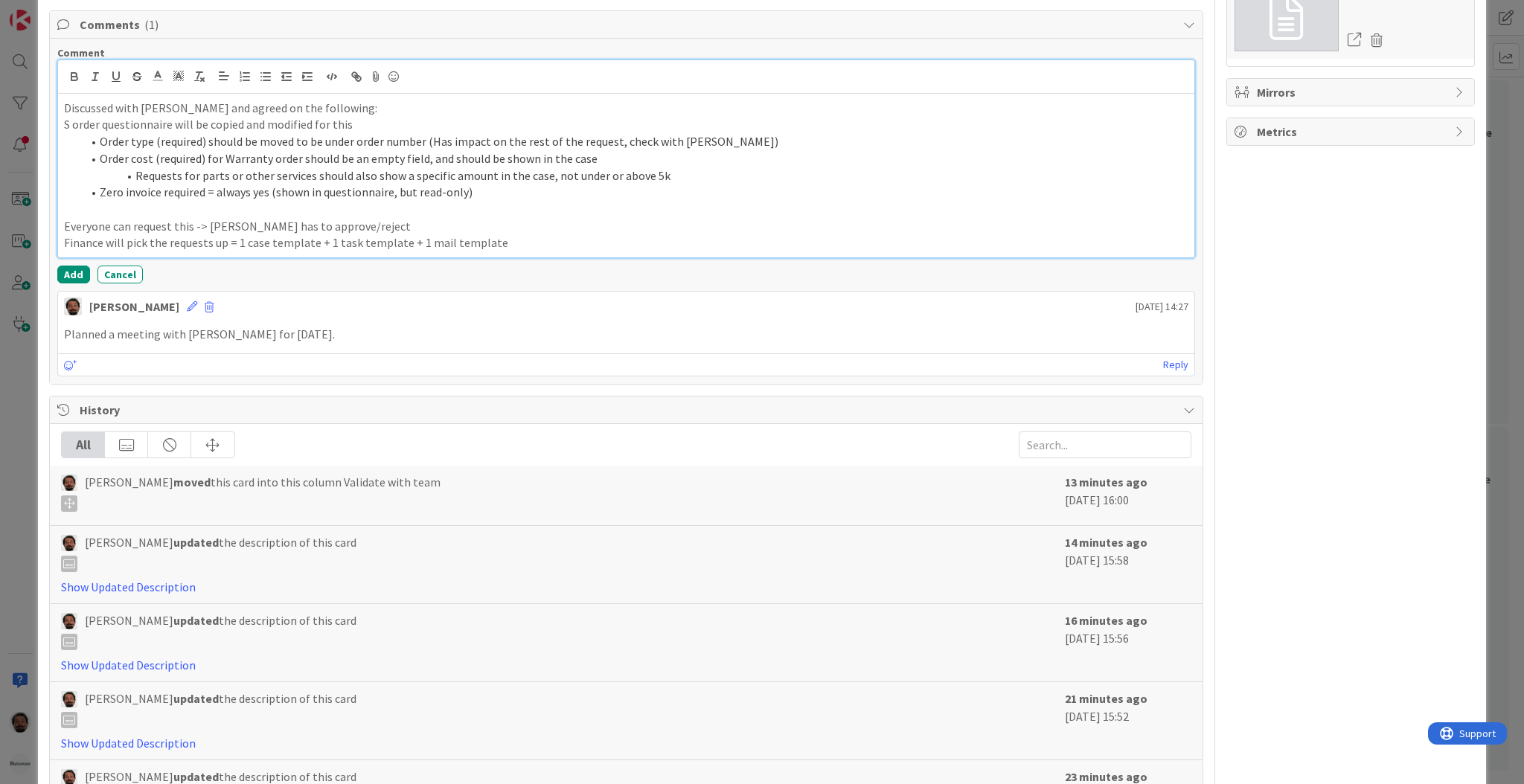
click at [221, 245] on p "Finance will pick the requests up = 1 case template + 1 task template + 1 mail …" at bounding box center [626, 243] width 1125 height 17
click at [230, 245] on p "Finance will pick the requests up = 1 case template + 1 task template + 1 mail …" at bounding box center [626, 243] width 1125 height 17
click at [234, 243] on p "Finance will pick the requests up = 1 case template + 1 task template + 1 mail …" at bounding box center [626, 243] width 1125 height 17
drag, startPoint x: 226, startPoint y: 246, endPoint x: 241, endPoint y: 246, distance: 15.0
click at [241, 246] on p "Finance will pick the requests up -> Create 1 case template + 1 task template +…" at bounding box center [626, 243] width 1125 height 17
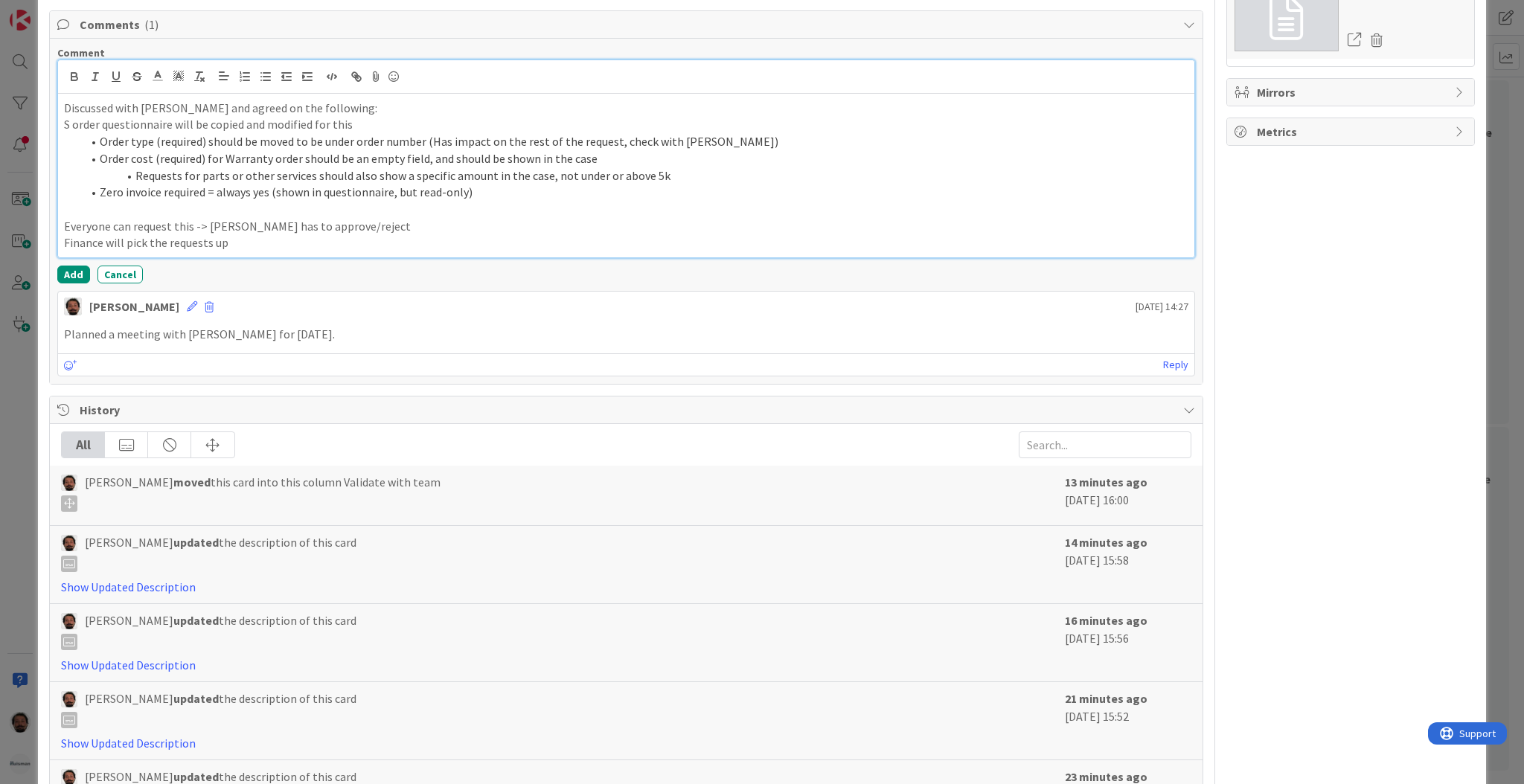
click at [373, 117] on p "S order questionnaire will be copied and modified for this" at bounding box center [626, 124] width 1125 height 17
click at [372, 104] on p "Discussed with [PERSON_NAME] and agreed on the following:" at bounding box center [626, 108] width 1125 height 17
click at [372, 129] on p "S order questionnaire will be copied and modified for this" at bounding box center [626, 124] width 1125 height 17
click at [354, 124] on p "S order questionnaire will be copied and modified for this Create 1 case templa…" at bounding box center [626, 124] width 1125 height 17
click at [347, 124] on p "S order questionnaire will be copied and modified for this Create 1 case templa…" at bounding box center [626, 124] width 1125 height 17
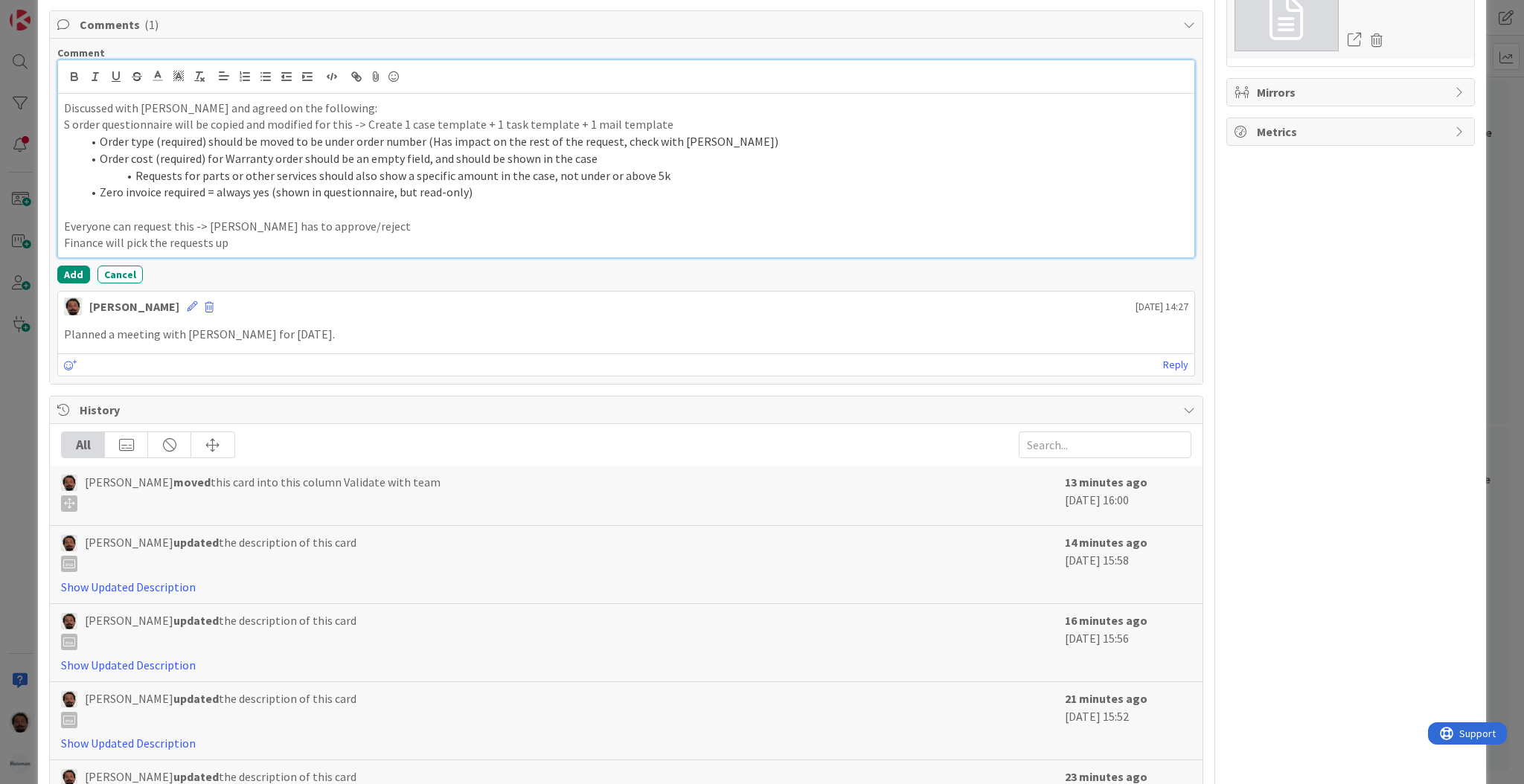
click at [230, 124] on p "S order questionnaire will be copied and modified for this -> Create 1 case tem…" at bounding box center [626, 124] width 1125 height 17
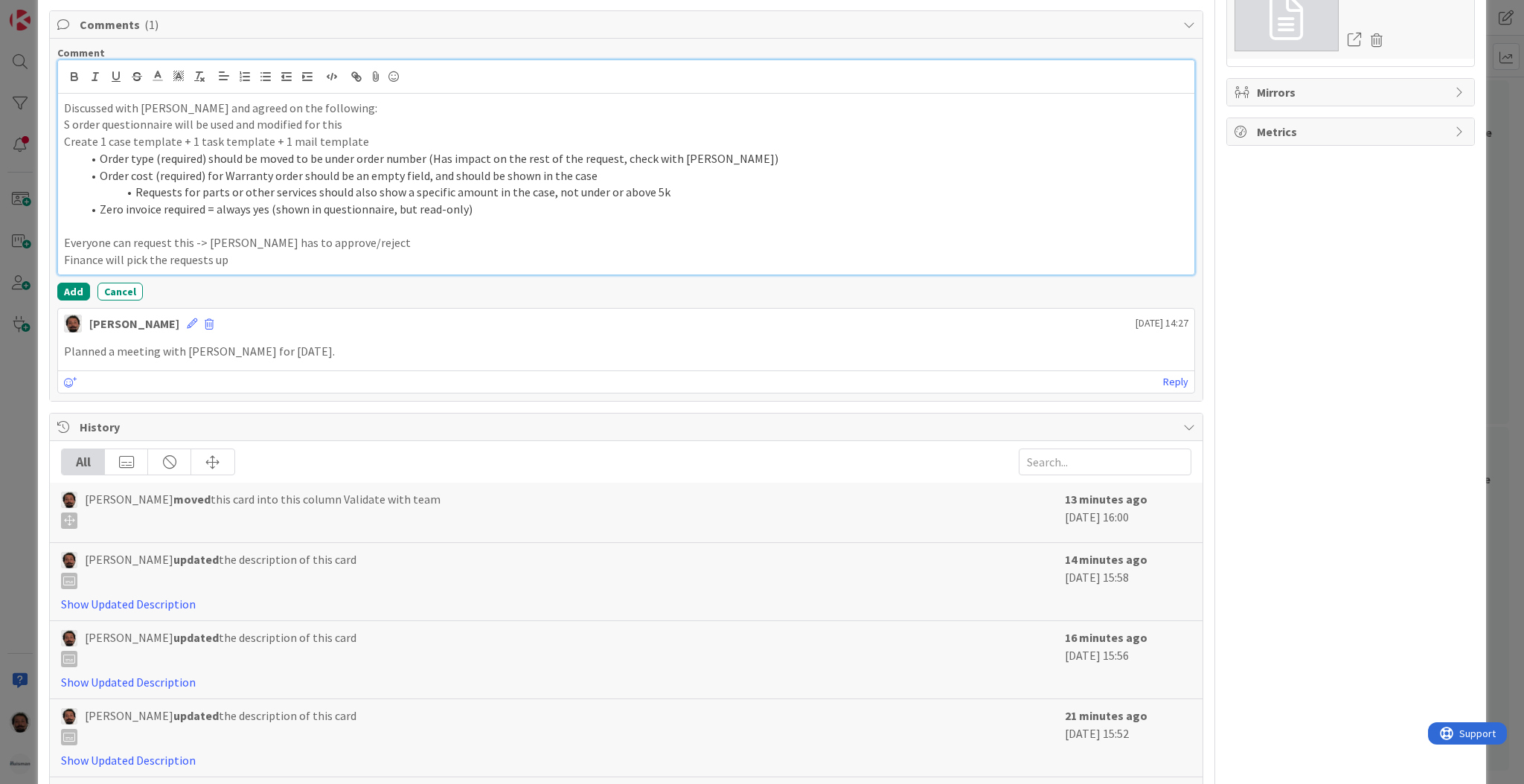
click at [399, 139] on p "Create 1 case template + 1 task template + 1 mail template" at bounding box center [626, 142] width 1125 height 17
click at [465, 276] on div "Comment Discussed with [PERSON_NAME] and agreed on the following: S order quest…" at bounding box center [626, 174] width 1138 height 255
click at [465, 273] on div "Discussed with [PERSON_NAME] and agreed on the following: S order questionnaire…" at bounding box center [626, 183] width 1137 height 180
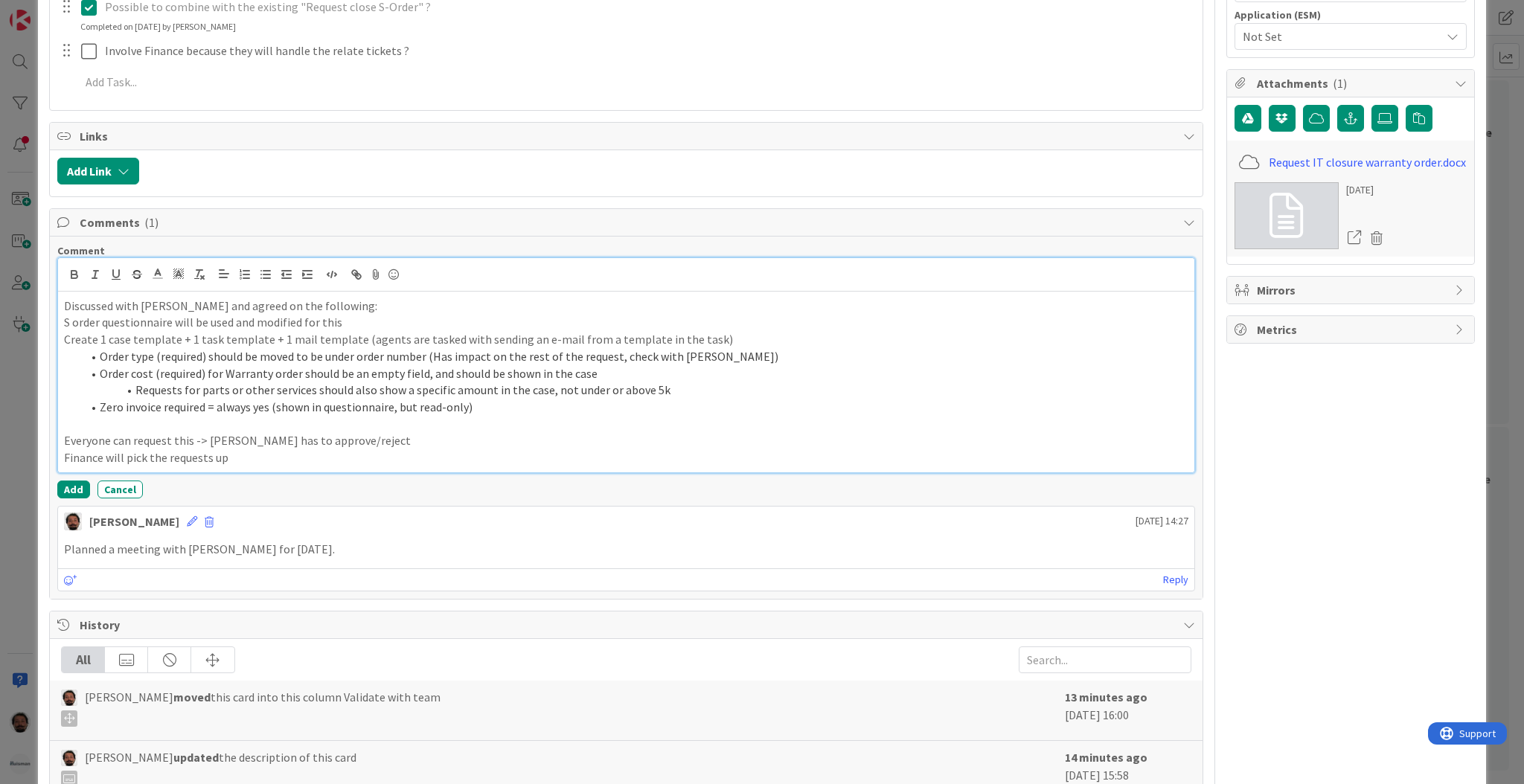
scroll to position [396, 0]
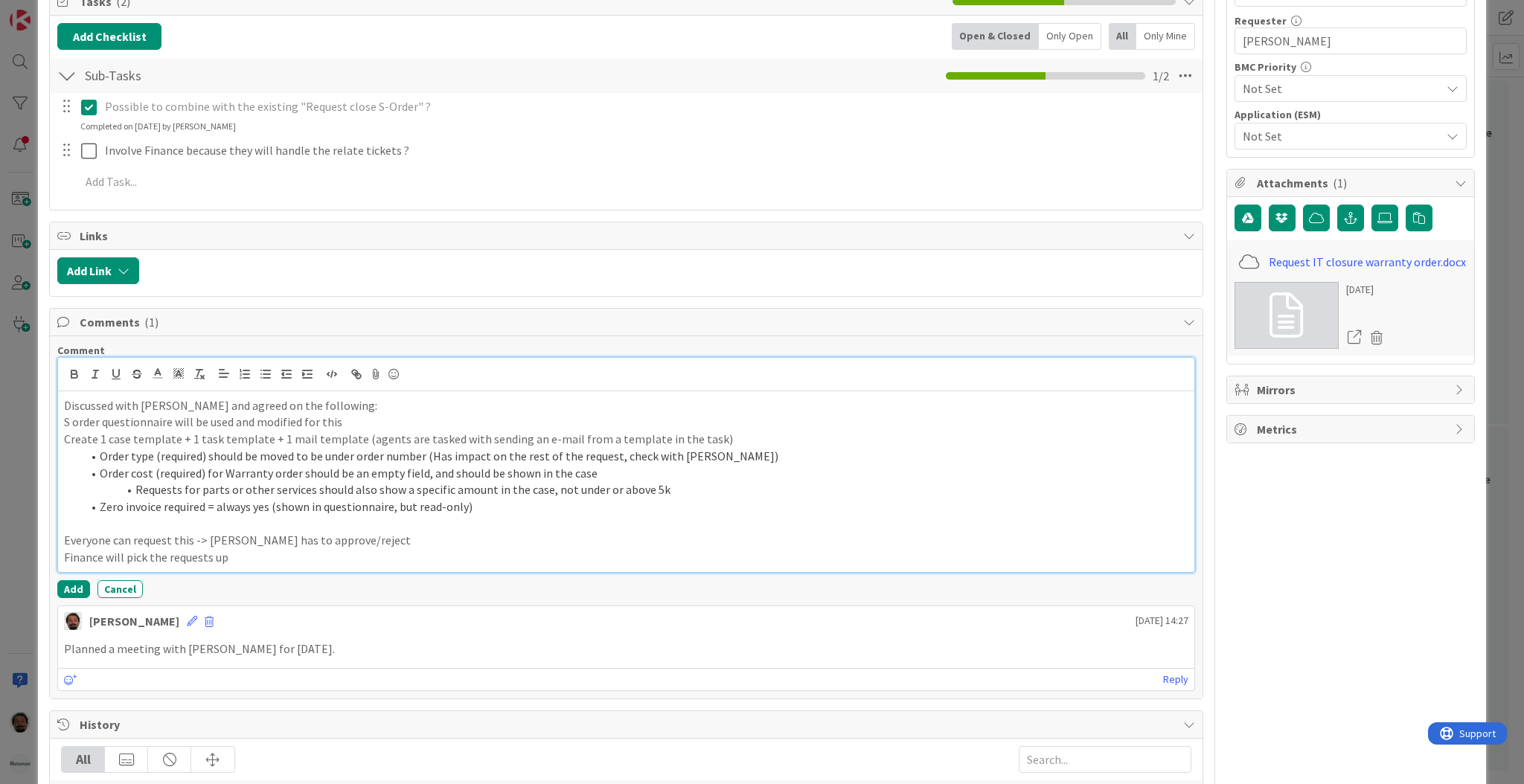
click at [333, 563] on p "Finance will pick the requests up" at bounding box center [626, 557] width 1125 height 17
click at [483, 504] on li "Zero invoice required = always yes (shown in questionnaire, but read-only)" at bounding box center [635, 506] width 1107 height 17
click at [599, 474] on li "Order cost (required) for Warranty order should be an empty field, and should b…" at bounding box center [635, 473] width 1107 height 17
click at [715, 494] on li "Requests for parts or other services should also show a specific amount in the …" at bounding box center [635, 490] width 1107 height 17
click at [136, 490] on span "Requests for parts or other services should also show a specific amount in the …" at bounding box center [561, 490] width 852 height 15
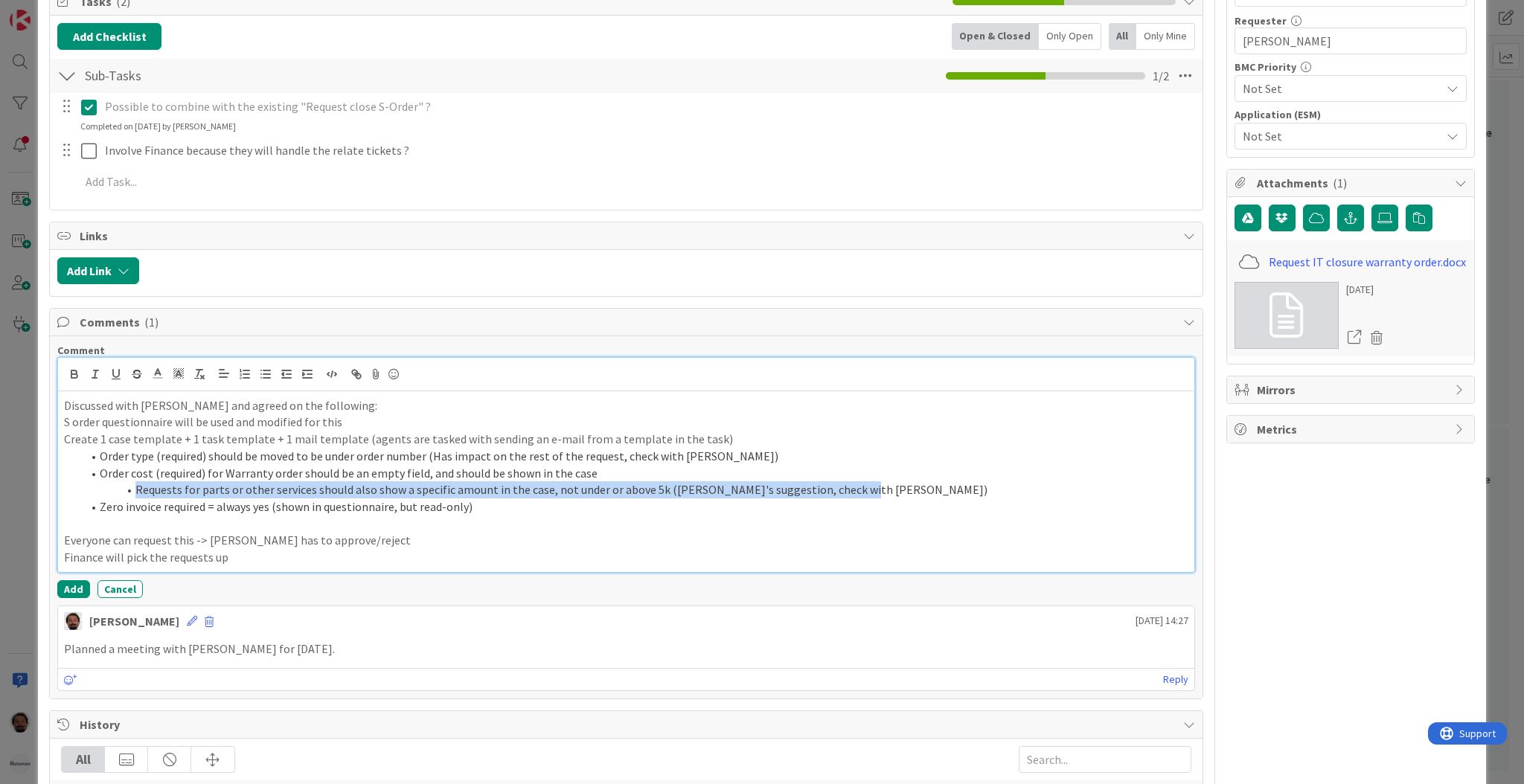
drag, startPoint x: 134, startPoint y: 488, endPoint x: 877, endPoint y: 494, distance: 743.0
click at [877, 494] on li "Requests for parts or other services should also show a specific amount in the …" at bounding box center [635, 490] width 1107 height 17
click at [887, 497] on li "Requests for parts or other services should also show a specific amount in the …" at bounding box center [635, 490] width 1107 height 17
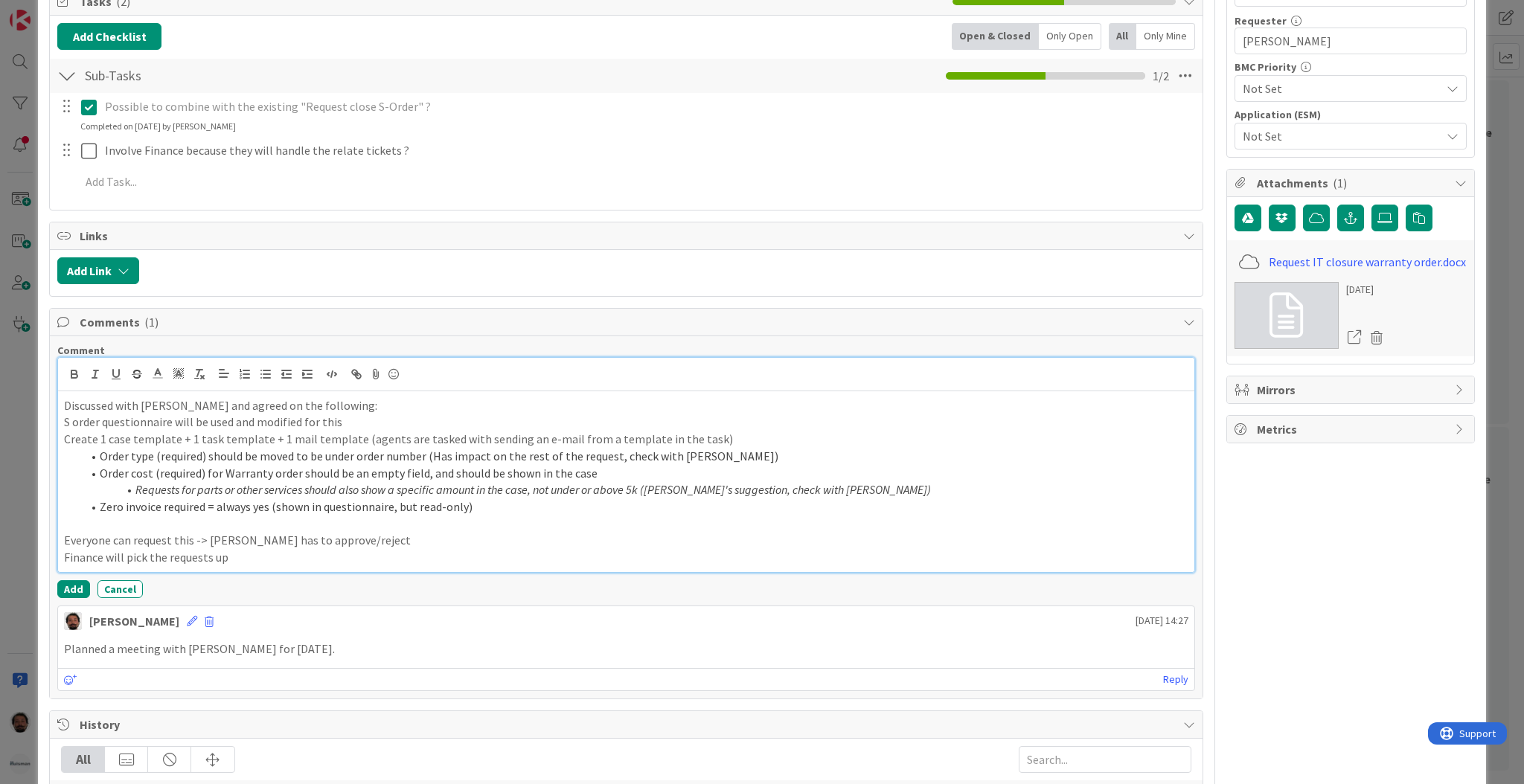
click at [303, 559] on p "Finance will pick the requests up" at bounding box center [626, 557] width 1125 height 17
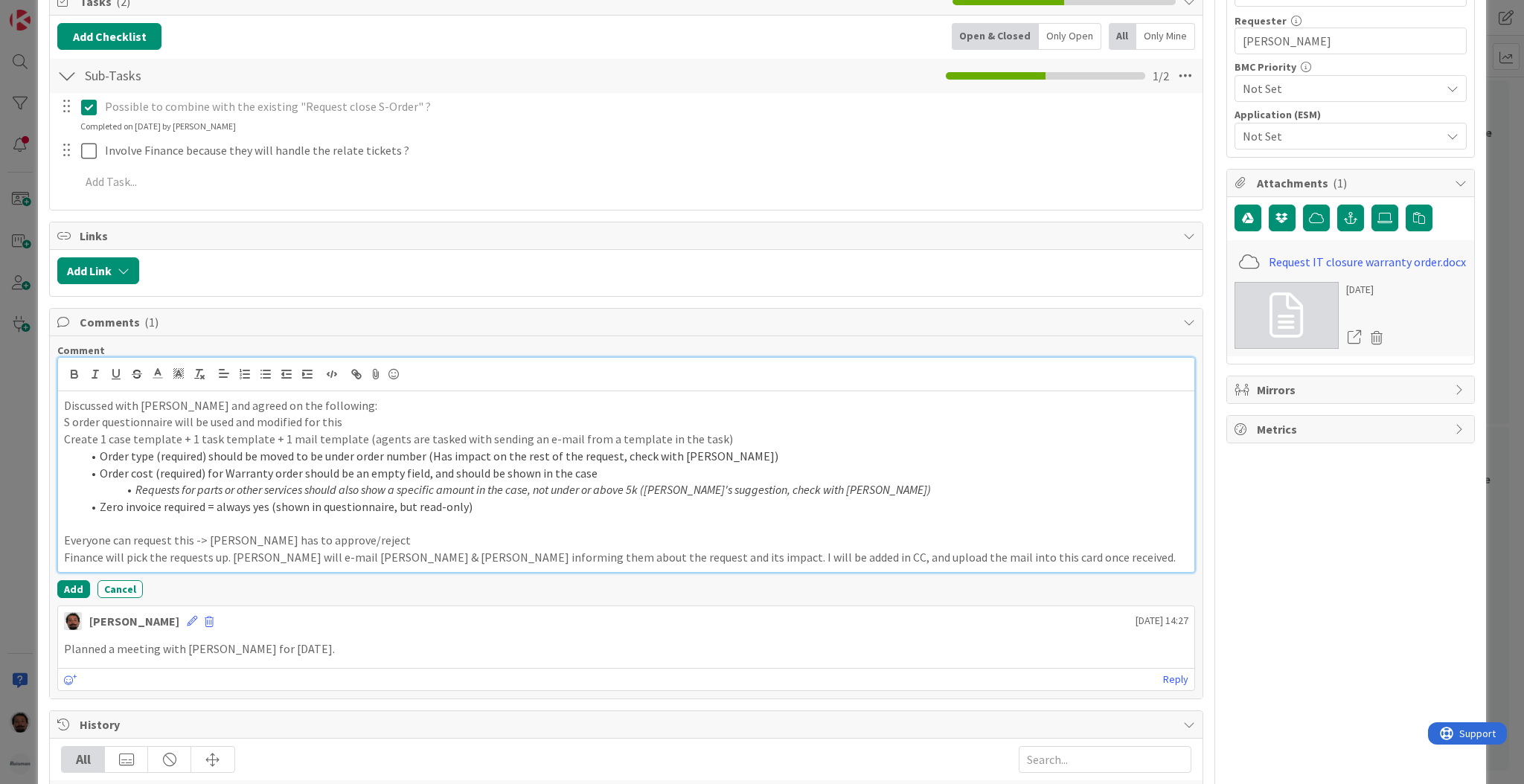
click at [691, 556] on p "Finance will pick the requests up. [PERSON_NAME] will e-mail [PERSON_NAME] & [P…" at bounding box center [626, 557] width 1125 height 17
click at [968, 563] on p "Finance will pick the requests up. [PERSON_NAME] will e-mail [PERSON_NAME] & [P…" at bounding box center [626, 557] width 1125 height 17
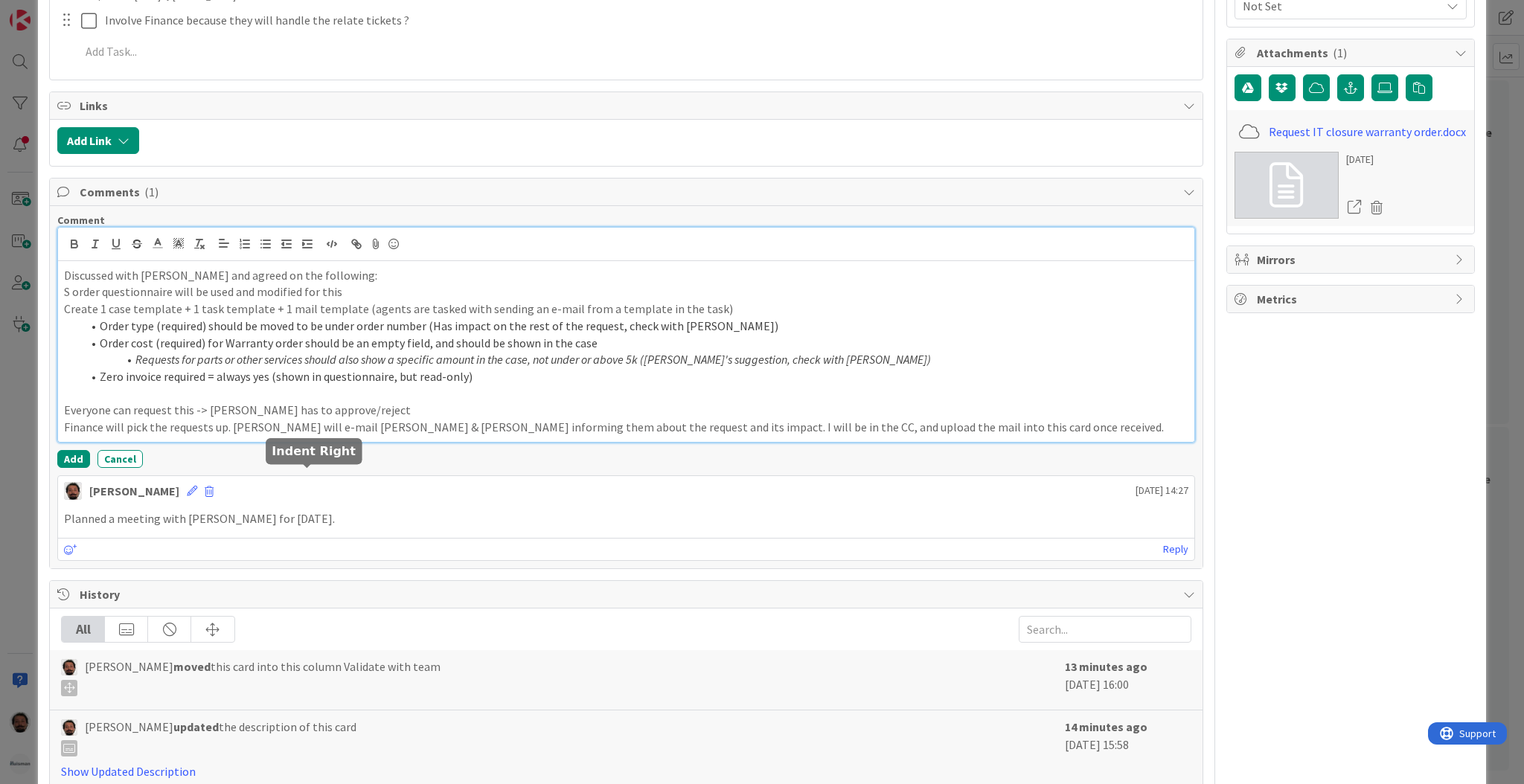
scroll to position [532, 0]
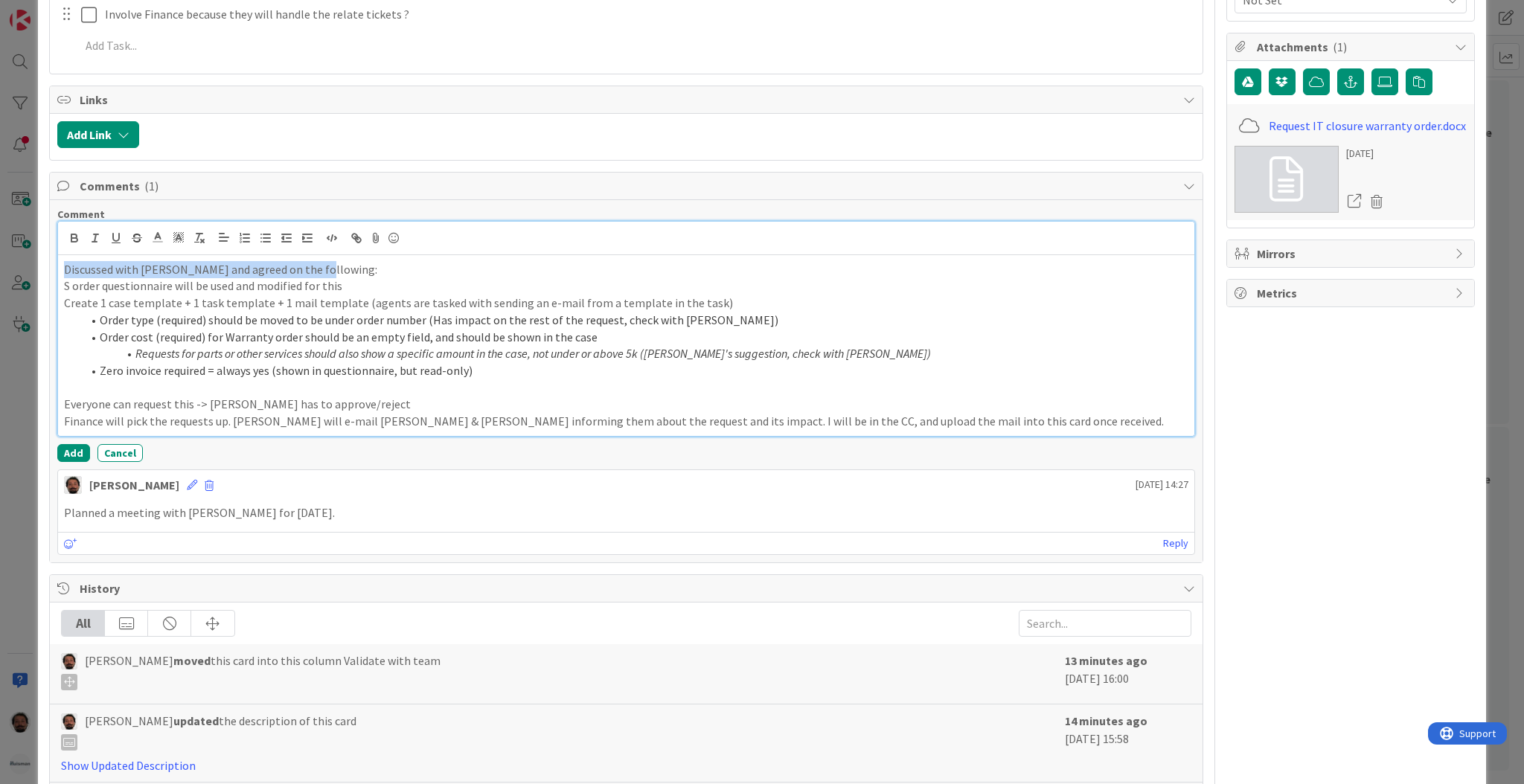
drag, startPoint x: 65, startPoint y: 271, endPoint x: 366, endPoint y: 272, distance: 301.0
click at [366, 272] on p "Discussed with [PERSON_NAME] and agreed on the following:" at bounding box center [626, 270] width 1125 height 17
click at [365, 274] on p "Discussed with [PERSON_NAME] and agreed on the following:" at bounding box center [626, 270] width 1125 height 17
click at [363, 280] on p "S order questionnaire will be used and modified for this" at bounding box center [626, 285] width 1125 height 17
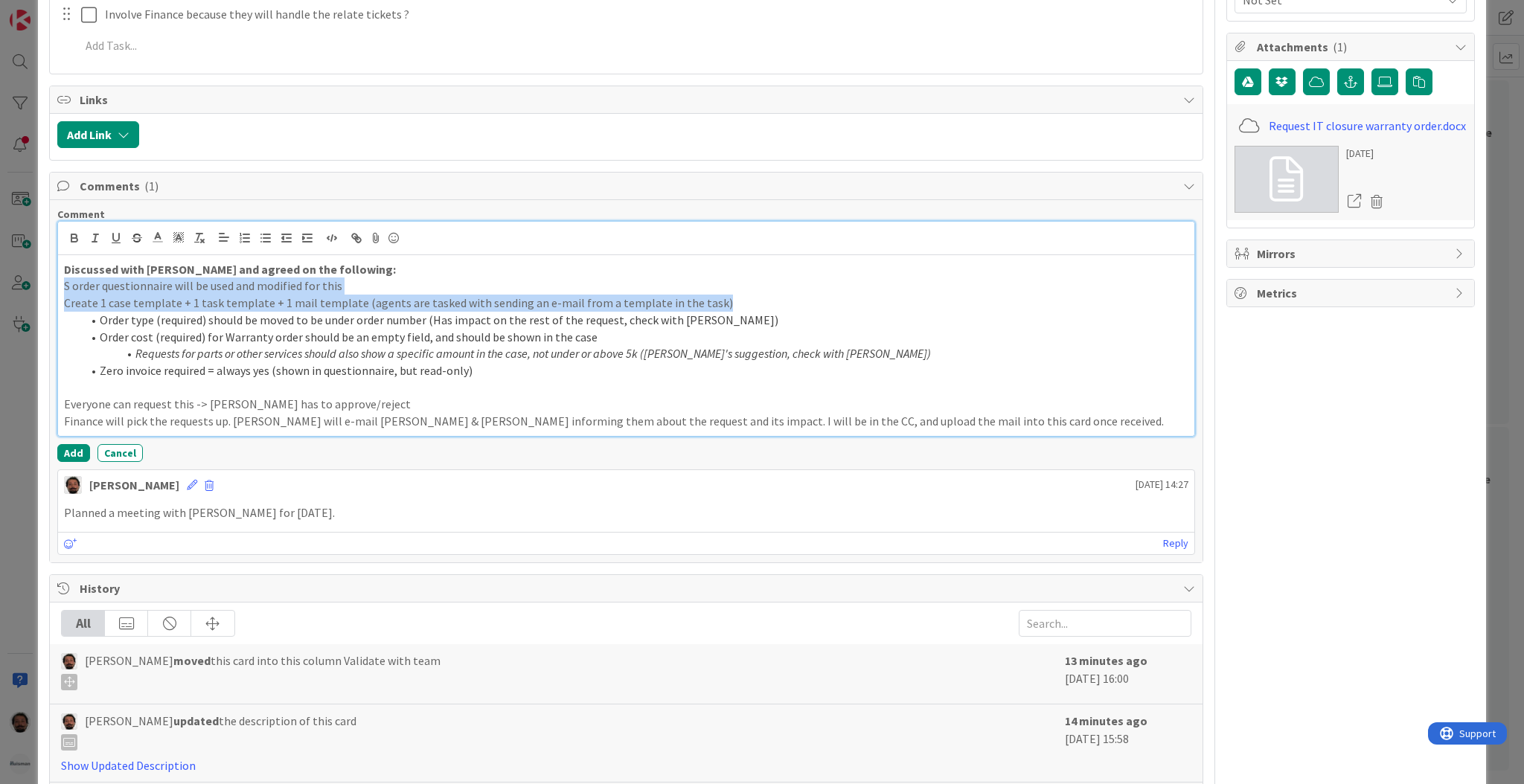
drag, startPoint x: 713, startPoint y: 297, endPoint x: 49, endPoint y: 285, distance: 664.1
click at [50, 285] on div "Comment Discussed with [PERSON_NAME] and agreed on the following: S order quest…" at bounding box center [626, 381] width 1153 height 362
click at [149, 236] on span at bounding box center [158, 237] width 21 height 20
click at [156, 257] on span at bounding box center [160, 257] width 12 height 12
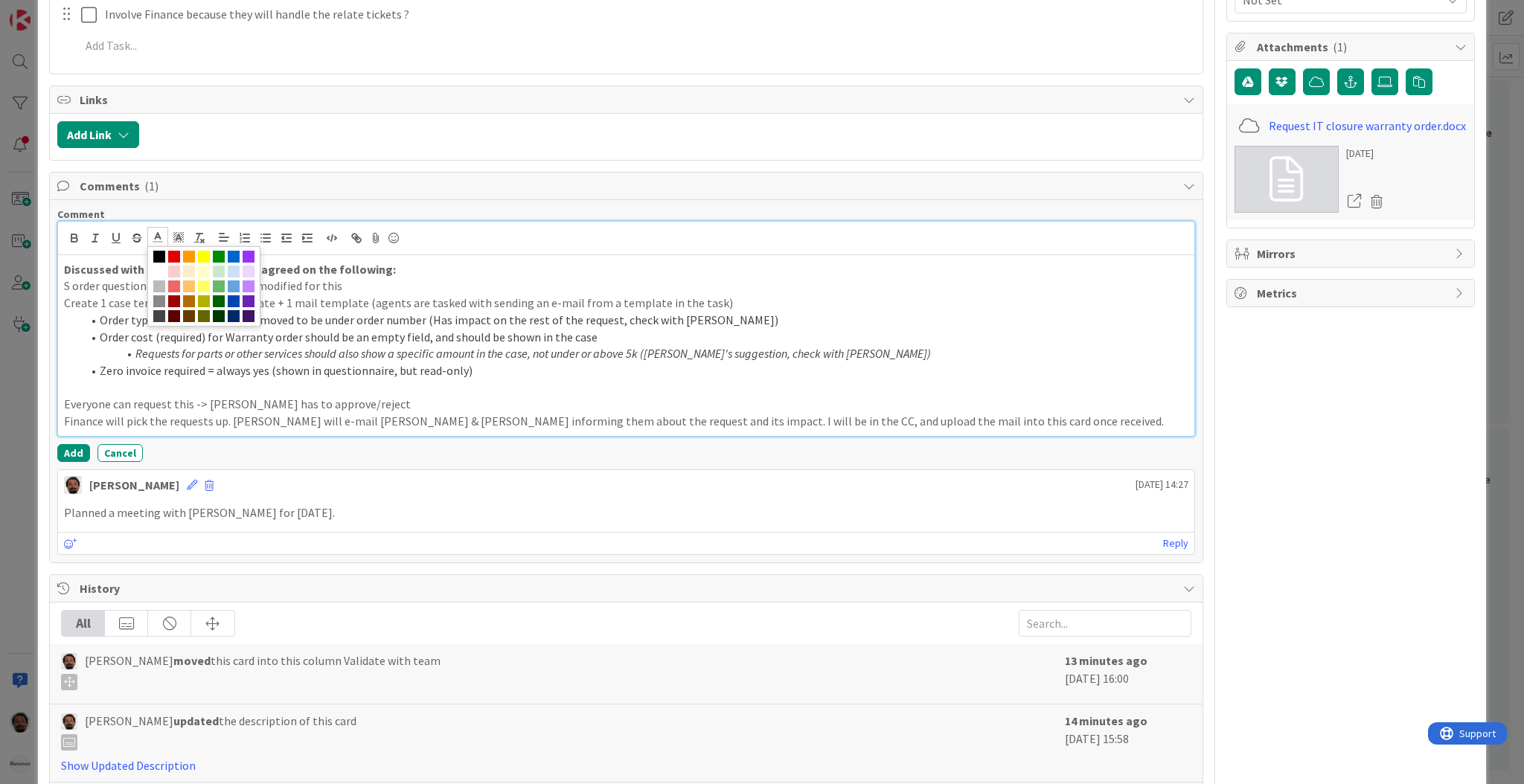
click at [564, 348] on em "Requests for parts or other services should also show a specific amount in the …" at bounding box center [533, 353] width 796 height 15
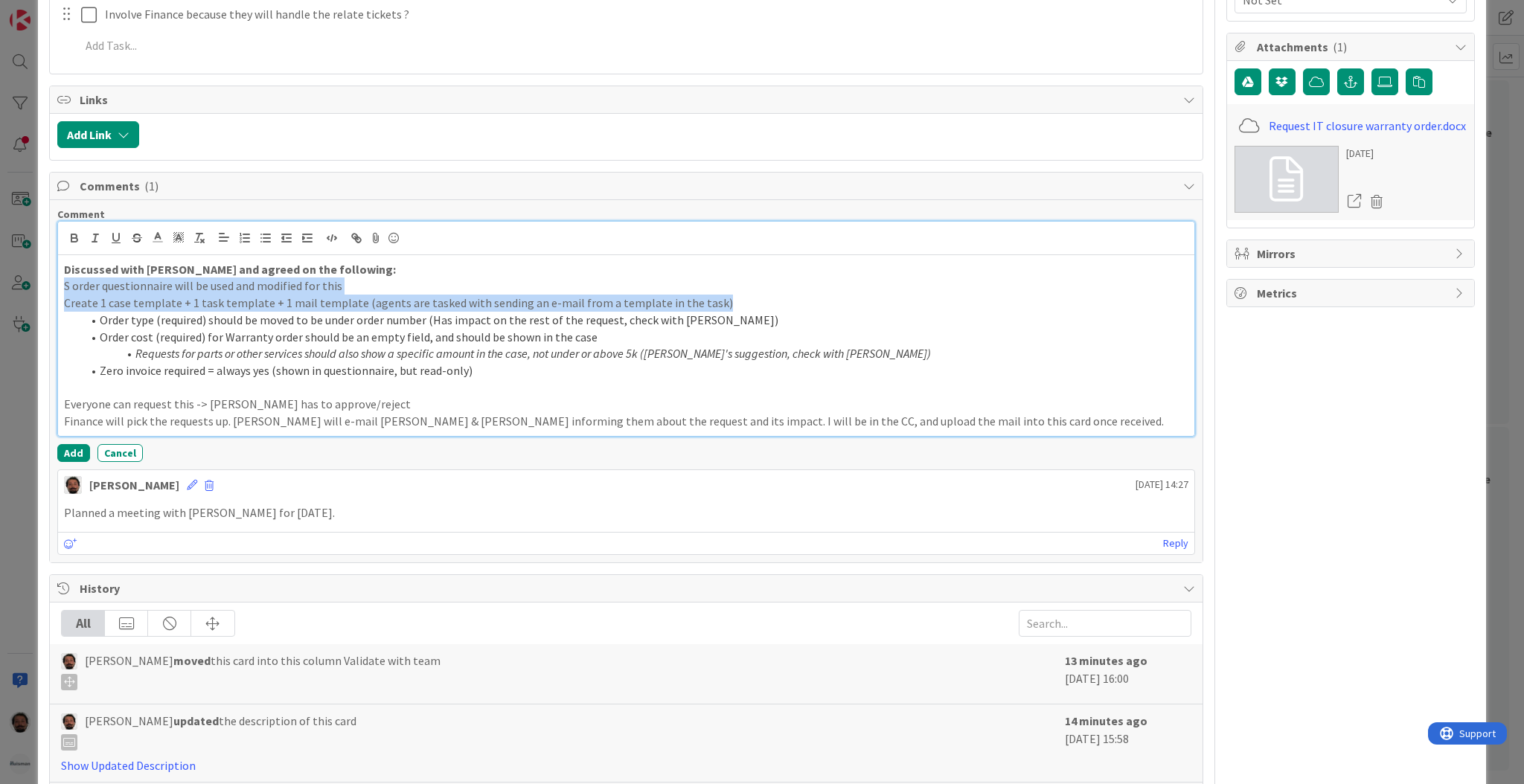
drag, startPoint x: 709, startPoint y: 300, endPoint x: 63, endPoint y: 294, distance: 646.0
click at [63, 294] on div "Discussed with [PERSON_NAME] and agreed on the following: S order questionnaire…" at bounding box center [626, 345] width 1137 height 180
click at [177, 239] on line at bounding box center [178, 239] width 4 height 0
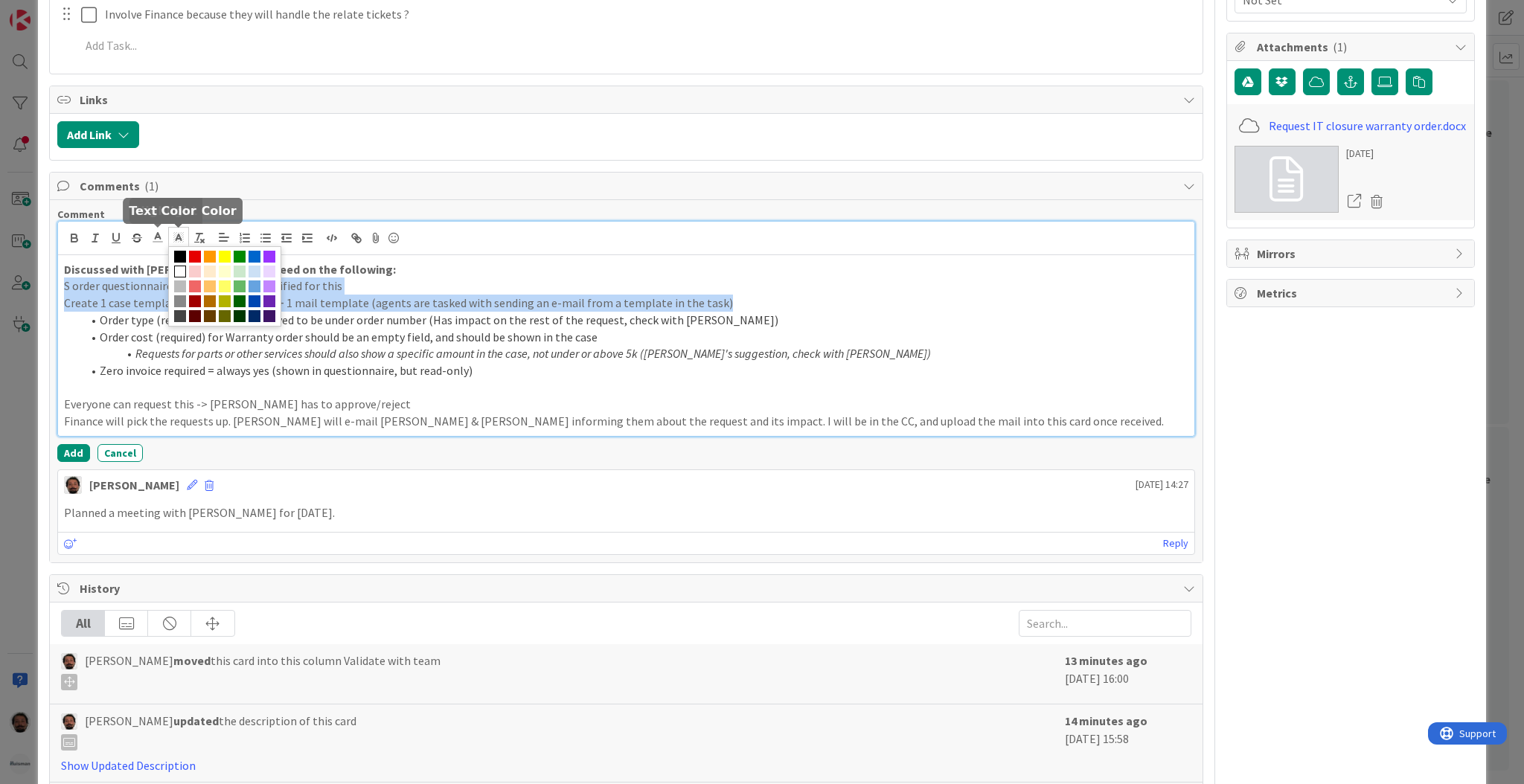
click at [162, 241] on icon at bounding box center [158, 237] width 13 height 13
click at [160, 258] on span at bounding box center [160, 257] width 12 height 12
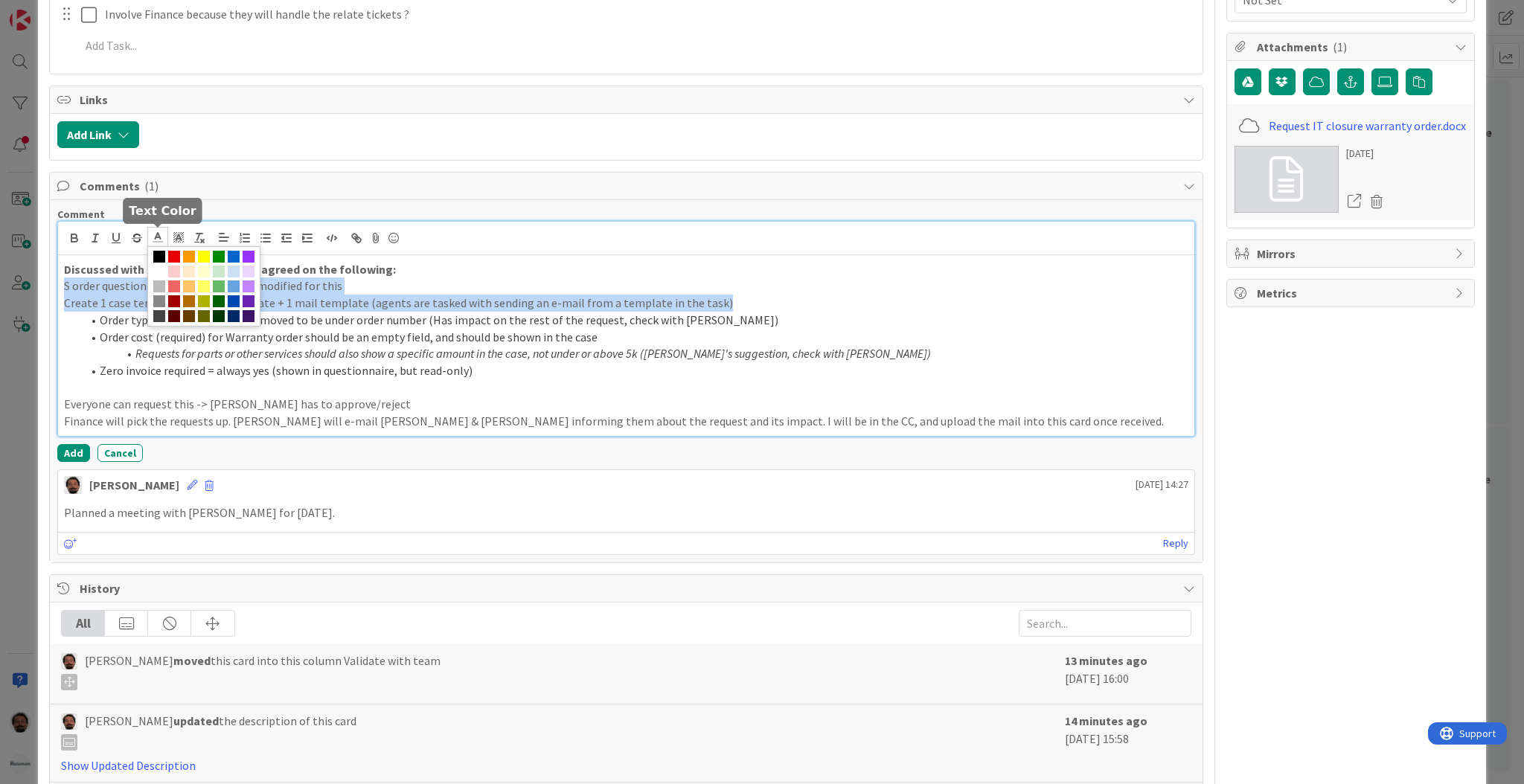
click at [160, 258] on span at bounding box center [160, 257] width 12 height 12
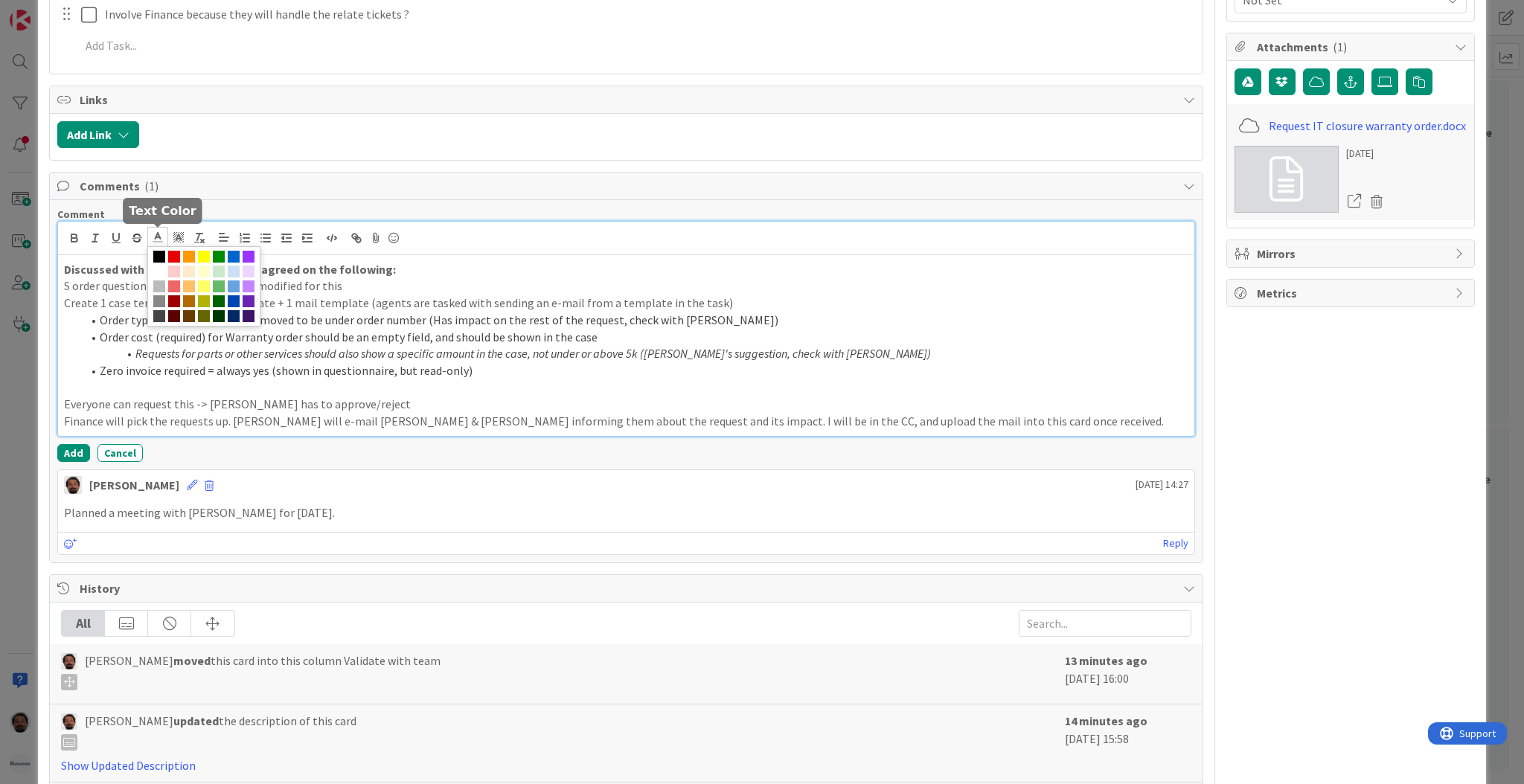
click at [537, 326] on span "Order type (required) should be moved to be under order number (Has impact on t…" at bounding box center [439, 320] width 679 height 15
click at [620, 380] on p at bounding box center [626, 388] width 1125 height 17
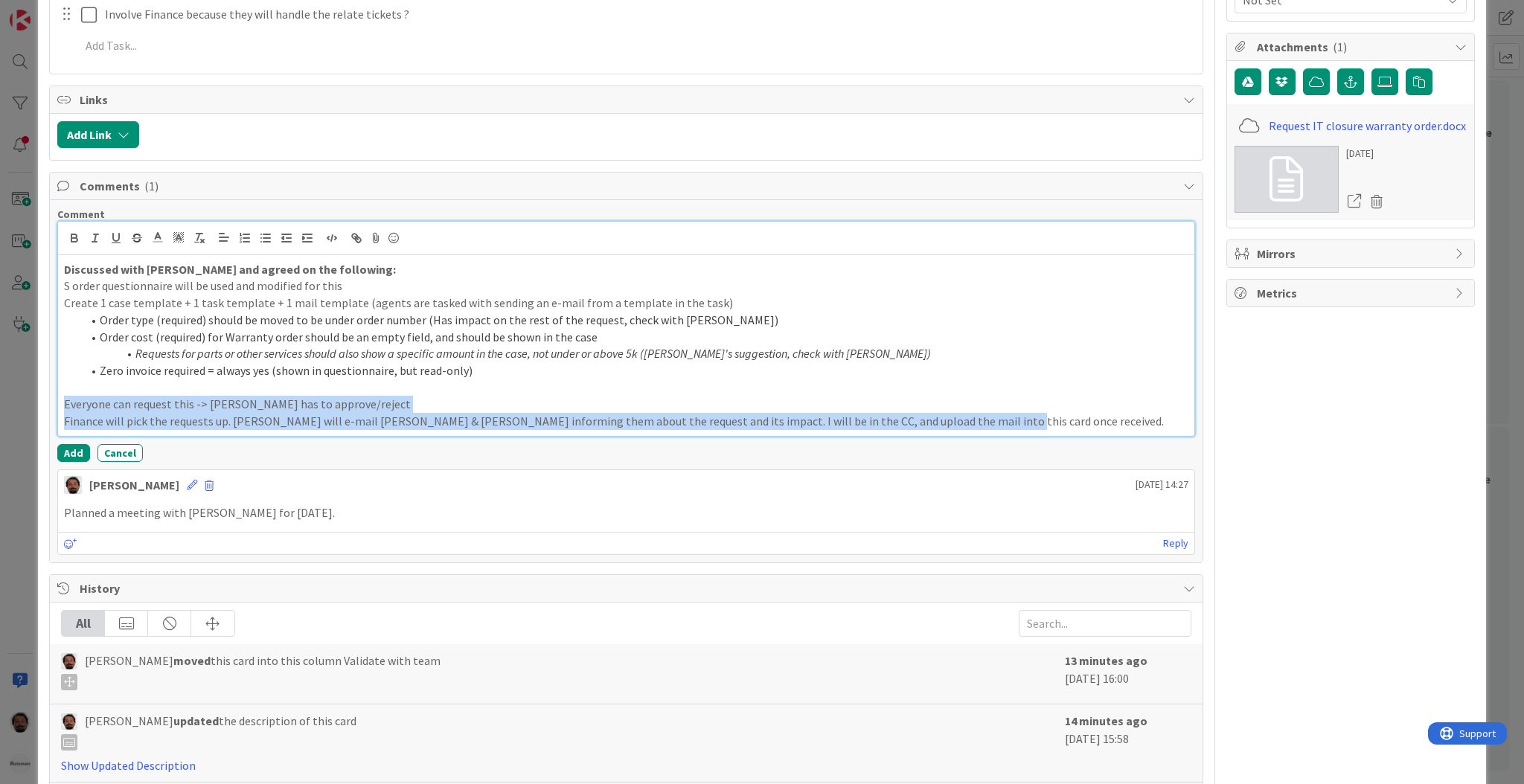
drag, startPoint x: 1008, startPoint y: 414, endPoint x: 29, endPoint y: 404, distance: 979.1
click at [29, 404] on div "ID 2089 ESM & Collaboration Team Backlog Validate with team Title 59 / 128 Add …" at bounding box center [762, 392] width 1524 height 784
click at [309, 402] on p "Everyone can request this -> [PERSON_NAME] has to approve/reject" at bounding box center [626, 404] width 1125 height 17
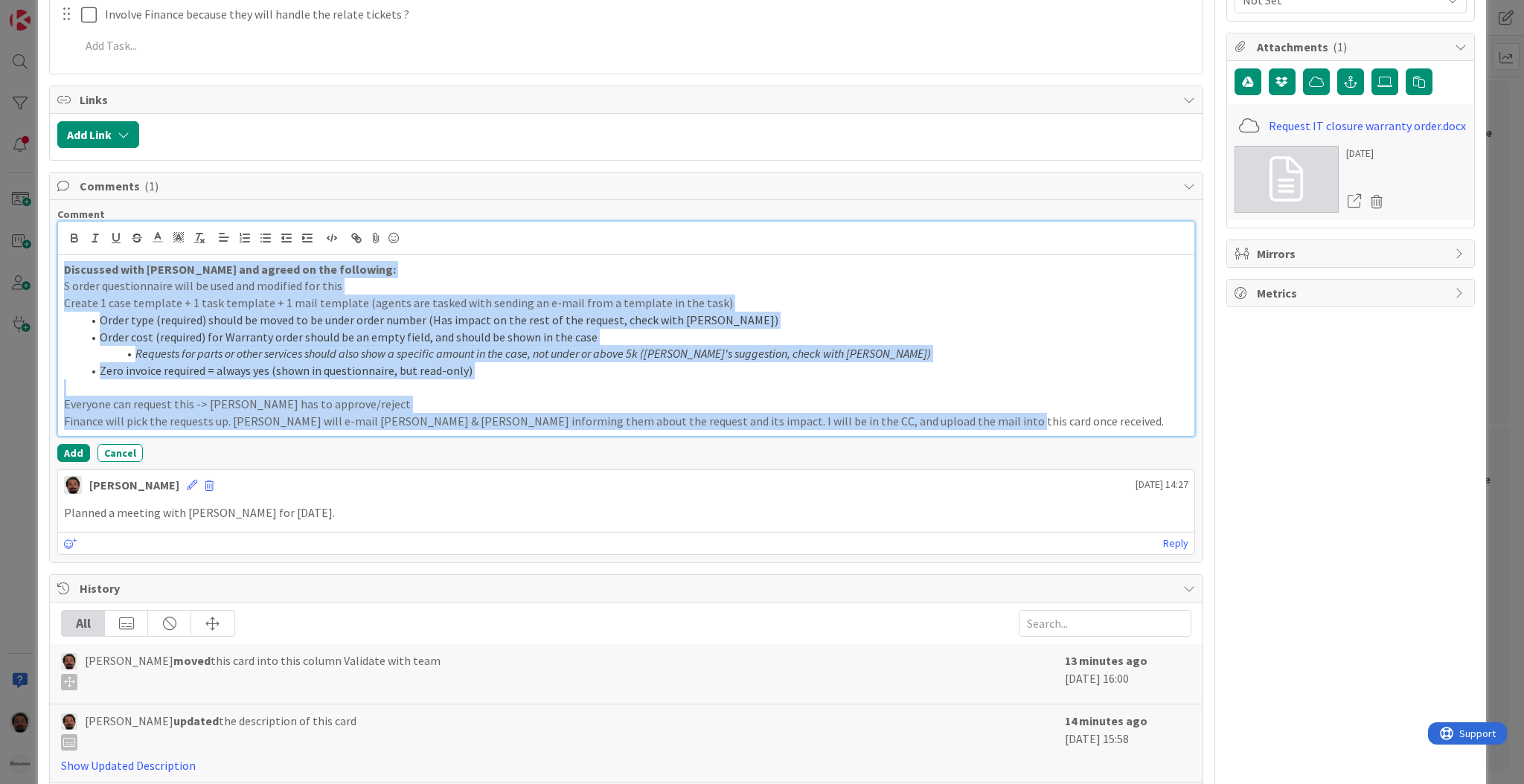
drag, startPoint x: 1027, startPoint y: 423, endPoint x: 61, endPoint y: 276, distance: 977.1
click at [61, 276] on div "Discussed with [PERSON_NAME] and agreed on the following: S order questionnaire…" at bounding box center [626, 345] width 1137 height 180
click at [157, 238] on icon at bounding box center [158, 237] width 13 height 13
click at [155, 254] on span at bounding box center [160, 257] width 12 height 12
click at [157, 255] on span at bounding box center [160, 257] width 12 height 12
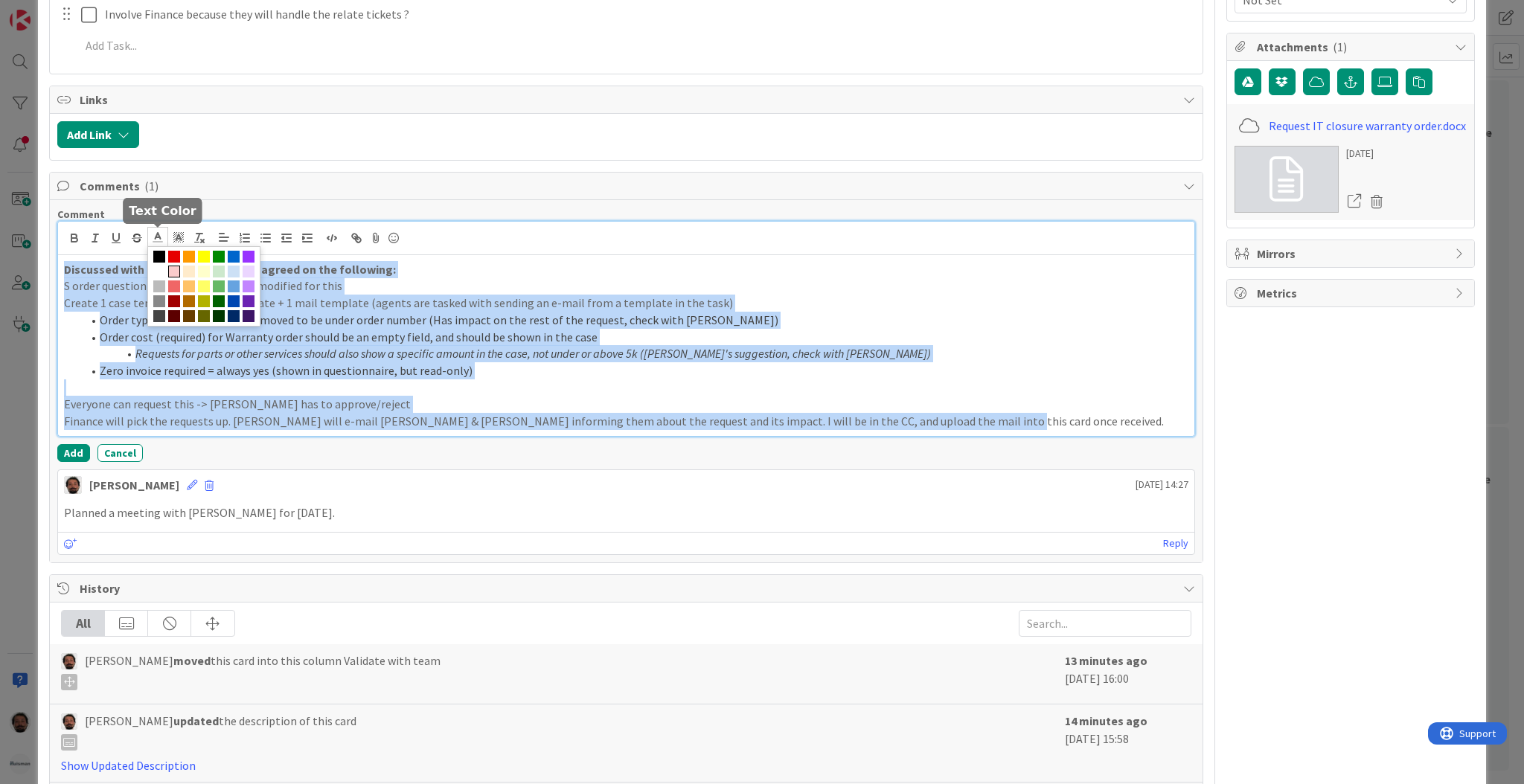
click at [180, 271] on span at bounding box center [174, 272] width 12 height 12
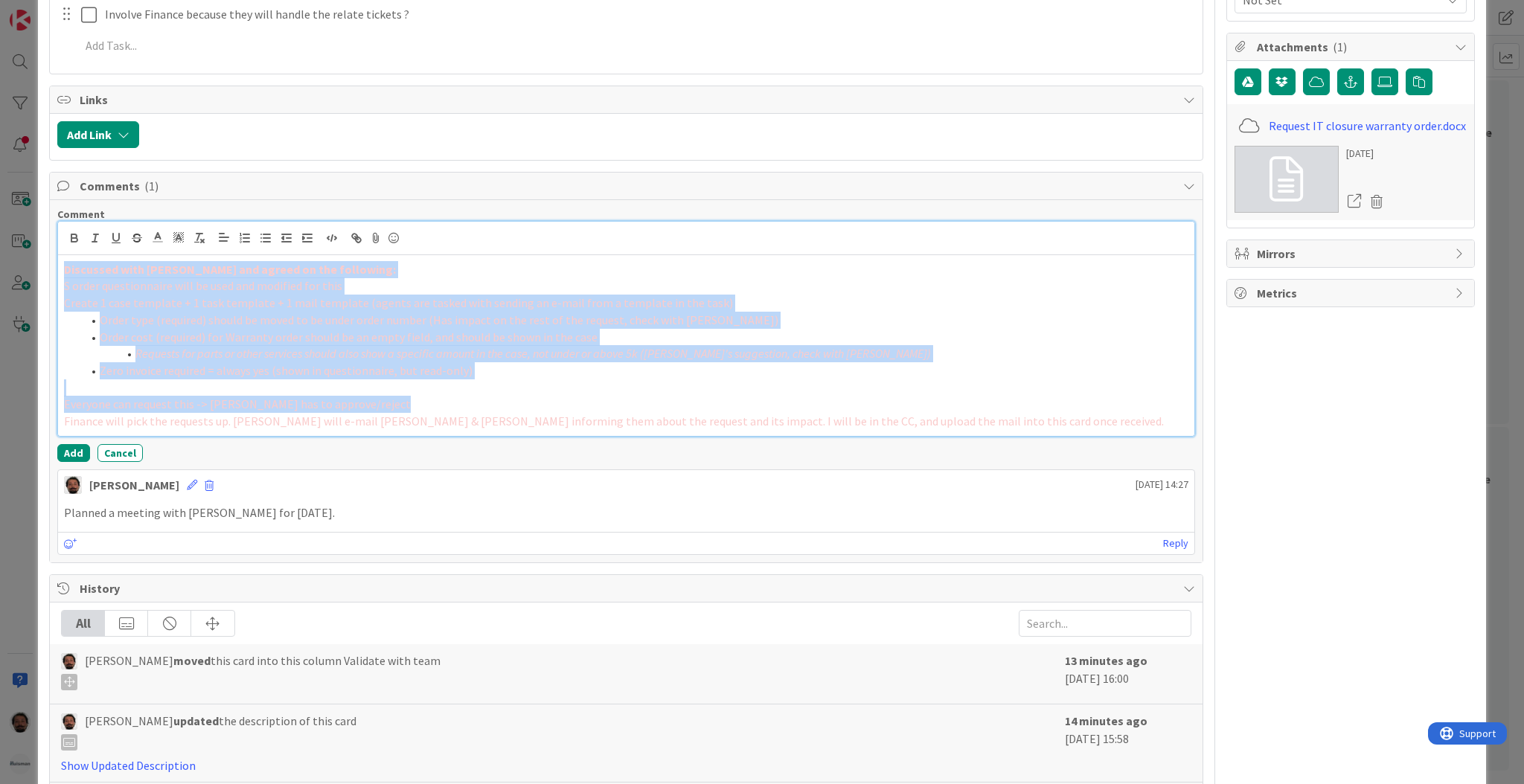
click at [517, 320] on span "Order type (required) should be moved to be under order number (Has impact on t…" at bounding box center [439, 320] width 679 height 15
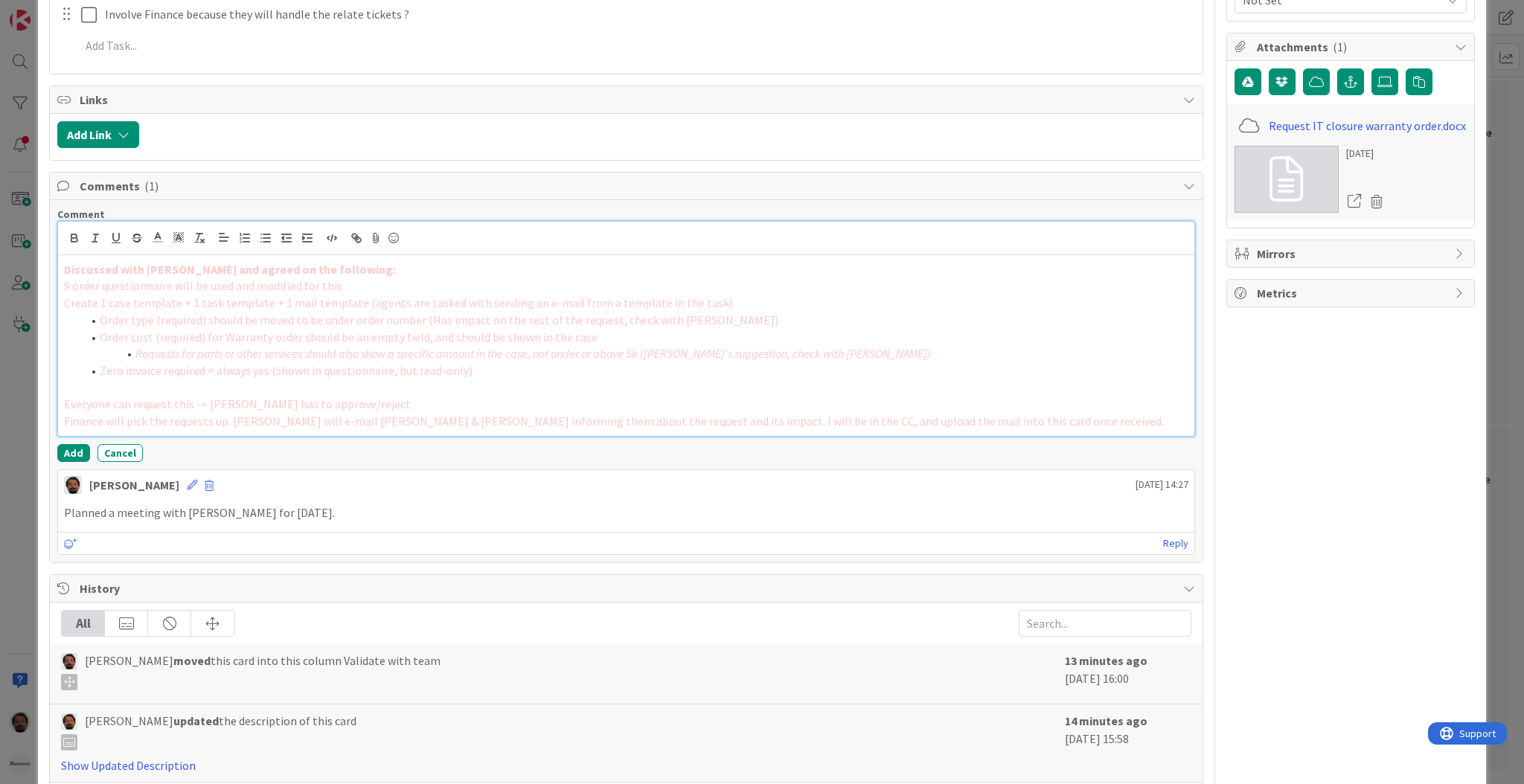
click at [641, 410] on p "Everyone can request this -> [PERSON_NAME] has to approve/reject" at bounding box center [626, 404] width 1125 height 17
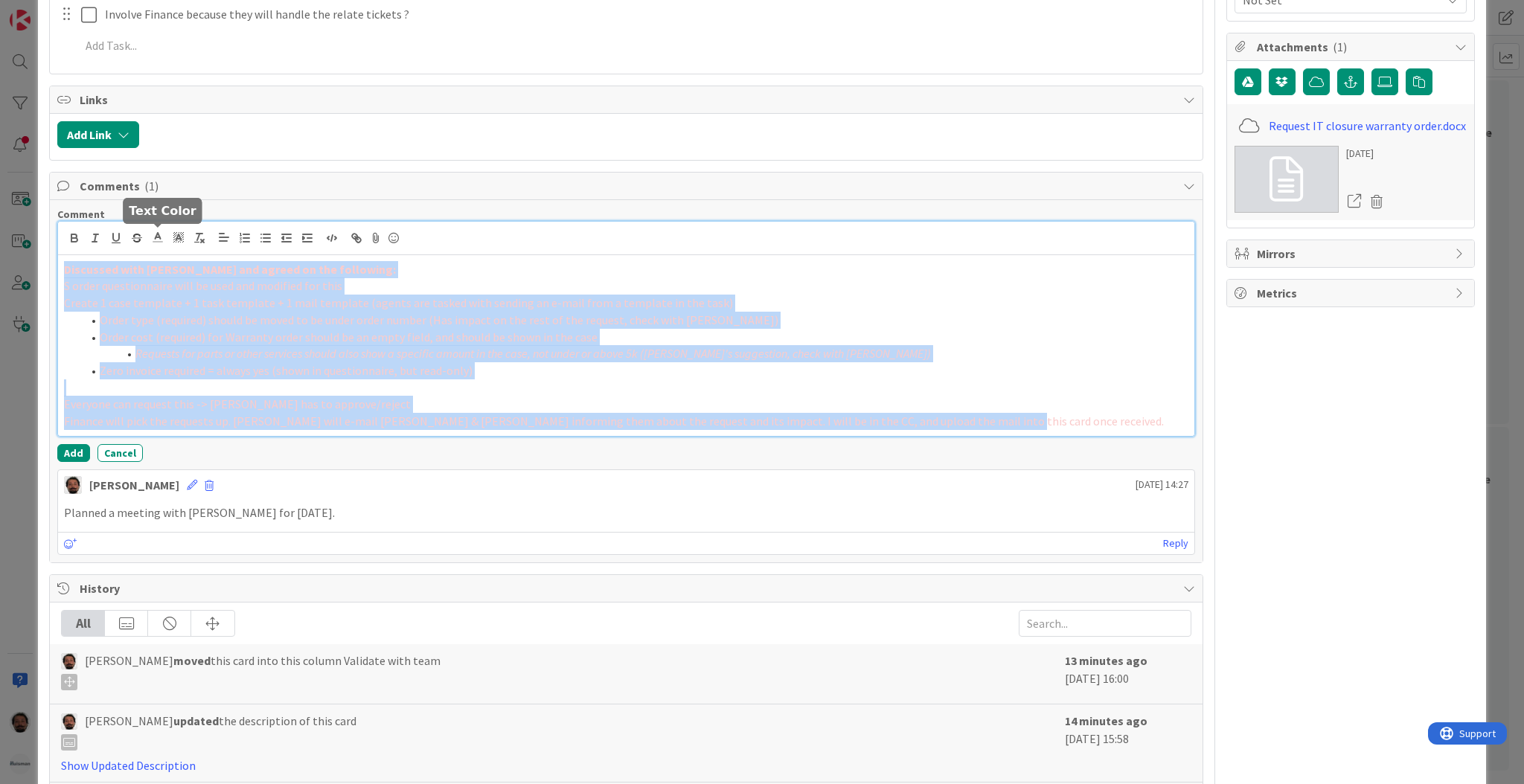
click at [160, 236] on polyline at bounding box center [158, 236] width 5 height 6
click at [160, 258] on span at bounding box center [160, 257] width 12 height 12
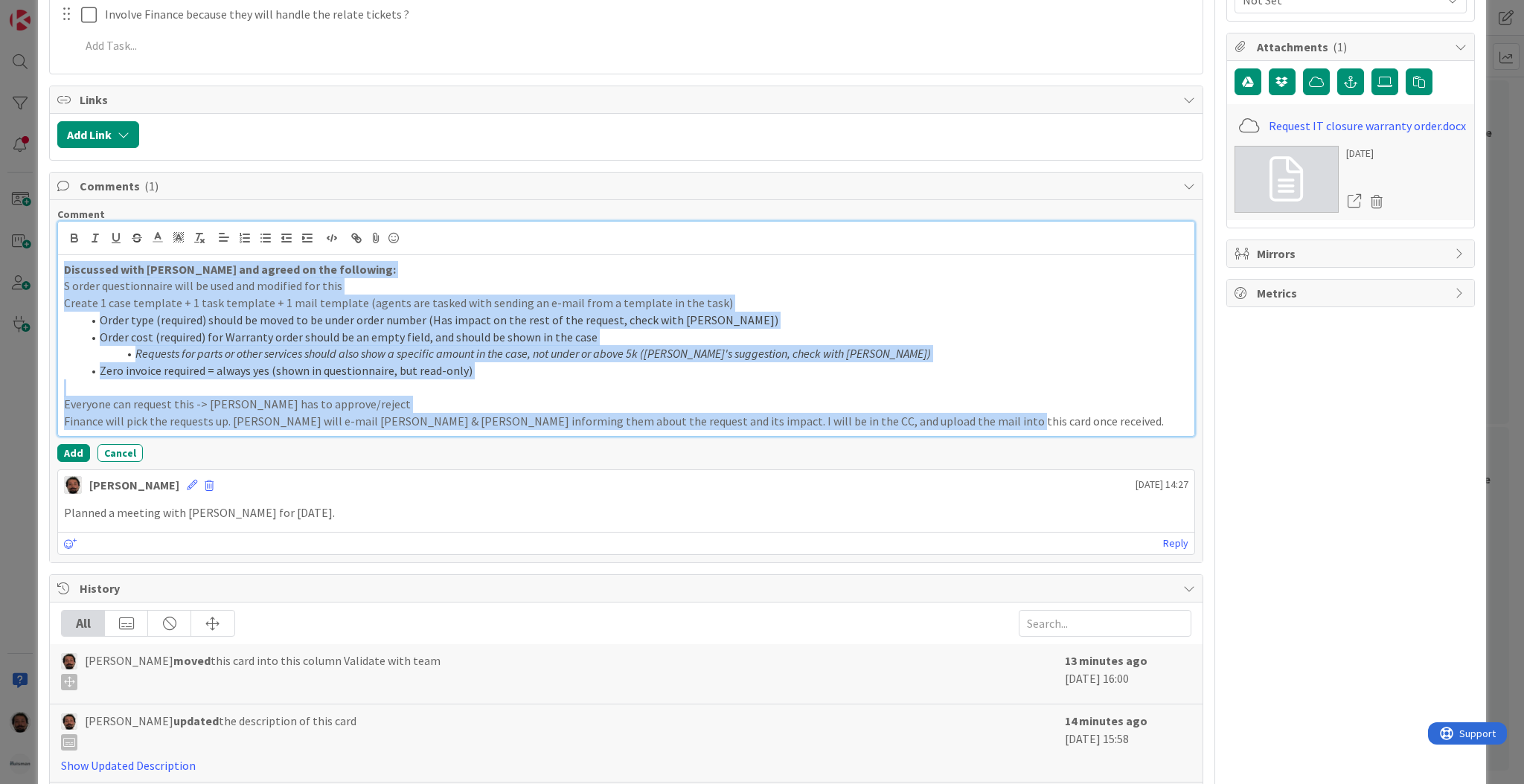
click at [542, 334] on span "Order cost (required) for Warranty order should be an empty field, and should b…" at bounding box center [348, 337] width 498 height 15
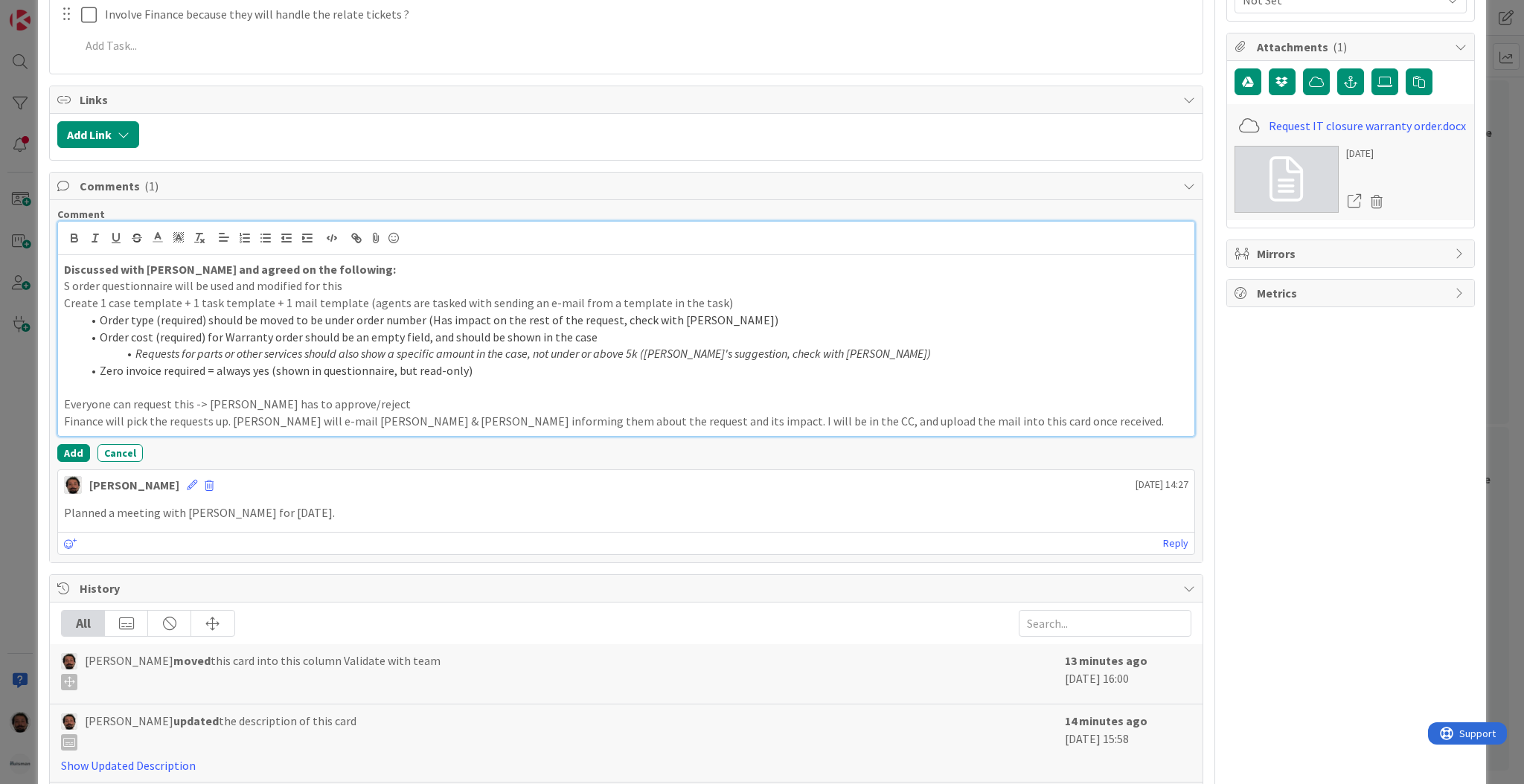
click at [650, 397] on p "Everyone can request this -> [PERSON_NAME] has to approve/reject" at bounding box center [626, 404] width 1125 height 17
click at [1044, 428] on p "Finance will pick the requests up. [PERSON_NAME] will e-mail [PERSON_NAME] & [P…" at bounding box center [626, 421] width 1125 height 17
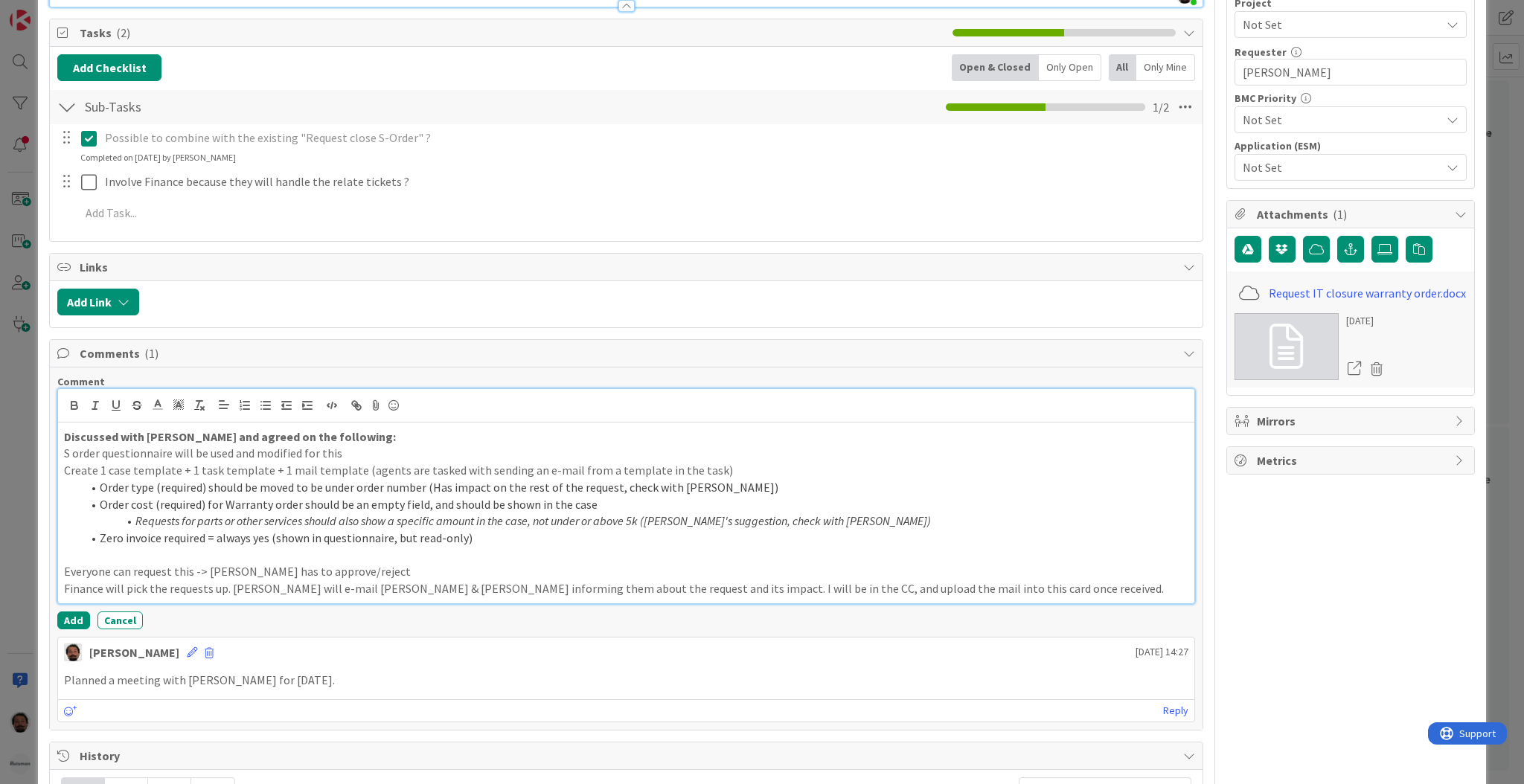
scroll to position [335, 0]
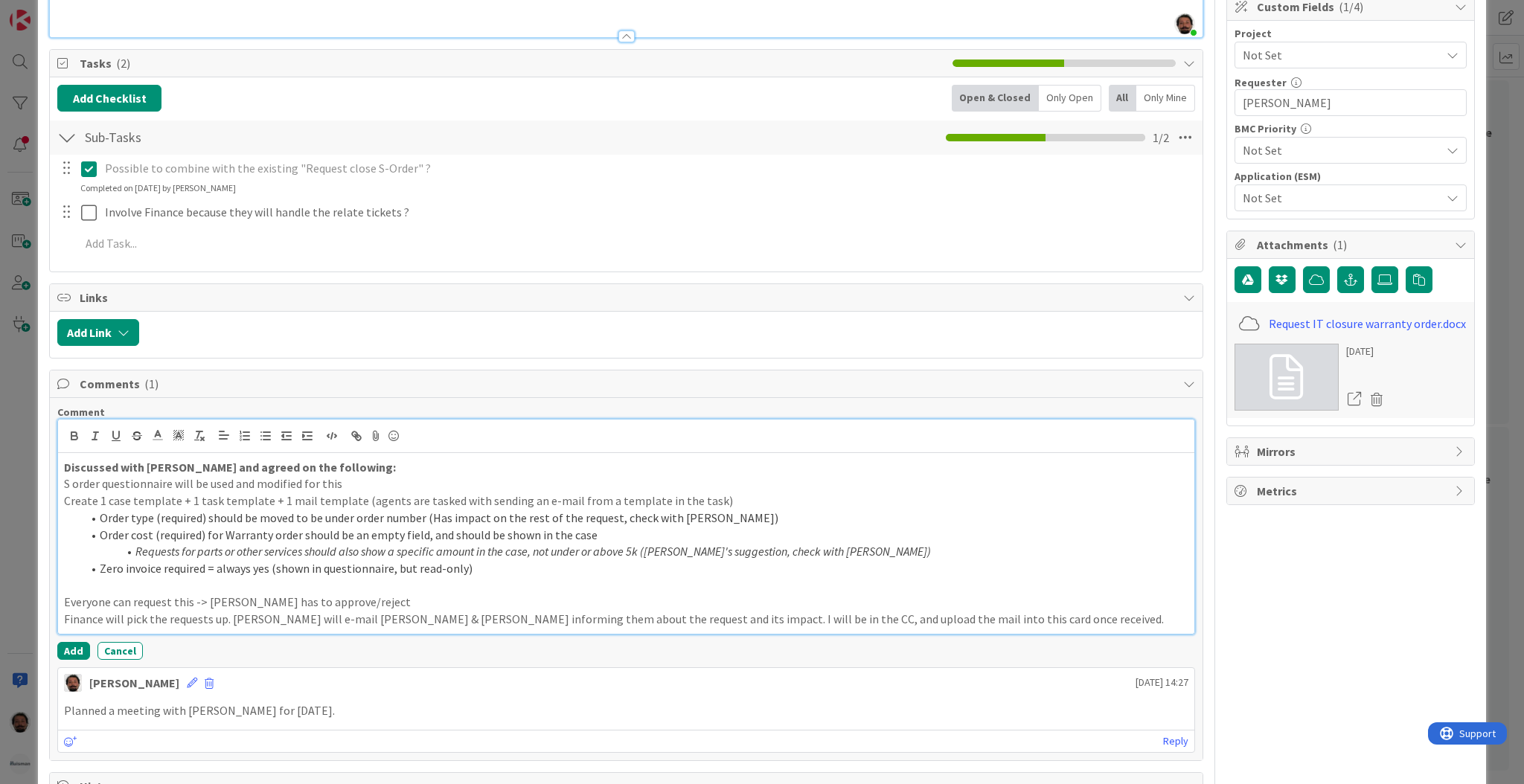
click at [64, 486] on p "S order questionnaire will be used and modified for this" at bounding box center [626, 484] width 1125 height 17
click at [280, 483] on p "Request to open/close S order questionnaire will be used and modified for this" at bounding box center [626, 484] width 1125 height 17
click at [495, 484] on p ""Request to open/close S order" questionnaire will be used and modified for this" at bounding box center [626, 484] width 1125 height 17
click at [291, 487] on p ""Request to open/close S order" questionnaire will be used and modified for this" at bounding box center [626, 484] width 1125 height 17
click at [486, 613] on p "Finance will pick the requests up. [PERSON_NAME] will e-mail [PERSON_NAME] & [P…" at bounding box center [626, 619] width 1125 height 17
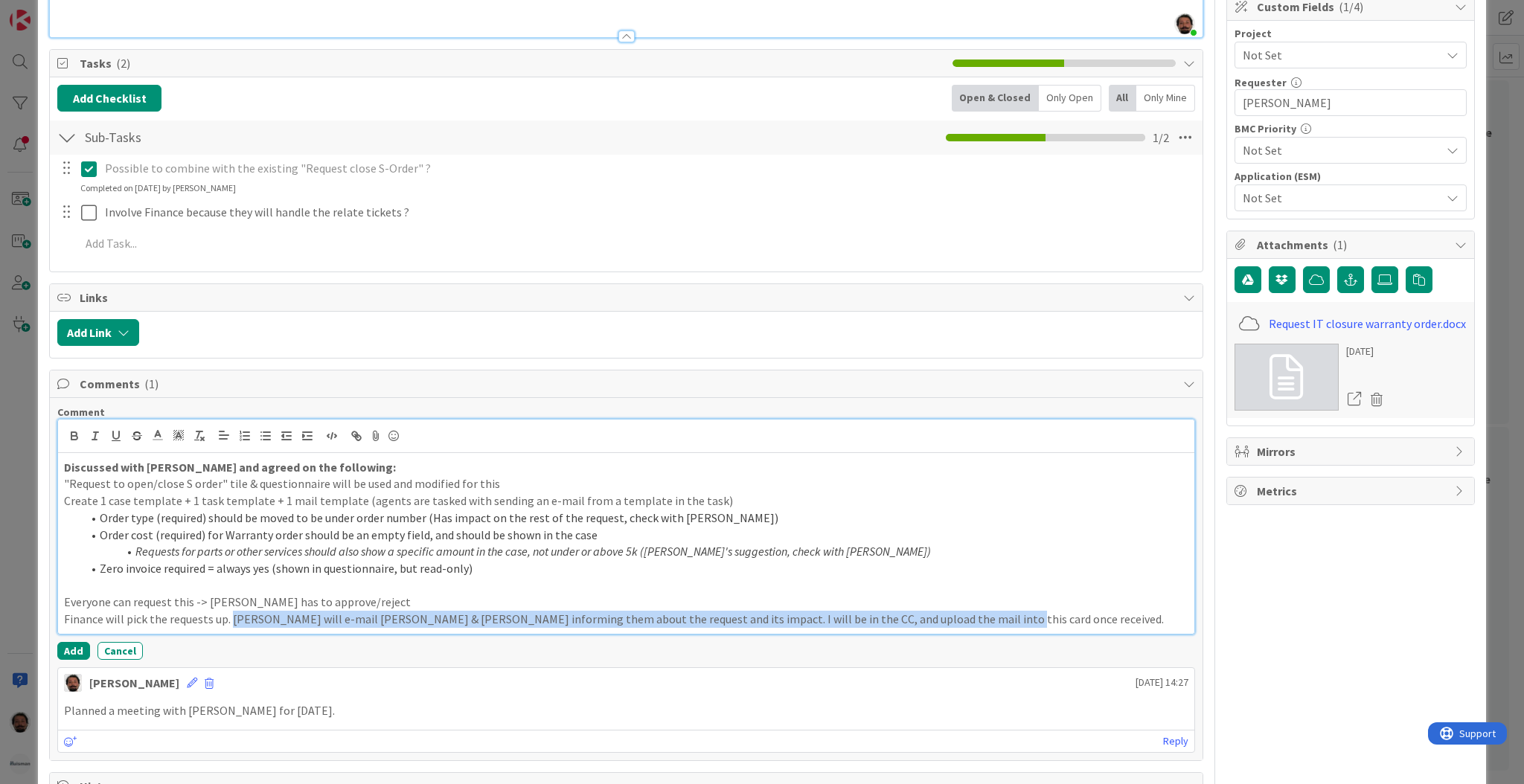
drag, startPoint x: 233, startPoint y: 622, endPoint x: 999, endPoint y: 640, distance: 766.2
click at [999, 640] on div "Comment Discussed with [PERSON_NAME] and agreed on the following: "Request to o…" at bounding box center [626, 532] width 1138 height 255
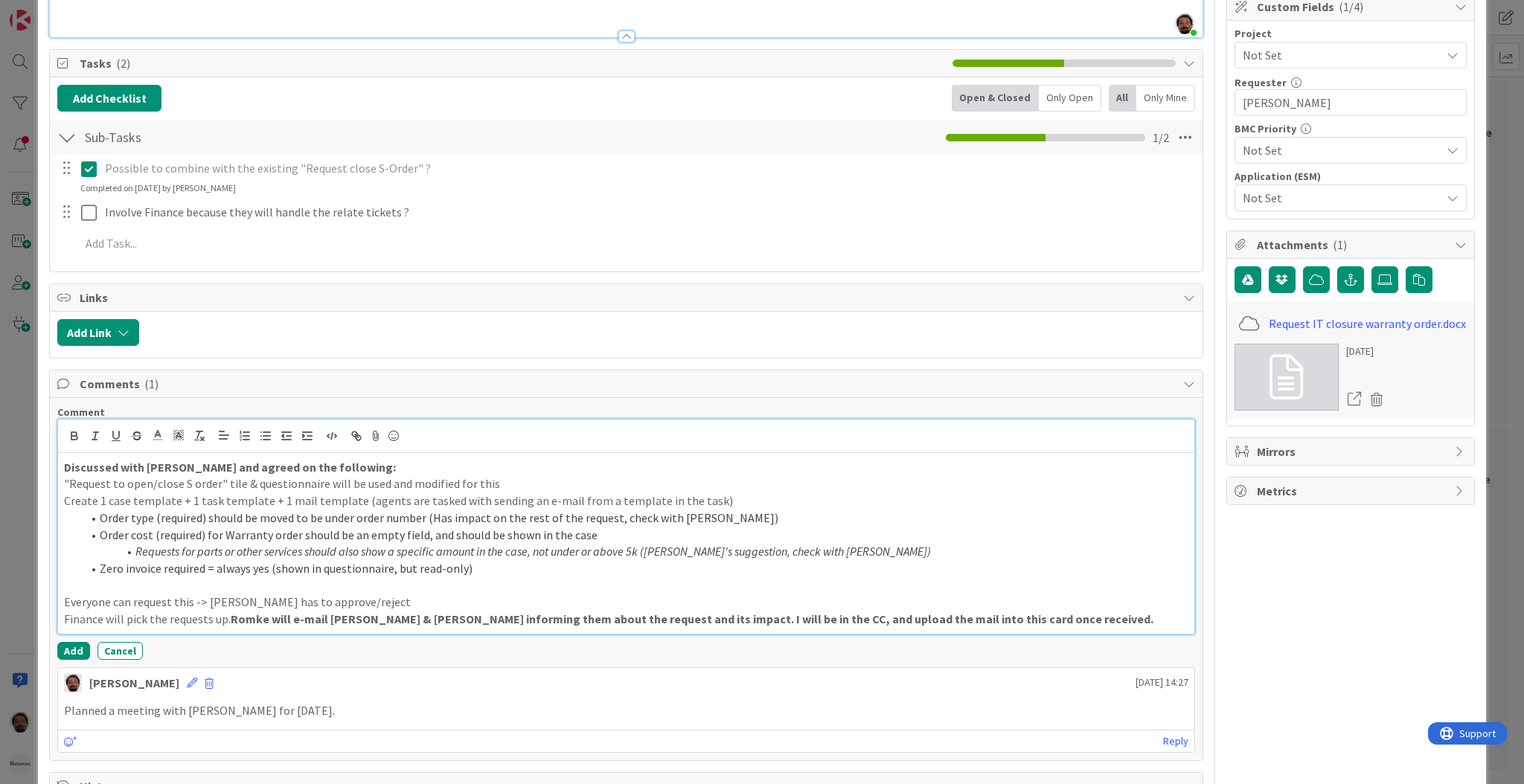
click at [967, 619] on strong "Romke will e-mail [PERSON_NAME] & [PERSON_NAME] informing them about the reques…" at bounding box center [692, 619] width 923 height 15
click at [220, 623] on p "Finance will pick the requests up. [PERSON_NAME] will e-mail [PERSON_NAME] & [P…" at bounding box center [626, 619] width 1125 height 17
click at [432, 603] on p "Everyone can request this -> [PERSON_NAME] has to approve/reject" at bounding box center [626, 602] width 1125 height 17
click at [62, 607] on div "Discussed with [PERSON_NAME] and agreed on the following: "Request to open/clos…" at bounding box center [626, 543] width 1137 height 180
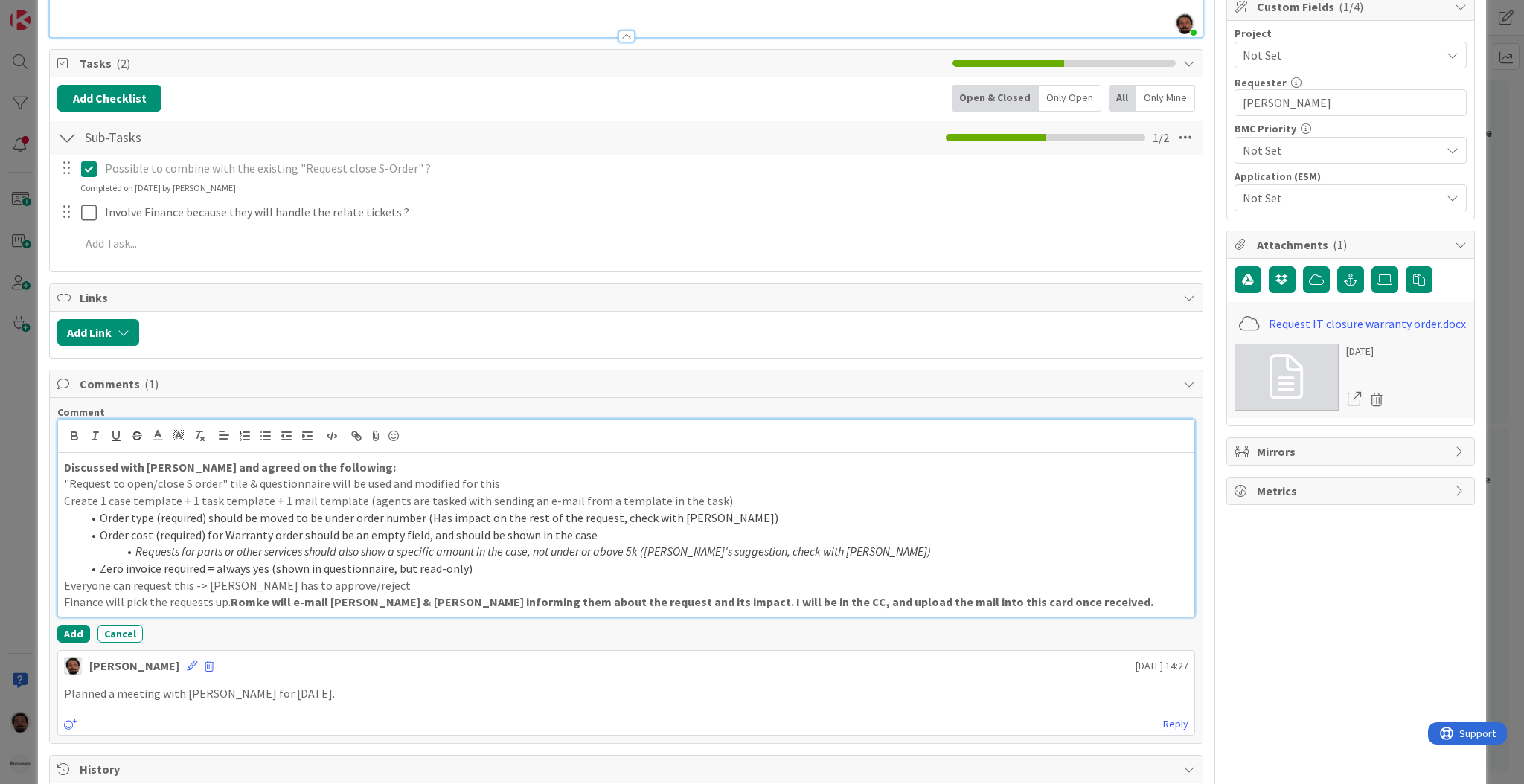
drag, startPoint x: 501, startPoint y: 481, endPoint x: 66, endPoint y: 484, distance: 435.0
click at [66, 484] on p ""Request to open/close S order" tile & questionnaire will be used and modified …" at bounding box center [626, 484] width 1125 height 17
click at [114, 486] on p ""Request to open/close S order" tile & questionnaire will be used and modified …" at bounding box center [626, 484] width 1125 height 17
drag, startPoint x: 57, startPoint y: 484, endPoint x: 519, endPoint y: 487, distance: 462.0
click at [519, 487] on div "Discussed with [PERSON_NAME] and agreed on the following: "Request to open/clos…" at bounding box center [626, 535] width 1137 height 164
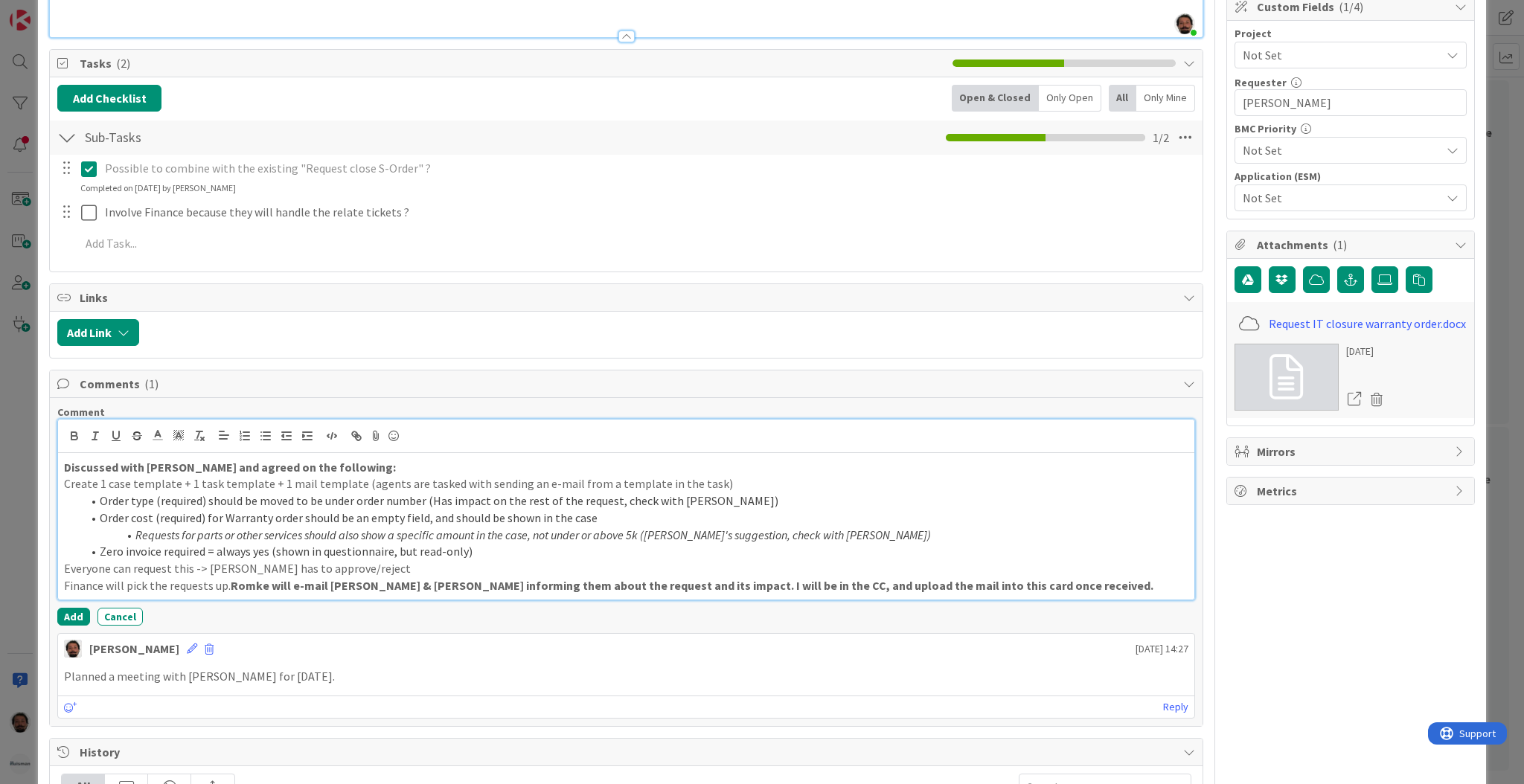
click at [711, 486] on p "Create 1 case template + 1 task template + 1 mail template (agents are tasked w…" at bounding box center [626, 484] width 1125 height 17
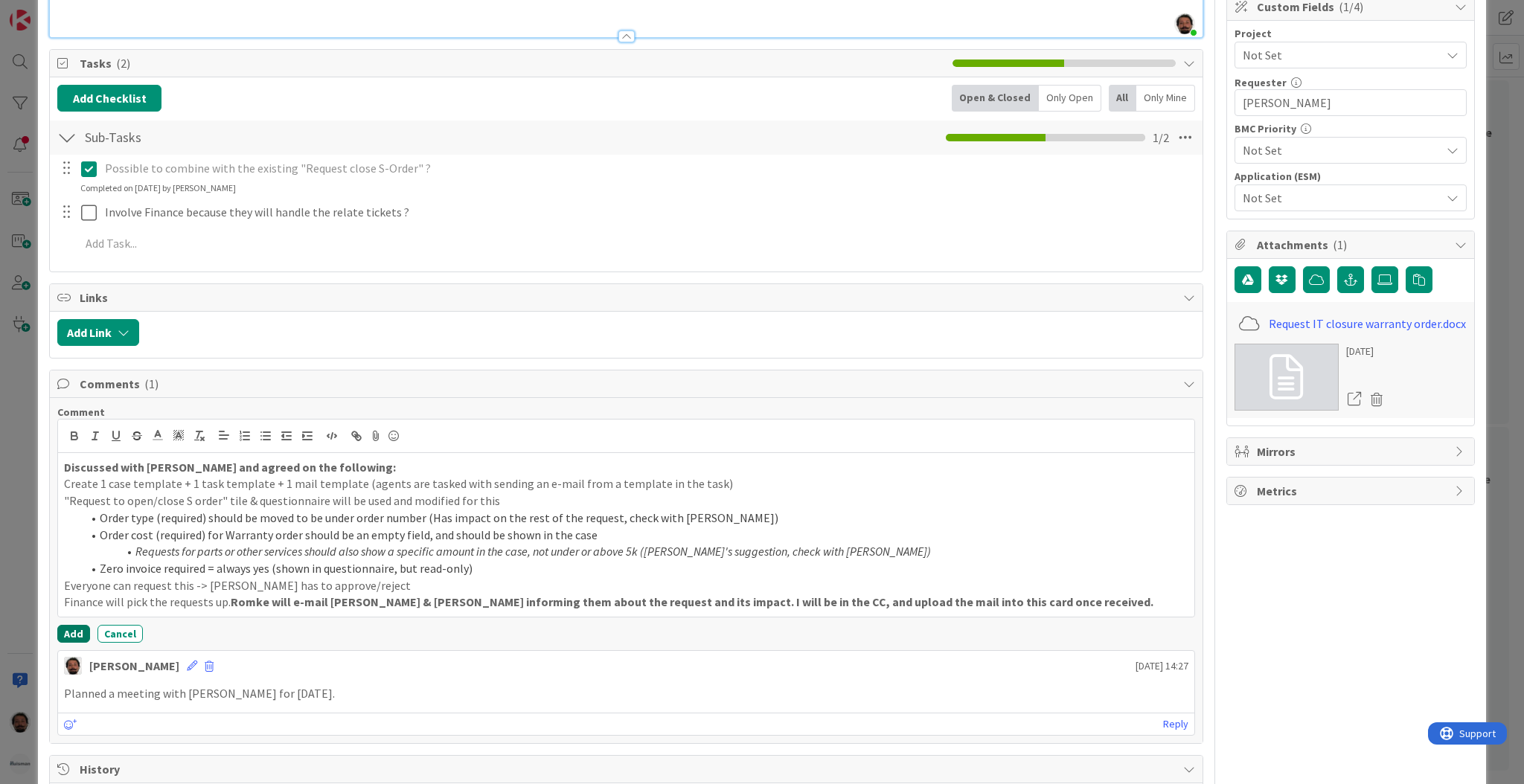
click at [72, 631] on button "Add" at bounding box center [73, 633] width 33 height 18
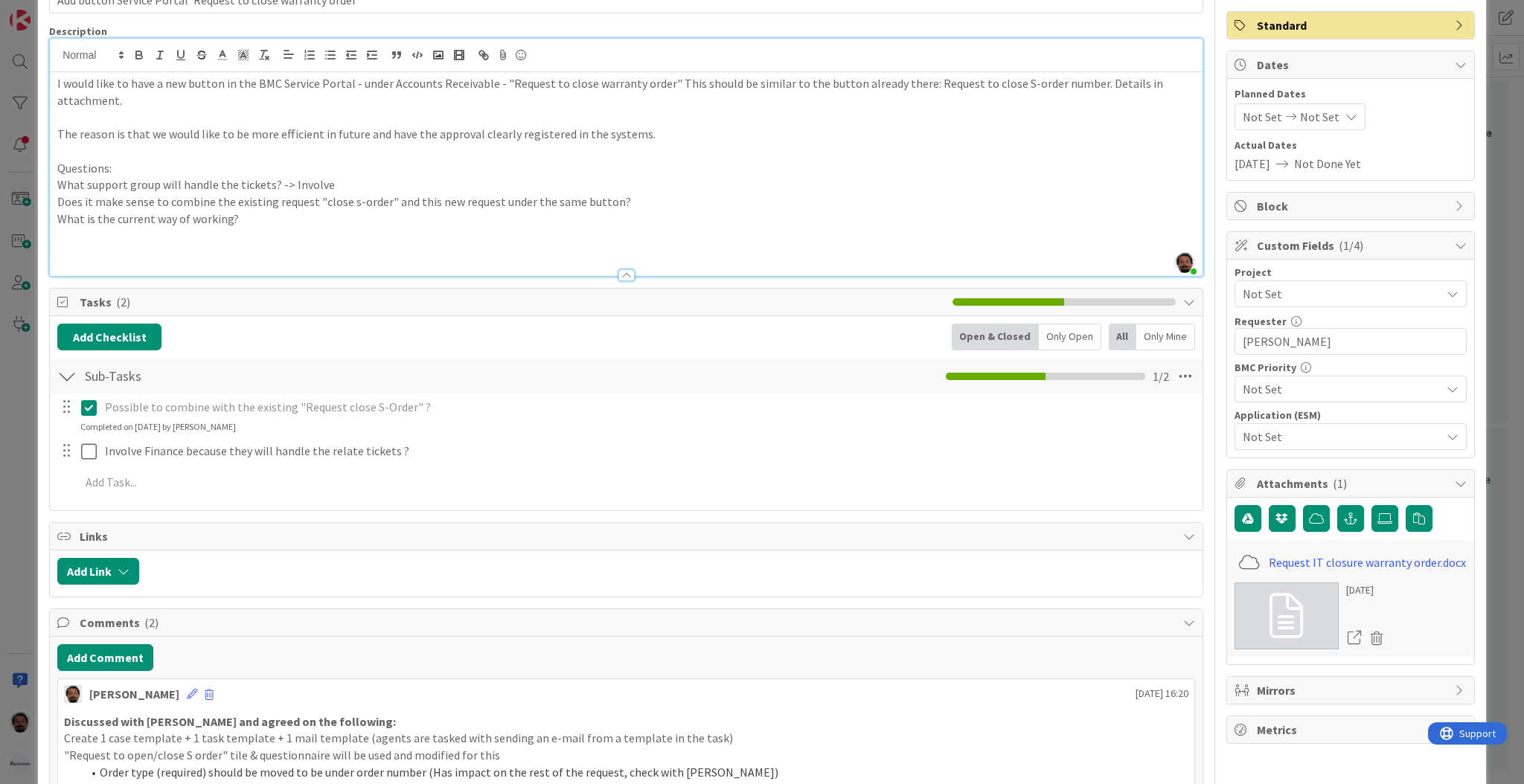
scroll to position [0, 0]
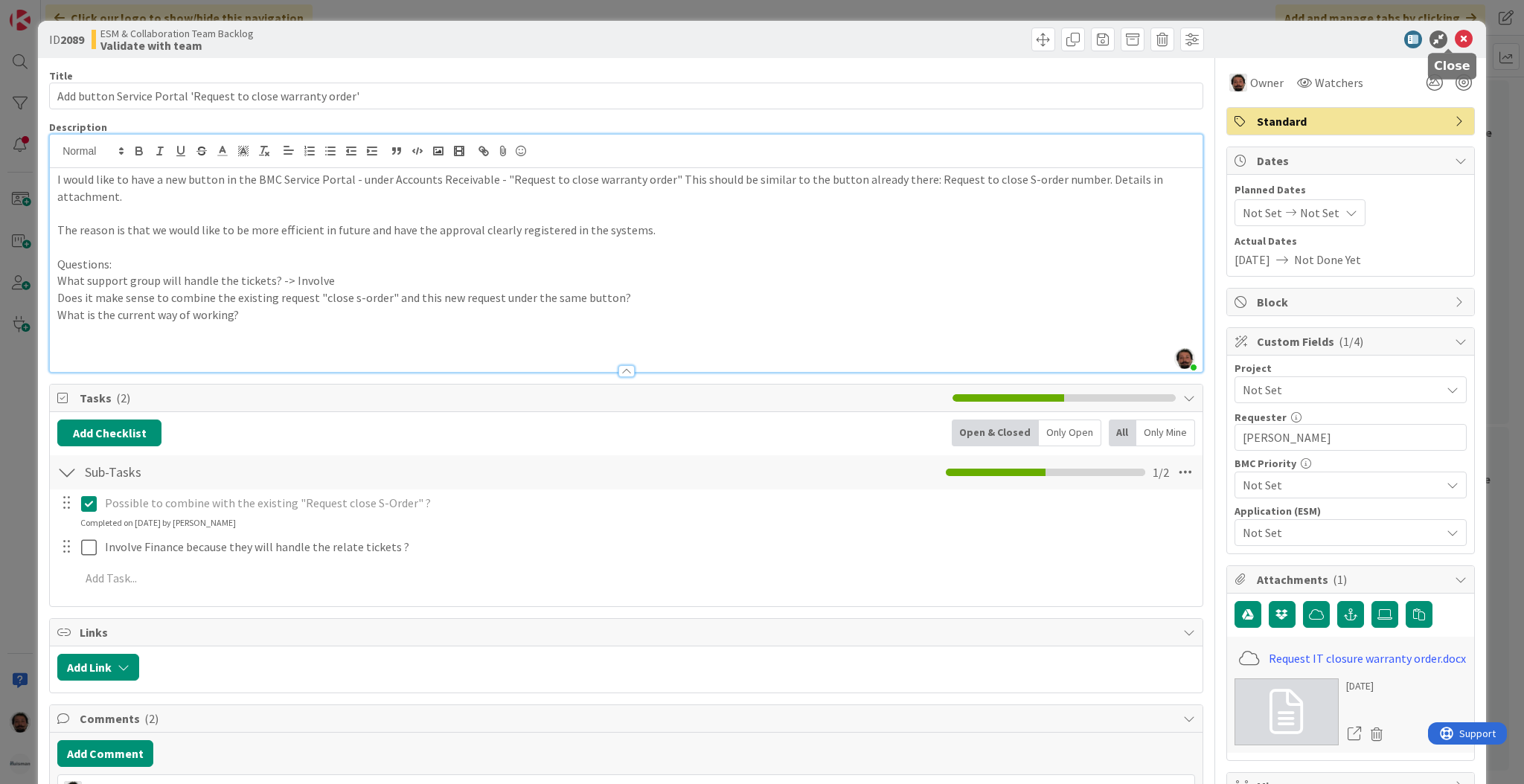
click at [1455, 31] on icon at bounding box center [1464, 40] width 18 height 18
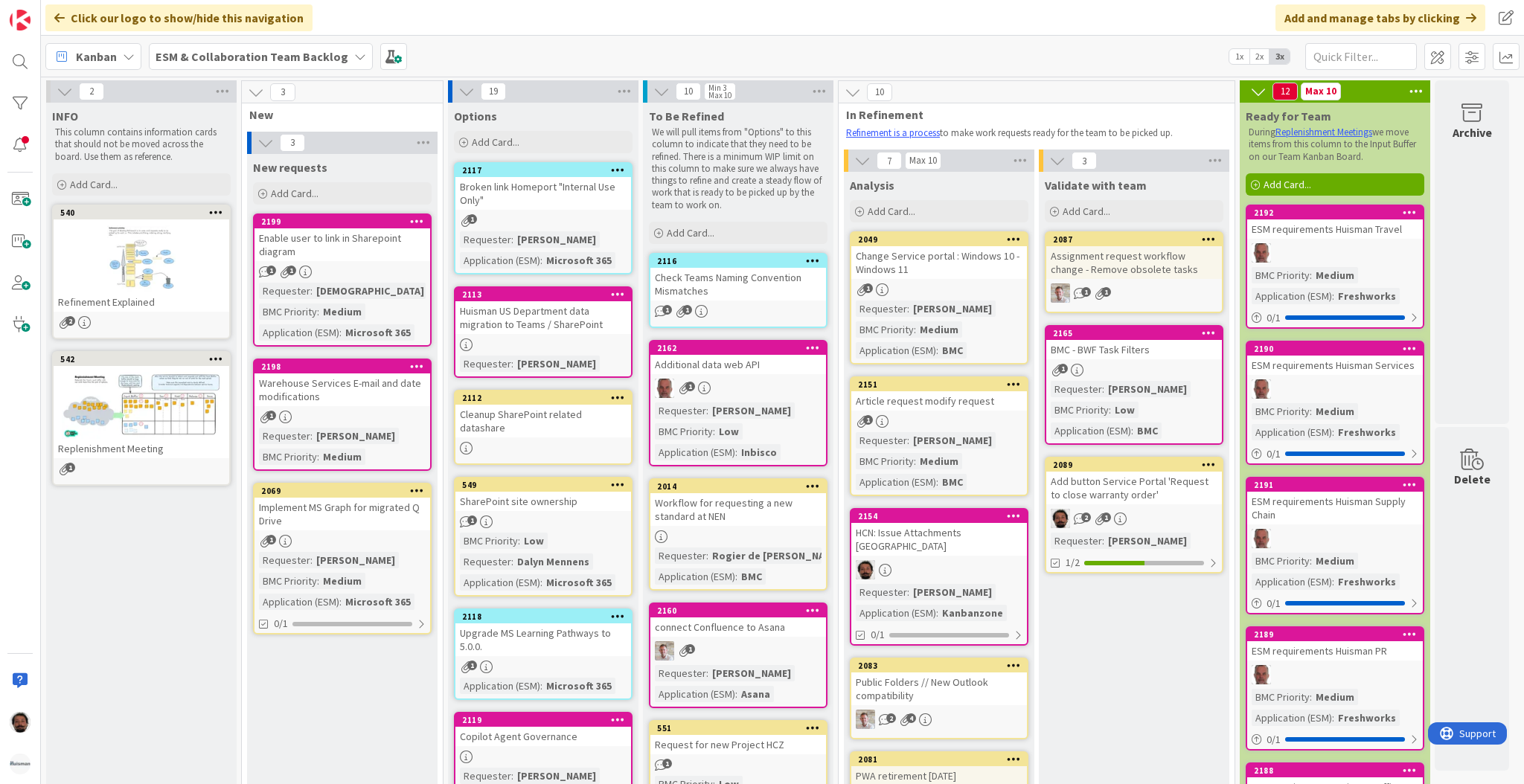
click at [288, 55] on b "ESM & Collaboration Team Backlog" at bounding box center [252, 57] width 193 height 15
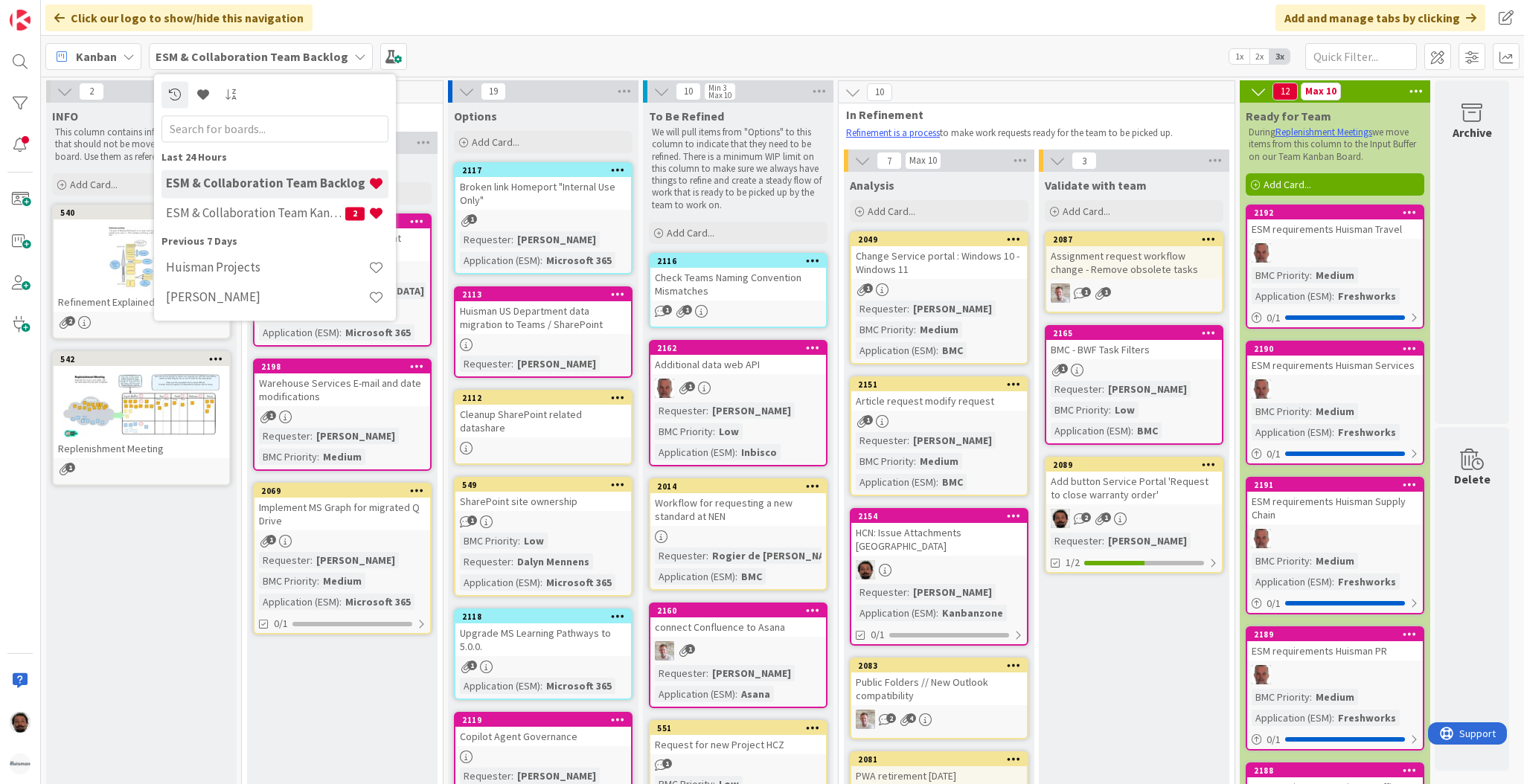
drag, startPoint x: 368, startPoint y: 666, endPoint x: 446, endPoint y: 644, distance: 81.0
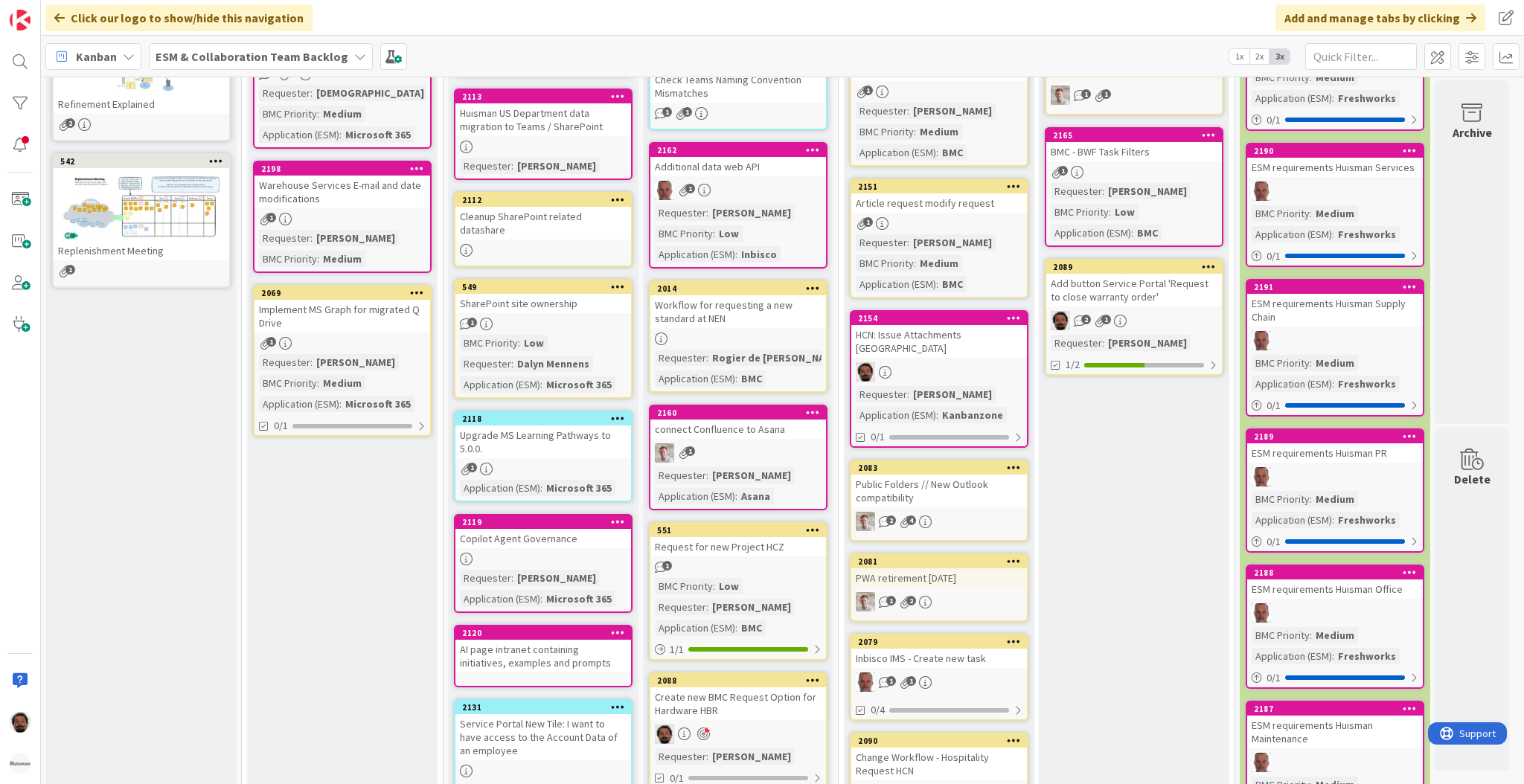
scroll to position [297, 0]
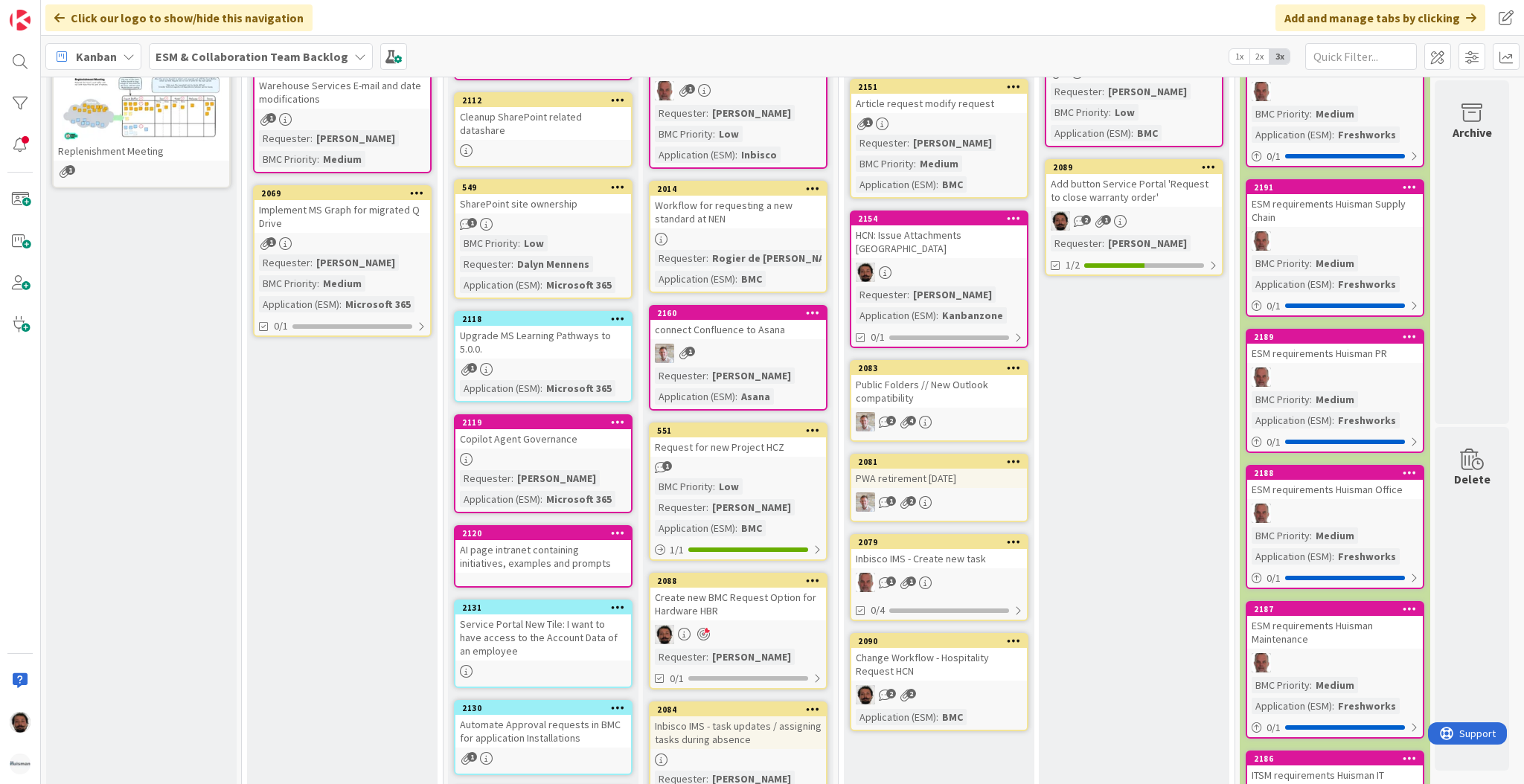
click at [980, 234] on div "HCN: Issue Attachments [GEOGRAPHIC_DATA]" at bounding box center [939, 242] width 175 height 33
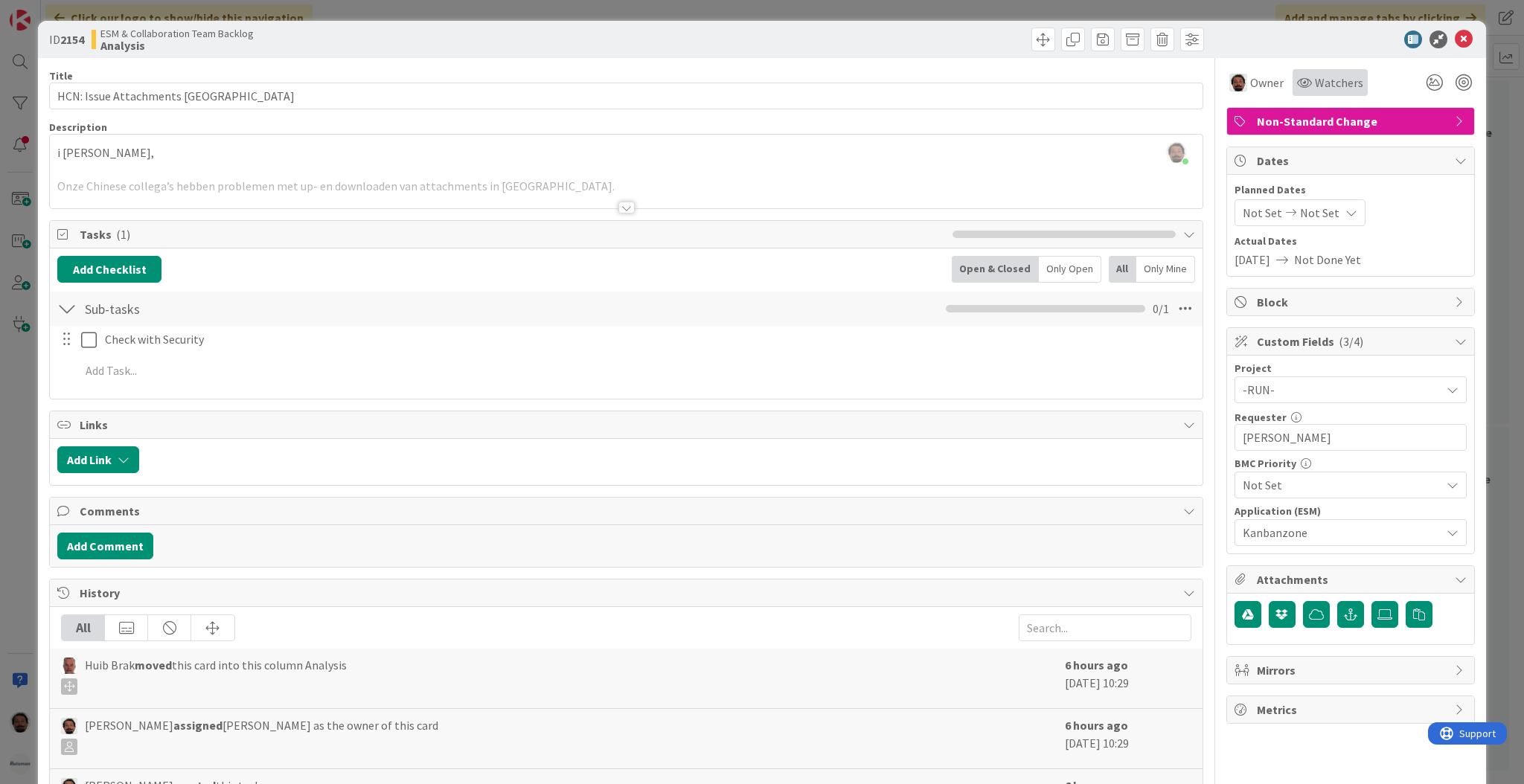
click at [1322, 80] on span "Watchers" at bounding box center [1339, 82] width 49 height 18
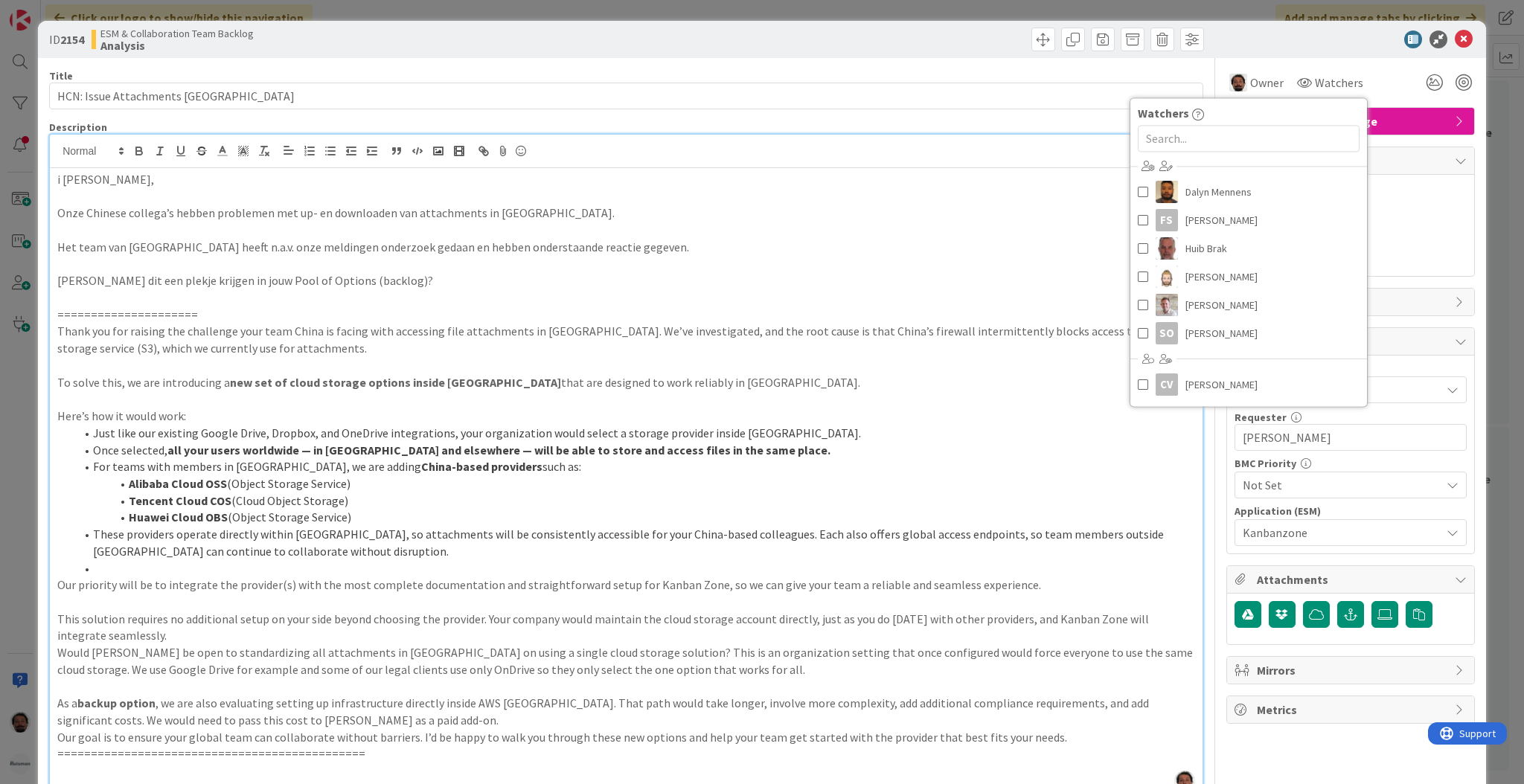
click at [940, 156] on div "[PERSON_NAME] joined 9 m ago i [PERSON_NAME], Onze Chinese collega’s hebben pro…" at bounding box center [626, 464] width 1153 height 660
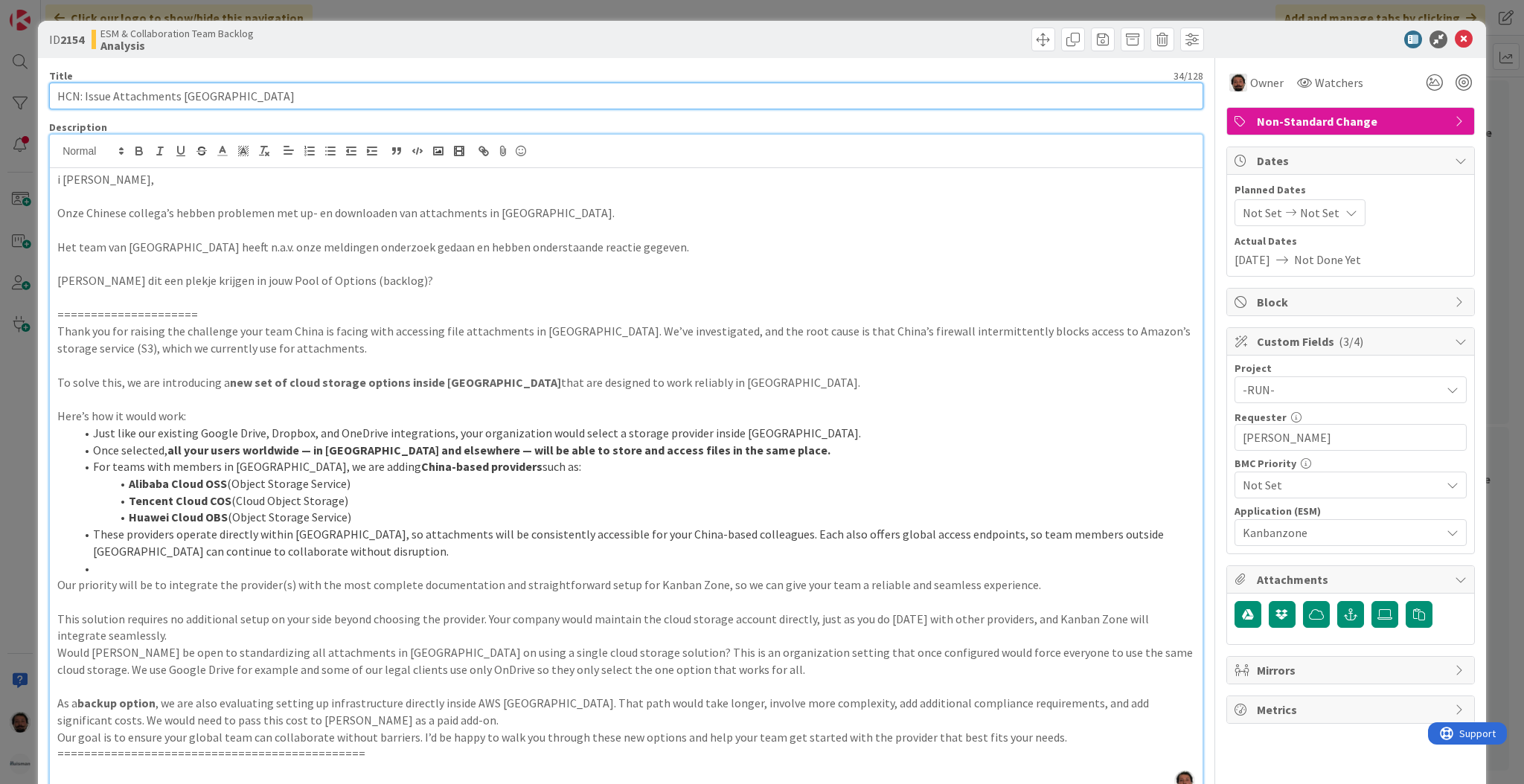
click at [282, 88] on input "HCN: Issue Attachments [GEOGRAPHIC_DATA]" at bounding box center [626, 96] width 1155 height 27
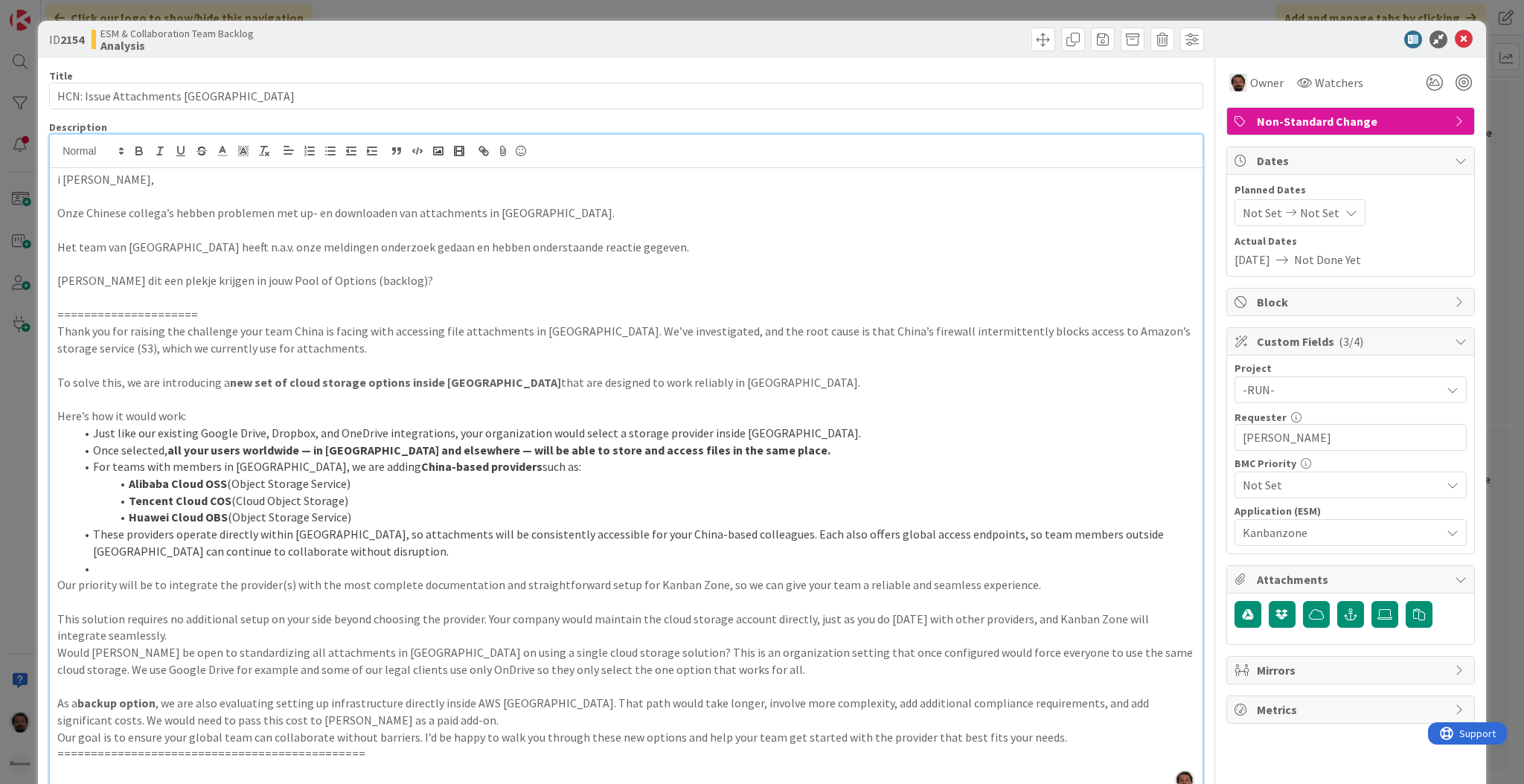
click at [52, 178] on div "i [PERSON_NAME], Onze Chinese collega’s hebben problemen met up- en downloaden …" at bounding box center [626, 481] width 1153 height 626
